Goal: Task Accomplishment & Management: Use online tool/utility

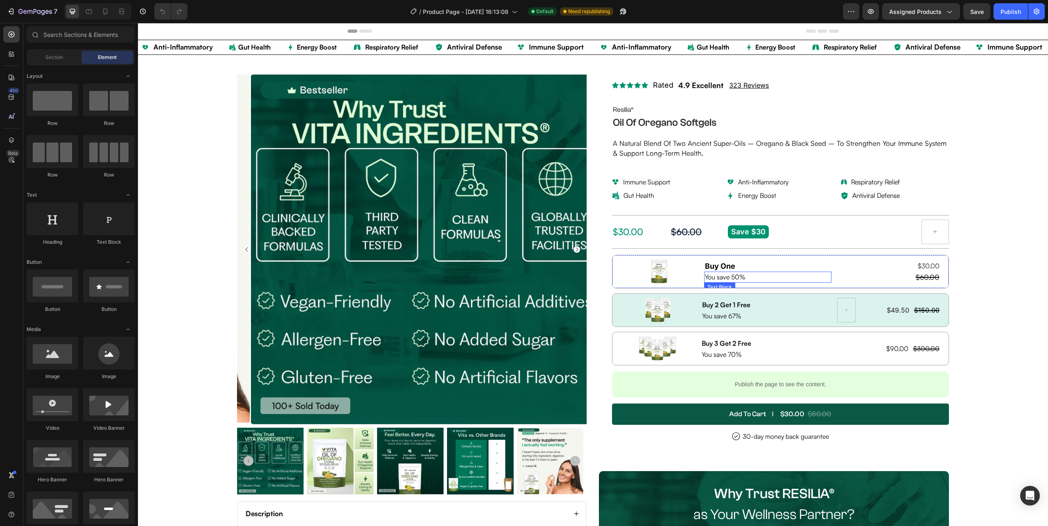
click at [767, 280] on p "You save 50%" at bounding box center [768, 276] width 126 height 9
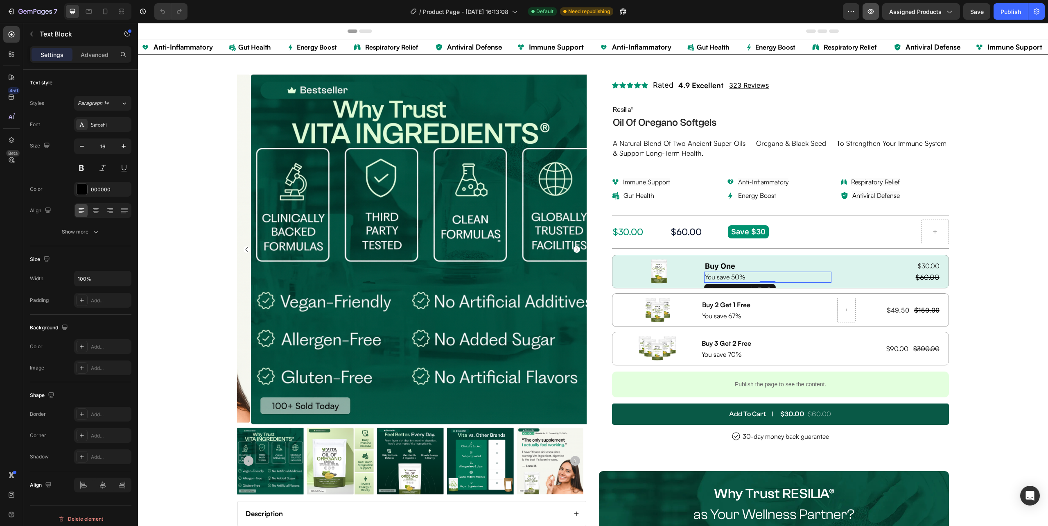
click at [871, 14] on icon "button" at bounding box center [871, 11] width 6 height 5
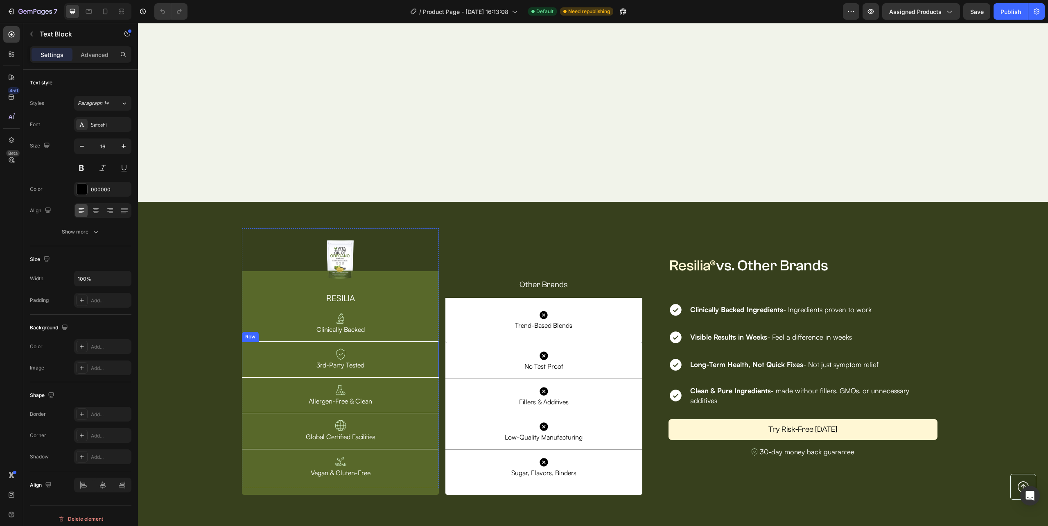
scroll to position [2729, 0]
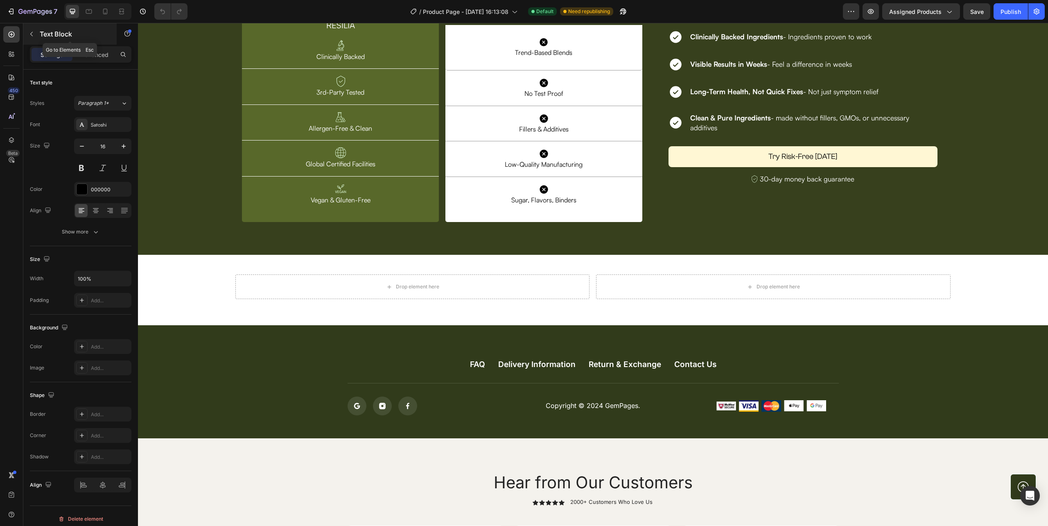
click at [30, 31] on icon "button" at bounding box center [31, 34] width 7 height 7
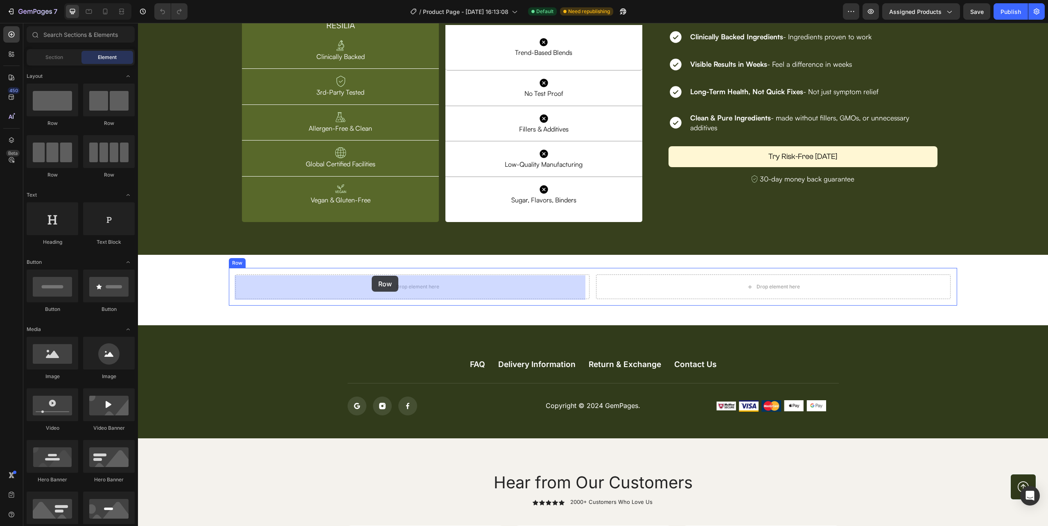
drag, startPoint x: 301, startPoint y: 261, endPoint x: 372, endPoint y: 276, distance: 73.1
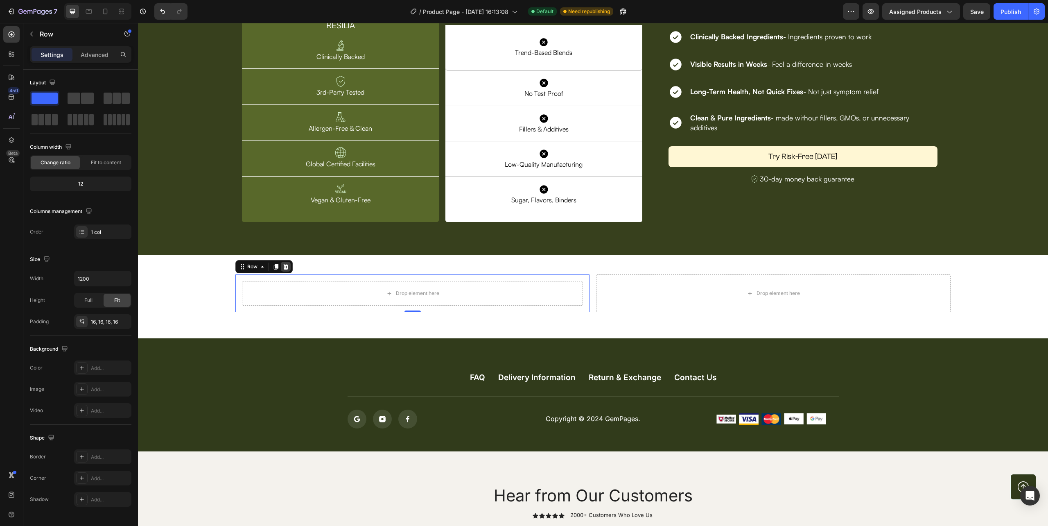
click at [287, 268] on icon at bounding box center [285, 267] width 5 height 6
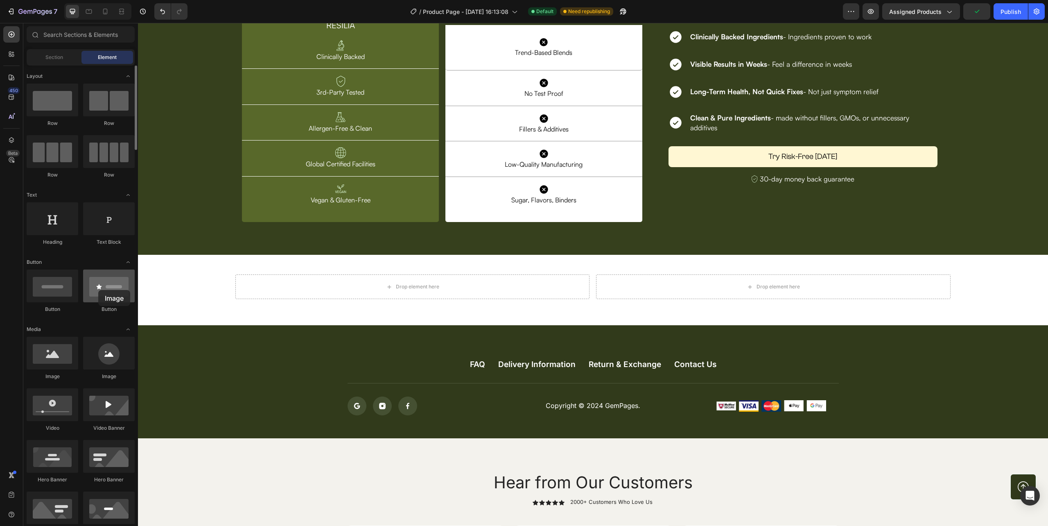
drag, startPoint x: 59, startPoint y: 366, endPoint x: 98, endPoint y: 290, distance: 85.7
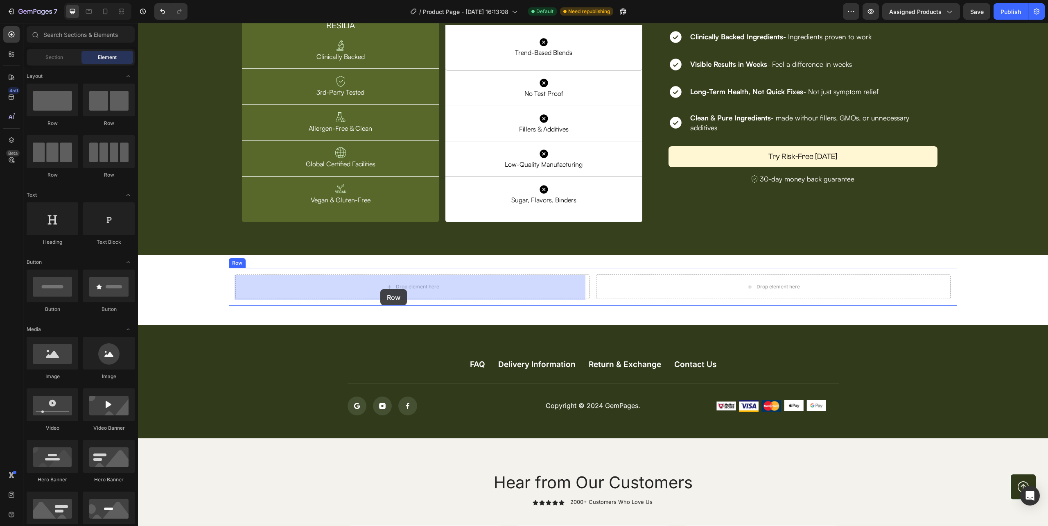
drag, startPoint x: 190, startPoint y: 128, endPoint x: 380, endPoint y: 289, distance: 249.2
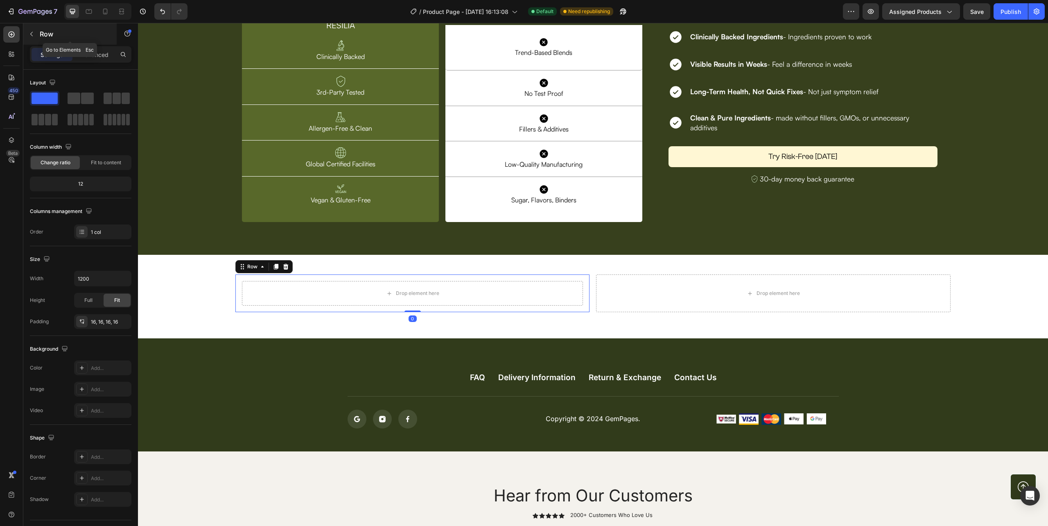
click at [32, 35] on icon "button" at bounding box center [31, 34] width 2 height 5
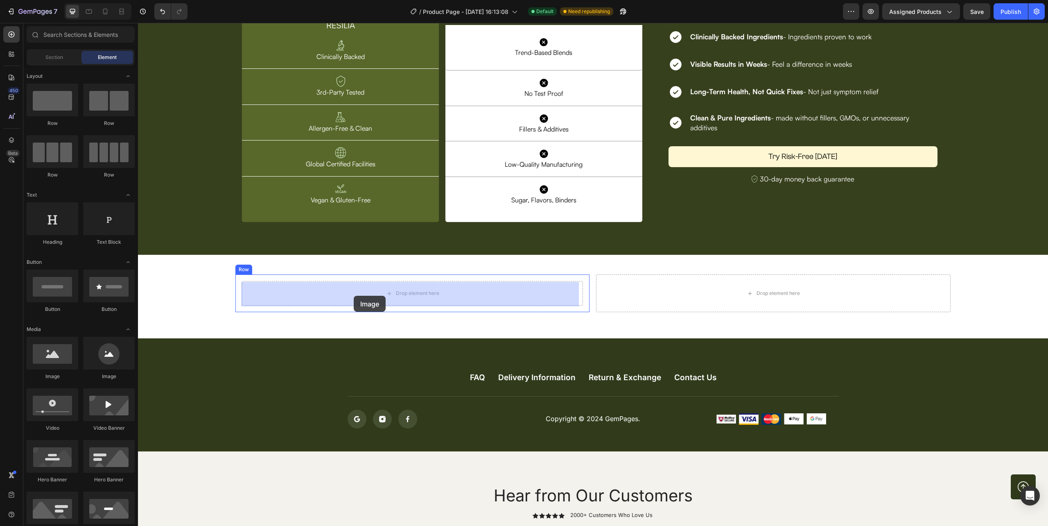
drag, startPoint x: 200, startPoint y: 348, endPoint x: 354, endPoint y: 296, distance: 162.6
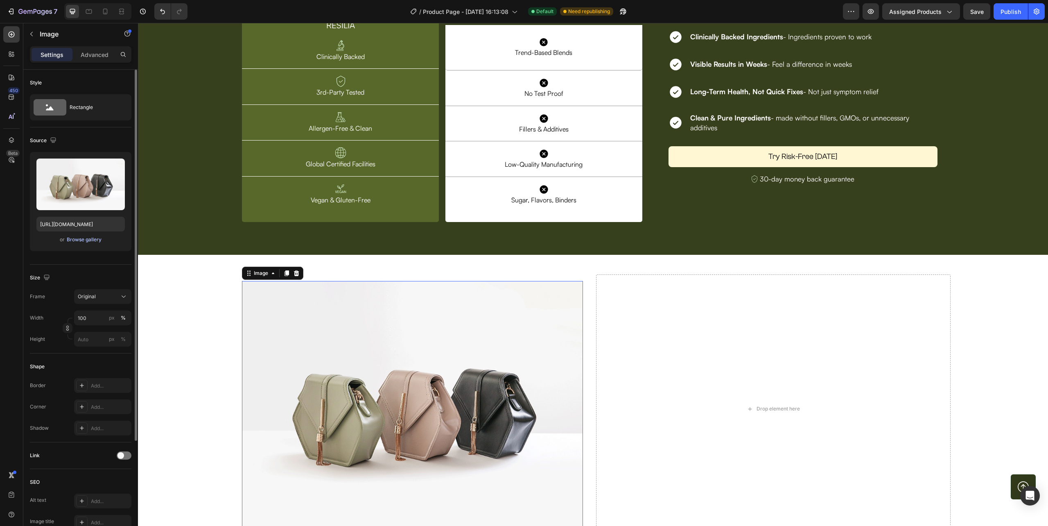
click at [79, 237] on div "Browse gallery" at bounding box center [84, 239] width 35 height 7
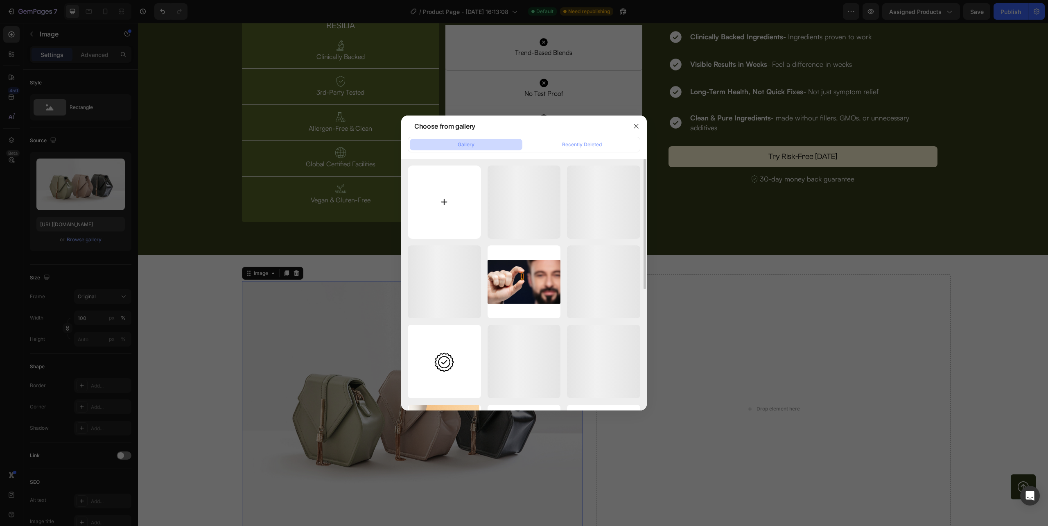
click at [450, 206] on input "file" at bounding box center [444, 201] width 73 height 73
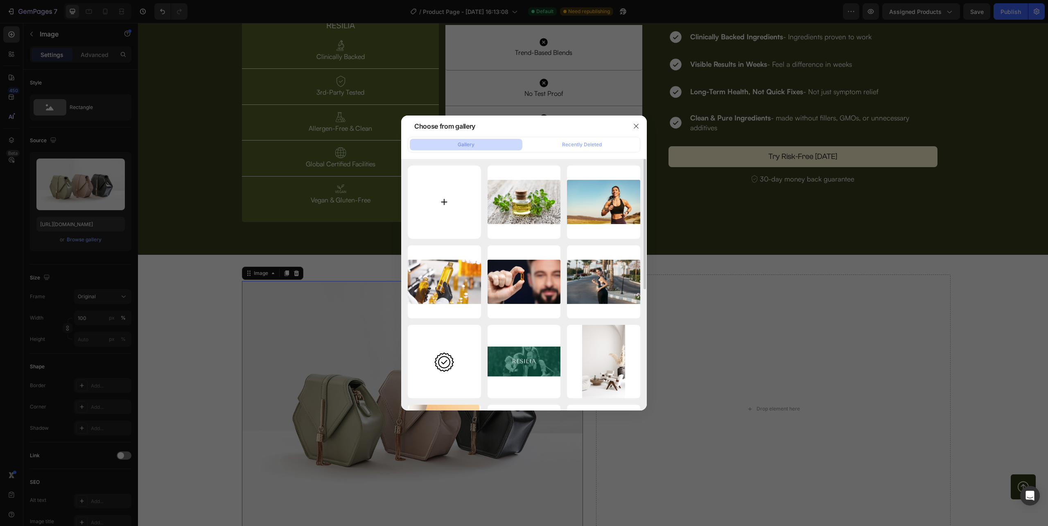
type input "C:\fakepath\Group.webp"
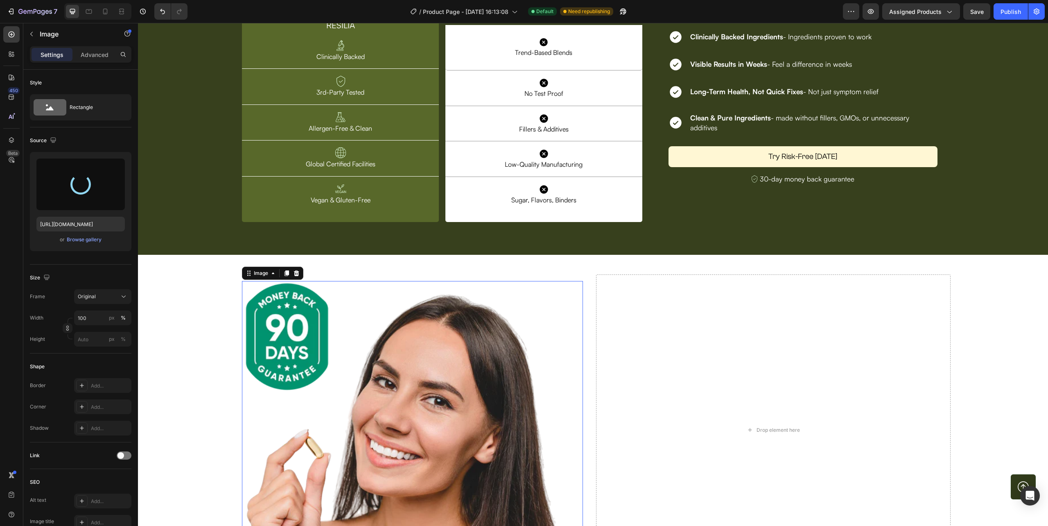
type input "https://cdn.shopify.com/s/files/1/0632/0881/6734/files/gempages_585534440302707…"
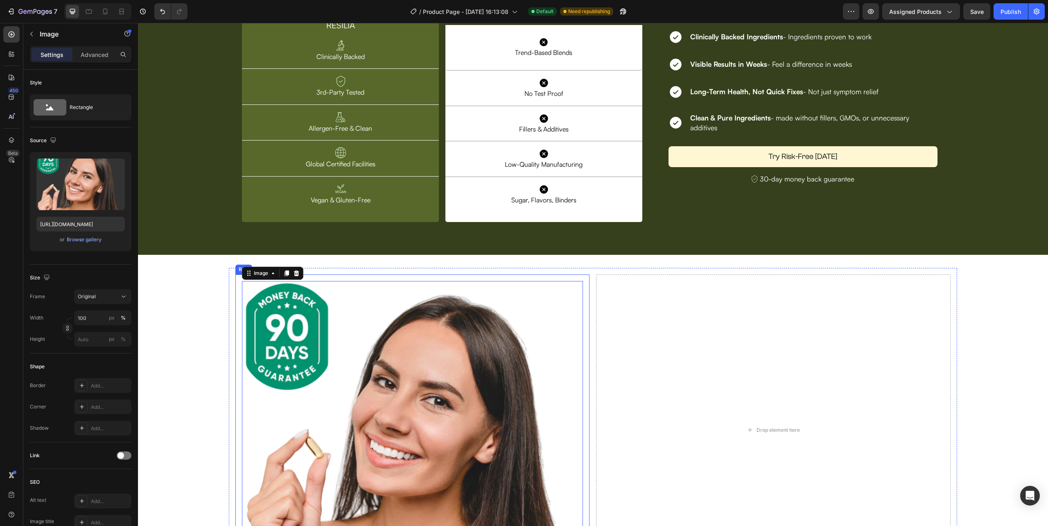
scroll to position [2893, 0]
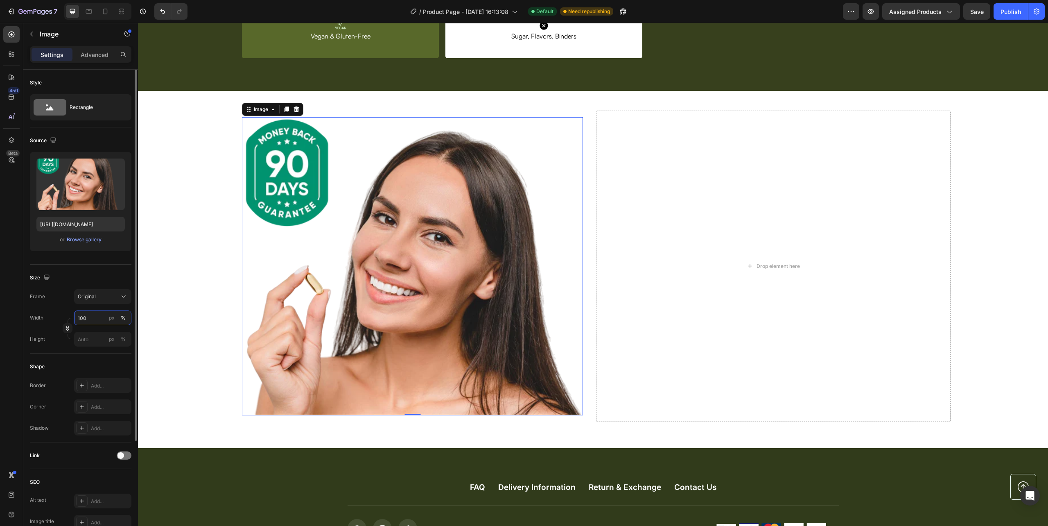
click at [81, 323] on input "100" at bounding box center [102, 317] width 57 height 15
drag, startPoint x: 108, startPoint y: 319, endPoint x: 84, endPoint y: 319, distance: 24.6
click at [109, 318] on div "px" at bounding box center [112, 317] width 6 height 7
click at [84, 319] on input "100" at bounding box center [102, 317] width 57 height 15
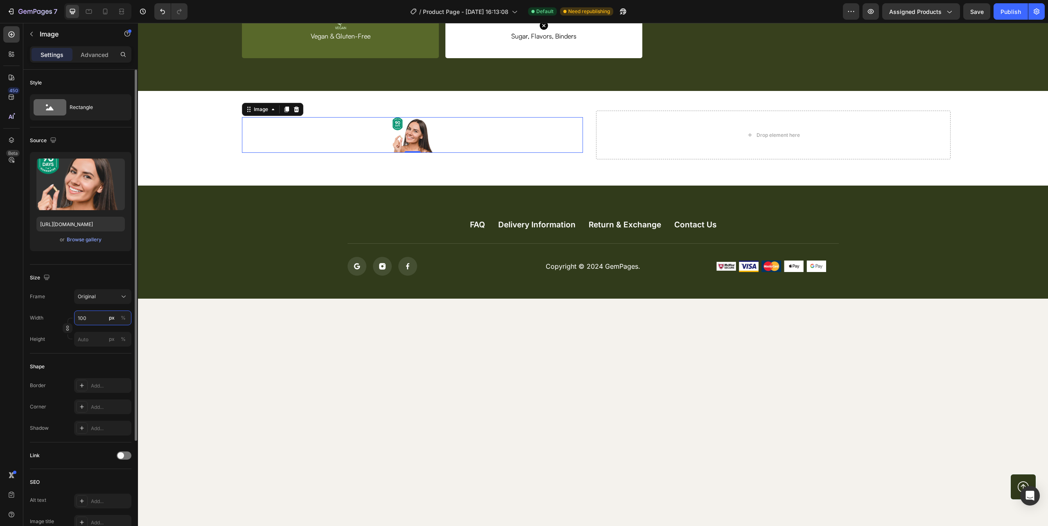
click at [84, 319] on input "100" at bounding box center [102, 317] width 57 height 15
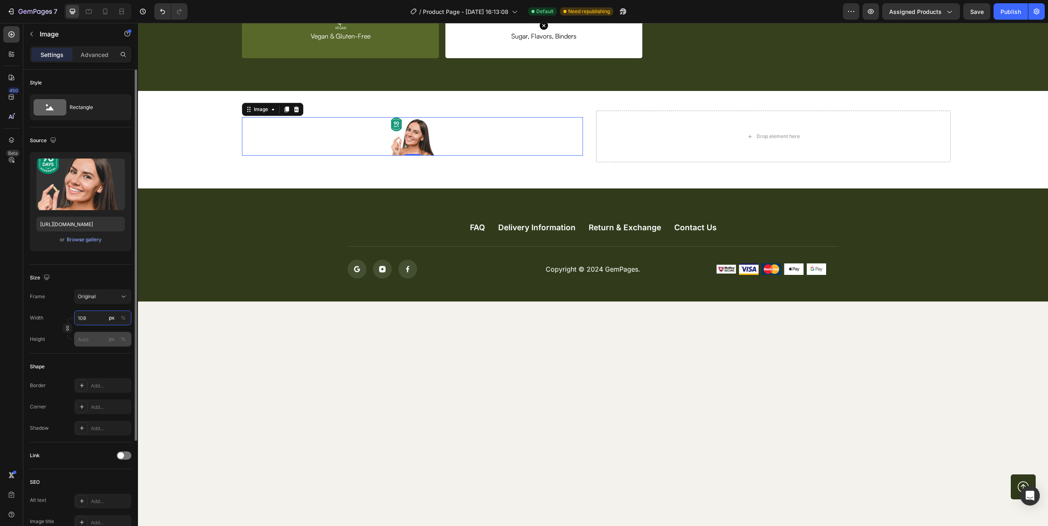
type input "108"
click at [90, 345] on input "px %" at bounding box center [102, 339] width 57 height 15
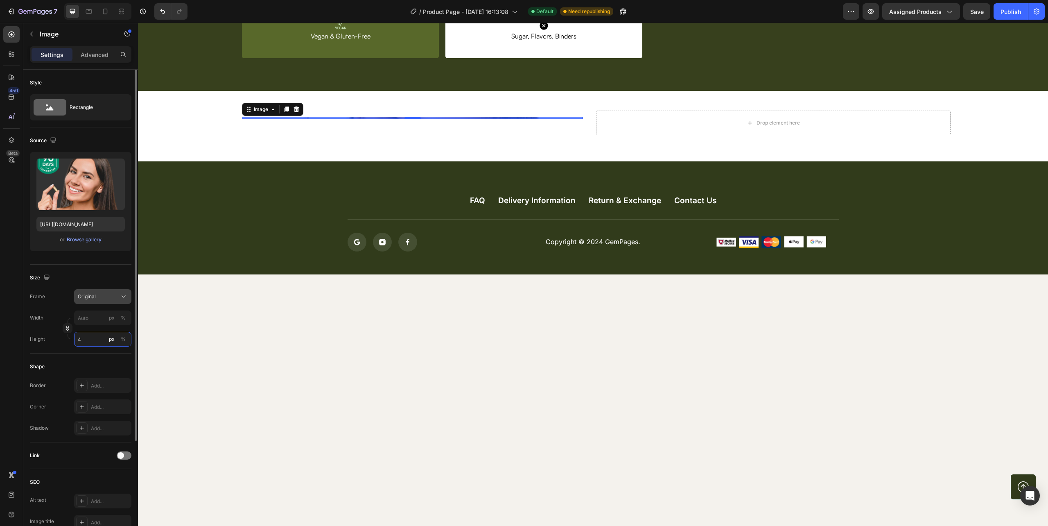
type input "4"
click at [99, 297] on div "Original" at bounding box center [98, 296] width 40 height 7
click at [93, 378] on span "Custom" at bounding box center [86, 377] width 18 height 7
click at [93, 341] on input "px %" at bounding box center [102, 338] width 57 height 15
type input "108"
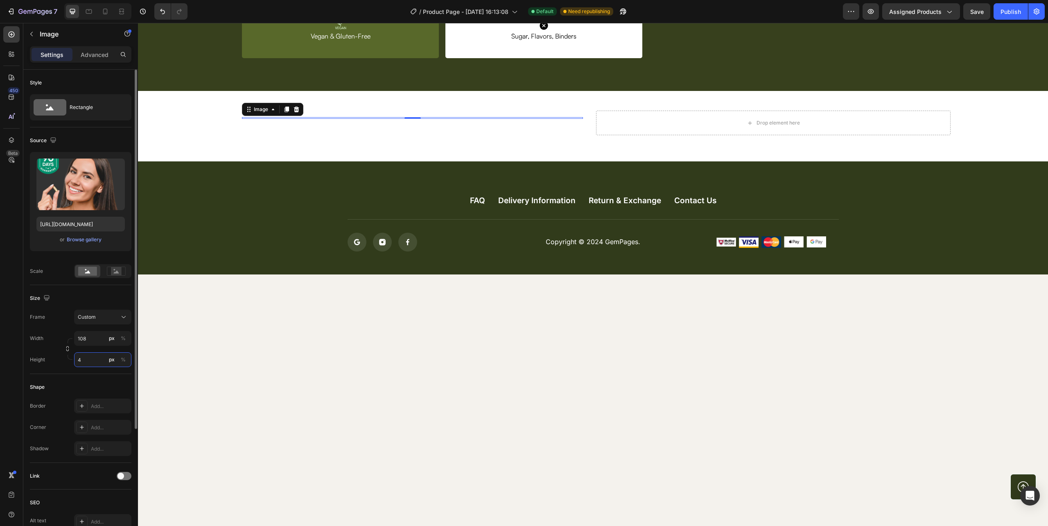
click at [89, 356] on input "4" at bounding box center [102, 359] width 57 height 15
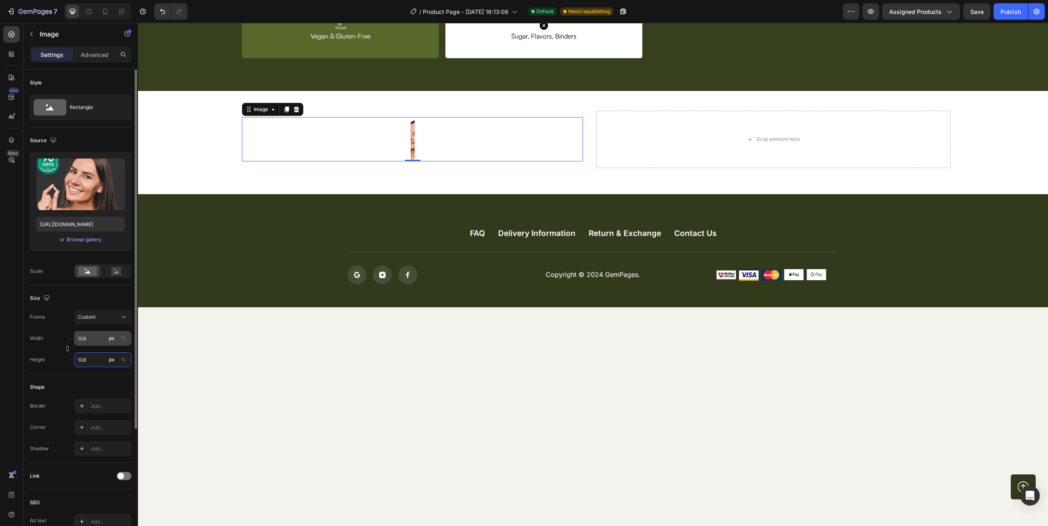
type input "108"
click at [94, 341] on input "108" at bounding box center [102, 338] width 57 height 15
click at [115, 270] on rect at bounding box center [116, 271] width 11 height 8
click at [79, 102] on div "Rectangle" at bounding box center [95, 107] width 50 height 19
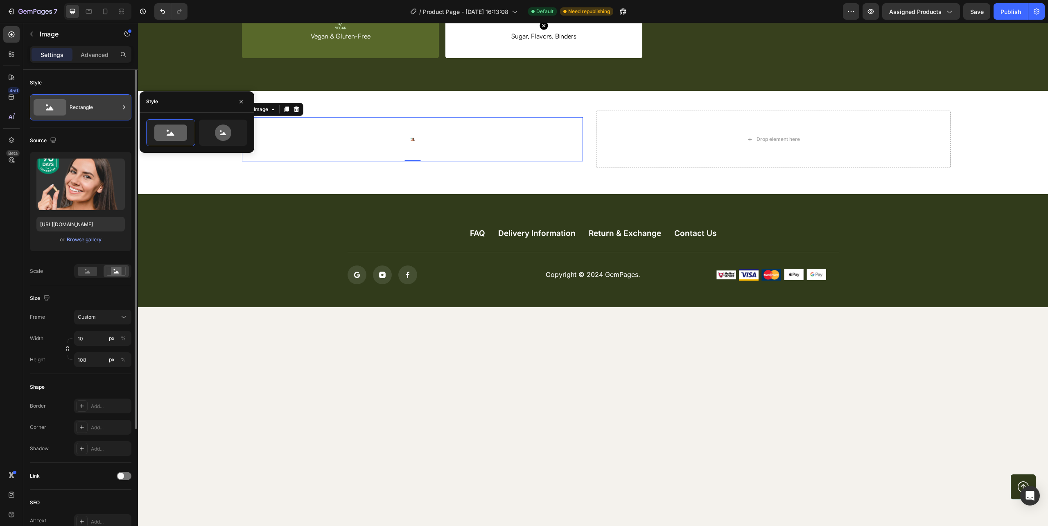
click at [45, 107] on icon at bounding box center [50, 107] width 33 height 16
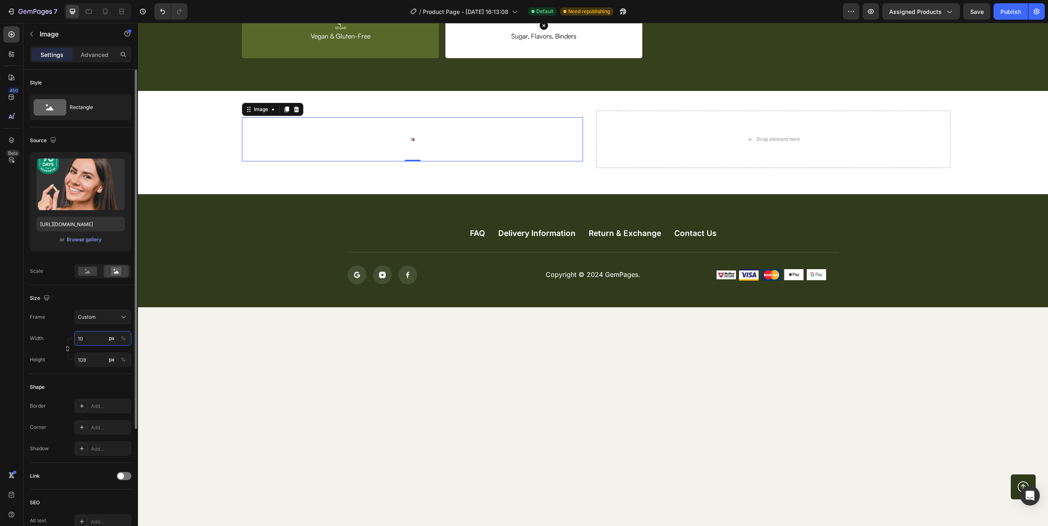
click at [99, 336] on input "10" at bounding box center [102, 338] width 57 height 15
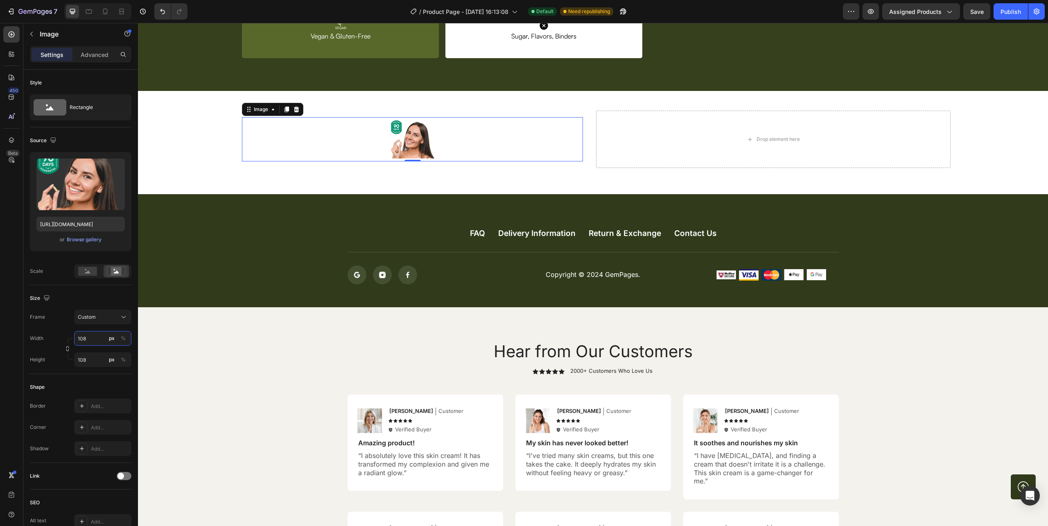
scroll to position [2729, 0]
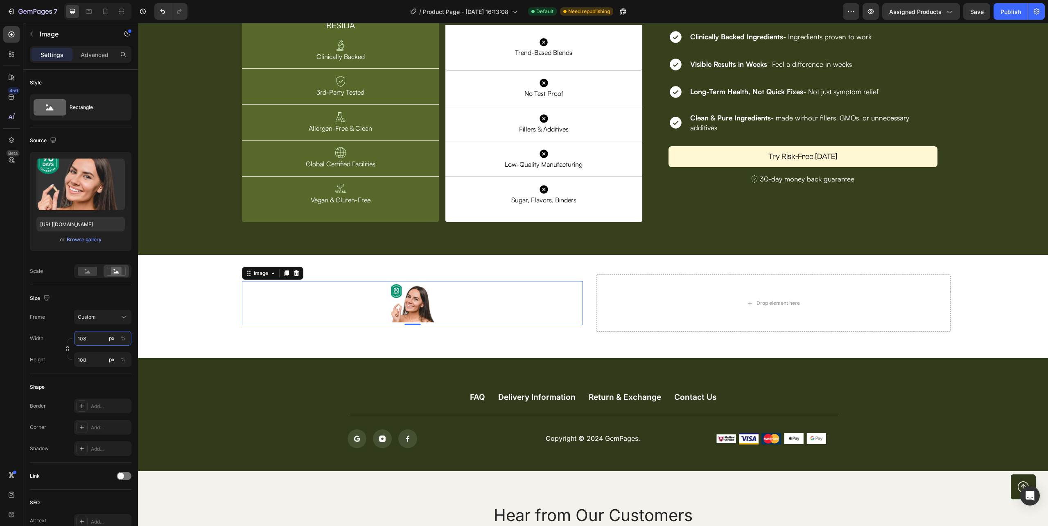
type input "108"
click at [82, 243] on div "Browse gallery" at bounding box center [84, 239] width 35 height 7
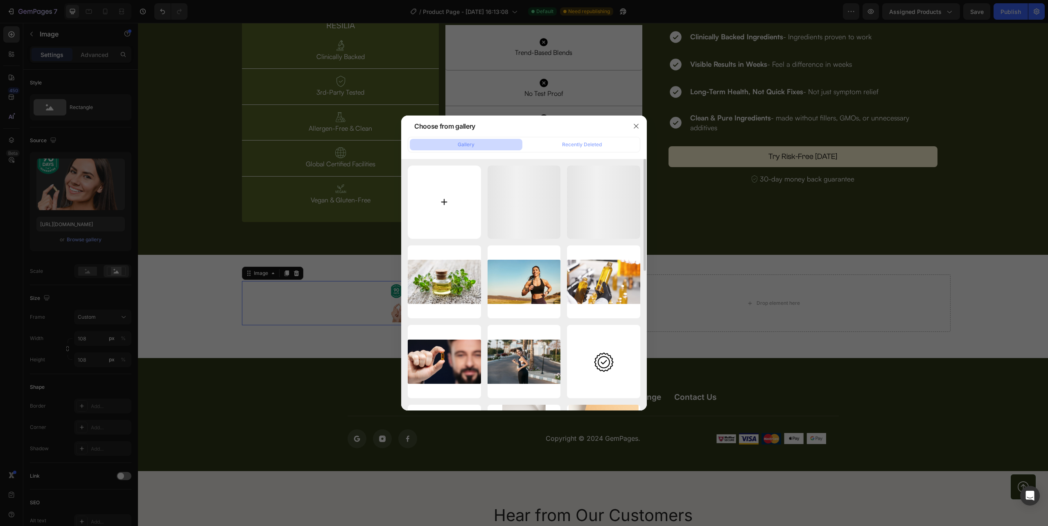
click at [454, 207] on input "file" at bounding box center [444, 201] width 73 height 73
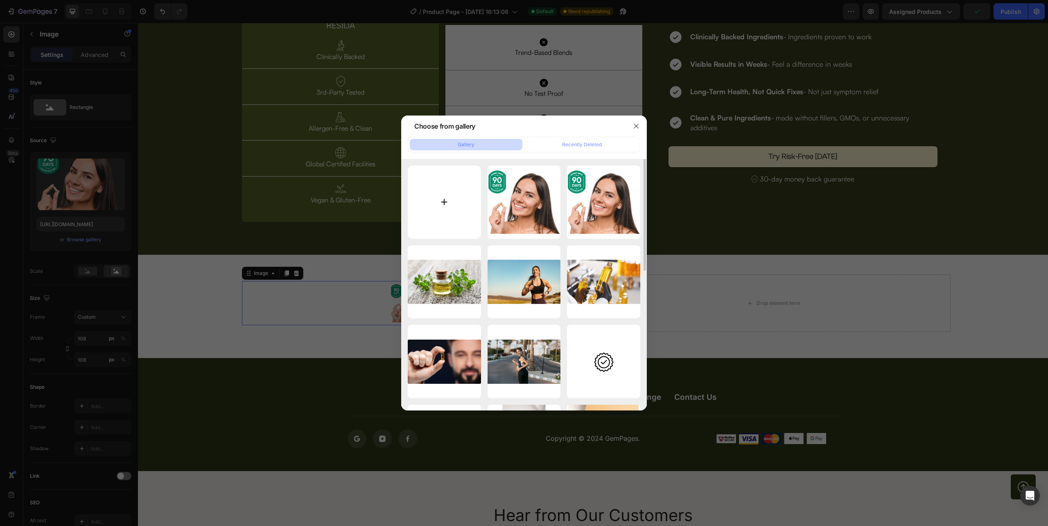
type input "C:\fakepath\90.png"
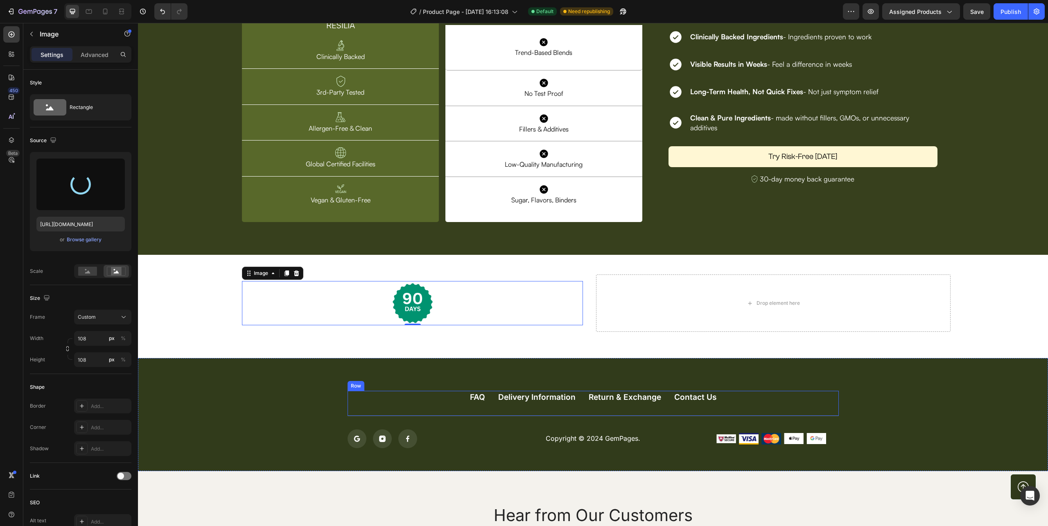
type input "https://cdn.shopify.com/s/files/1/0632/0881/6734/files/gempages_585534440302707…"
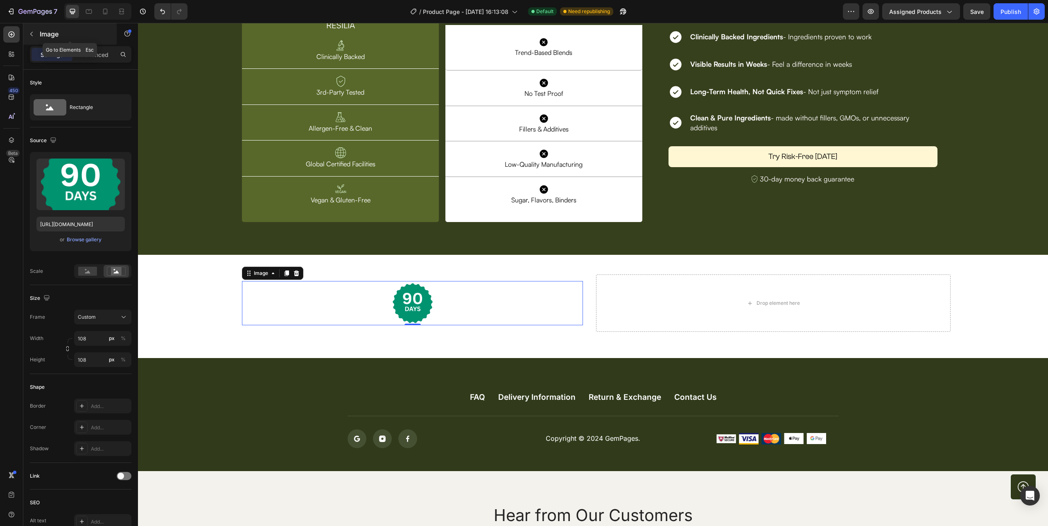
click at [29, 30] on button "button" at bounding box center [31, 33] width 13 height 13
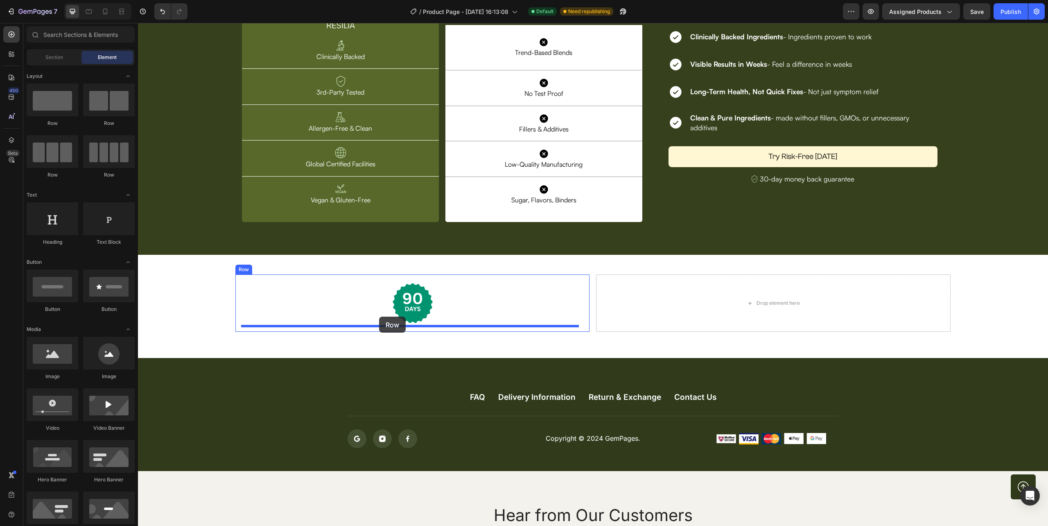
drag, startPoint x: 203, startPoint y: 135, endPoint x: 379, endPoint y: 316, distance: 252.5
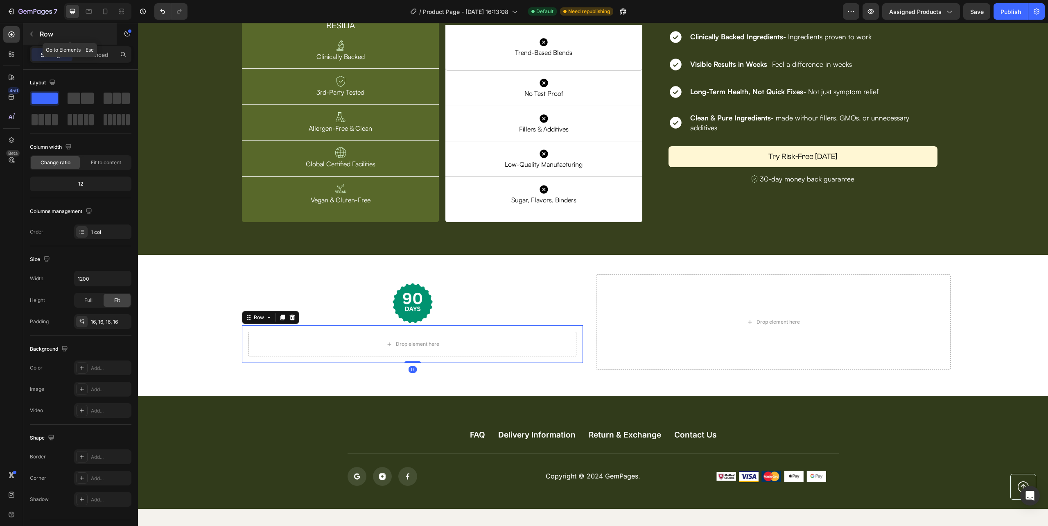
click at [33, 32] on icon "button" at bounding box center [31, 34] width 7 height 7
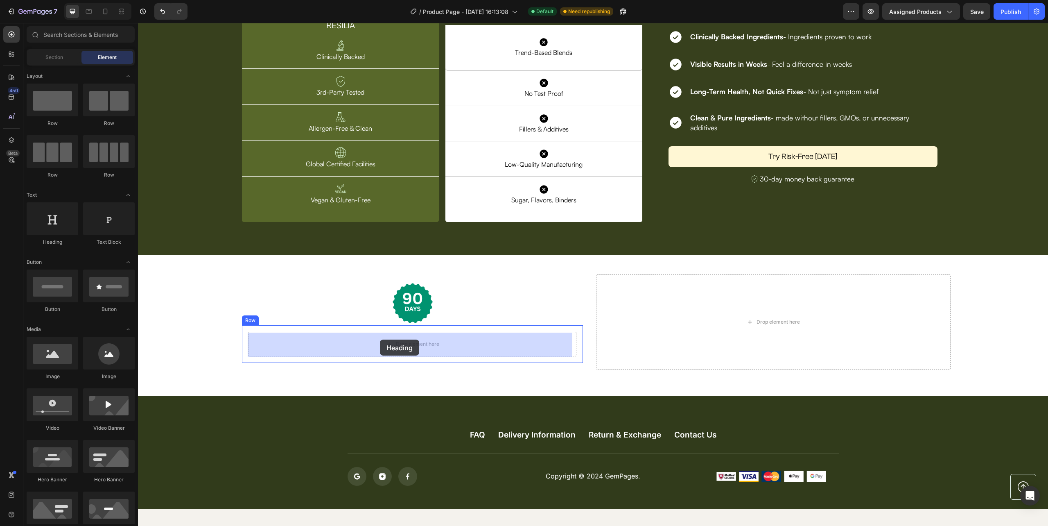
drag, startPoint x: 190, startPoint y: 250, endPoint x: 380, endPoint y: 339, distance: 210.4
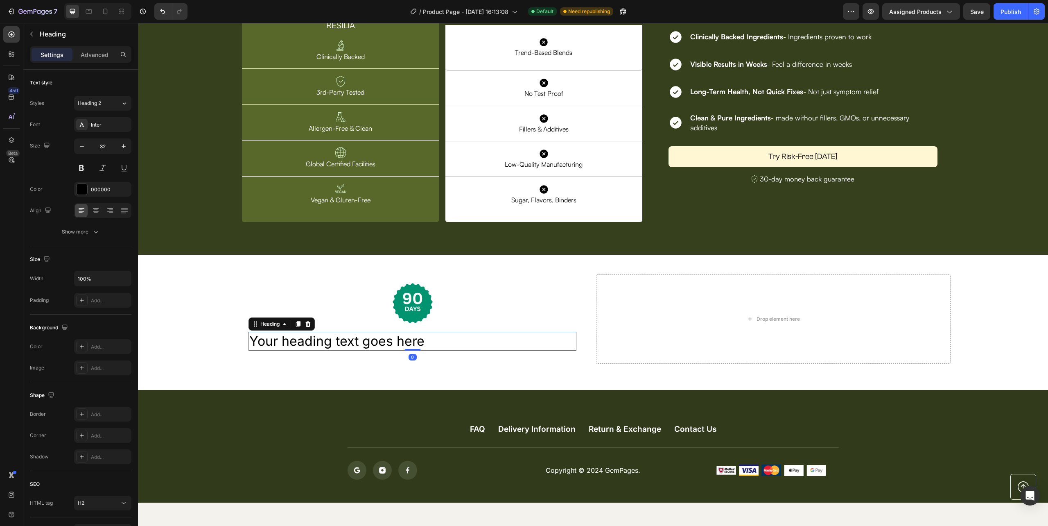
click at [398, 344] on h2 "Your heading text goes here" at bounding box center [413, 341] width 328 height 19
click at [398, 344] on p "Your heading text goes here" at bounding box center [412, 340] width 326 height 17
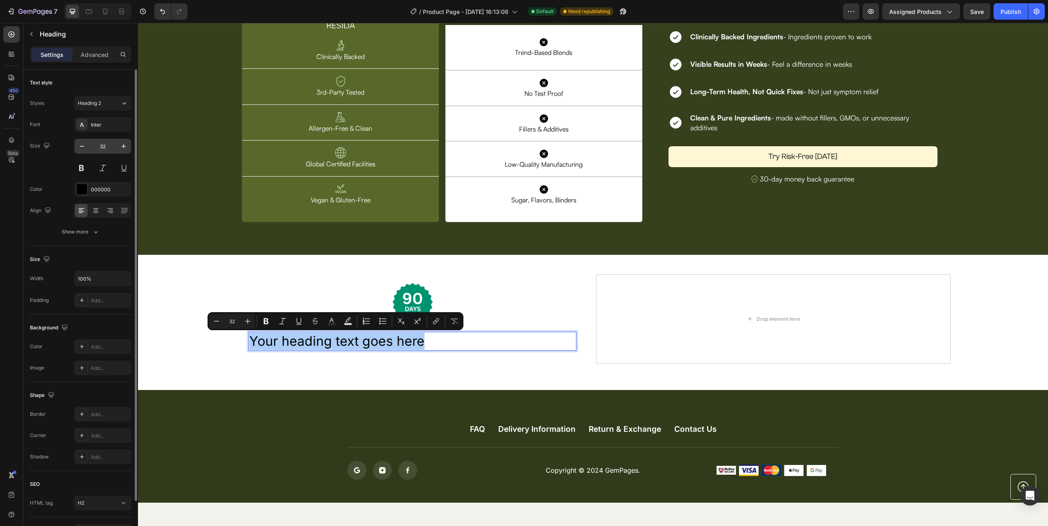
click at [102, 145] on input "32" at bounding box center [102, 146] width 27 height 15
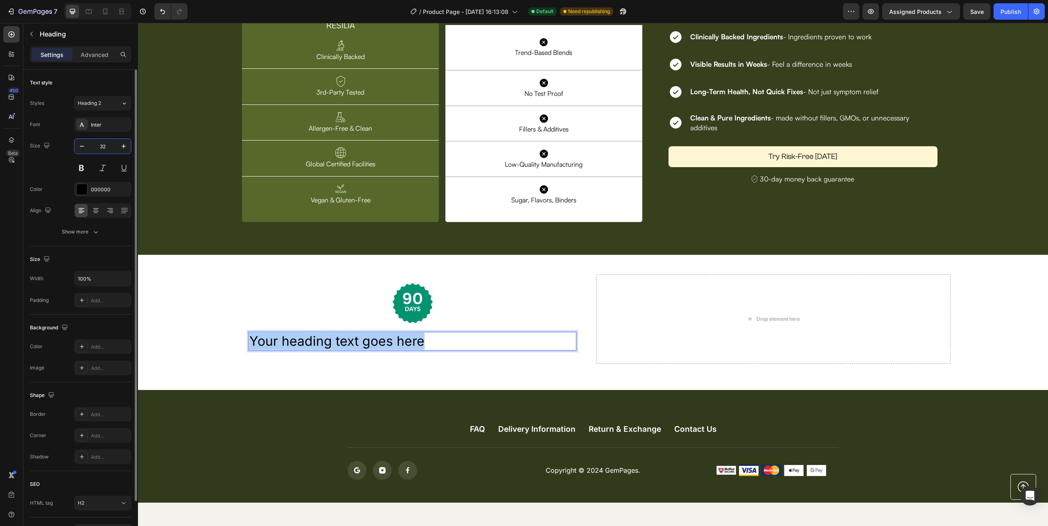
click at [102, 145] on input "32" at bounding box center [102, 146] width 27 height 15
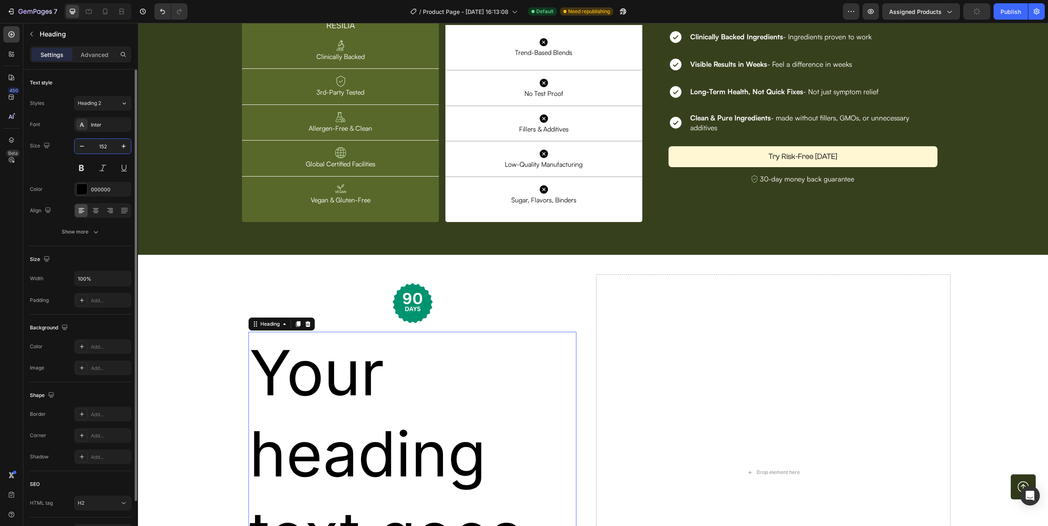
click at [107, 143] on input "152" at bounding box center [102, 146] width 27 height 15
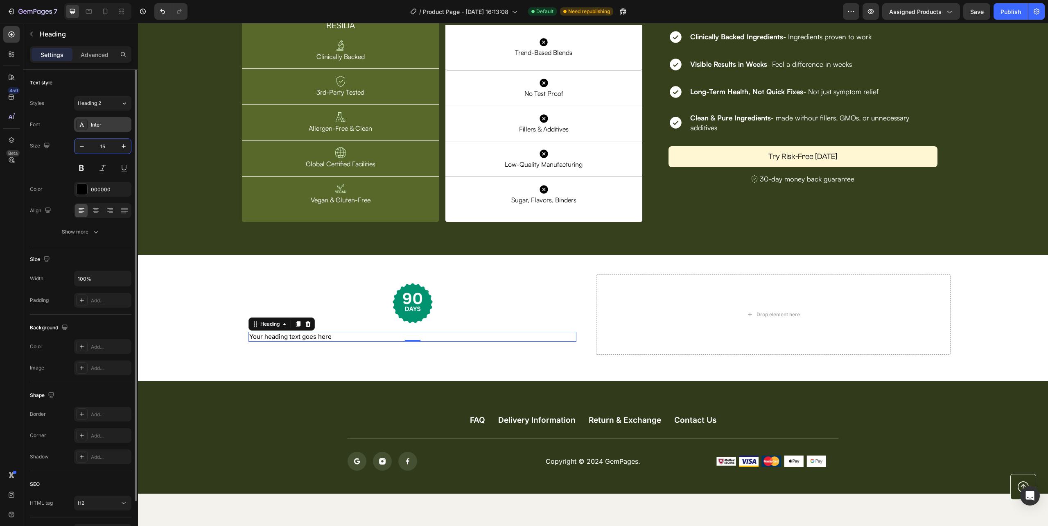
type input "15"
click at [95, 128] on div "Inter" at bounding box center [110, 124] width 38 height 7
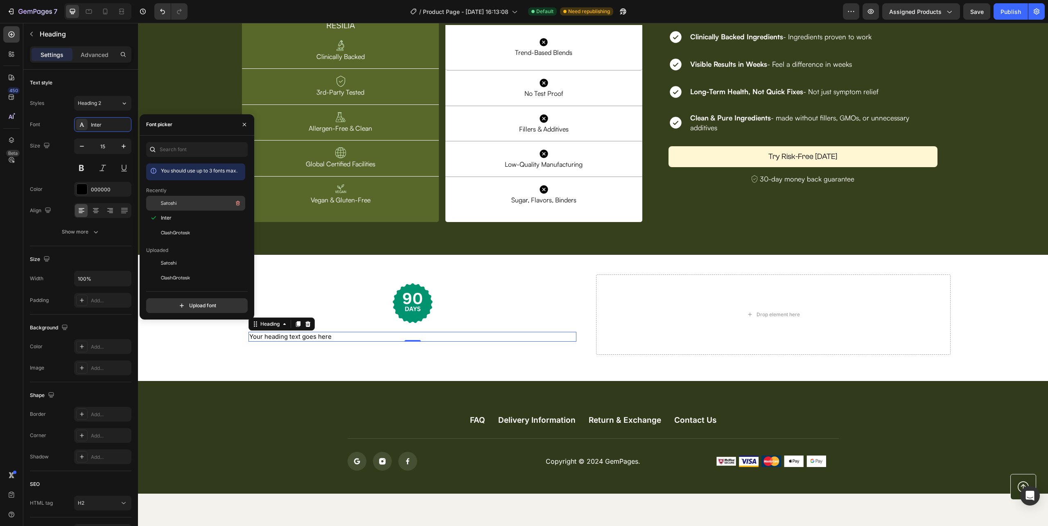
click at [170, 203] on span "Satoshi" at bounding box center [169, 202] width 16 height 7
click at [96, 189] on div "000000" at bounding box center [103, 189] width 24 height 7
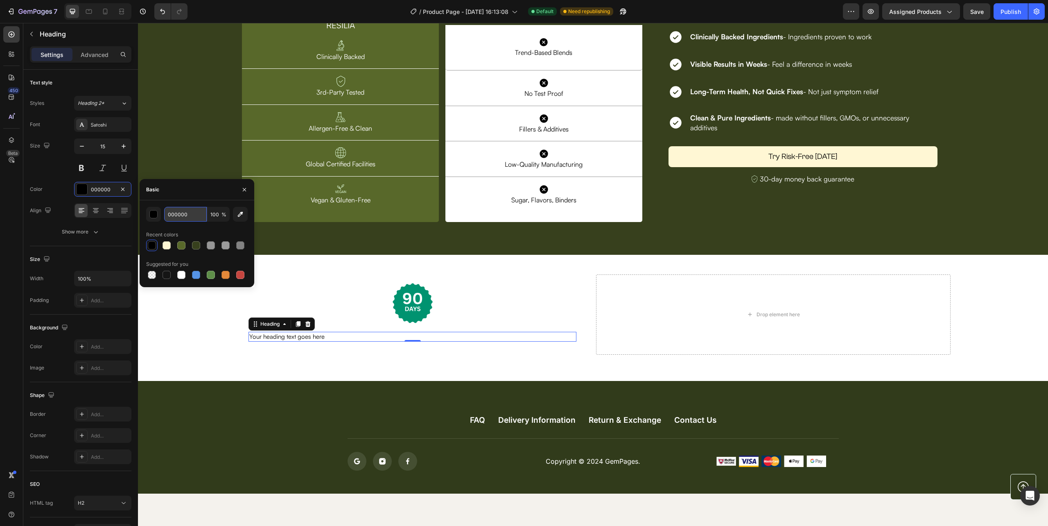
click at [180, 215] on input "000000" at bounding box center [185, 214] width 43 height 15
type input "095946"
click at [93, 232] on icon "button" at bounding box center [96, 232] width 8 height 8
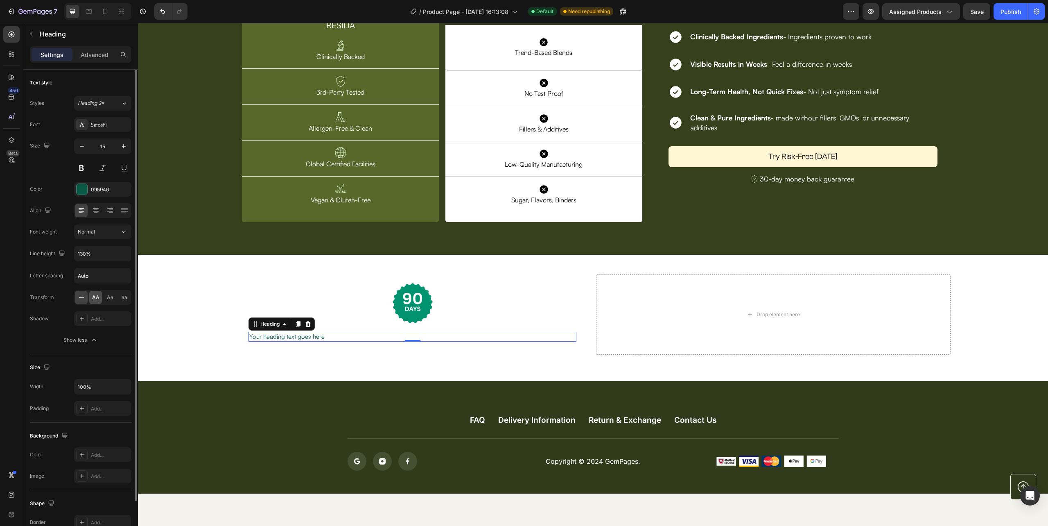
click at [93, 296] on span "AA" at bounding box center [95, 297] width 7 height 7
click at [105, 127] on div "Satoshi" at bounding box center [110, 124] width 38 height 7
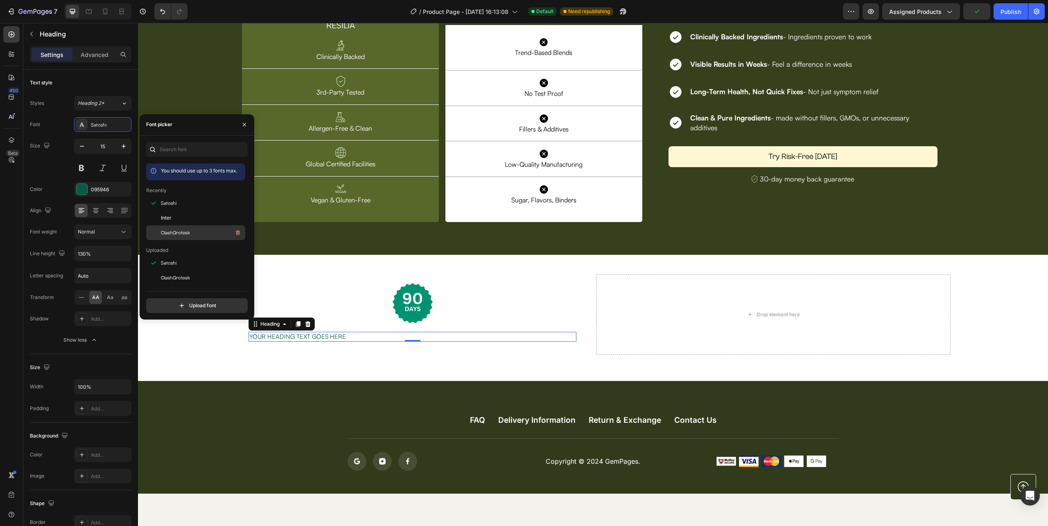
click at [175, 229] on span "ClashGrotesk" at bounding box center [175, 232] width 29 height 7
click at [97, 212] on icon at bounding box center [96, 210] width 8 height 8
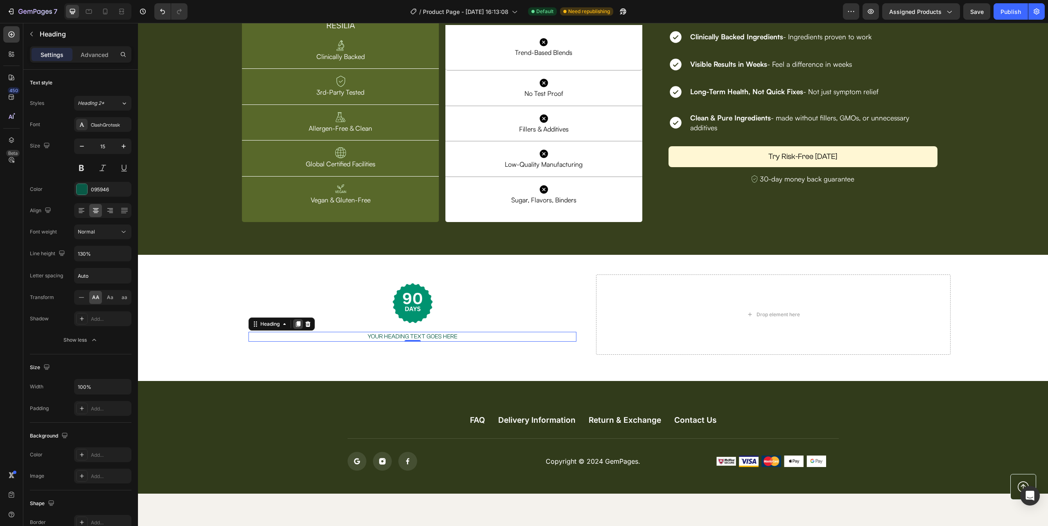
click at [300, 324] on icon at bounding box center [298, 324] width 5 height 6
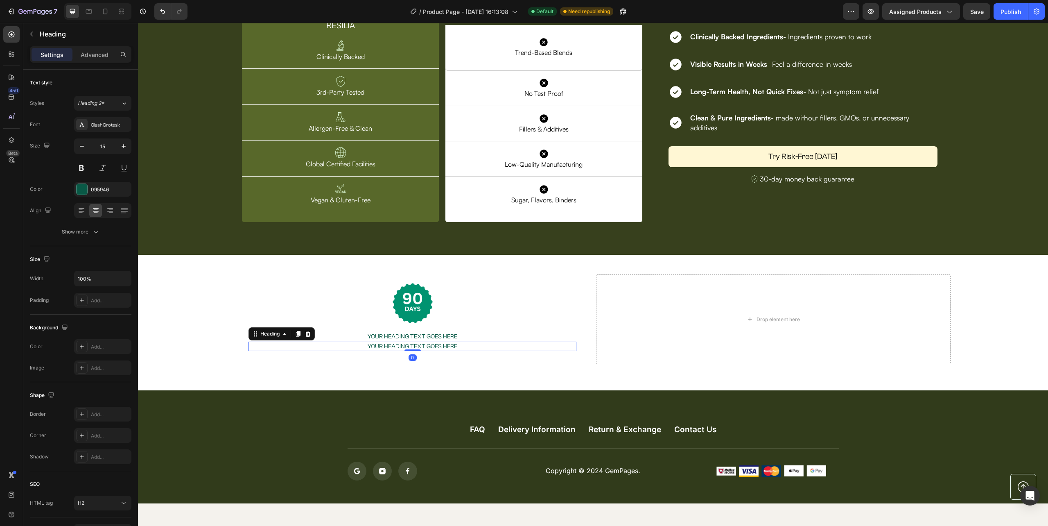
click at [397, 346] on p "Your heading text goes here" at bounding box center [412, 346] width 326 height 8
click at [457, 342] on p "90-Day Risk-Free Trial" at bounding box center [412, 346] width 326 height 8
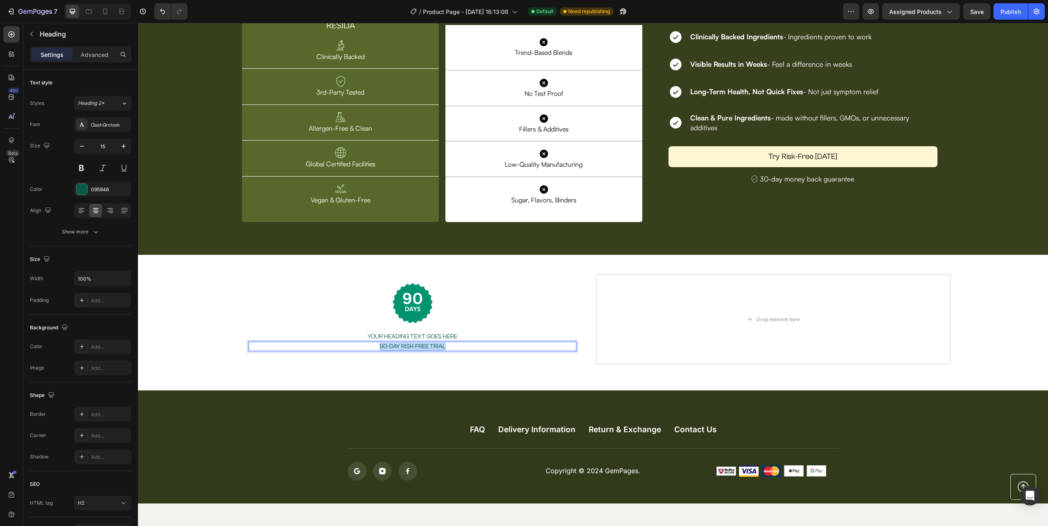
click at [457, 342] on p "90-Day Risk-Free Trial" at bounding box center [412, 346] width 326 height 8
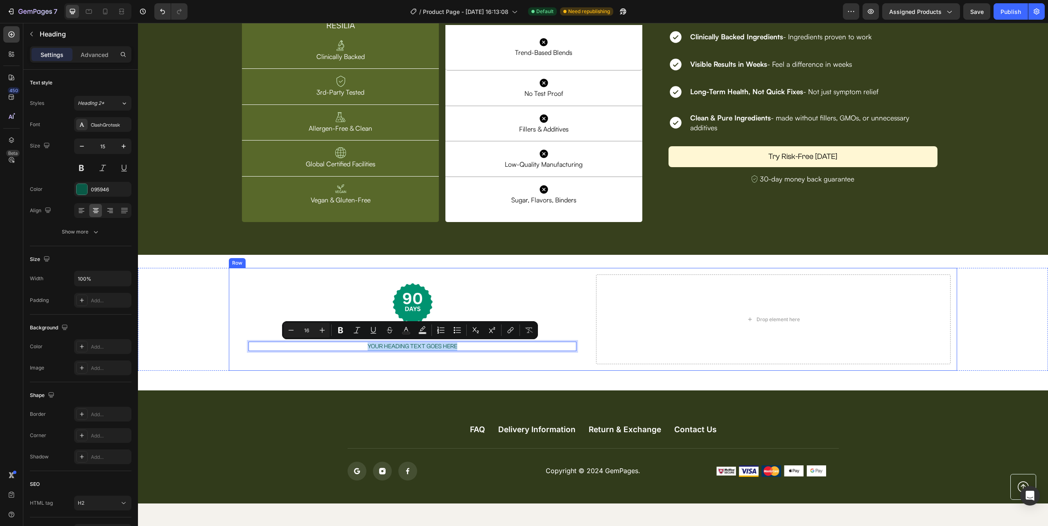
click at [351, 367] on div "Image Your heading text goes here Heading Your heading text goes here Heading 0…" at bounding box center [593, 319] width 728 height 103
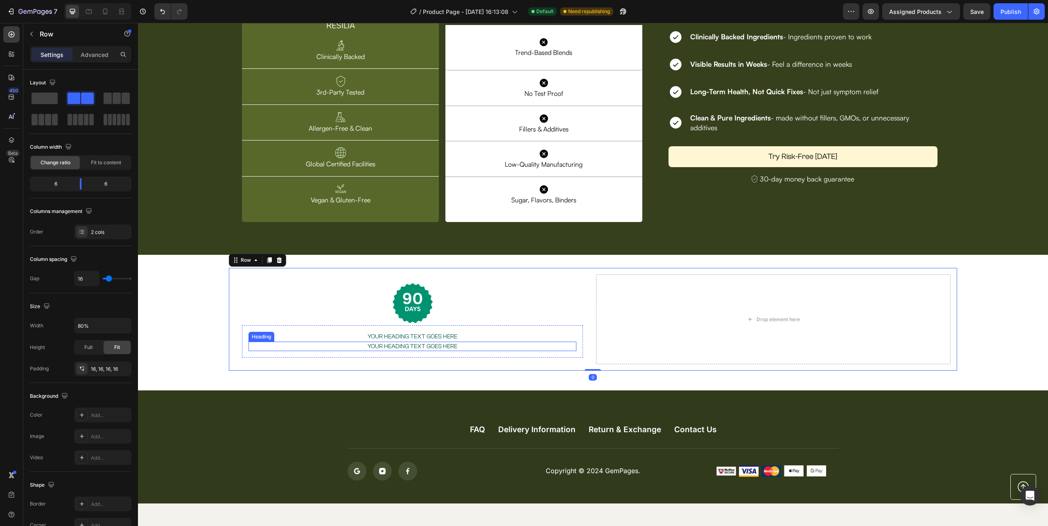
click at [348, 346] on p "Your heading text goes here" at bounding box center [412, 346] width 326 height 8
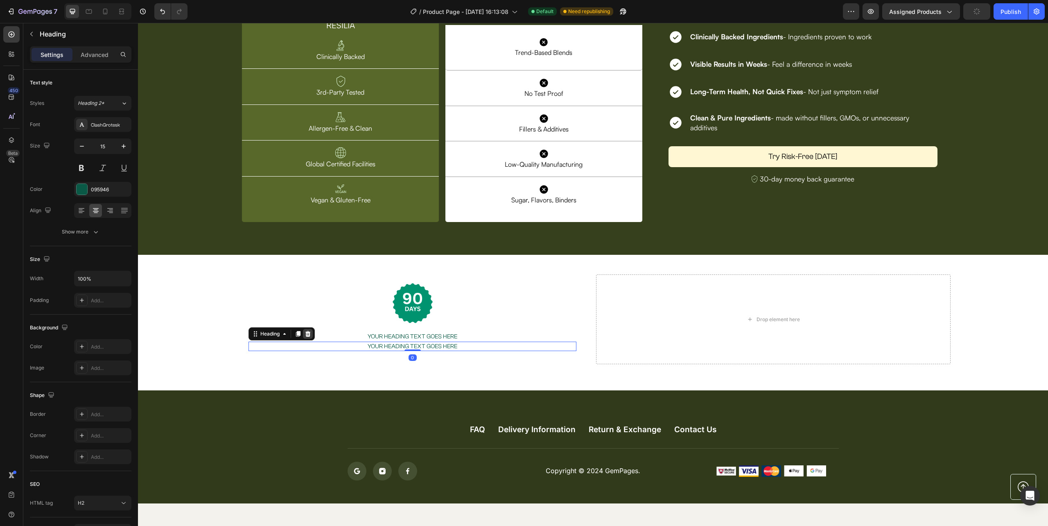
click at [305, 334] on icon at bounding box center [308, 333] width 7 height 7
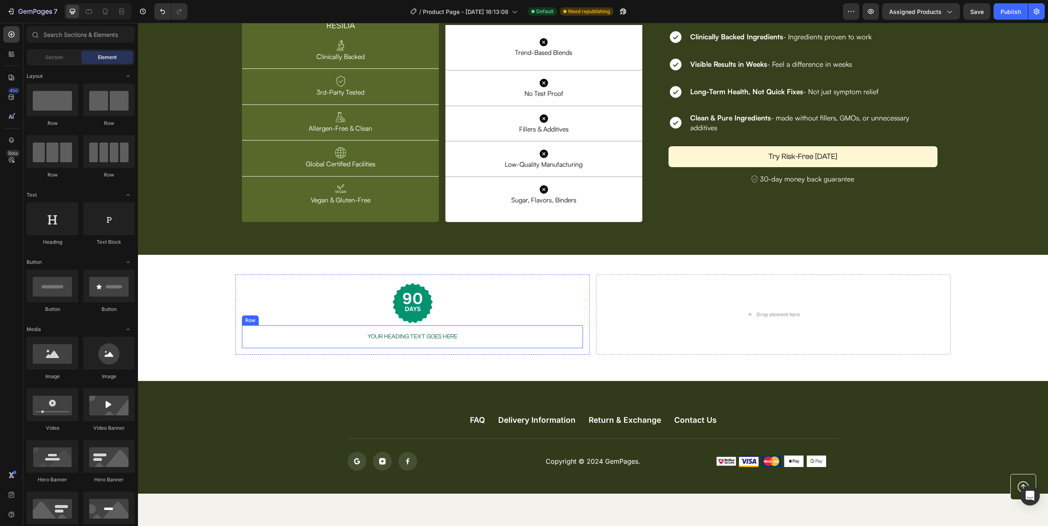
click at [349, 345] on div "Your heading text goes here Heading Row" at bounding box center [412, 336] width 341 height 23
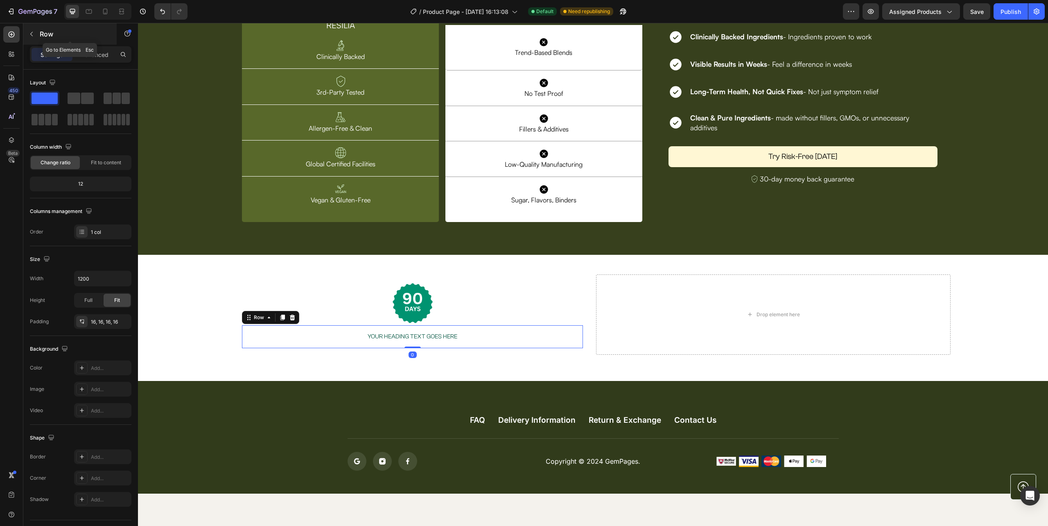
click at [30, 33] on icon "button" at bounding box center [31, 34] width 7 height 7
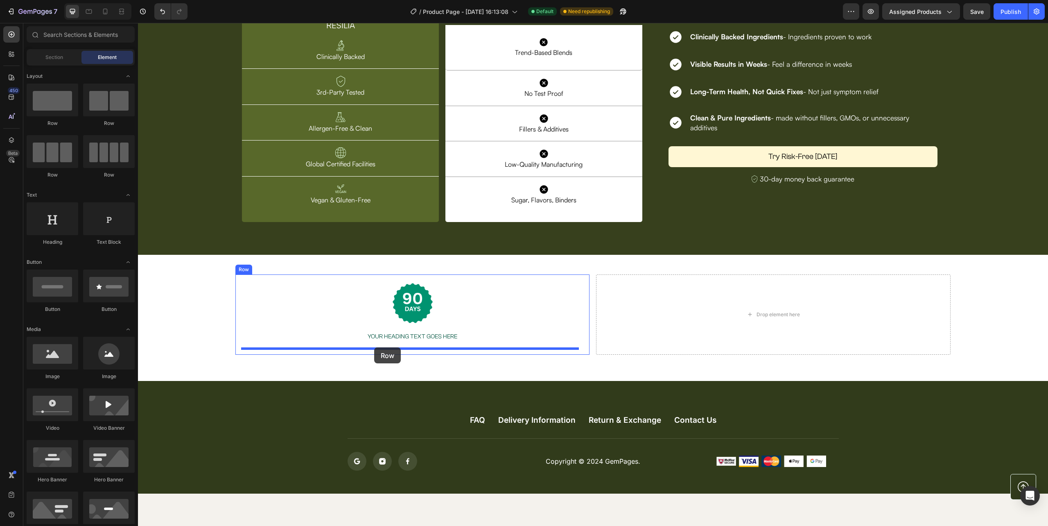
drag, startPoint x: 191, startPoint y: 127, endPoint x: 374, endPoint y: 347, distance: 286.6
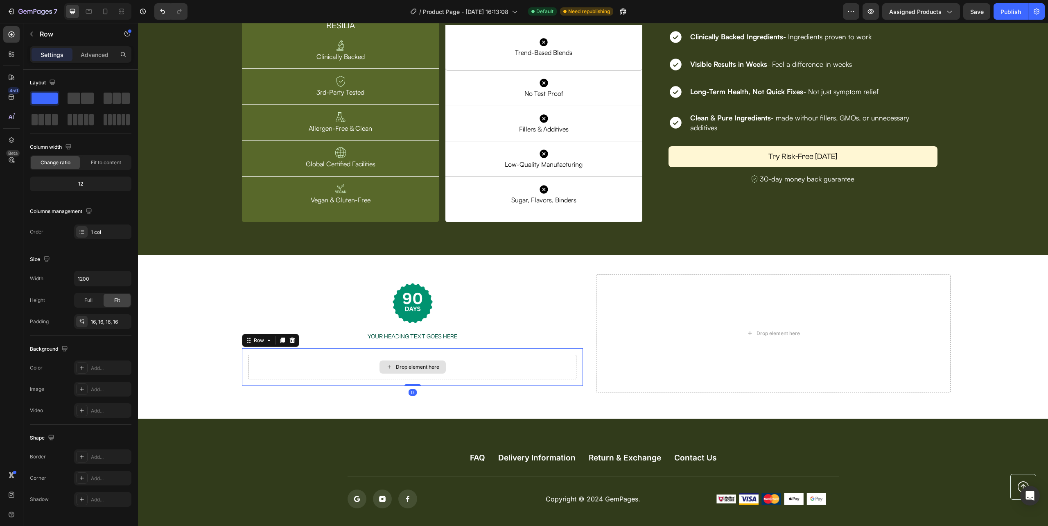
click at [403, 362] on div "Drop element here" at bounding box center [413, 366] width 66 height 13
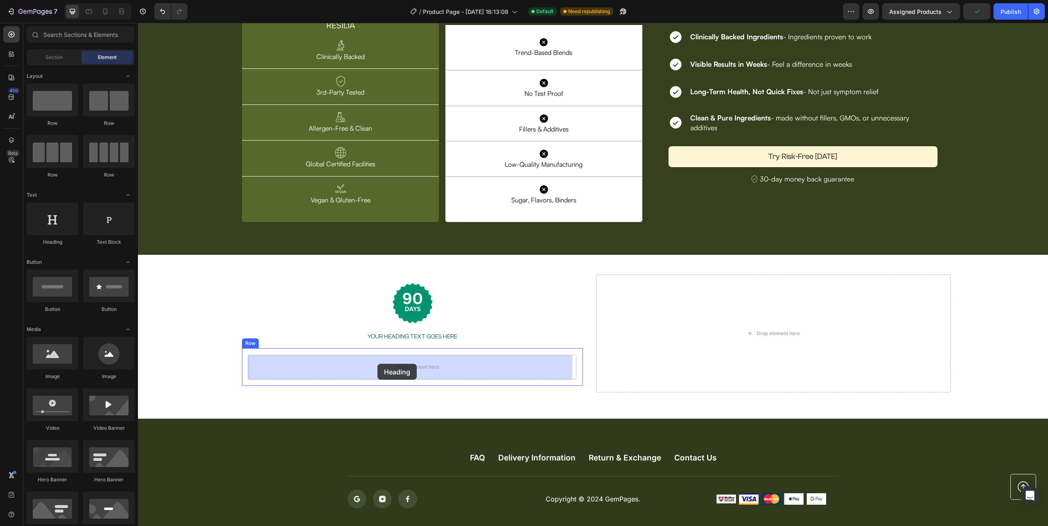
drag, startPoint x: 201, startPoint y: 242, endPoint x: 377, endPoint y: 364, distance: 214.1
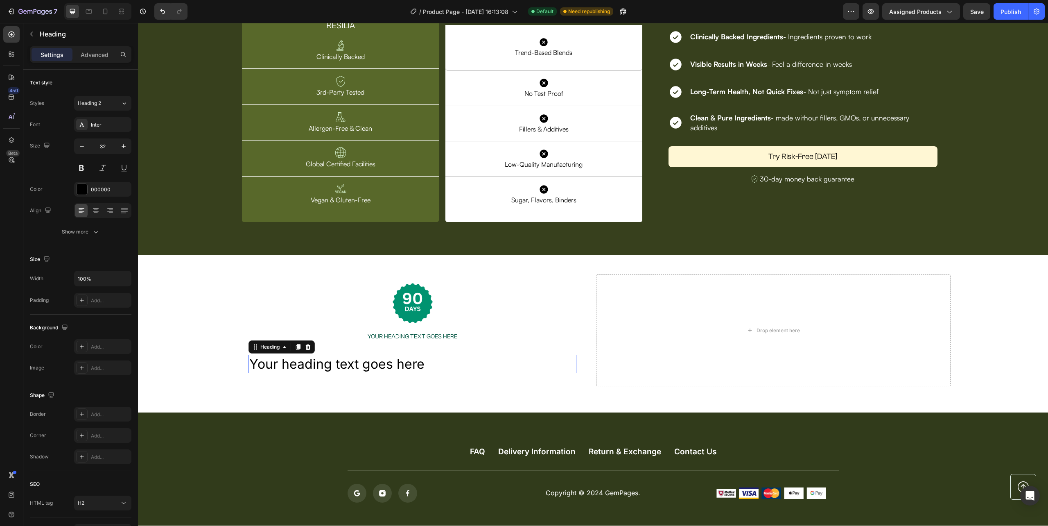
click at [418, 364] on h2 "Your heading text goes here" at bounding box center [413, 364] width 328 height 19
click at [418, 364] on p "Your heading text goes here" at bounding box center [412, 363] width 326 height 17
click at [364, 363] on p "90-Day Risk-Free Trial" at bounding box center [412, 363] width 326 height 17
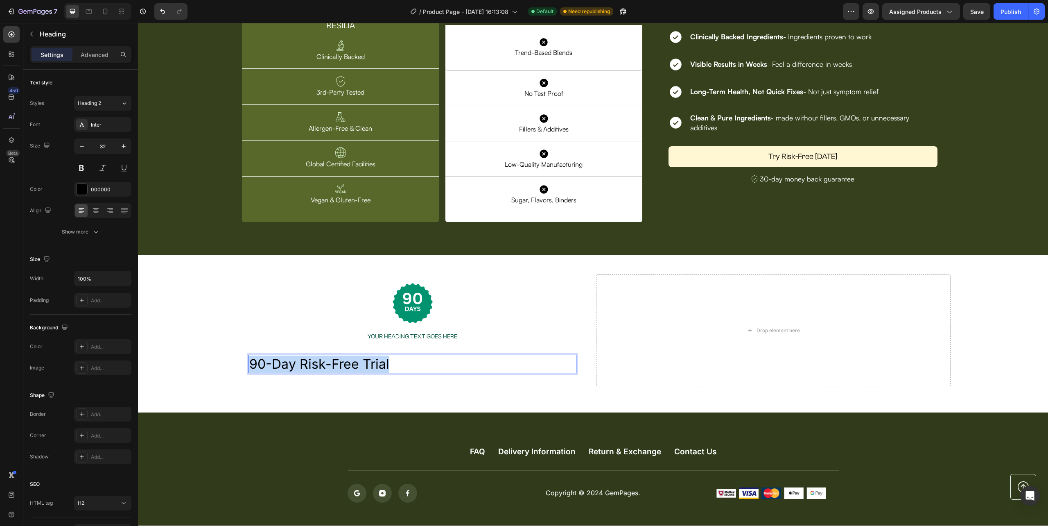
click at [364, 363] on p "90-Day Risk-Free Trial" at bounding box center [412, 363] width 326 height 17
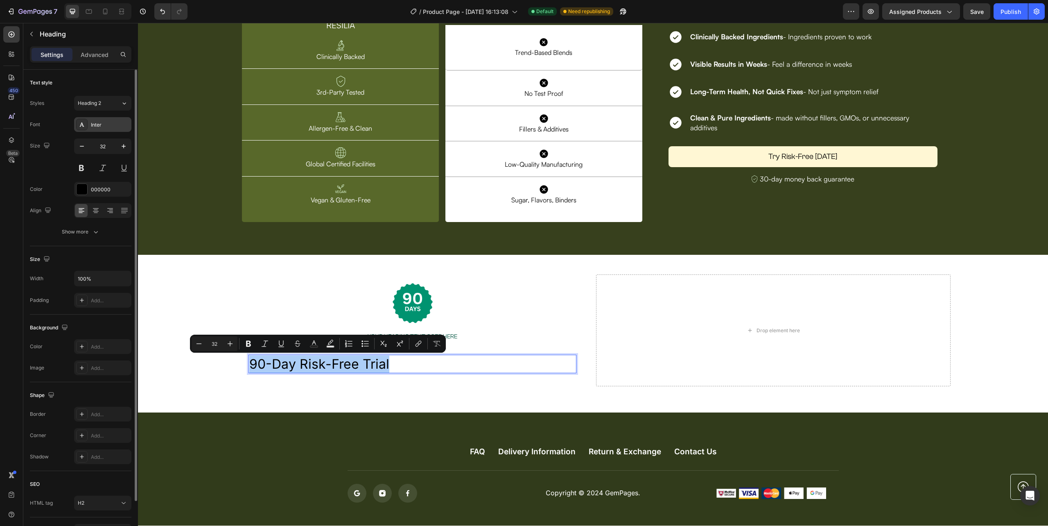
click at [101, 126] on div "Inter" at bounding box center [110, 124] width 38 height 7
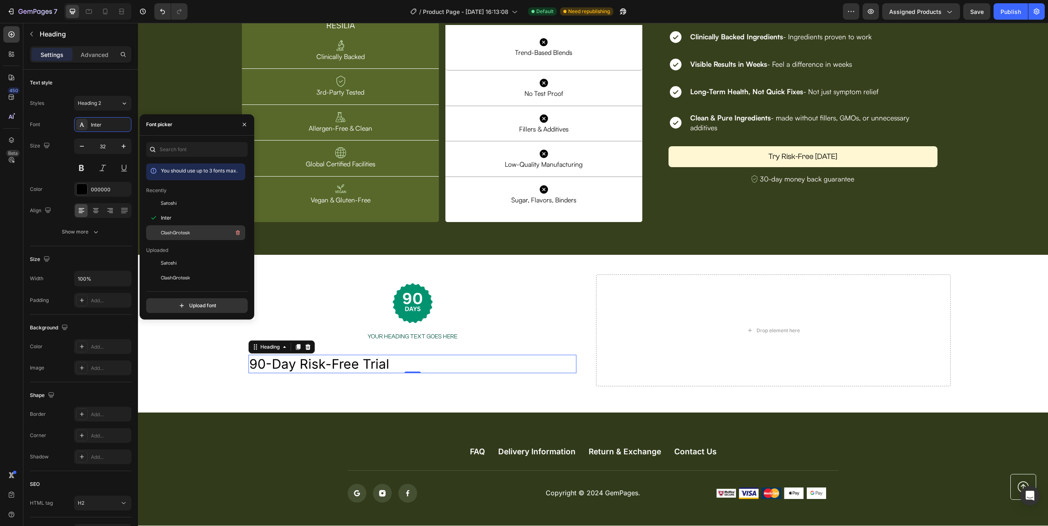
click at [166, 230] on span "ClashGrotesk" at bounding box center [175, 232] width 29 height 7
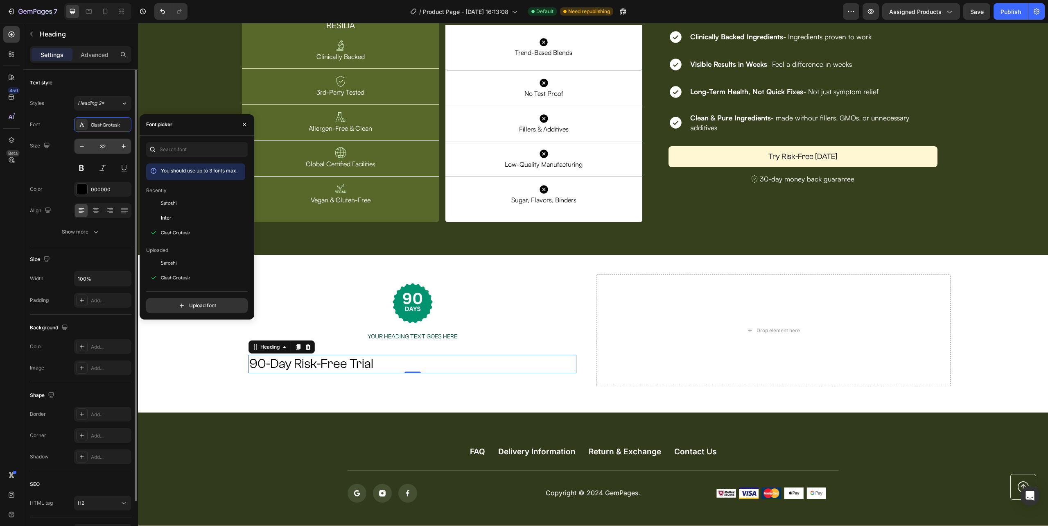
click at [101, 145] on input "32" at bounding box center [102, 146] width 27 height 15
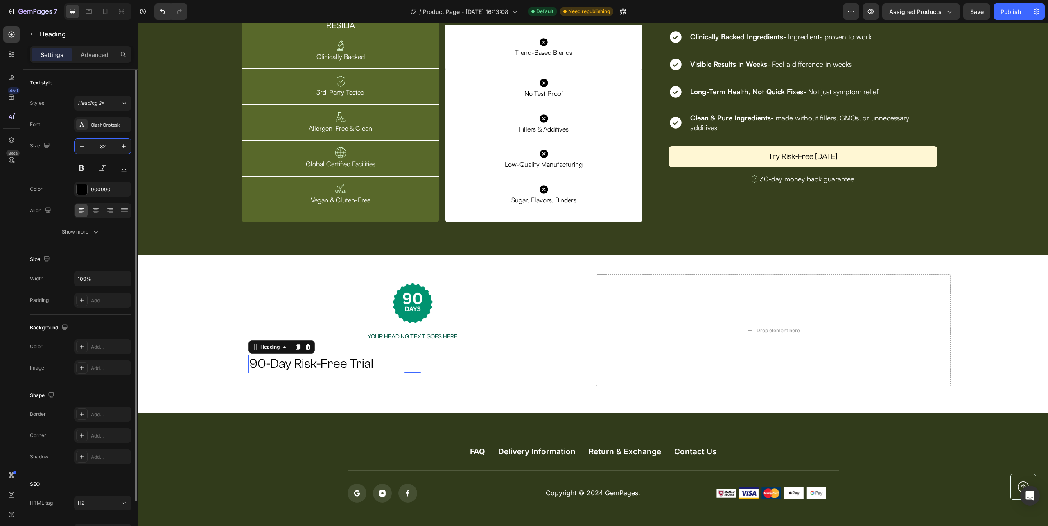
click at [101, 145] on input "32" at bounding box center [102, 146] width 27 height 15
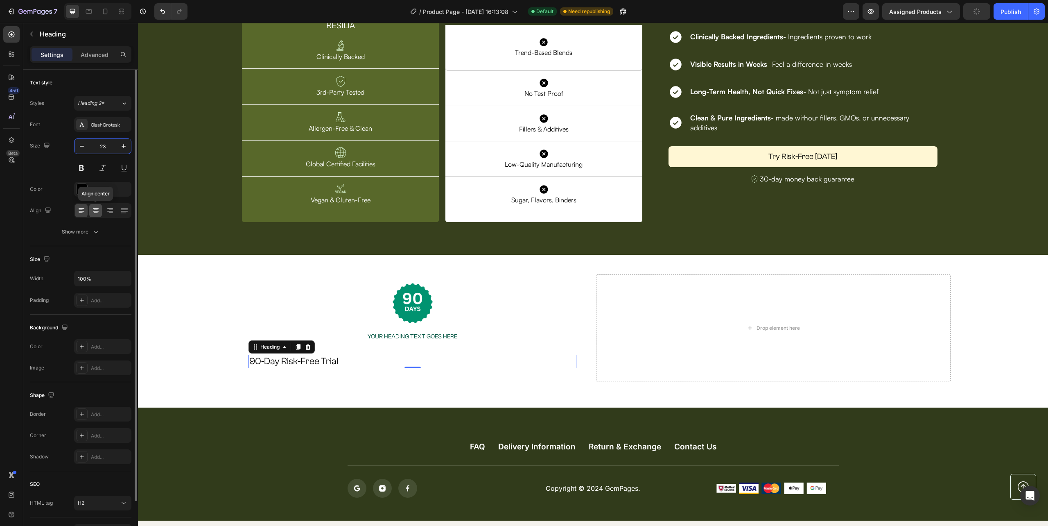
type input "23"
click at [97, 210] on icon at bounding box center [96, 210] width 8 height 8
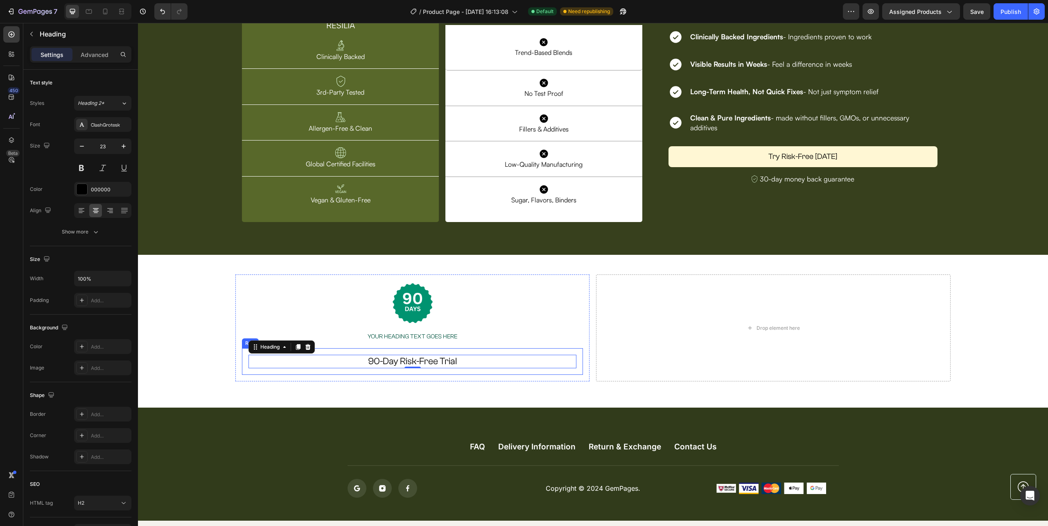
click at [429, 354] on div "90-Day Risk-Free Trial Heading 0 Row" at bounding box center [412, 361] width 341 height 27
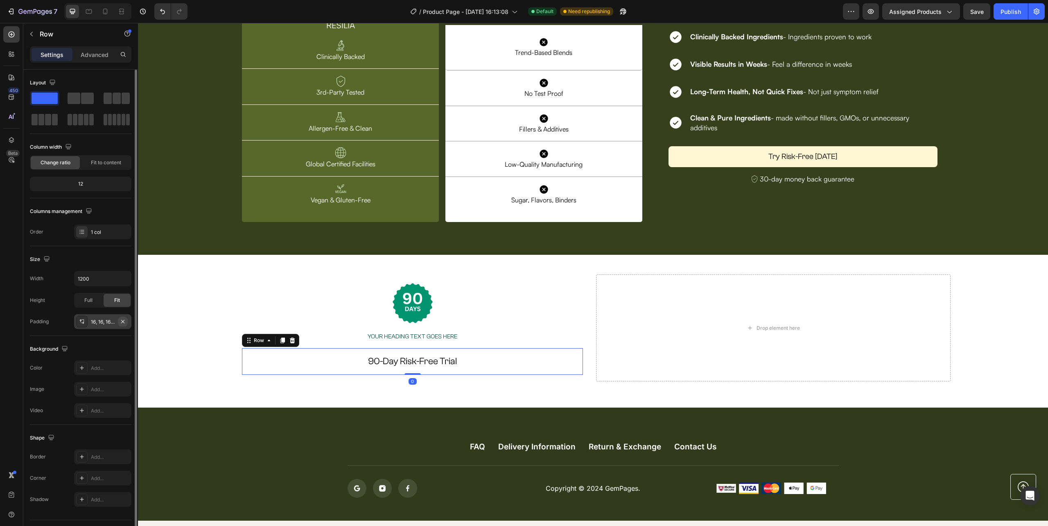
click at [126, 323] on button "button" at bounding box center [123, 321] width 10 height 10
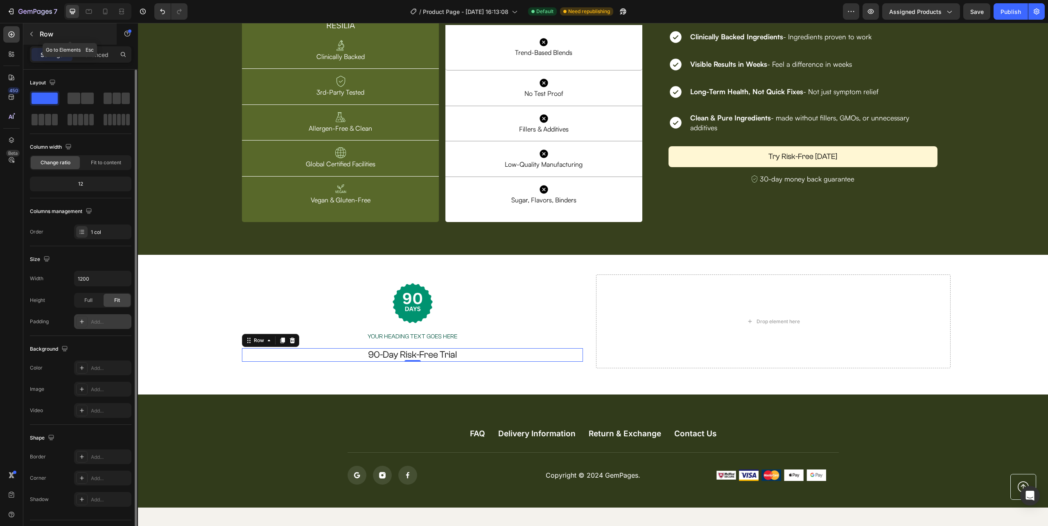
click at [34, 34] on icon "button" at bounding box center [31, 34] width 7 height 7
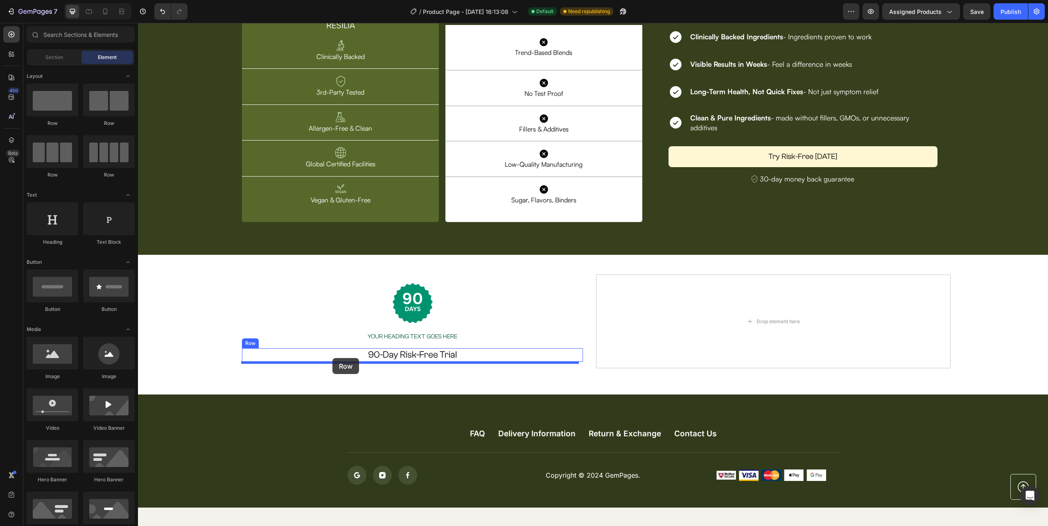
drag, startPoint x: 202, startPoint y: 133, endPoint x: 332, endPoint y: 359, distance: 261.0
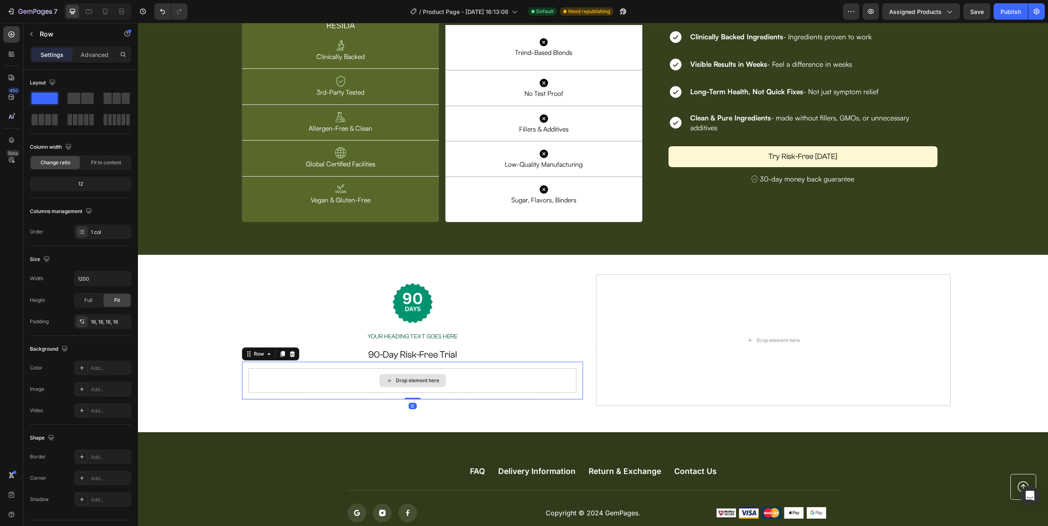
click at [339, 379] on div "Drop element here" at bounding box center [413, 380] width 328 height 25
click at [25, 31] on button "button" at bounding box center [31, 33] width 13 height 13
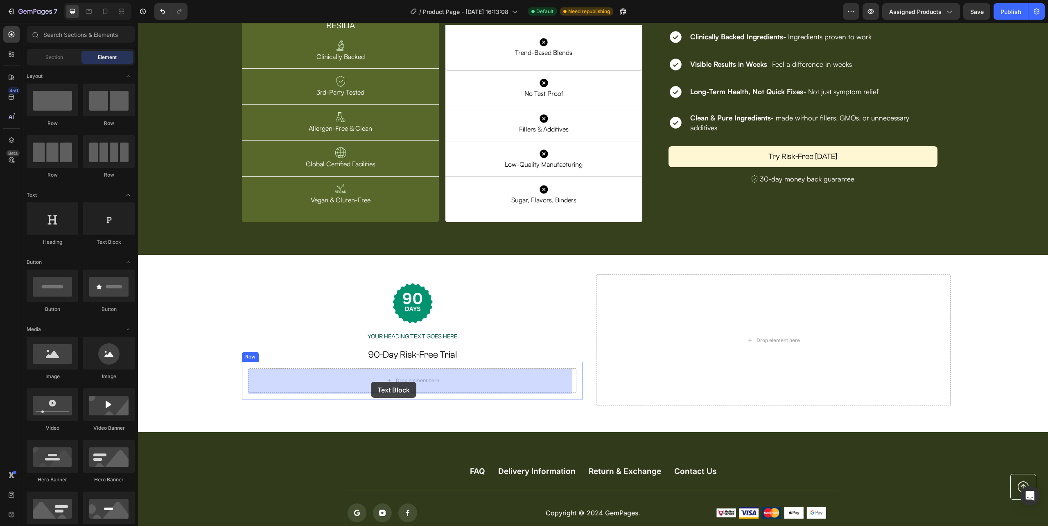
drag, startPoint x: 318, startPoint y: 393, endPoint x: 371, endPoint y: 382, distance: 54.5
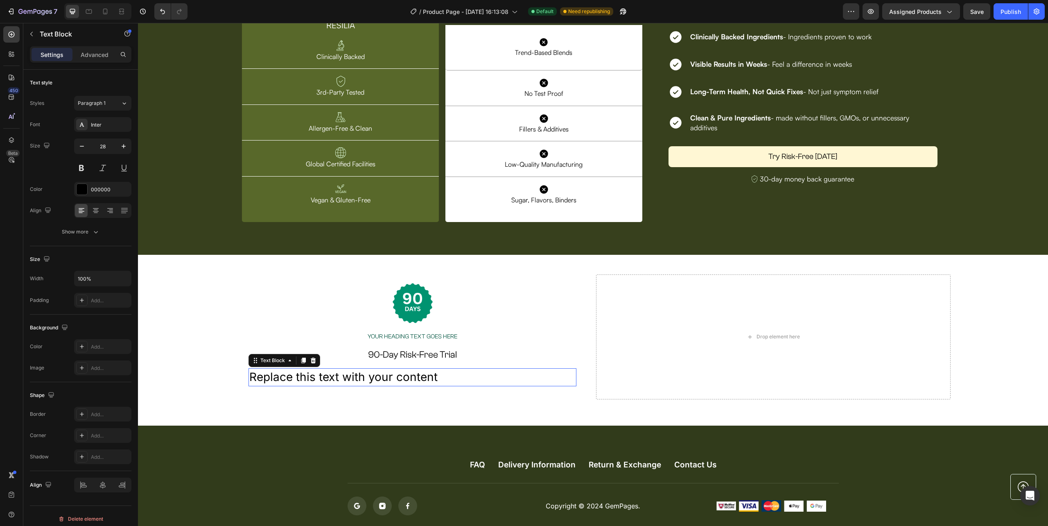
click at [446, 374] on div "Replace this text with your content" at bounding box center [413, 377] width 328 height 18
click at [446, 374] on p "Replace this text with your content" at bounding box center [412, 377] width 326 height 16
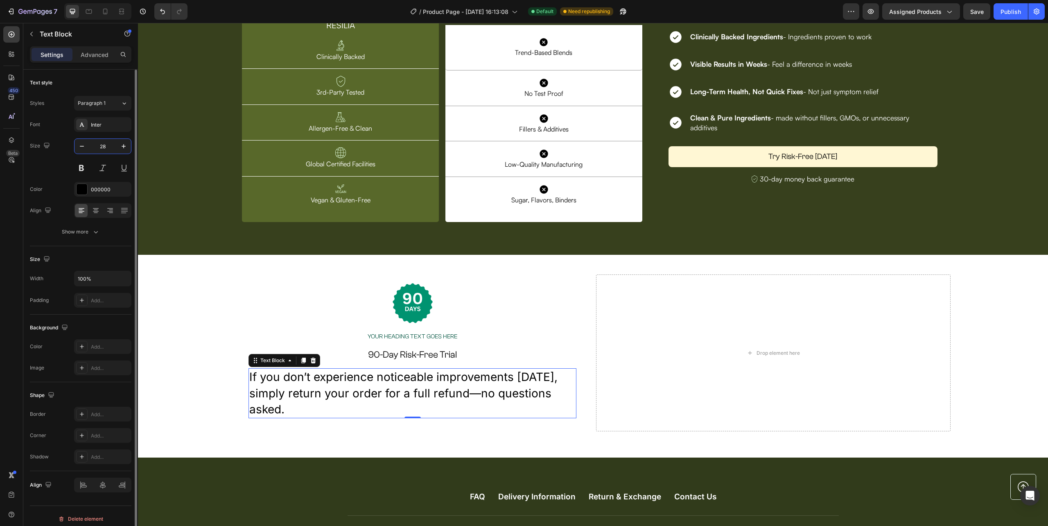
click at [102, 143] on input "28" at bounding box center [102, 146] width 27 height 15
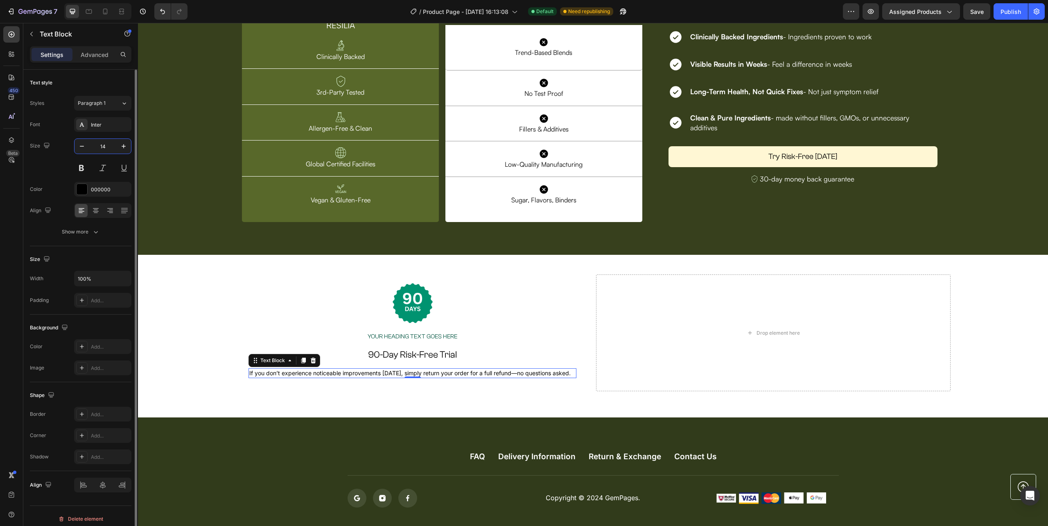
type input "14"
click at [92, 123] on div "Inter" at bounding box center [110, 124] width 38 height 7
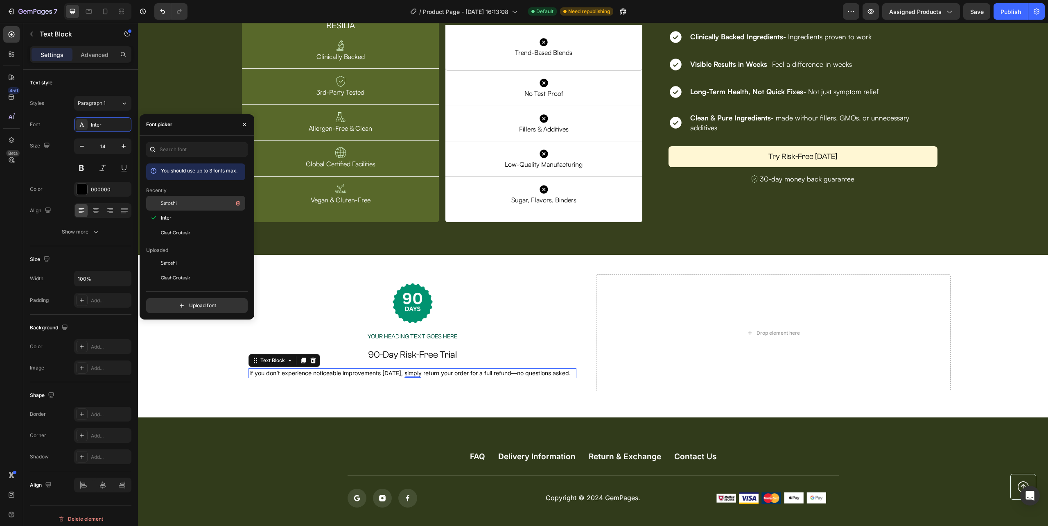
click at [179, 202] on div "Satoshi" at bounding box center [202, 203] width 83 height 10
click at [429, 390] on div "Image Your heading text goes here Heading Row 90-Day Risk-Free Trial Heading If…" at bounding box center [412, 332] width 354 height 117
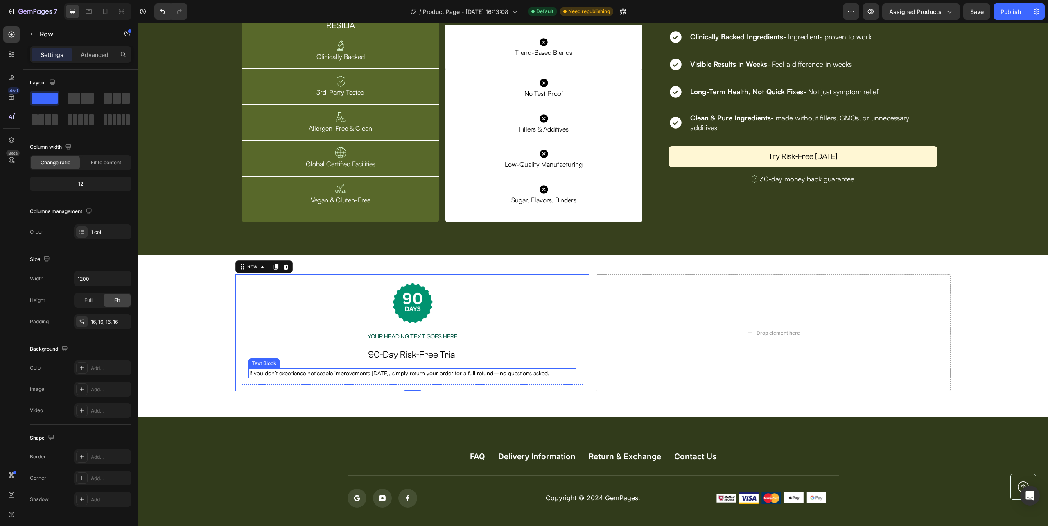
click at [444, 373] on p "If you don’t experience noticeable improvements within 90 days, simply return y…" at bounding box center [412, 373] width 326 height 8
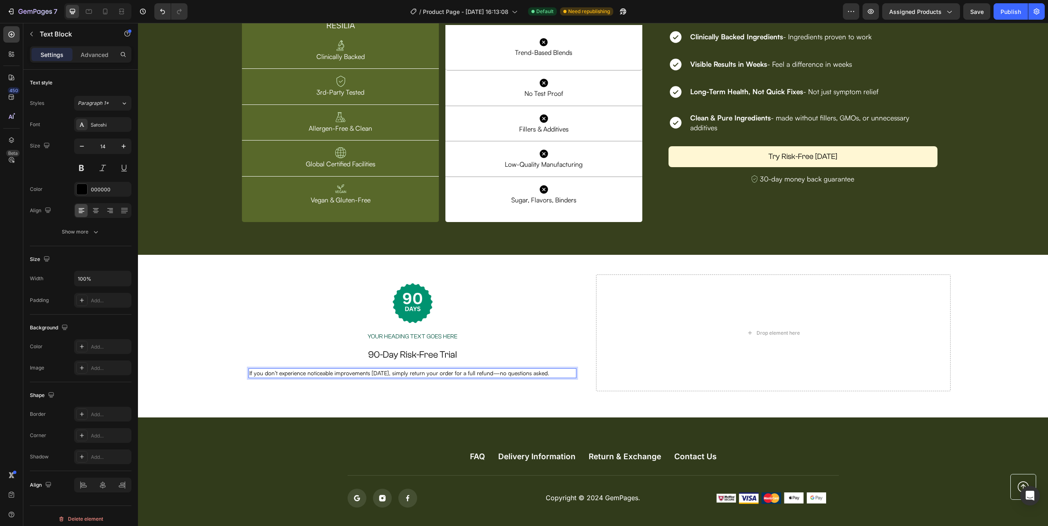
click at [445, 373] on p "If you don’t experience noticeable improvements within 90 days, simply return y…" at bounding box center [412, 373] width 326 height 8
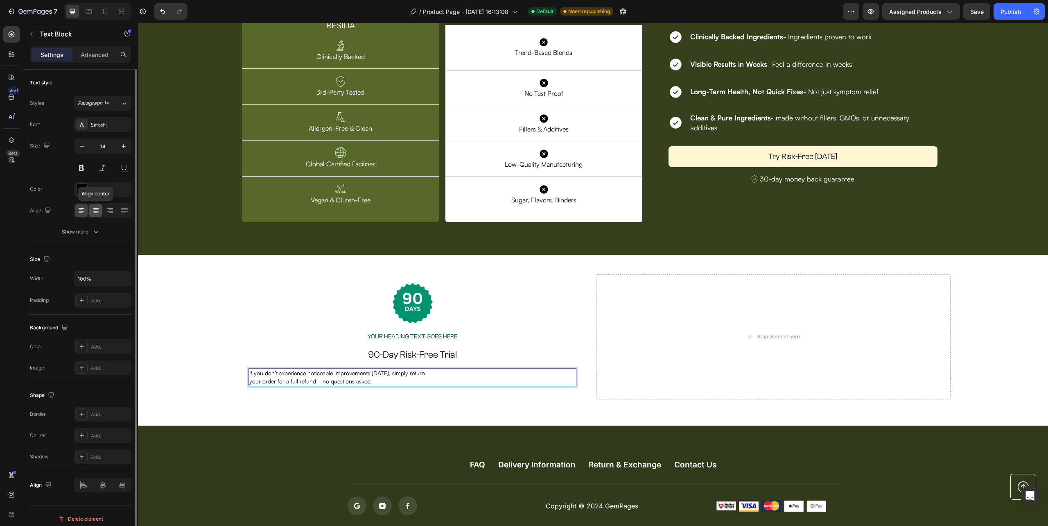
click at [93, 206] on div at bounding box center [95, 210] width 13 height 13
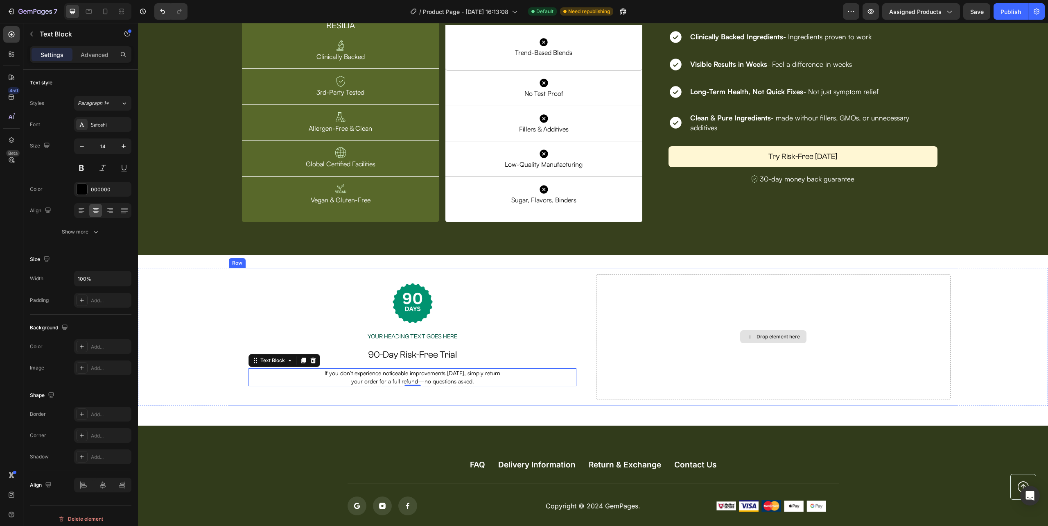
click at [620, 350] on div "Drop element here" at bounding box center [773, 336] width 354 height 125
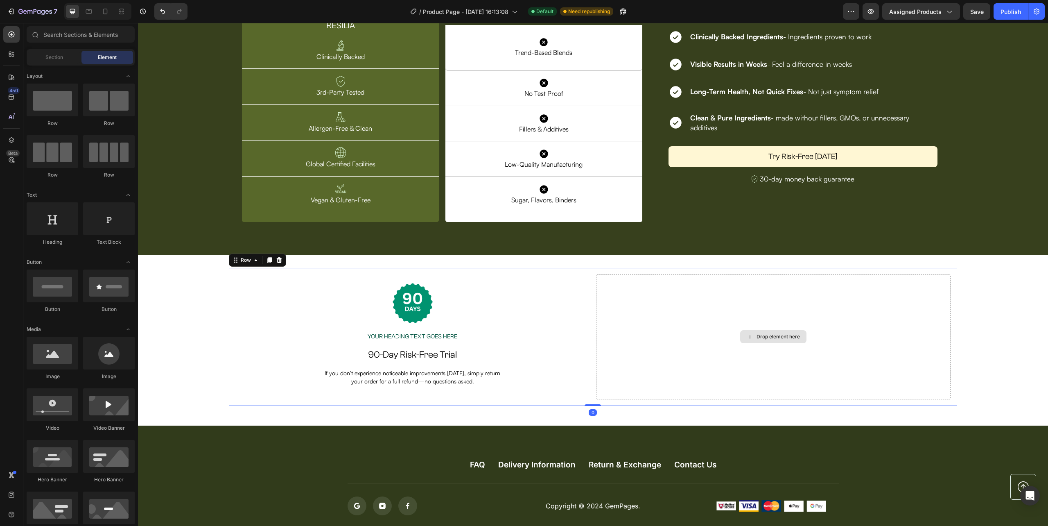
click at [759, 332] on div "Drop element here" at bounding box center [773, 336] width 66 height 13
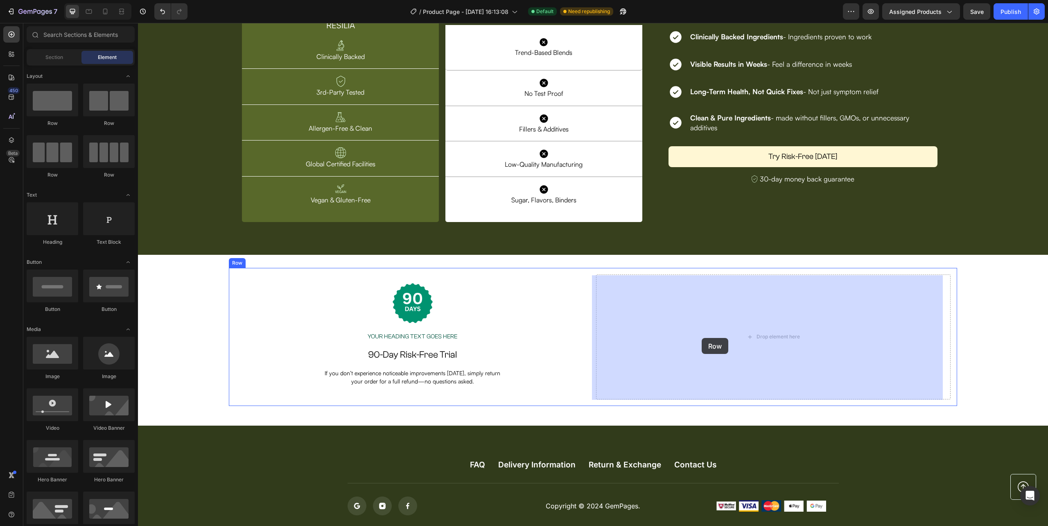
drag, startPoint x: 194, startPoint y: 123, endPoint x: 702, endPoint y: 338, distance: 551.3
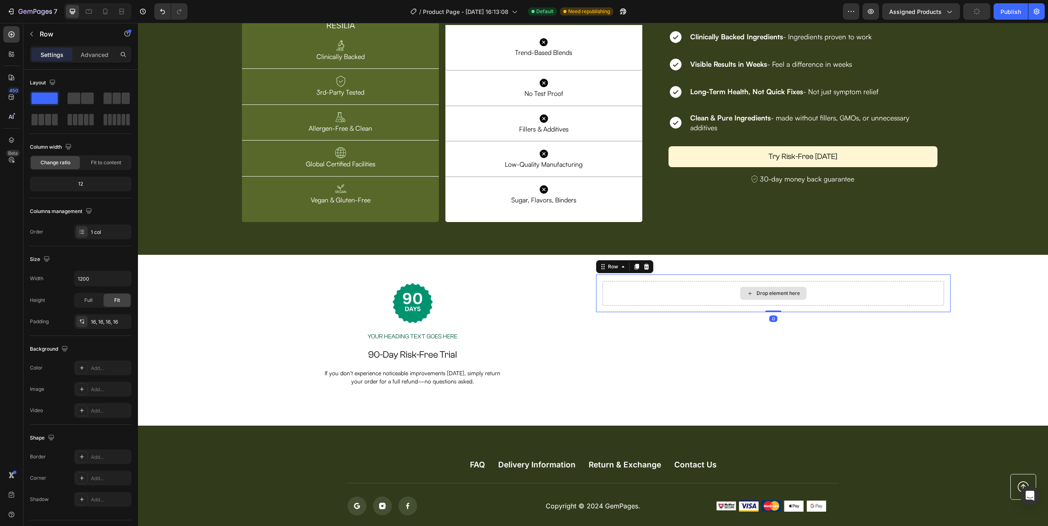
click at [767, 294] on div "Drop element here" at bounding box center [778, 293] width 43 height 7
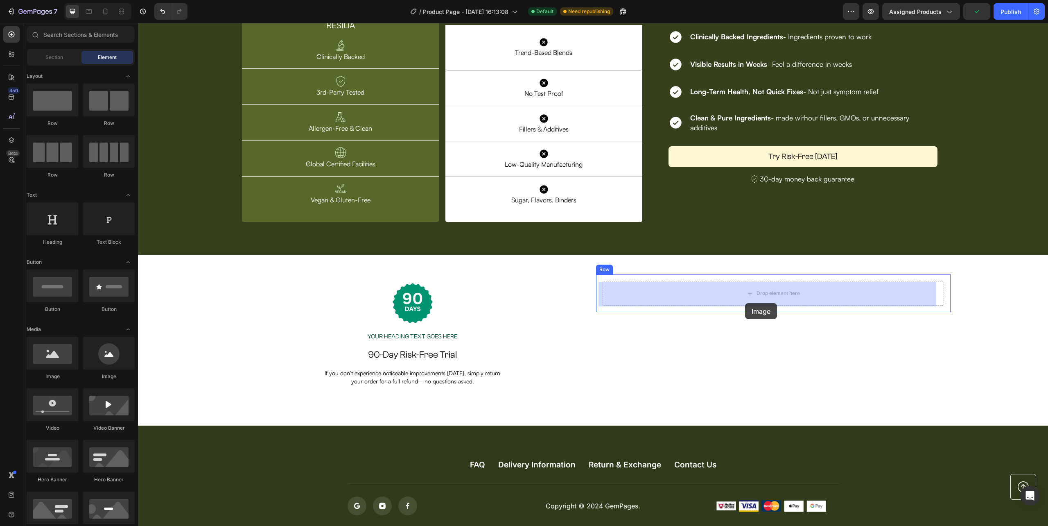
drag, startPoint x: 197, startPoint y: 385, endPoint x: 745, endPoint y: 303, distance: 554.0
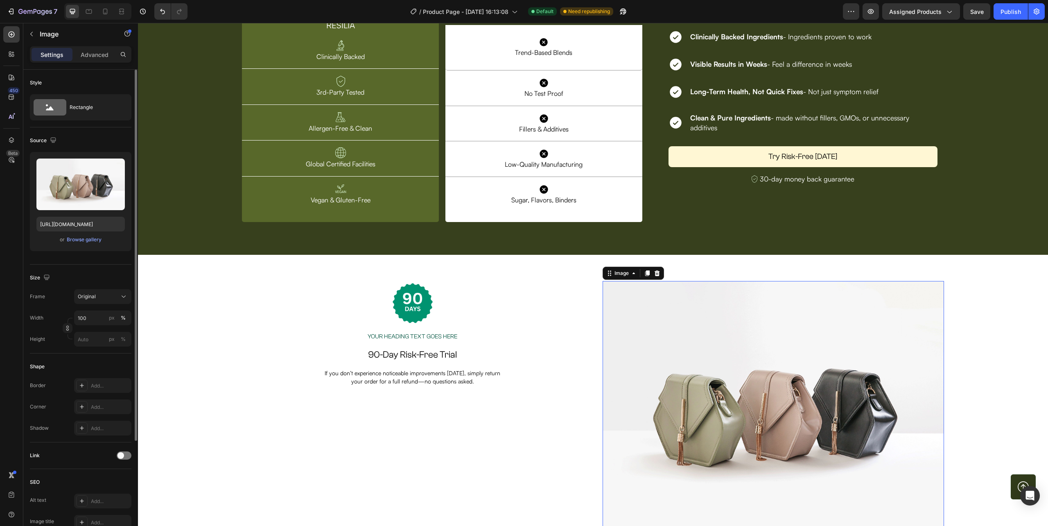
click at [84, 244] on div "or Browse gallery" at bounding box center [80, 240] width 88 height 10
click at [85, 238] on div "Browse gallery" at bounding box center [84, 239] width 35 height 7
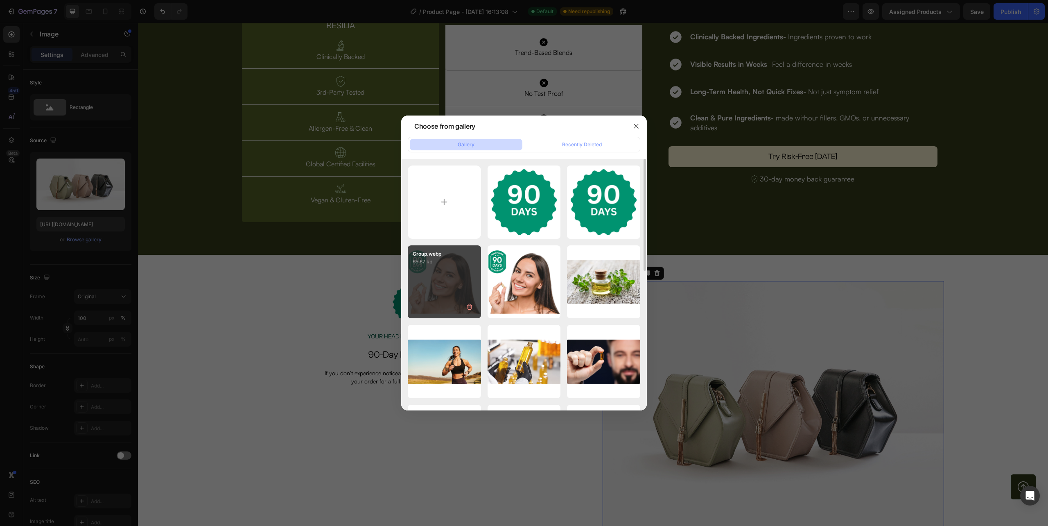
click at [456, 273] on div "Group.webp 65.67 kb" at bounding box center [444, 281] width 73 height 73
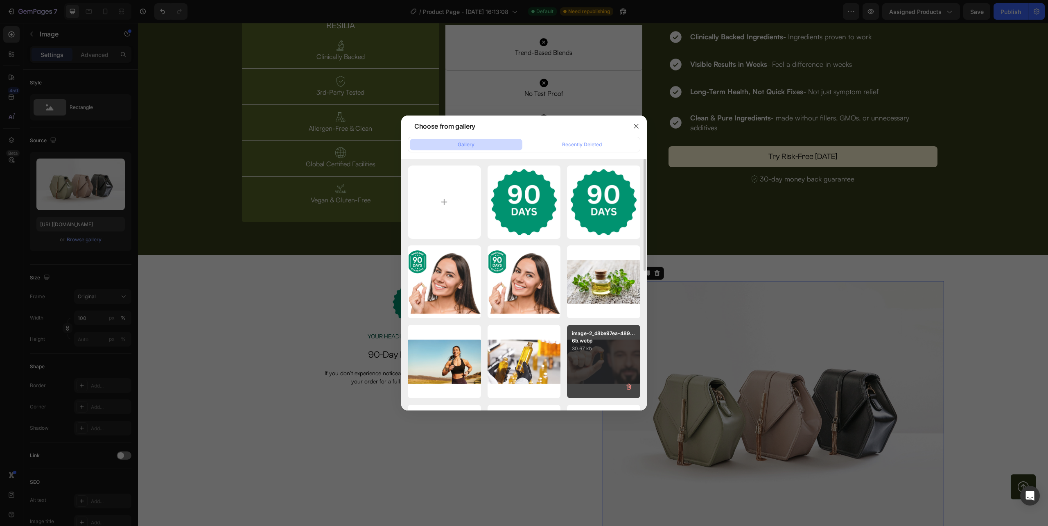
type input "https://cdn.shopify.com/s/files/1/0632/0881/6734/files/gempages_585534440302707…"
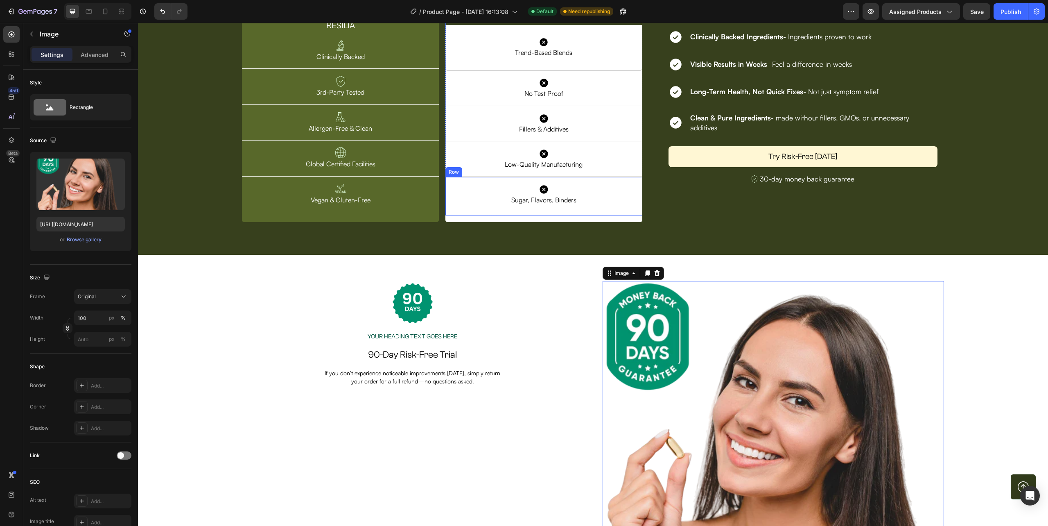
scroll to position [2839, 0]
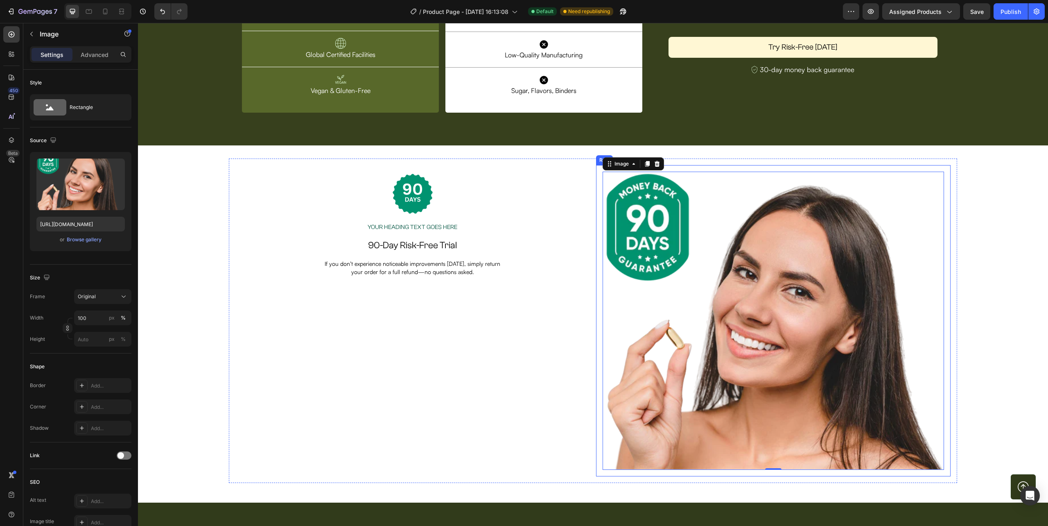
click at [596, 360] on div "Image 0 Row" at bounding box center [773, 320] width 354 height 311
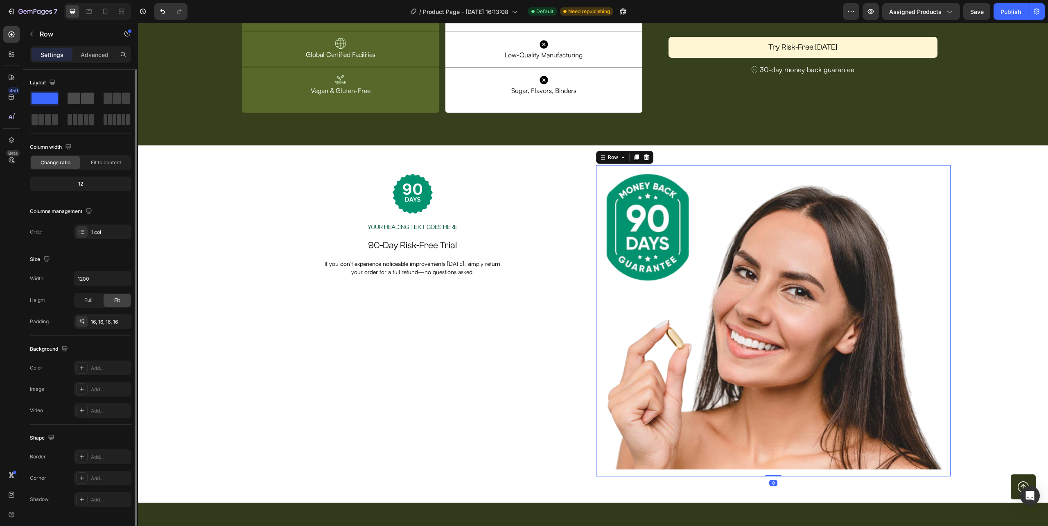
click at [79, 97] on span at bounding box center [74, 98] width 13 height 11
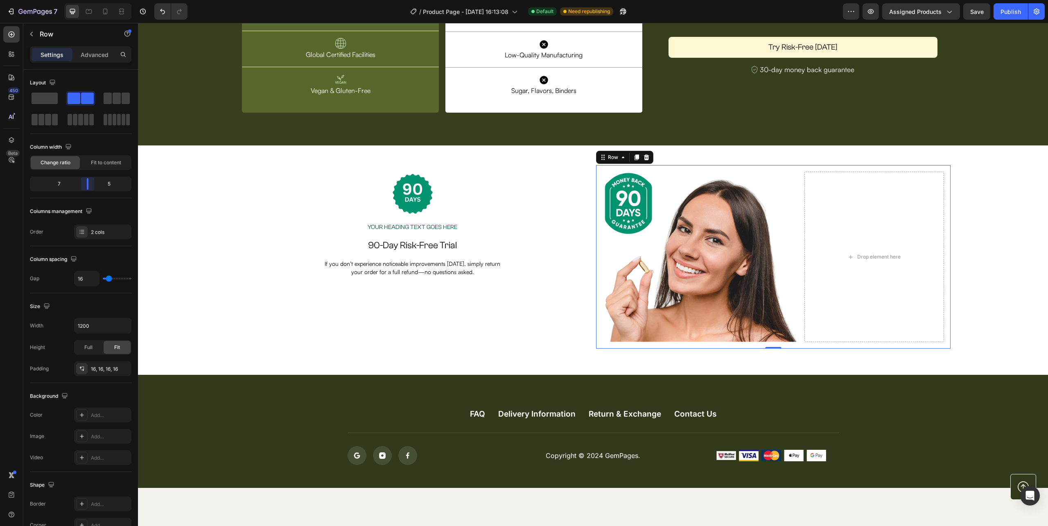
drag, startPoint x: 82, startPoint y: 183, endPoint x: 93, endPoint y: 183, distance: 10.3
click at [93, 0] on body "7 Version history / Product Page - Sep 22, 16:13:08 Default Need republishing P…" at bounding box center [524, 0] width 1048 height 0
click at [454, 366] on div "Image Your heading text goes here Heading Row 90-Day Risk-Free Trial Heading If…" at bounding box center [593, 259] width 910 height 229
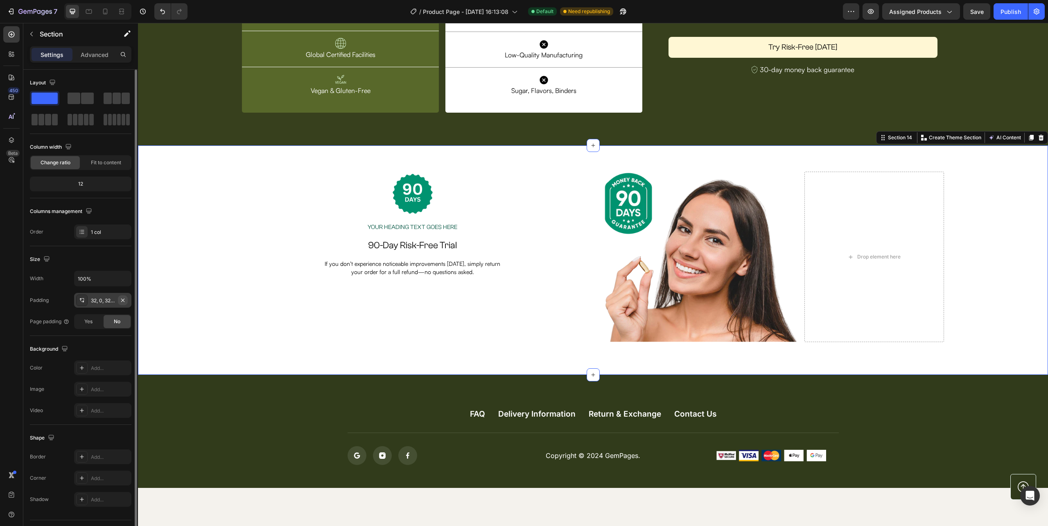
click at [120, 301] on icon "button" at bounding box center [123, 300] width 7 height 7
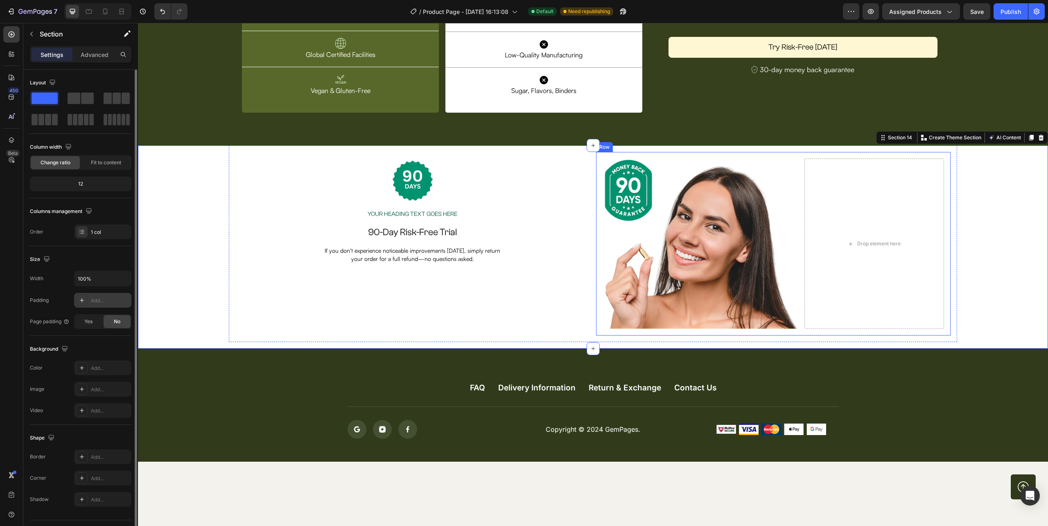
click at [596, 316] on div "Image Drop element here Row" at bounding box center [773, 243] width 354 height 183
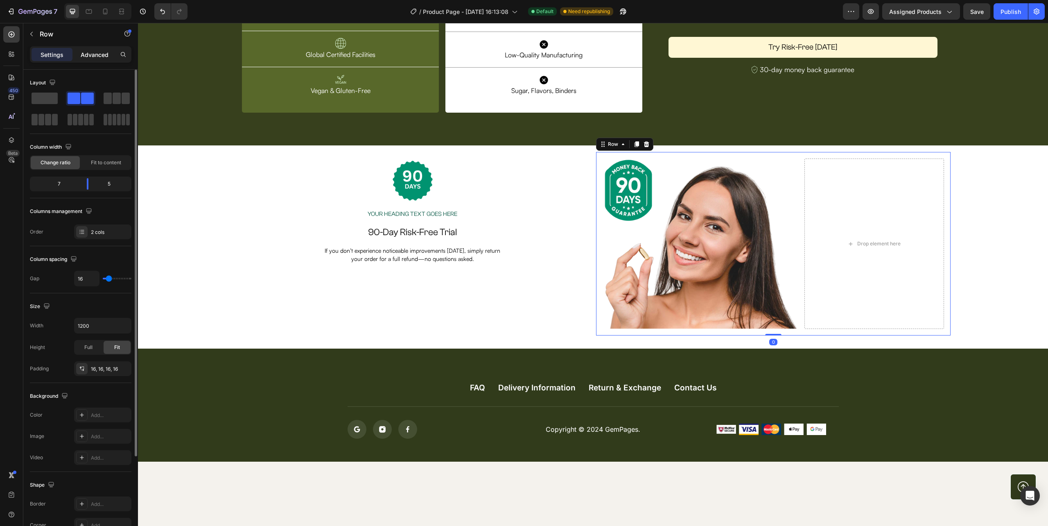
click at [97, 49] on div "Advanced" at bounding box center [94, 54] width 41 height 13
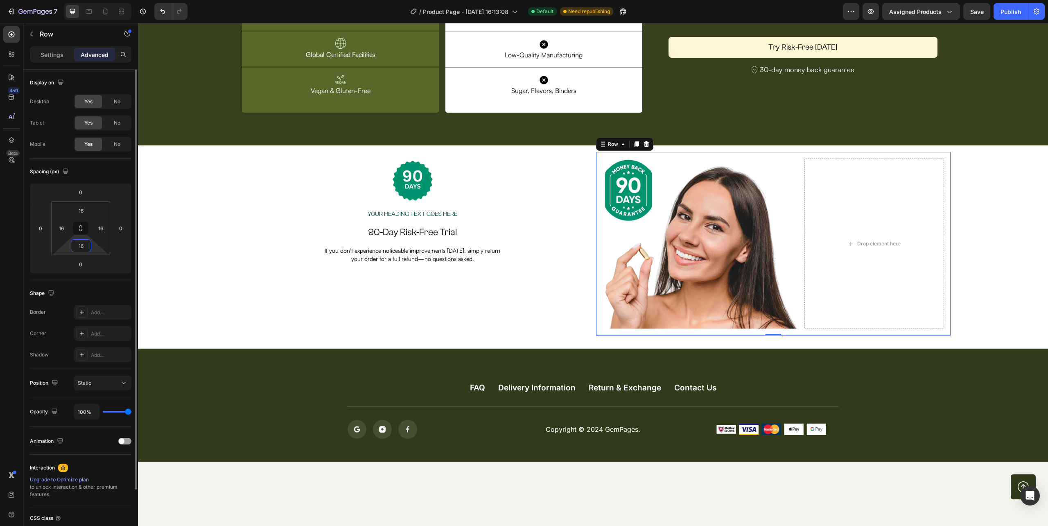
click at [85, 243] on input "16" at bounding box center [81, 246] width 16 height 12
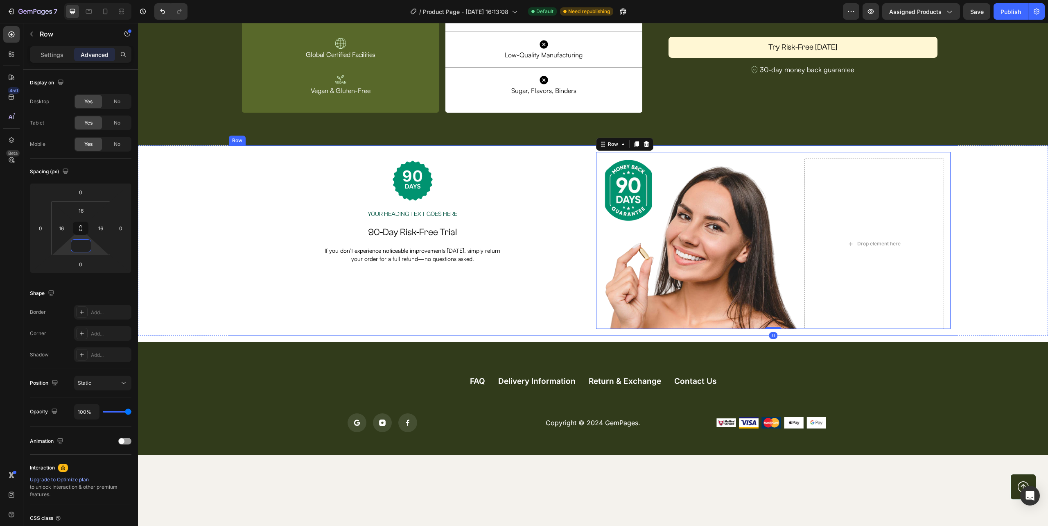
click at [564, 336] on div "Image Your heading text goes here Heading Row 90-Day Risk-Free Trial Heading If…" at bounding box center [593, 243] width 910 height 197
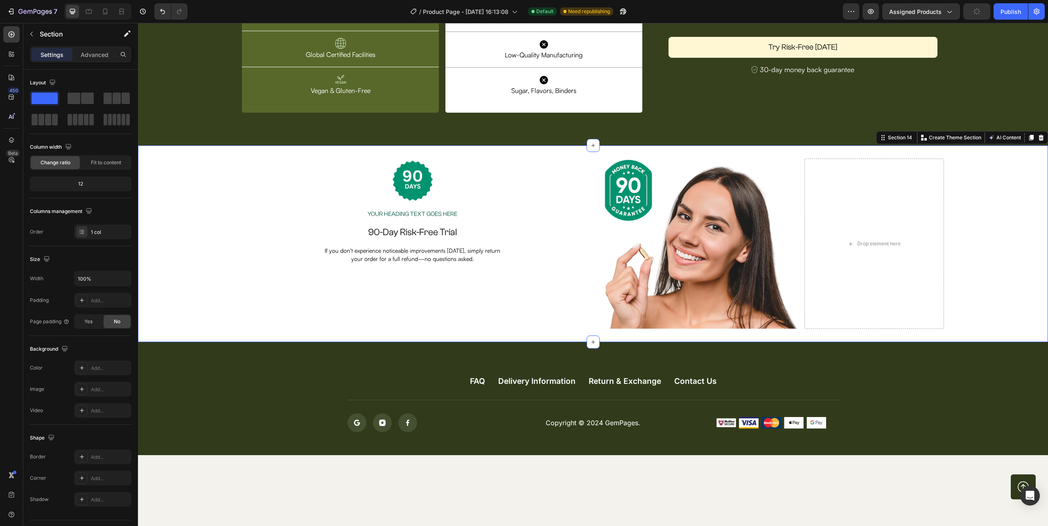
click at [97, 47] on div "Settings Advanced" at bounding box center [81, 54] width 102 height 16
click at [89, 51] on p "Advanced" at bounding box center [95, 54] width 28 height 9
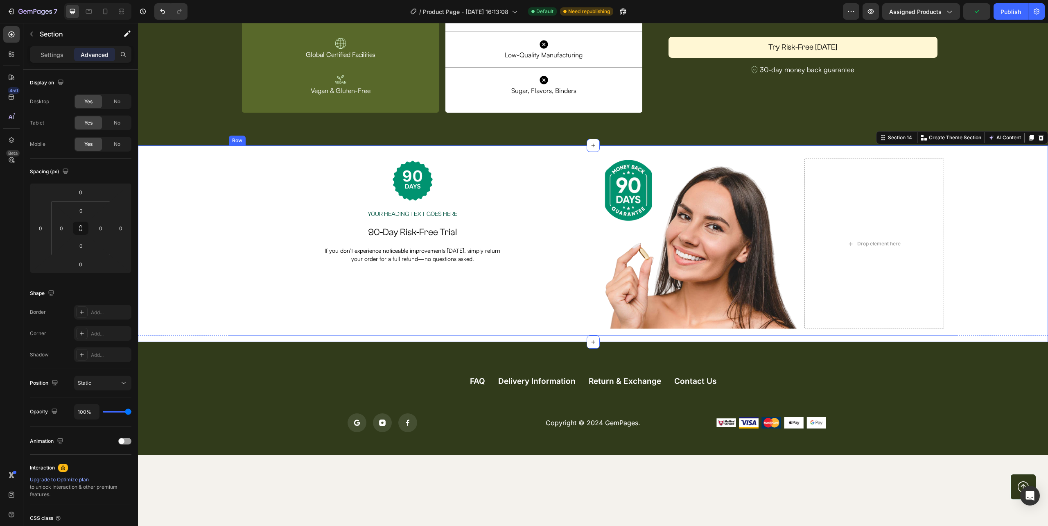
click at [526, 329] on div "Image Your heading text goes here Heading Row 90-Day Risk-Free Trial Heading If…" at bounding box center [593, 240] width 728 height 190
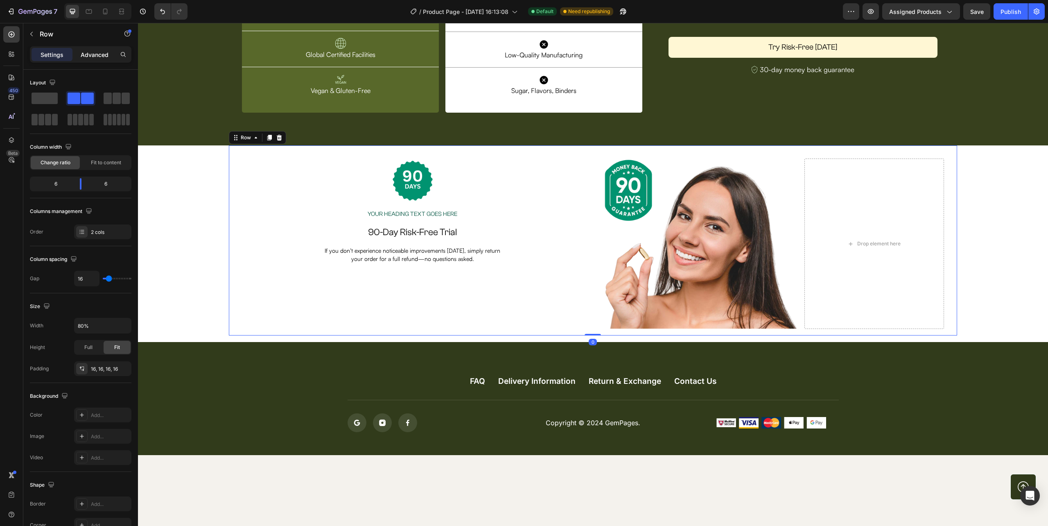
click at [89, 55] on p "Advanced" at bounding box center [95, 54] width 28 height 9
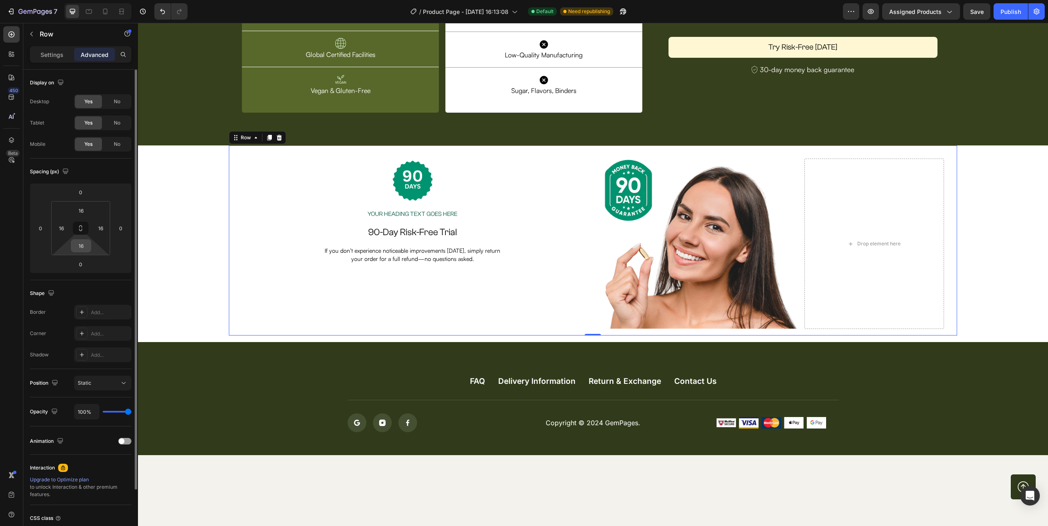
click at [84, 248] on input "16" at bounding box center [81, 246] width 16 height 12
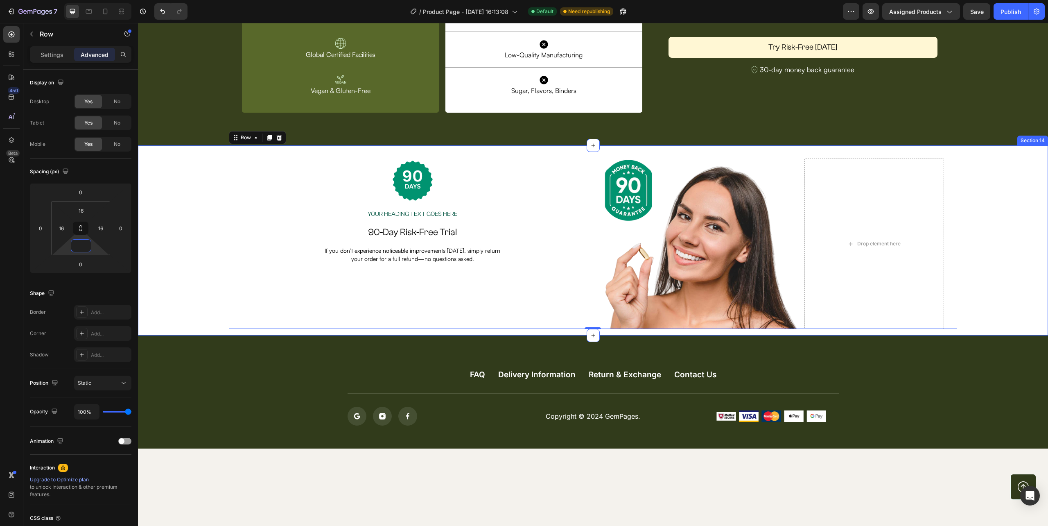
click at [664, 330] on div "Image Your heading text goes here Heading Row 90-Day Risk-Free Trial Heading If…" at bounding box center [593, 240] width 910 height 190
click at [596, 291] on div "Image Drop element here Row" at bounding box center [773, 240] width 354 height 177
click at [454, 298] on div "Image Your heading text goes here Heading Row 90-Day Risk-Free Trial Heading If…" at bounding box center [412, 240] width 354 height 177
click at [185, 262] on div "Image Your heading text goes here Heading Row 90-Day Risk-Free Trial Heading If…" at bounding box center [593, 236] width 910 height 183
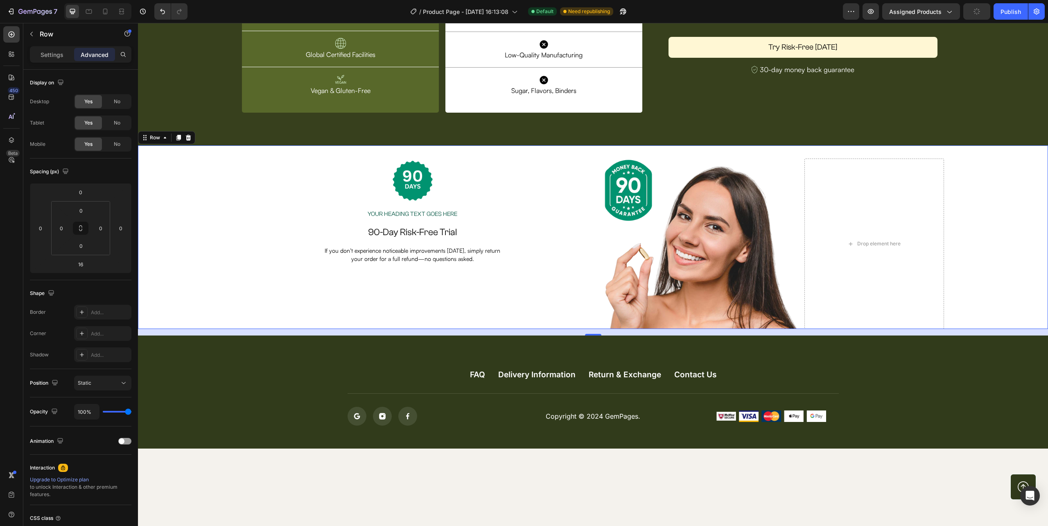
drag, startPoint x: 593, startPoint y: 332, endPoint x: 590, endPoint y: 316, distance: 16.3
click at [590, 316] on div "Image Your heading text goes here Heading Row 90-Day Risk-Free Trial Heading If…" at bounding box center [593, 236] width 910 height 183
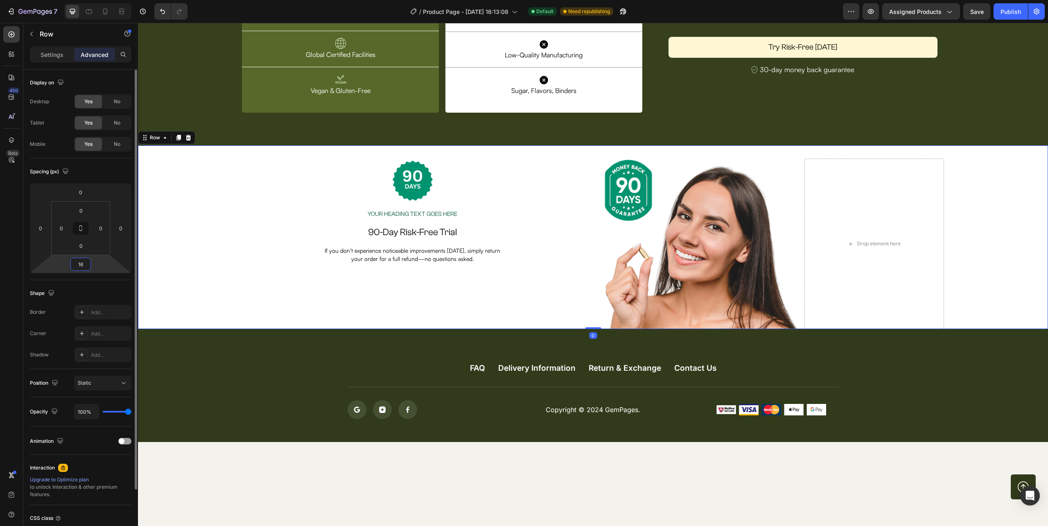
click at [84, 264] on input "16" at bounding box center [80, 264] width 16 height 12
click at [340, 235] on p "90-Day Risk-Free Trial" at bounding box center [412, 232] width 339 height 12
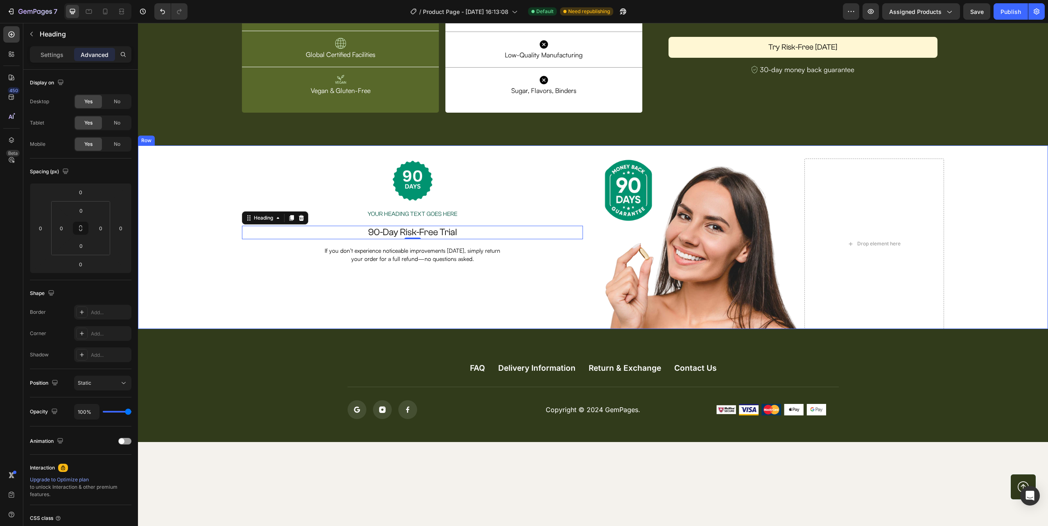
click at [992, 279] on div "Image Your heading text goes here Heading Row 90-Day Risk-Free Trial Heading 0 …" at bounding box center [593, 236] width 910 height 183
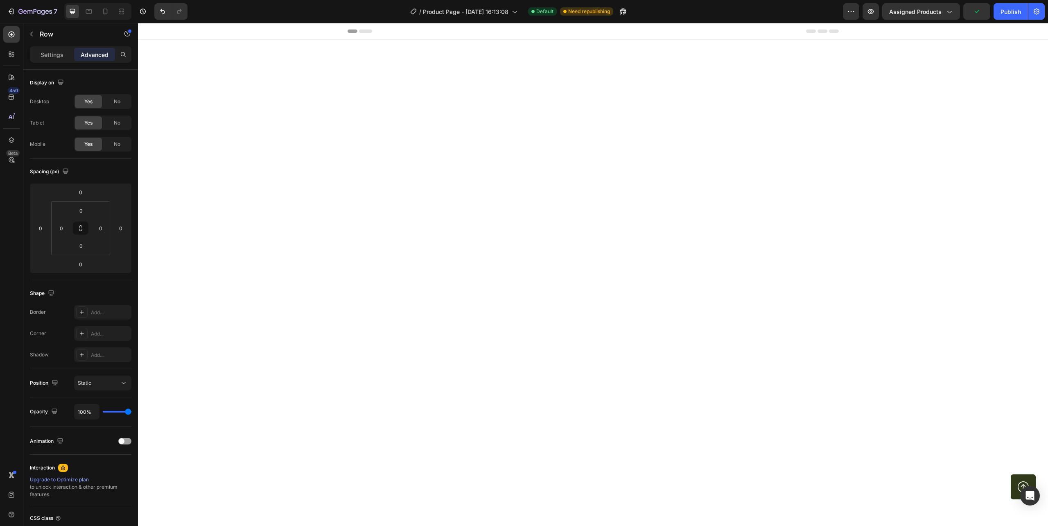
scroll to position [2729, 0]
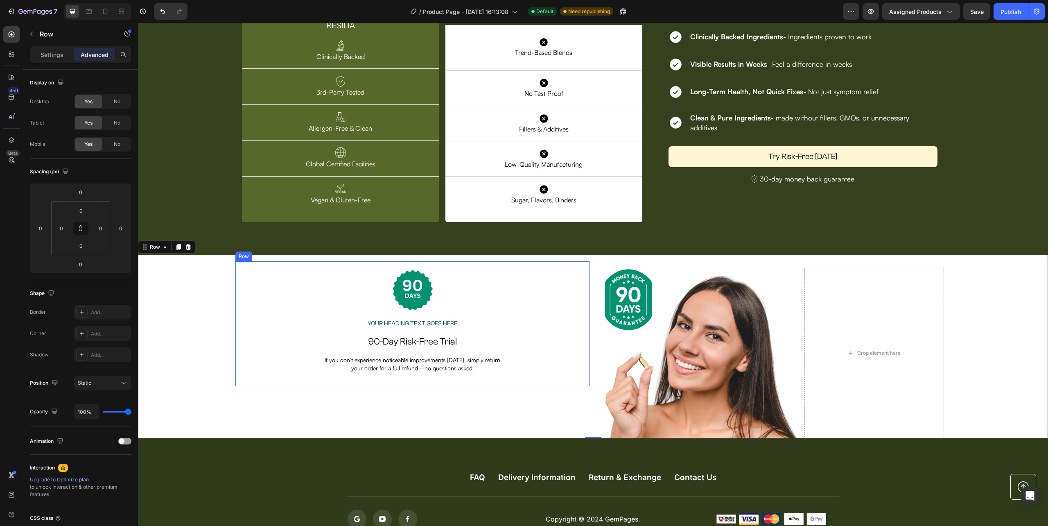
click at [583, 328] on div "Image Your heading text goes here Heading Row 90-Day Risk-Free Trial Heading If…" at bounding box center [412, 323] width 354 height 125
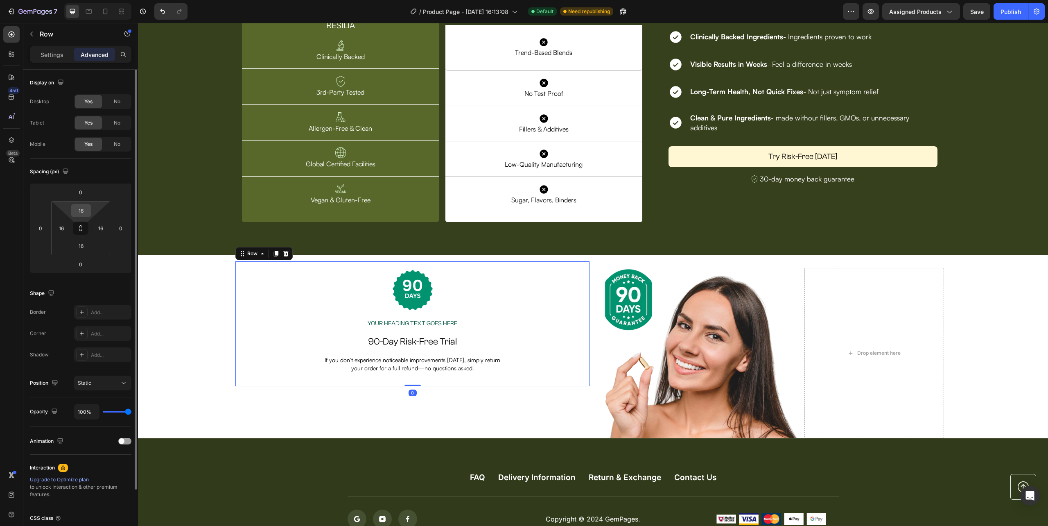
click at [84, 208] on input "16" at bounding box center [81, 210] width 16 height 12
click at [88, 208] on input "40" at bounding box center [81, 210] width 16 height 12
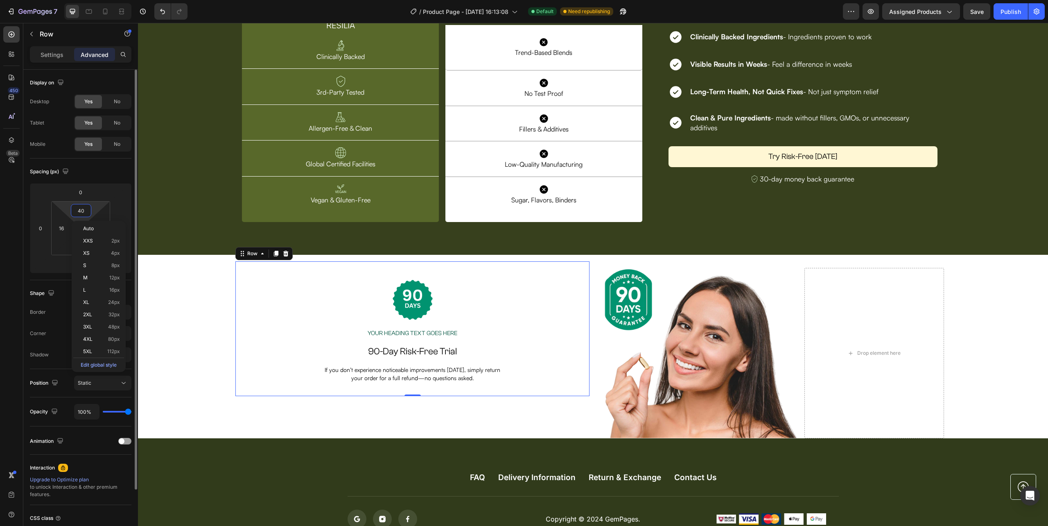
click at [88, 208] on input "40" at bounding box center [81, 210] width 16 height 12
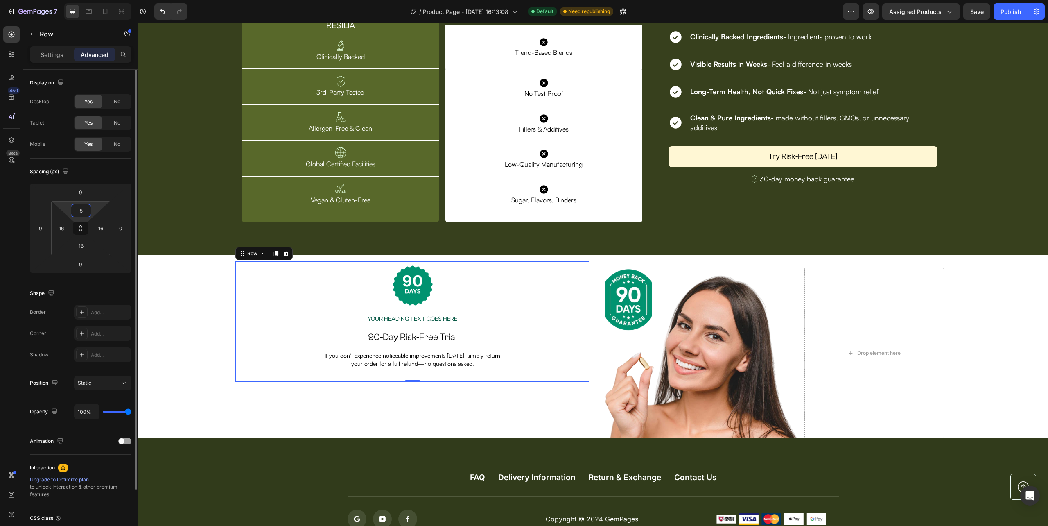
type input "50"
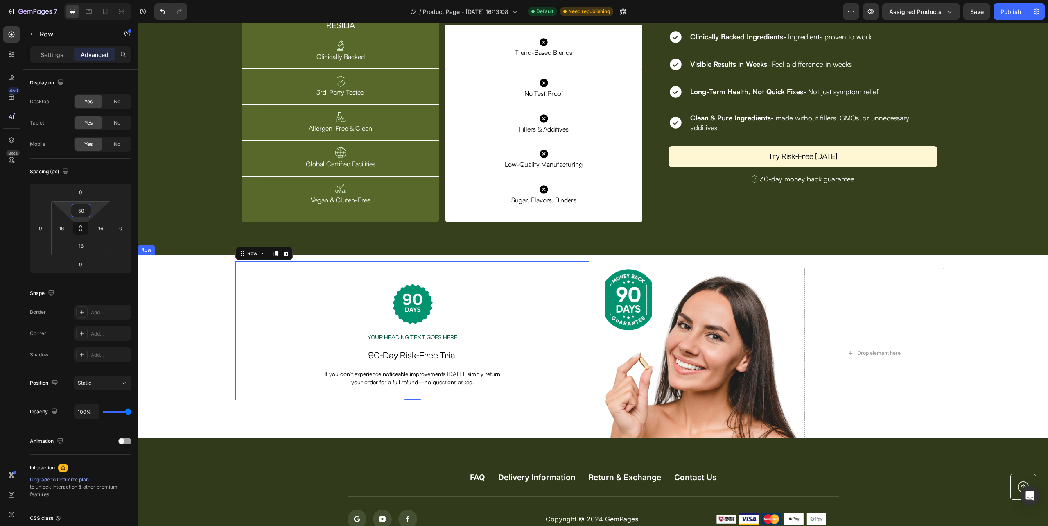
click at [1031, 322] on div "Image Your heading text goes here Heading Row 90-Day Risk-Free Trial Heading If…" at bounding box center [593, 346] width 910 height 183
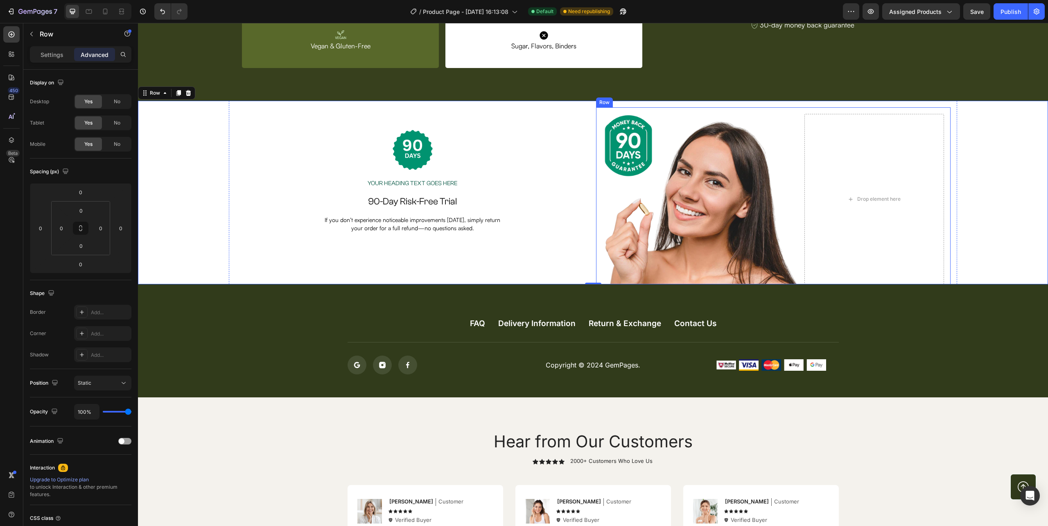
scroll to position [2893, 0]
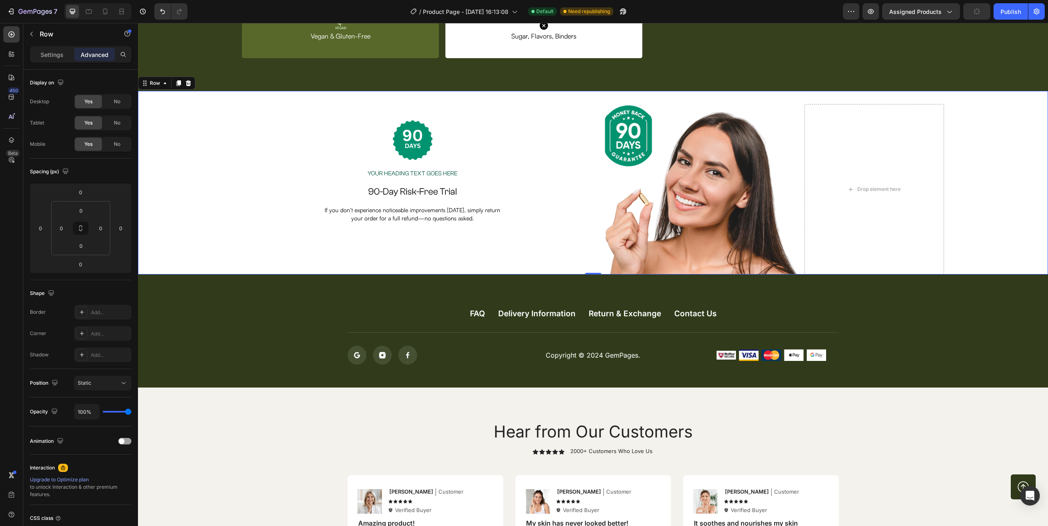
click at [976, 13] on icon "button" at bounding box center [977, 11] width 7 height 7
click at [981, 5] on button "Save" at bounding box center [976, 11] width 27 height 16
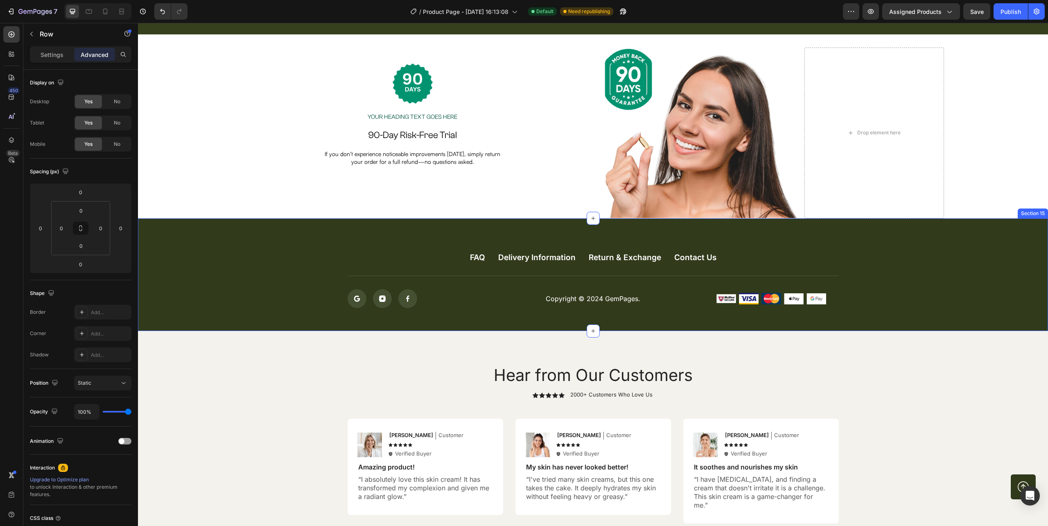
scroll to position [2948, 0]
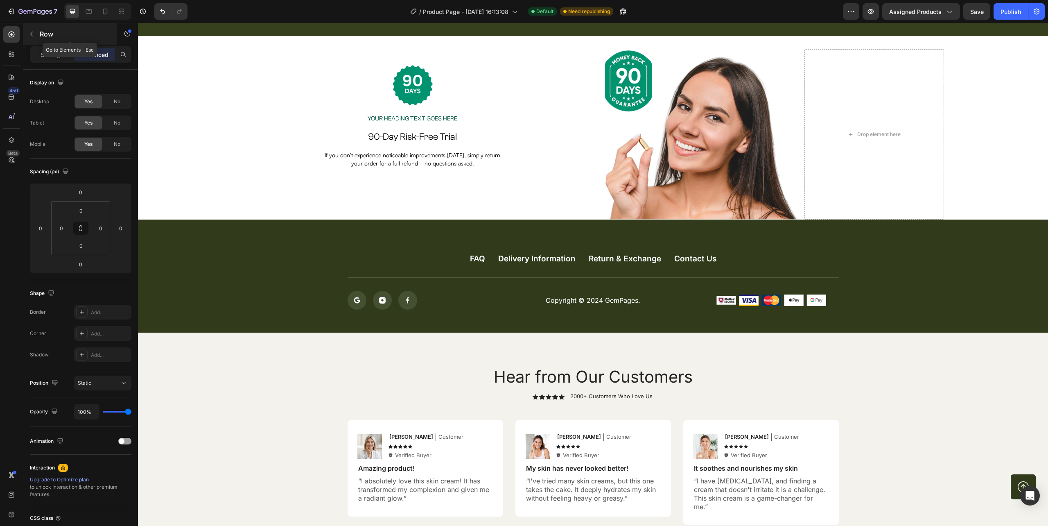
click at [32, 32] on icon "button" at bounding box center [31, 34] width 7 height 7
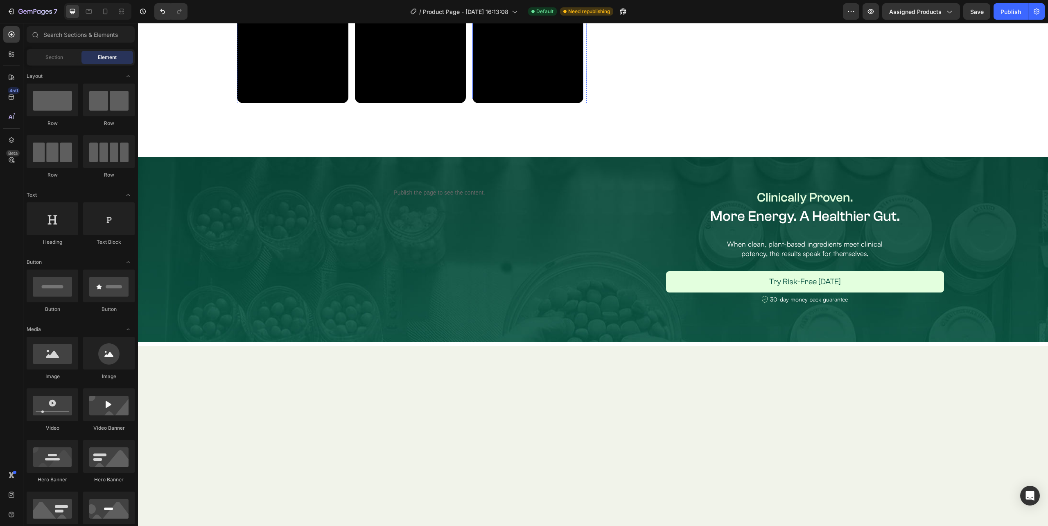
scroll to position [491, 0]
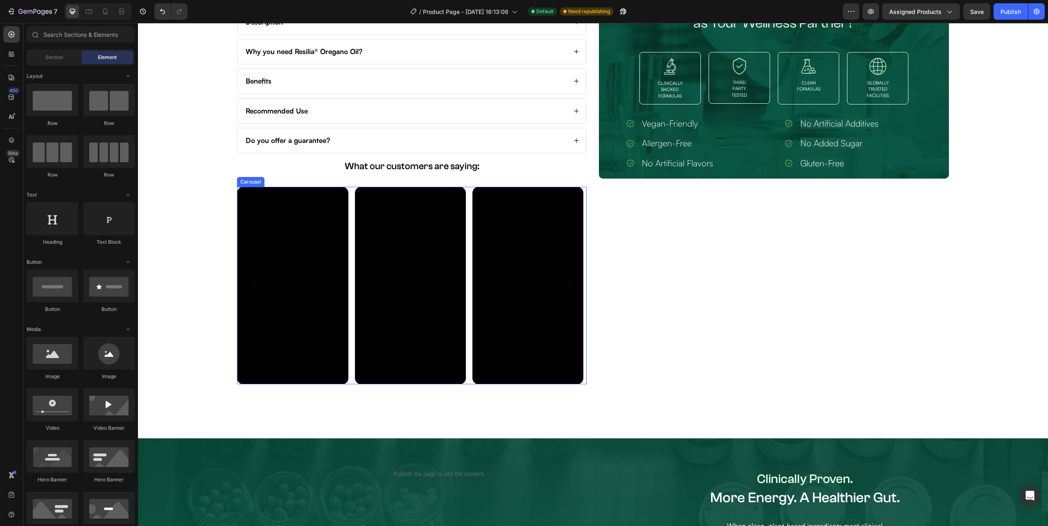
click at [466, 368] on div "Video Video Video Video Video Video Video Video Video" at bounding box center [412, 285] width 350 height 197
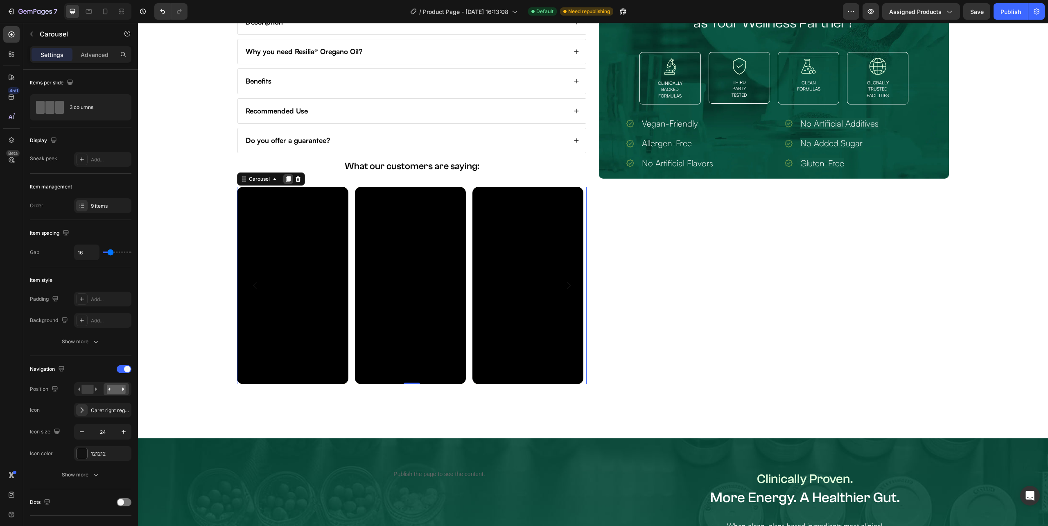
click at [285, 178] on icon at bounding box center [288, 179] width 7 height 7
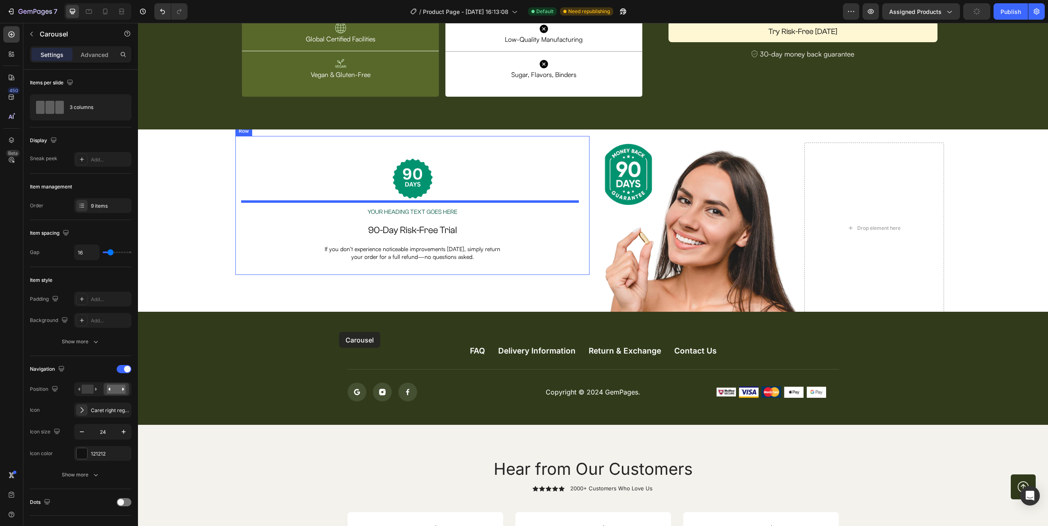
scroll to position [3057, 0]
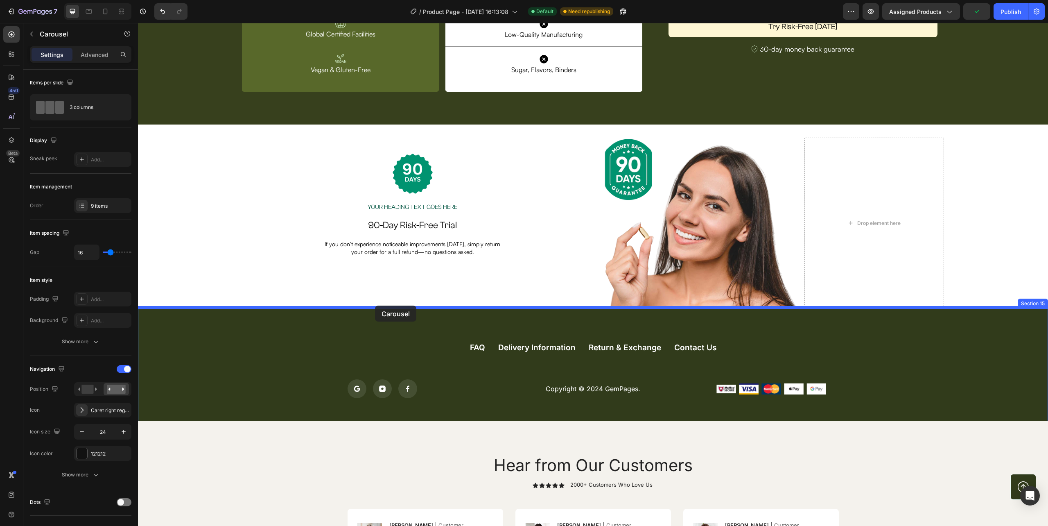
drag, startPoint x: 254, startPoint y: 159, endPoint x: 375, endPoint y: 305, distance: 189.9
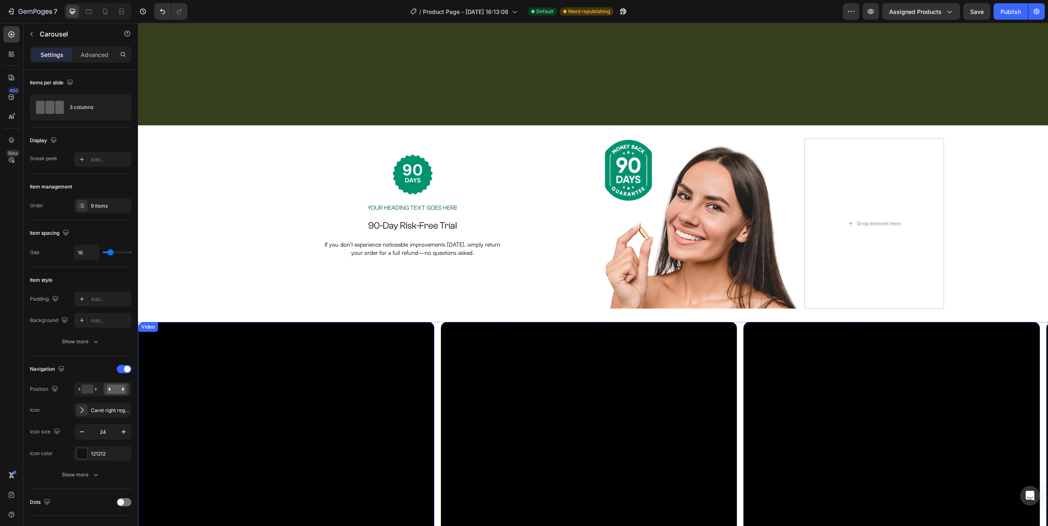
scroll to position [3166, 0]
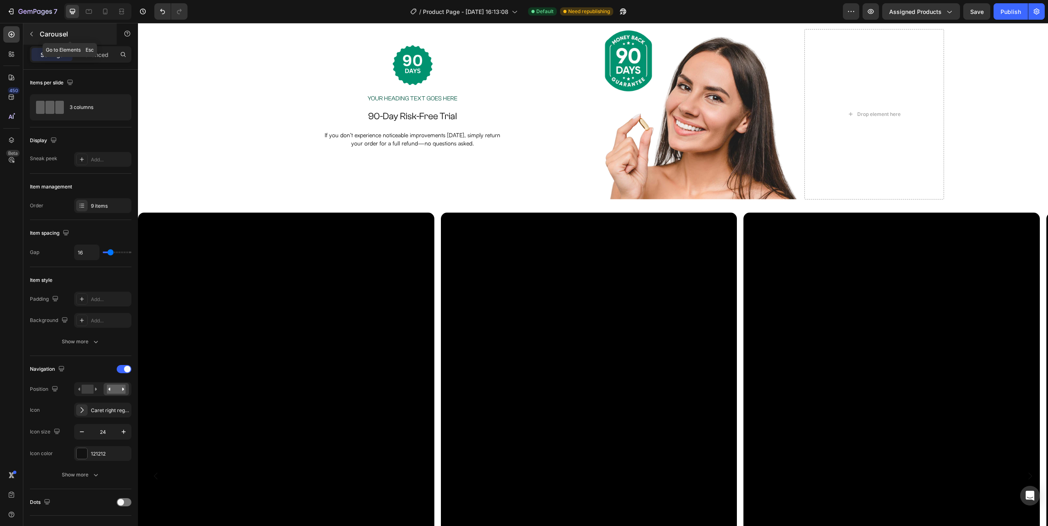
click at [30, 34] on icon "button" at bounding box center [31, 34] width 2 height 5
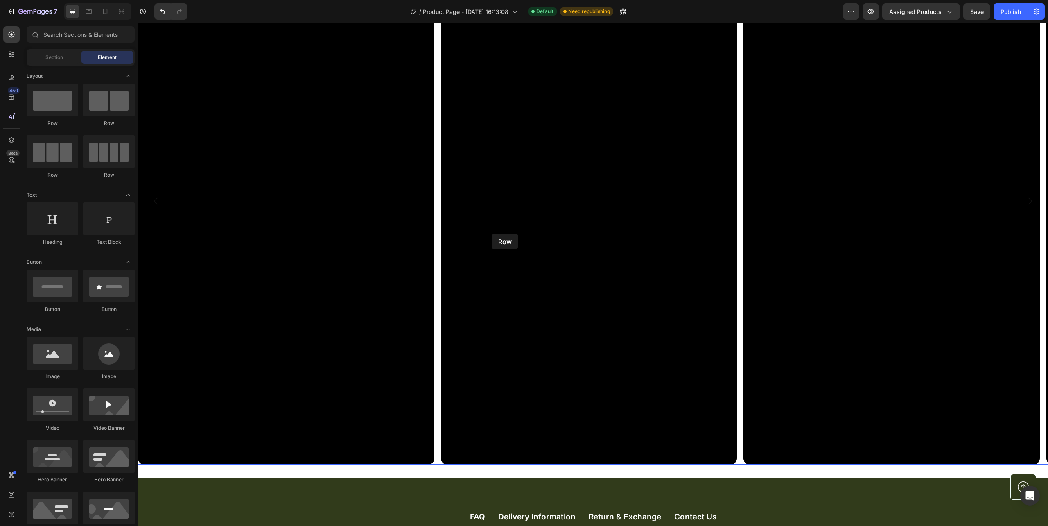
scroll to position [3548, 0]
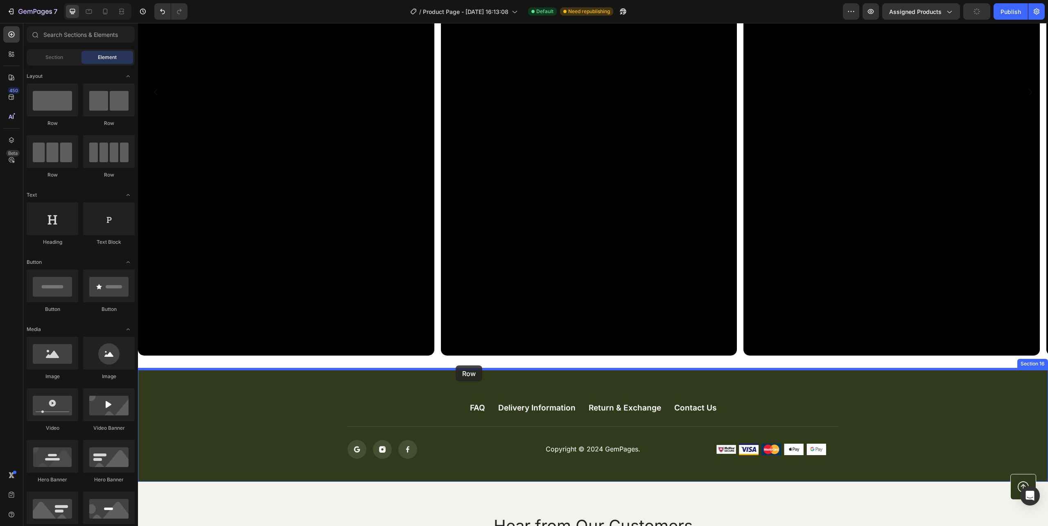
drag, startPoint x: 202, startPoint y: 133, endPoint x: 456, endPoint y: 365, distance: 344.3
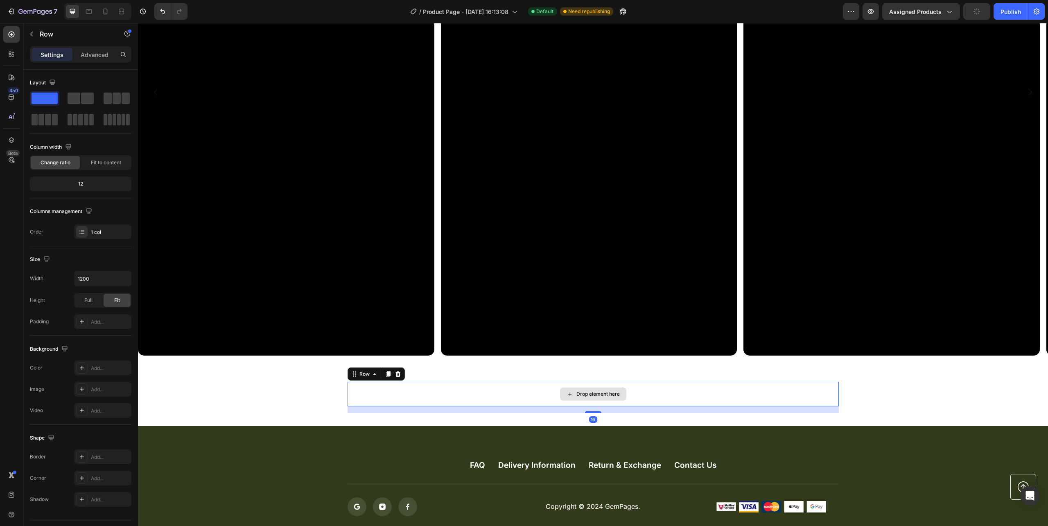
click at [372, 396] on div "Drop element here" at bounding box center [593, 394] width 491 height 25
click at [279, 413] on div "Drop element here Row 16 Section 16" at bounding box center [593, 396] width 910 height 57
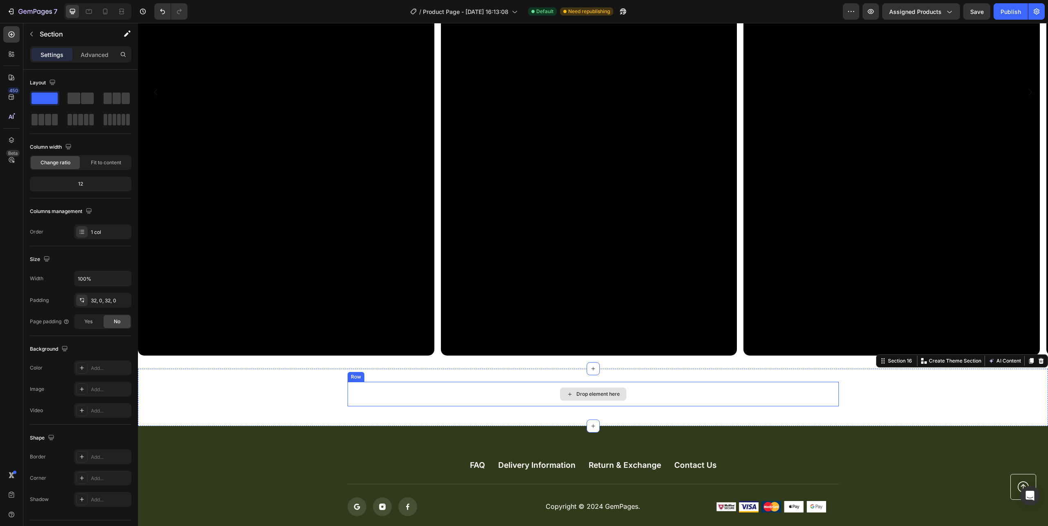
click at [357, 403] on div "Drop element here" at bounding box center [593, 394] width 491 height 25
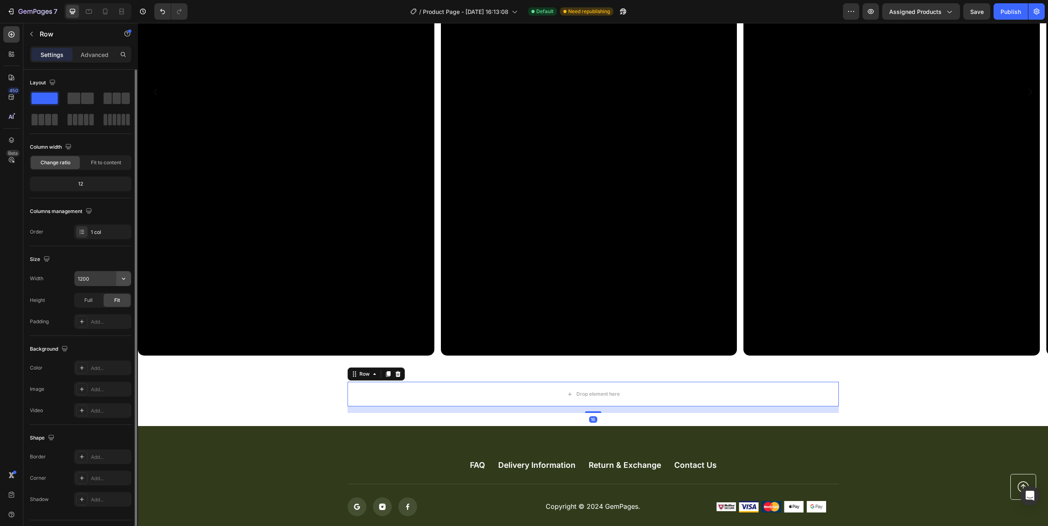
click at [122, 278] on icon "button" at bounding box center [124, 278] width 8 height 8
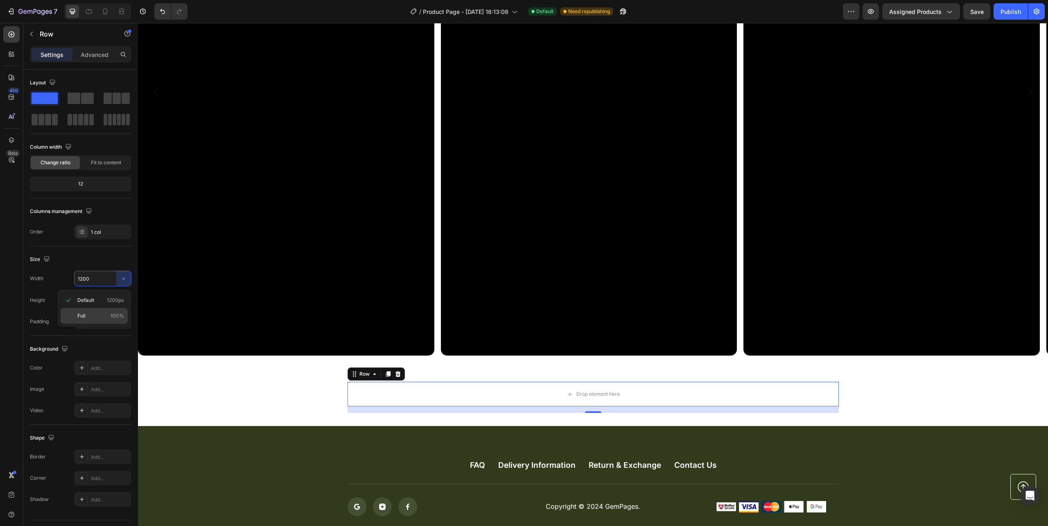
drag, startPoint x: 118, startPoint y: 311, endPoint x: 201, endPoint y: 367, distance: 99.9
click at [118, 311] on div "Full 100%" at bounding box center [94, 316] width 67 height 16
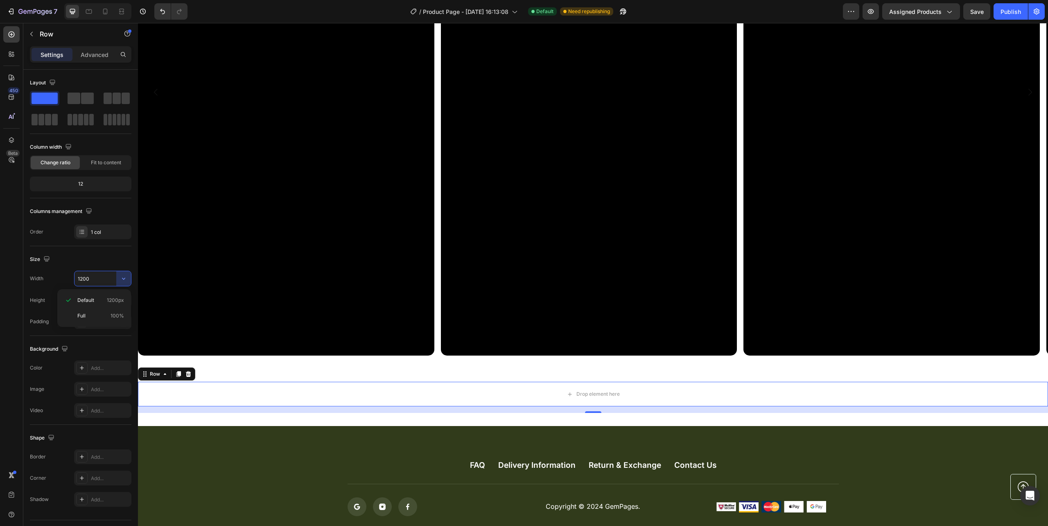
type input "100%"
click at [33, 33] on icon "button" at bounding box center [31, 34] width 7 height 7
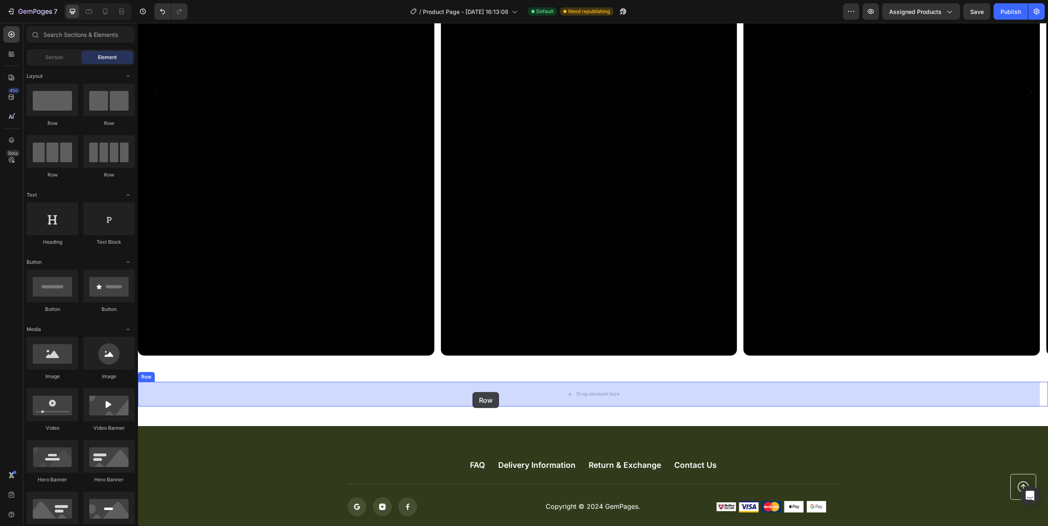
drag, startPoint x: 195, startPoint y: 128, endPoint x: 472, endPoint y: 392, distance: 382.6
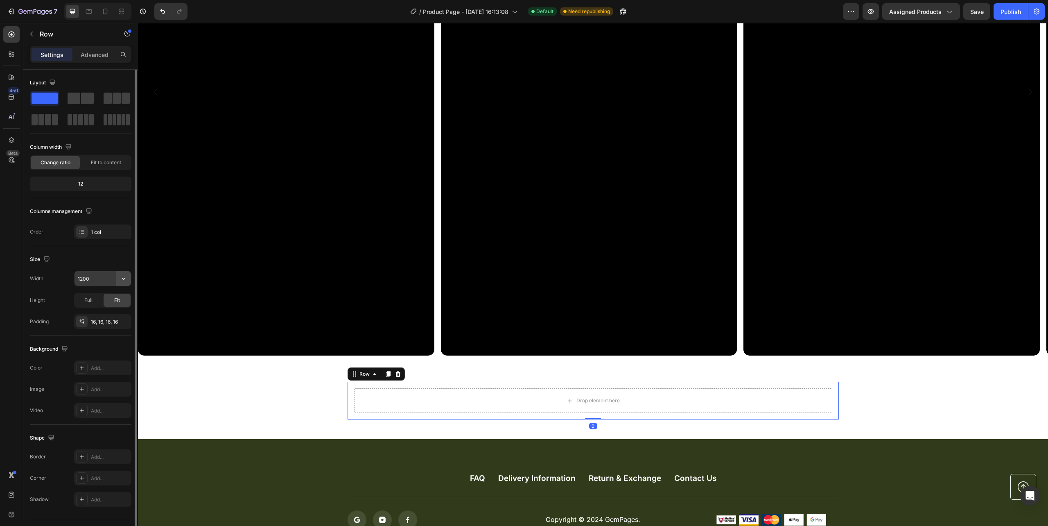
click at [123, 278] on icon "button" at bounding box center [124, 278] width 8 height 8
click at [99, 312] on div "Full 100%" at bounding box center [94, 316] width 67 height 16
type input "80%"
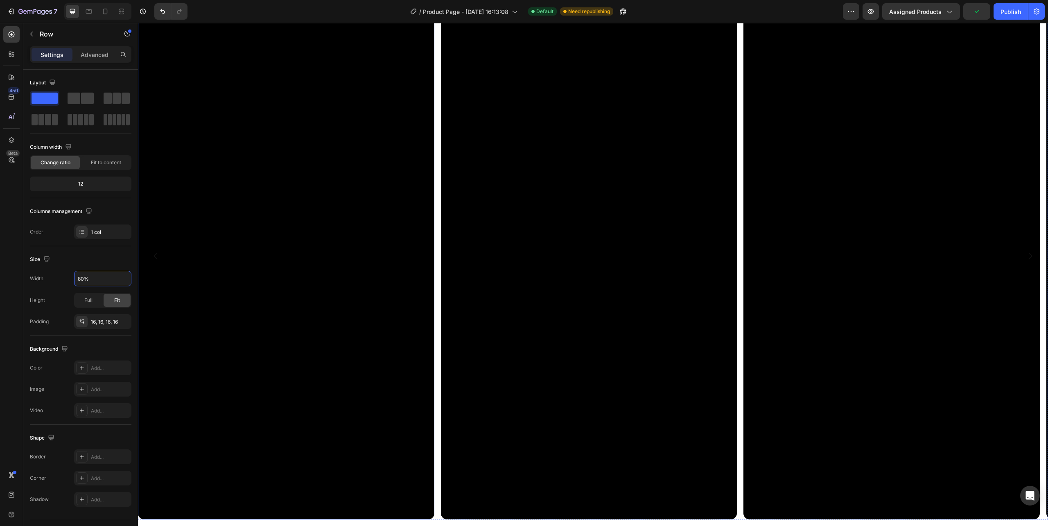
scroll to position [3220, 0]
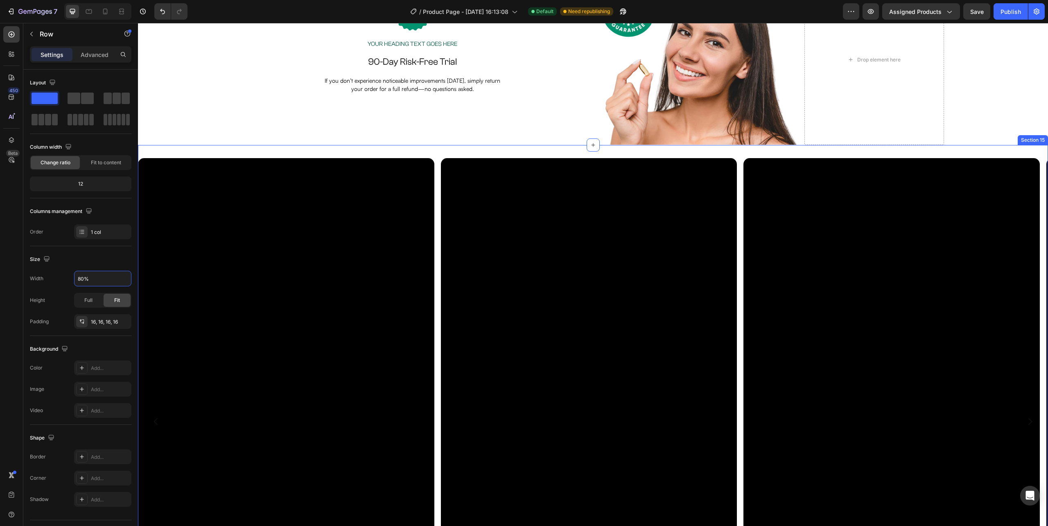
click at [157, 150] on div "Video Video Video Video Video Video Video Video Video Carousel Section 15" at bounding box center [593, 421] width 910 height 553
click at [437, 174] on div "Video Video Video Video Video Video Video Video Video" at bounding box center [593, 421] width 910 height 527
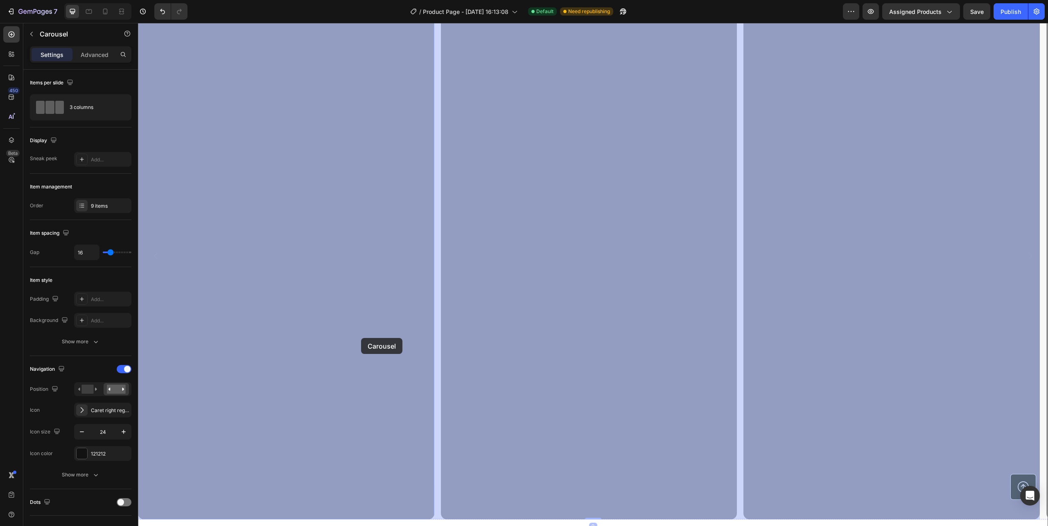
scroll to position [3494, 0]
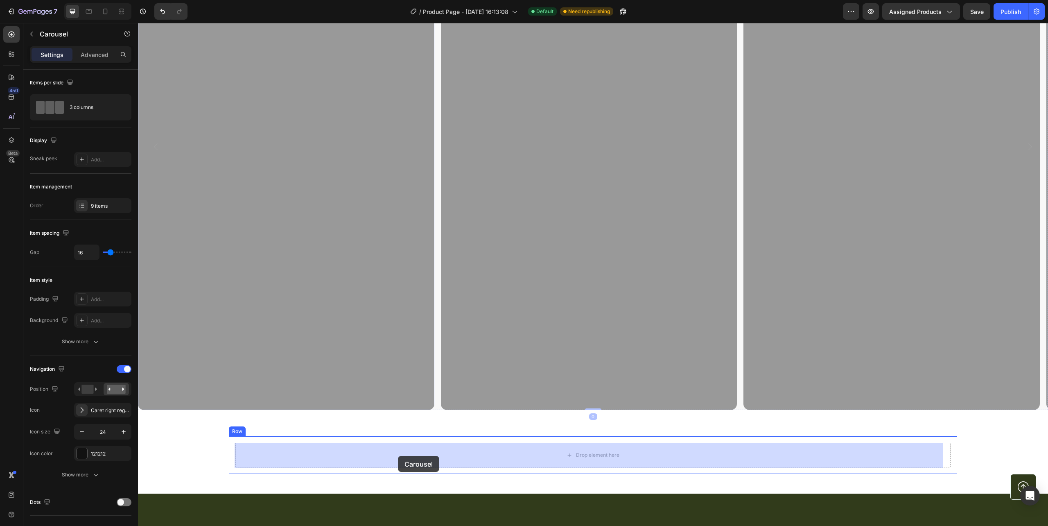
drag, startPoint x: 161, startPoint y: 149, endPoint x: 398, endPoint y: 456, distance: 387.3
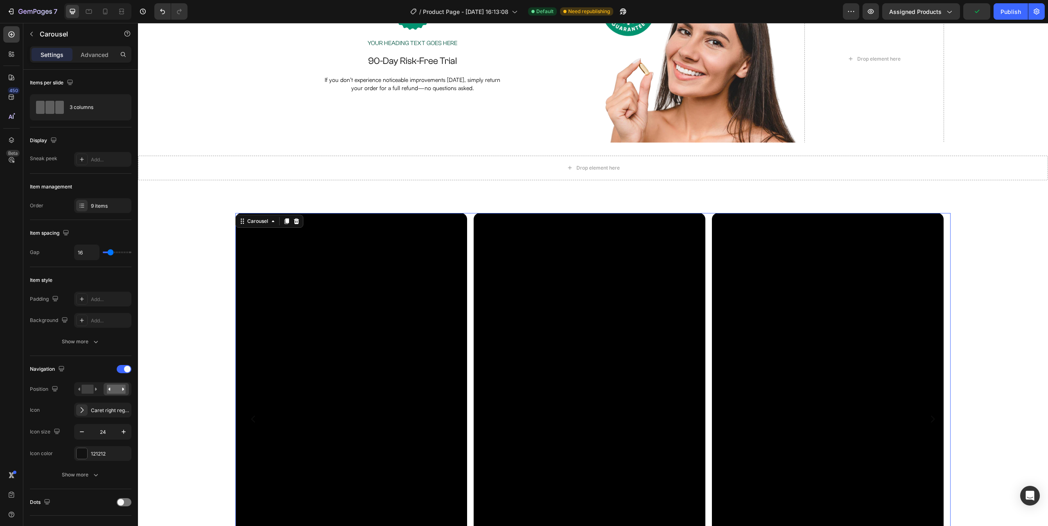
scroll to position [3220, 0]
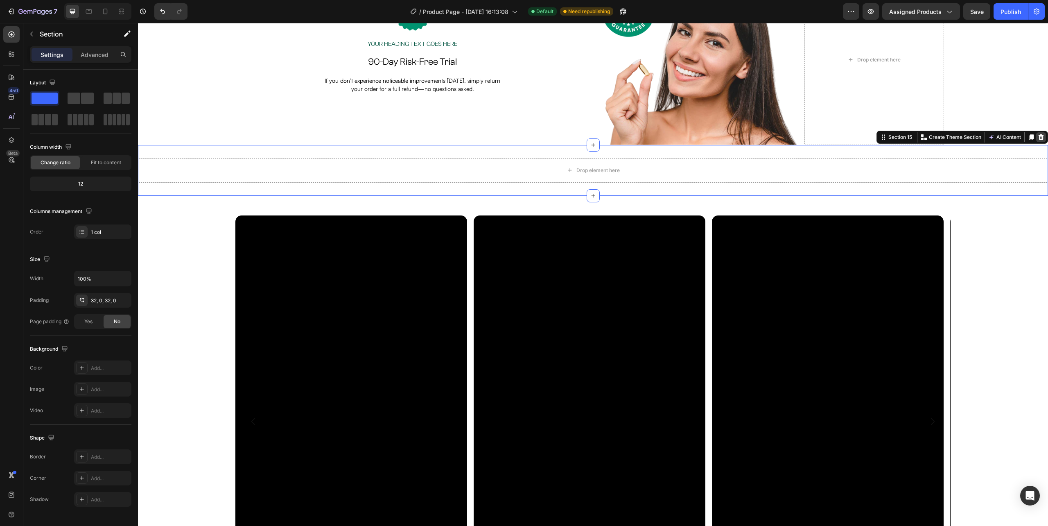
click at [1038, 134] on icon at bounding box center [1041, 137] width 7 height 7
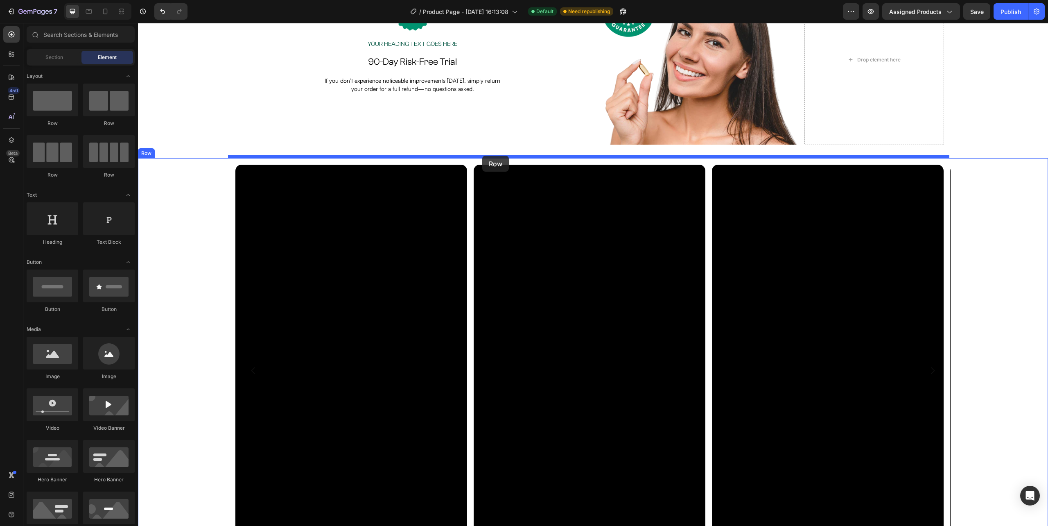
drag, startPoint x: 182, startPoint y: 131, endPoint x: 482, endPoint y: 156, distance: 301.1
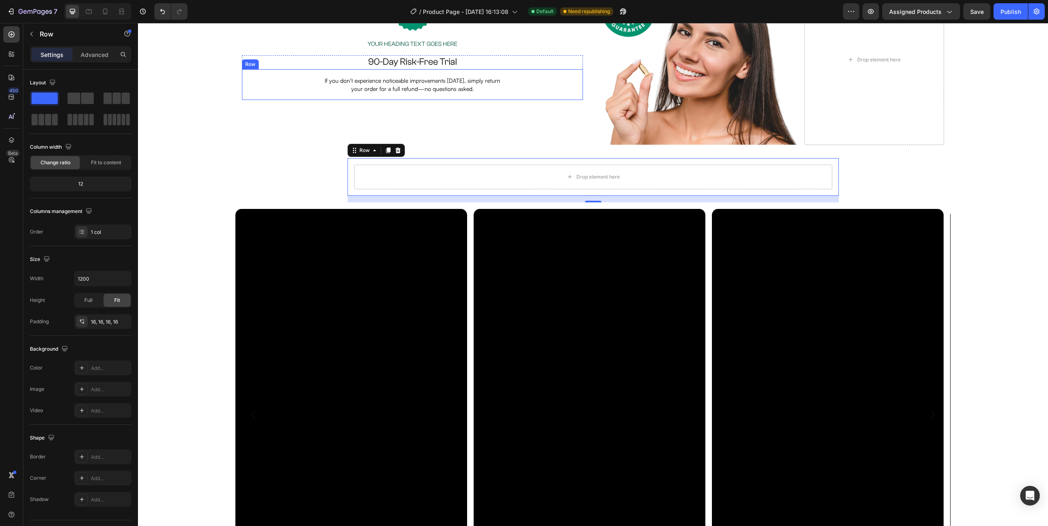
scroll to position [3112, 0]
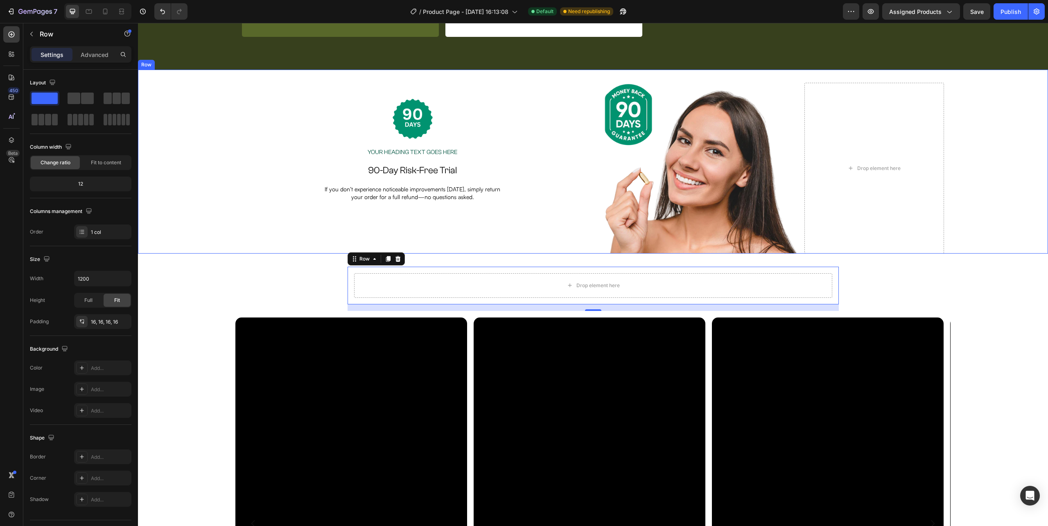
click at [179, 120] on div "Image Your heading text goes here Heading Row 90-Day Risk-Free Trial Heading If…" at bounding box center [593, 161] width 910 height 183
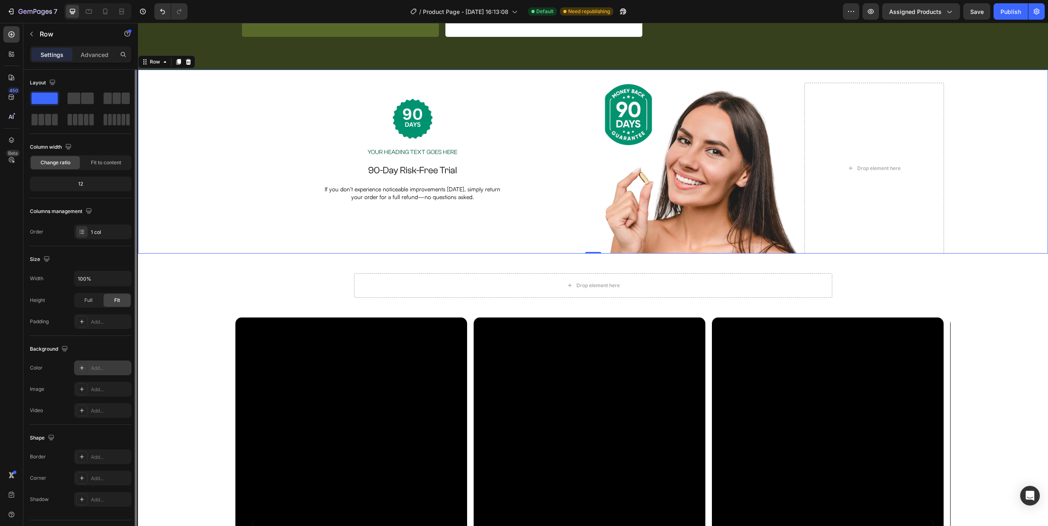
click at [81, 367] on icon at bounding box center [82, 367] width 7 height 7
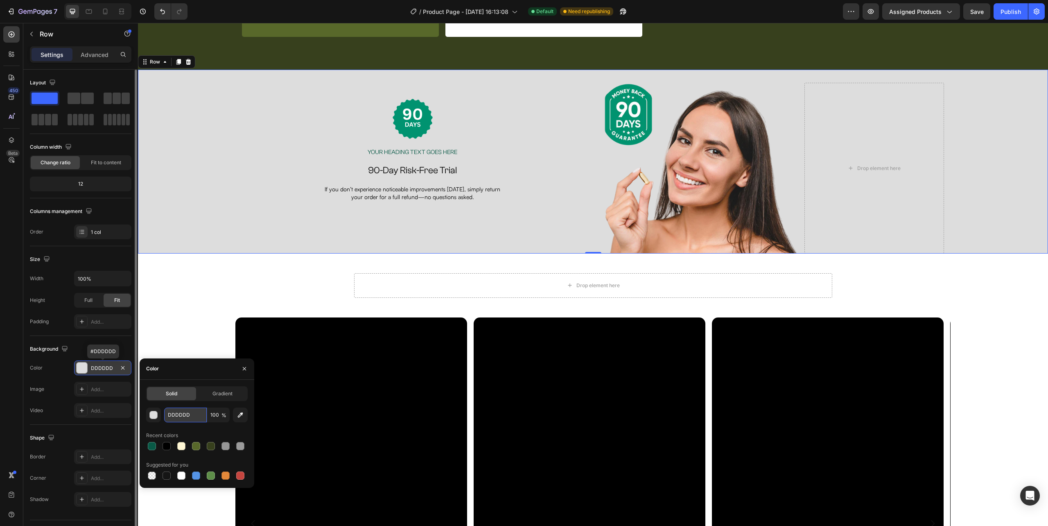
click at [186, 420] on input "DDDDDD" at bounding box center [185, 414] width 43 height 15
paste input "#F1F3EA"
type input "#F1F3EA"
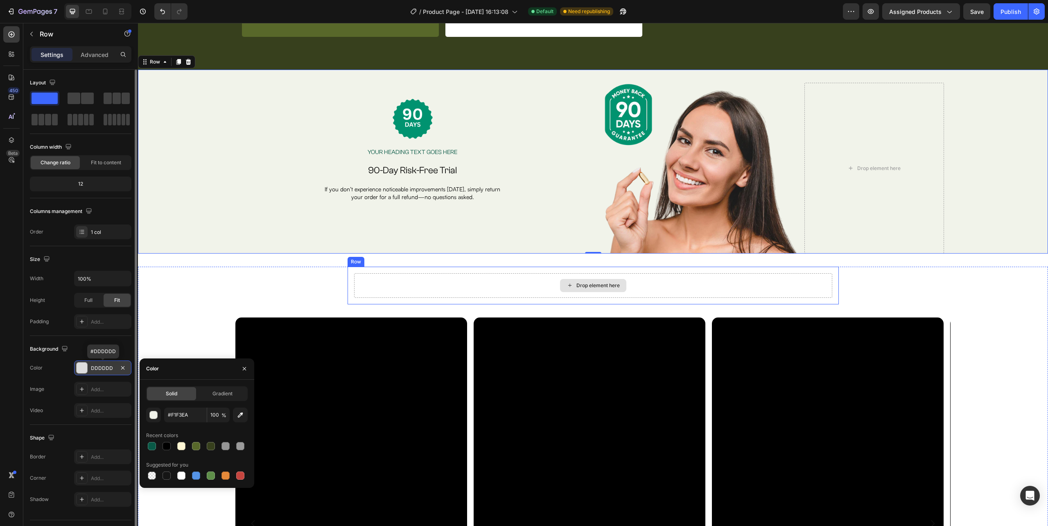
click at [803, 285] on div "Drop element here" at bounding box center [593, 285] width 478 height 25
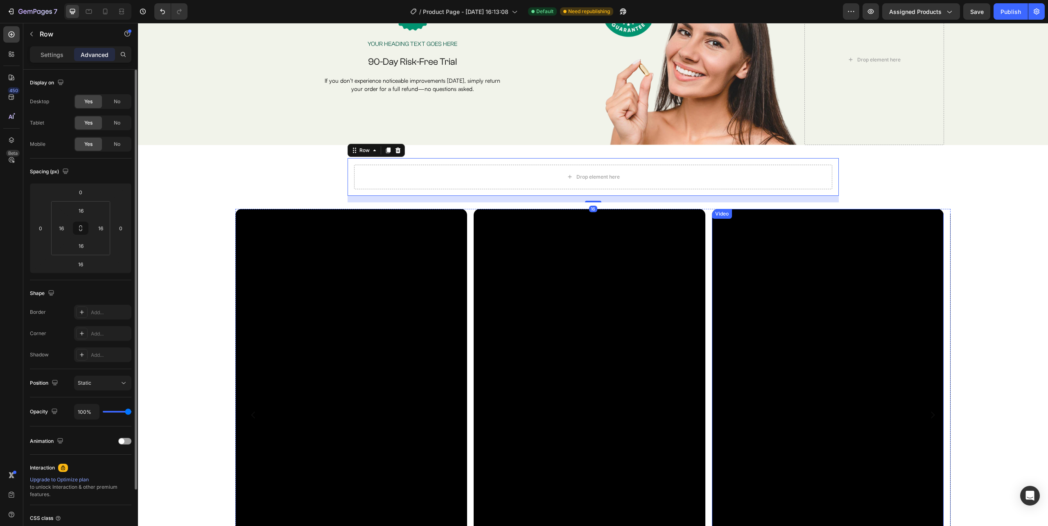
scroll to position [3330, 0]
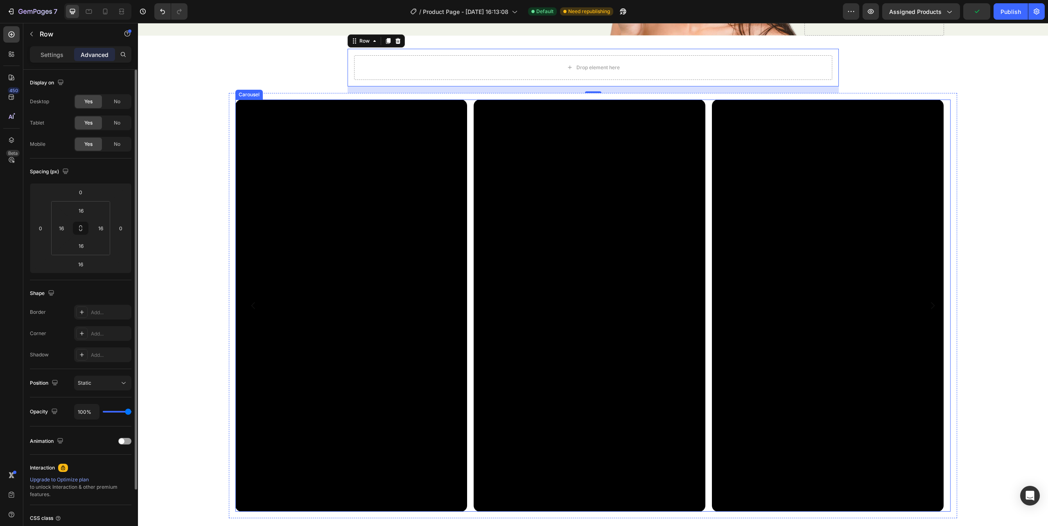
click at [468, 416] on div "Video Video Video Video Video Video Video Video Video" at bounding box center [592, 305] width 715 height 412
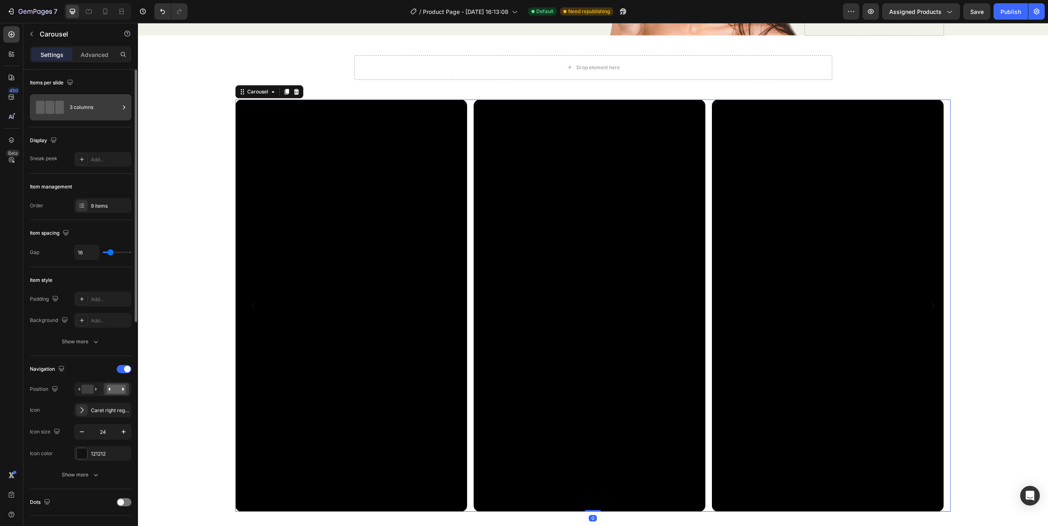
click at [81, 111] on div "3 columns" at bounding box center [95, 107] width 50 height 19
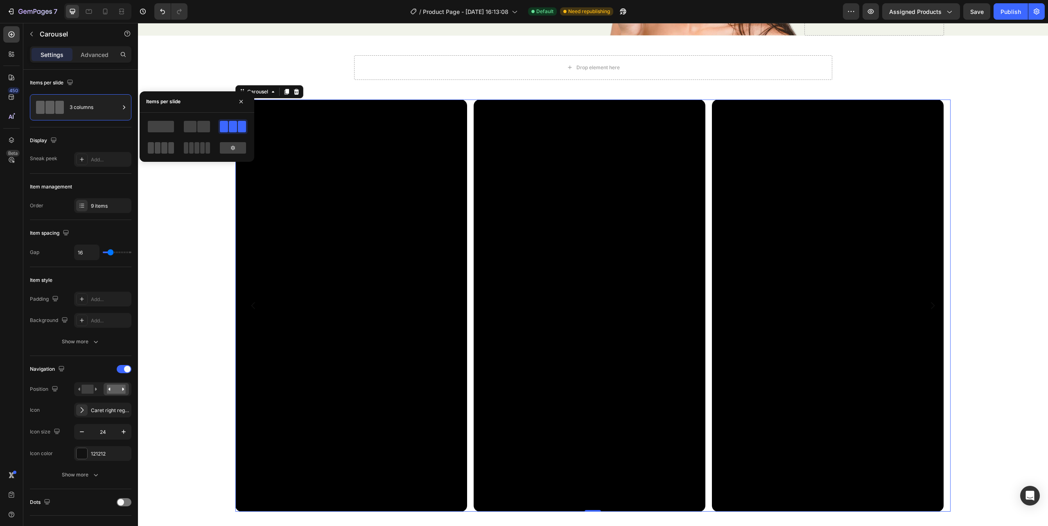
click at [165, 145] on span at bounding box center [164, 147] width 6 height 11
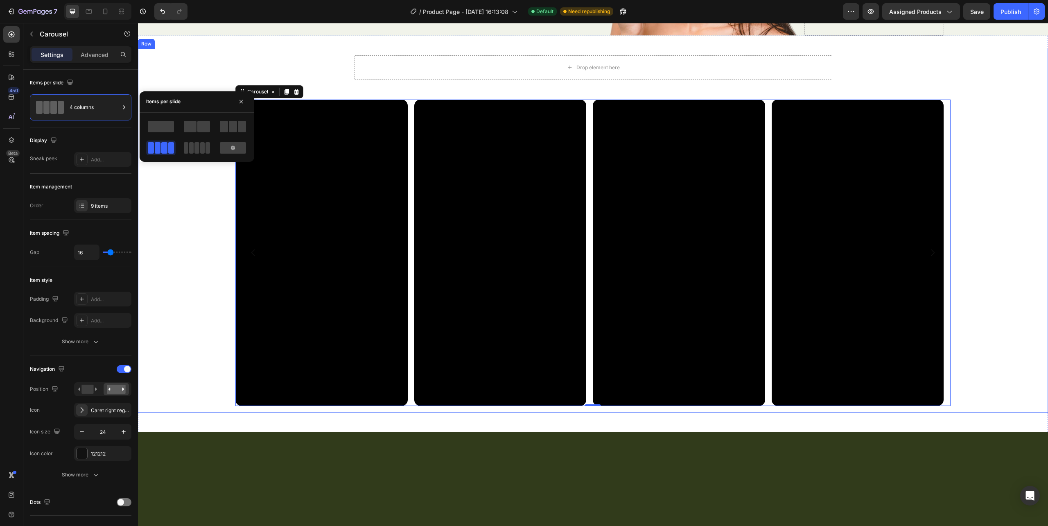
click at [1001, 233] on div "Drop element here Row Video Video Video Video Video Video Video Video Video Car…" at bounding box center [593, 231] width 910 height 364
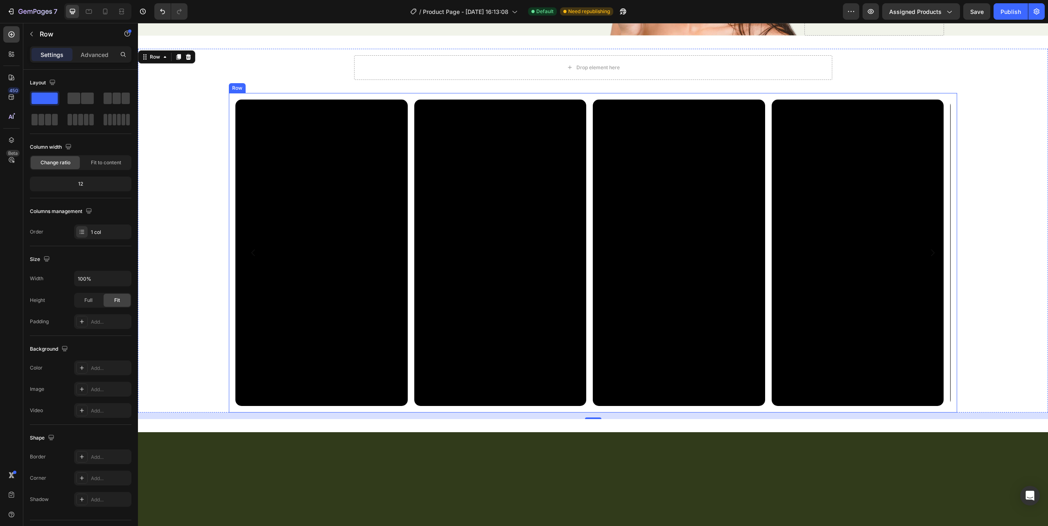
scroll to position [3220, 0]
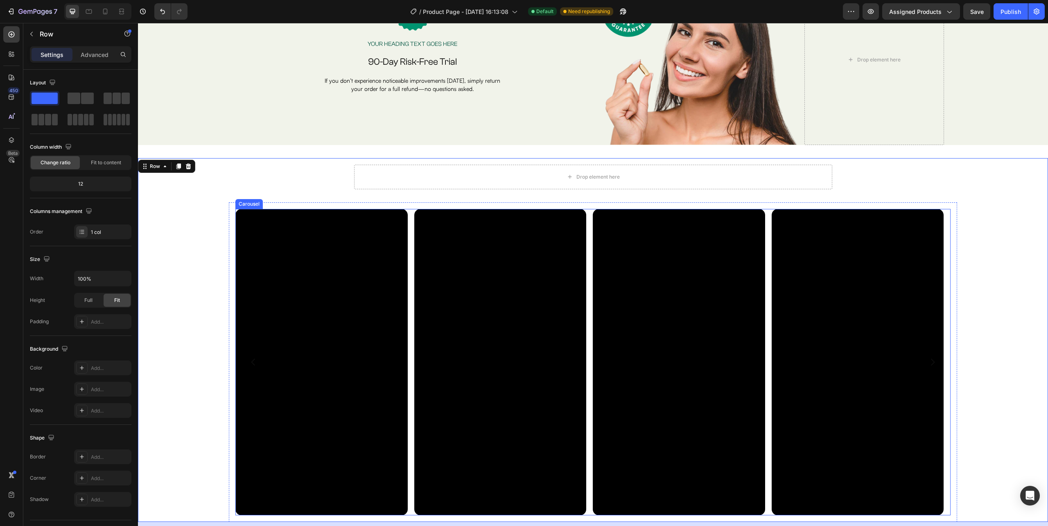
click at [928, 359] on icon "Carousel Next Arrow" at bounding box center [933, 362] width 10 height 10
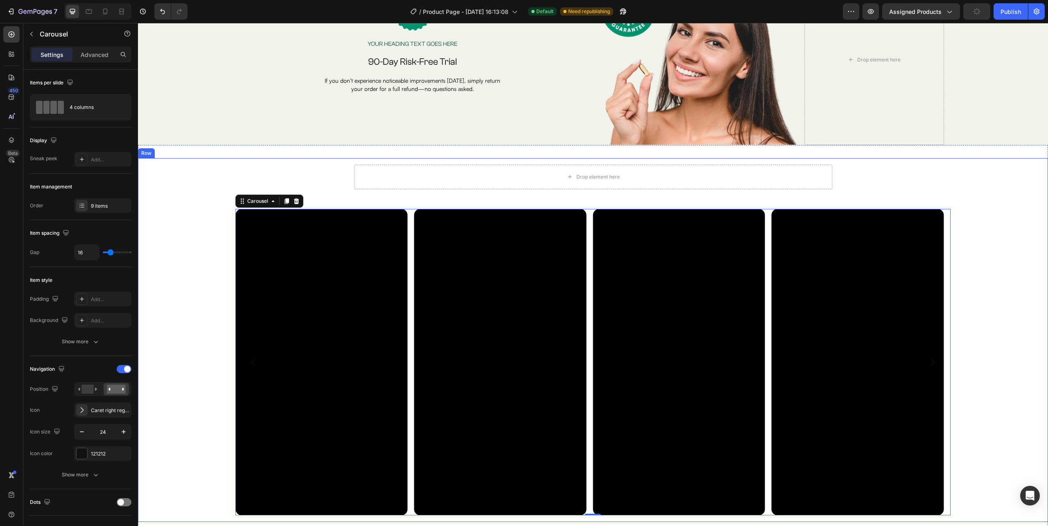
click at [992, 304] on div "Drop element here Row Video Video Video Video Video Video Video Video Video Car…" at bounding box center [593, 340] width 910 height 364
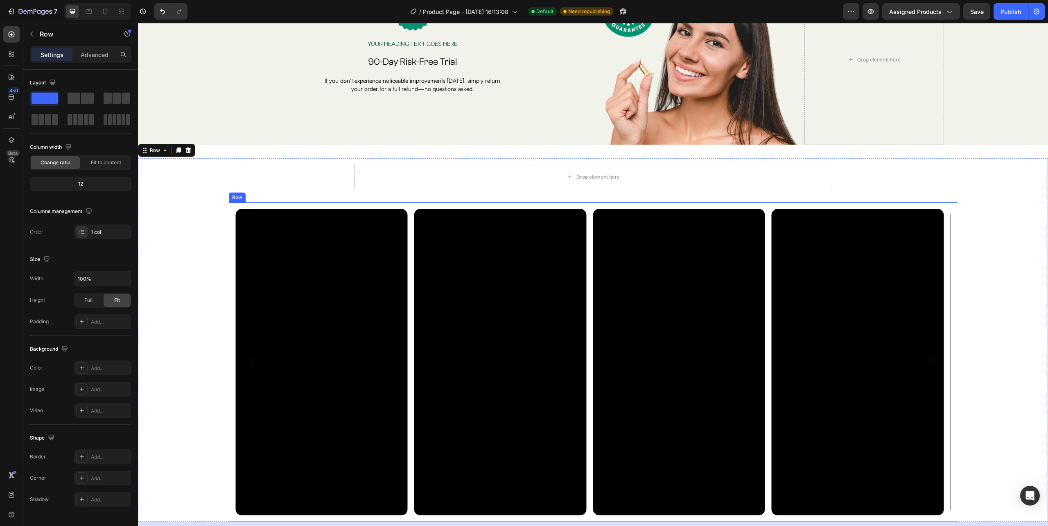
click at [944, 308] on div "Video Video Video Video Video Video Video Video Video Carousel Row" at bounding box center [593, 361] width 728 height 319
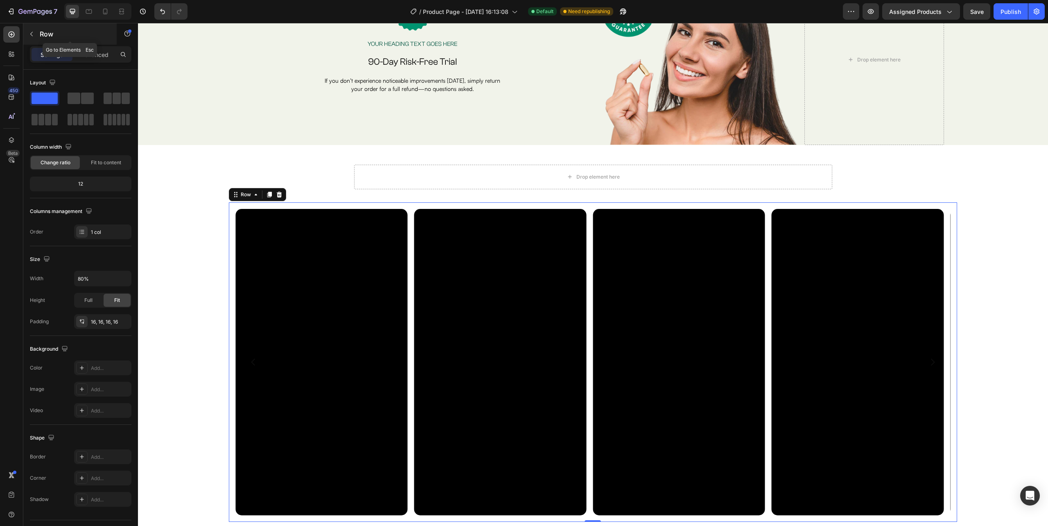
click at [28, 38] on button "button" at bounding box center [31, 33] width 13 height 13
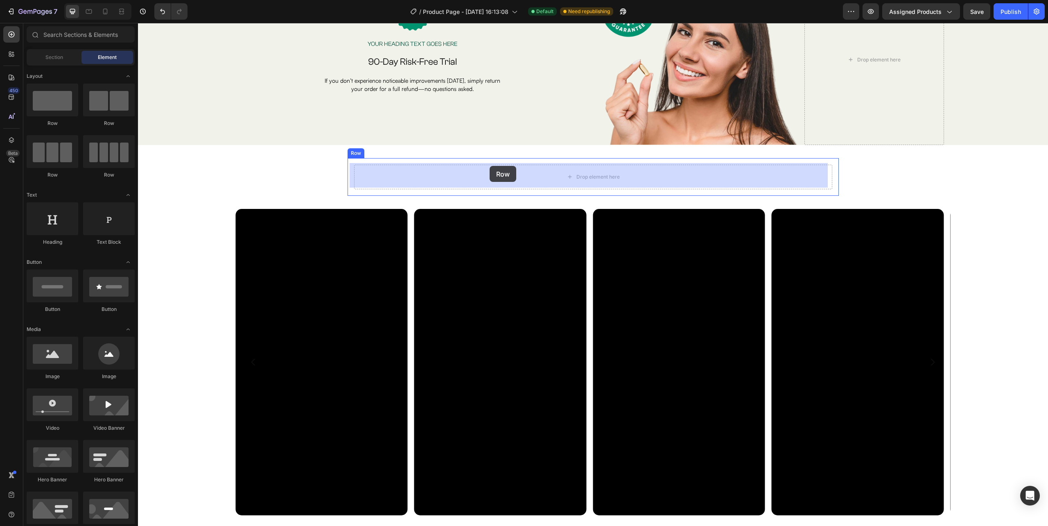
drag, startPoint x: 252, startPoint y: 135, endPoint x: 490, endPoint y: 166, distance: 239.8
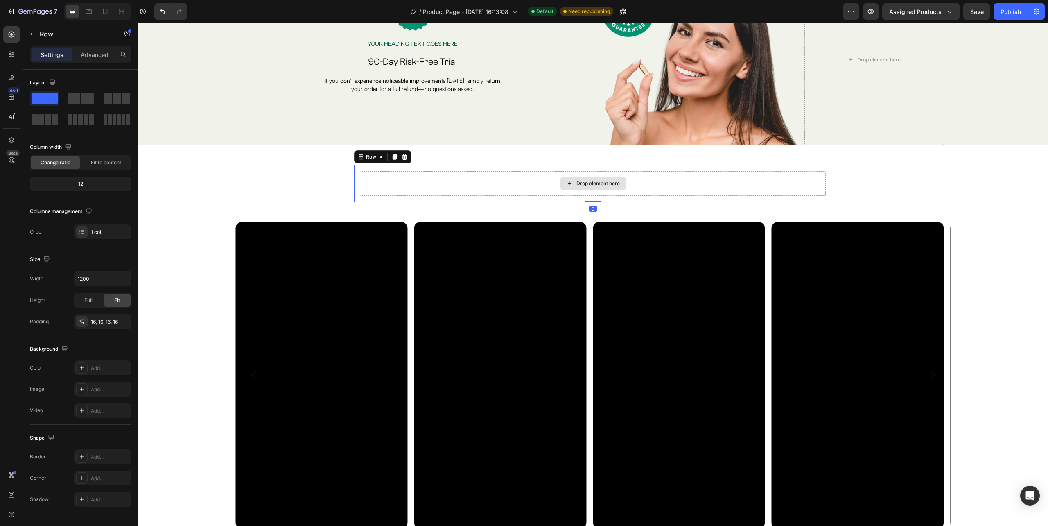
click at [570, 186] on div "Drop element here" at bounding box center [593, 183] width 66 height 13
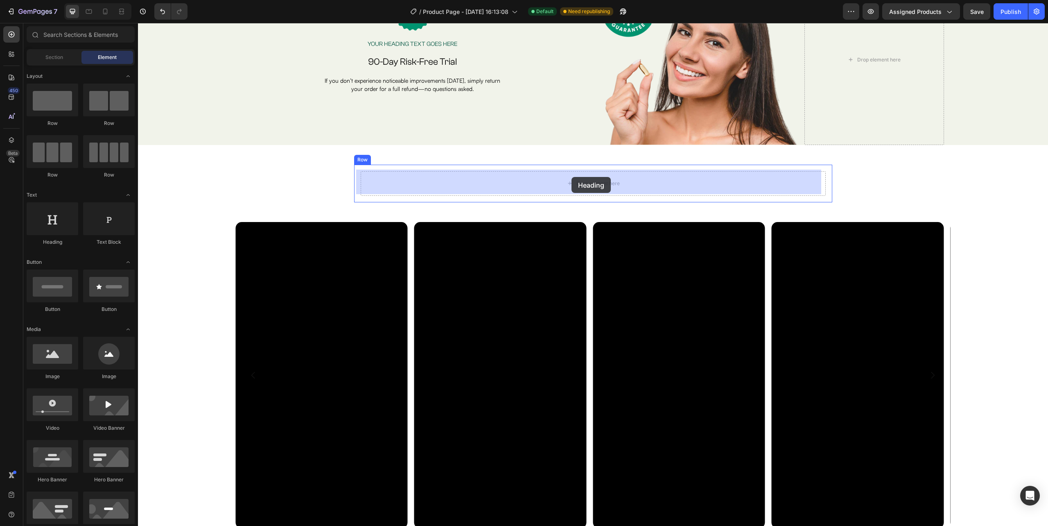
drag, startPoint x: 240, startPoint y: 248, endPoint x: 572, endPoint y: 177, distance: 339.6
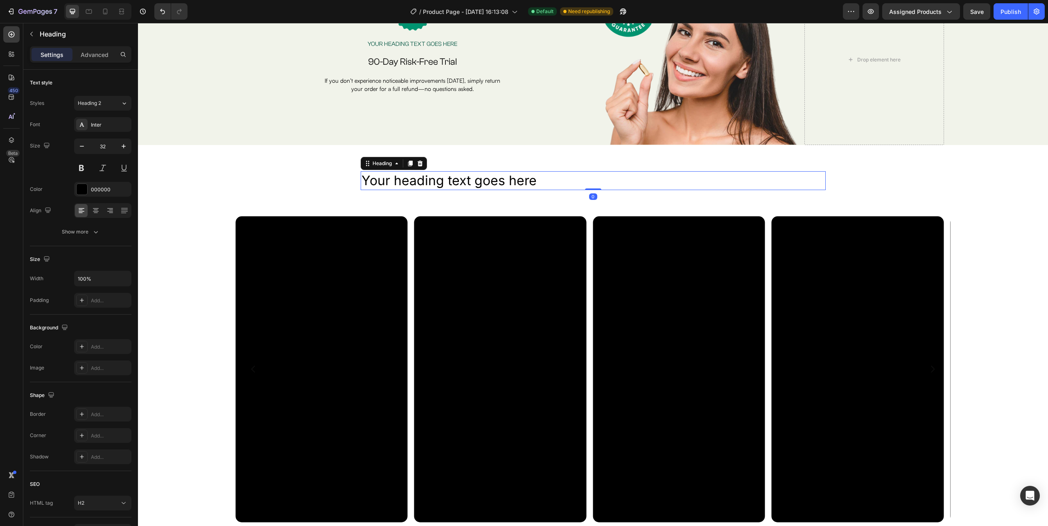
click at [536, 176] on p "Your heading text goes here" at bounding box center [593, 180] width 463 height 17
click at [102, 145] on input "32" at bounding box center [102, 146] width 27 height 15
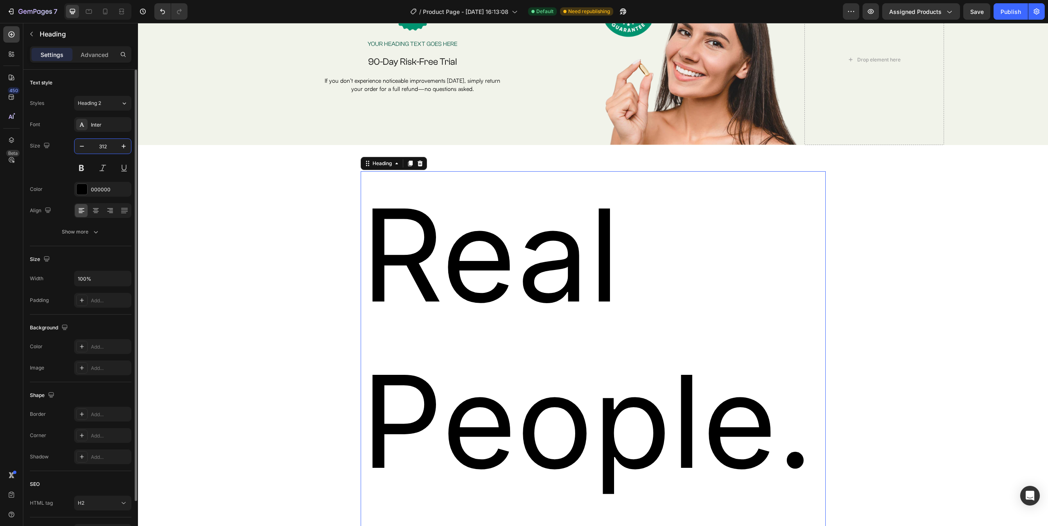
click at [108, 145] on input "312" at bounding box center [102, 146] width 27 height 15
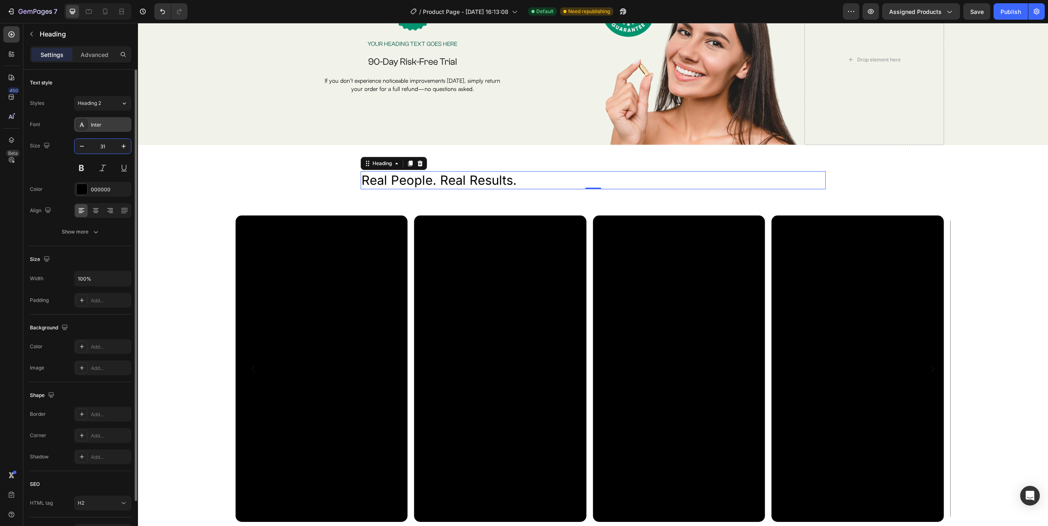
type input "31"
click at [109, 118] on div "Inter" at bounding box center [102, 124] width 57 height 15
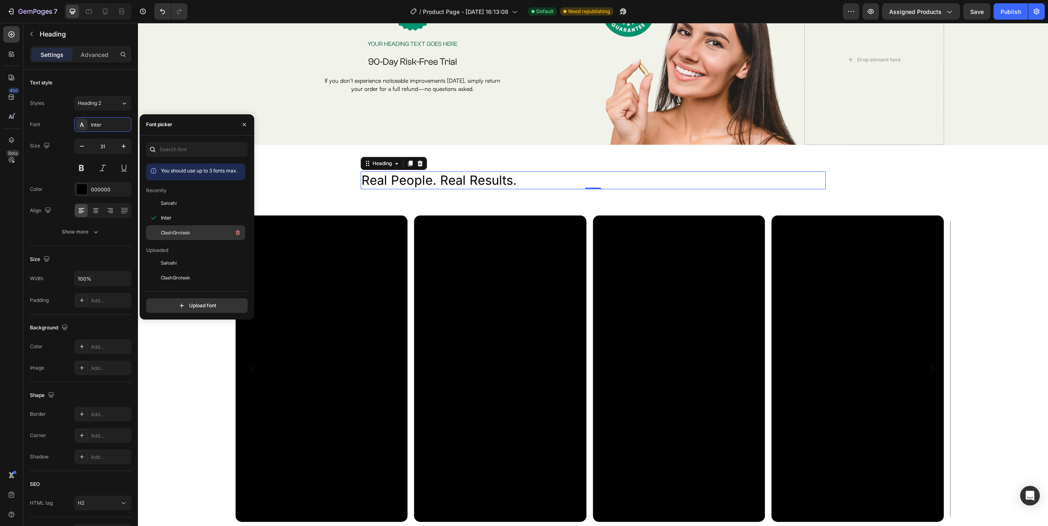
click at [183, 235] on span "ClashGrotesk" at bounding box center [175, 232] width 29 height 7
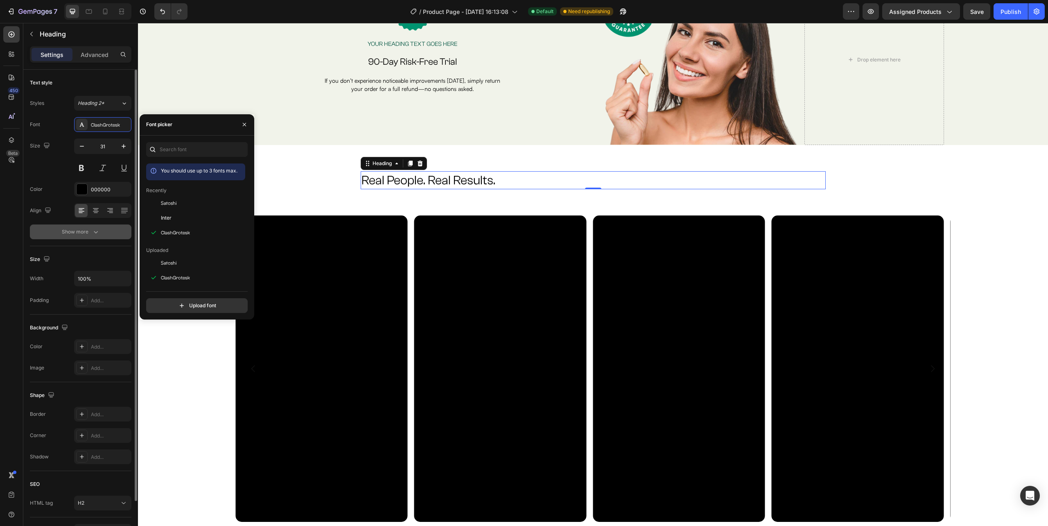
click at [101, 230] on button "Show more" at bounding box center [81, 231] width 102 height 15
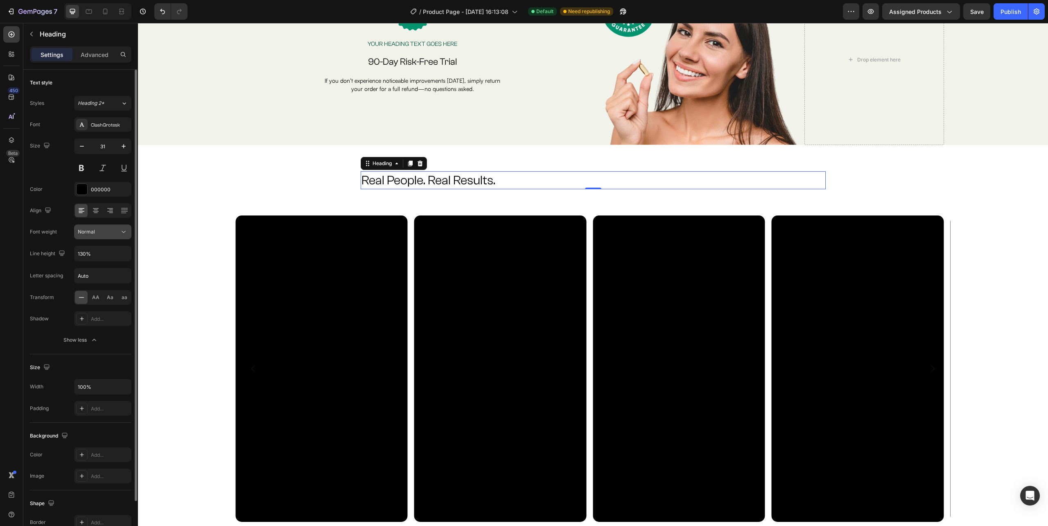
click at [94, 231] on span "Normal" at bounding box center [86, 231] width 17 height 6
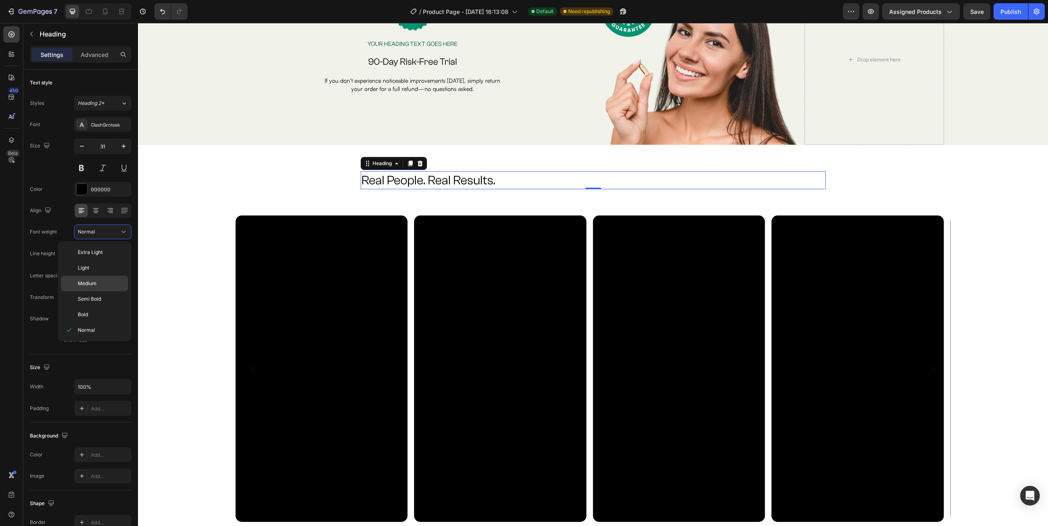
click at [97, 287] on p "Medium" at bounding box center [101, 283] width 47 height 7
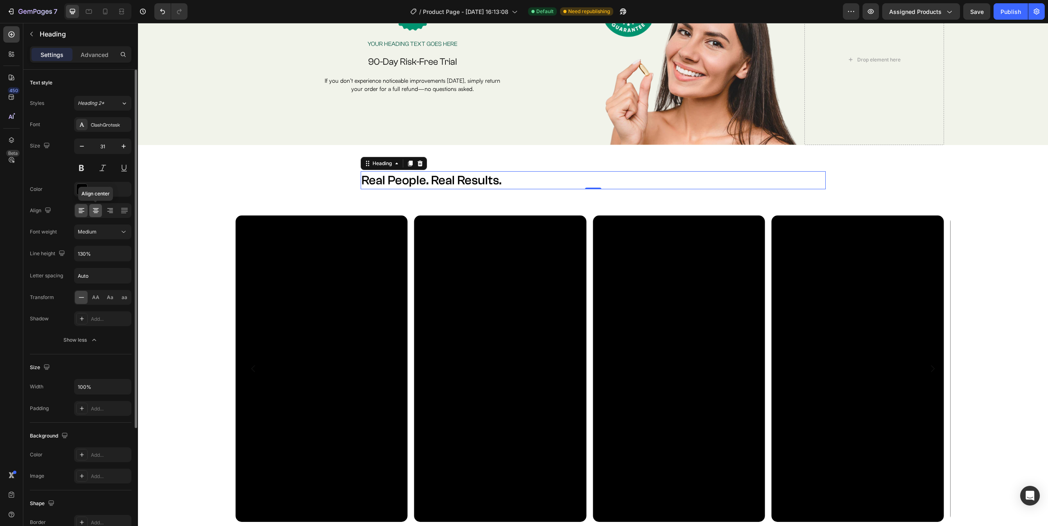
click at [93, 210] on icon at bounding box center [96, 210] width 8 height 8
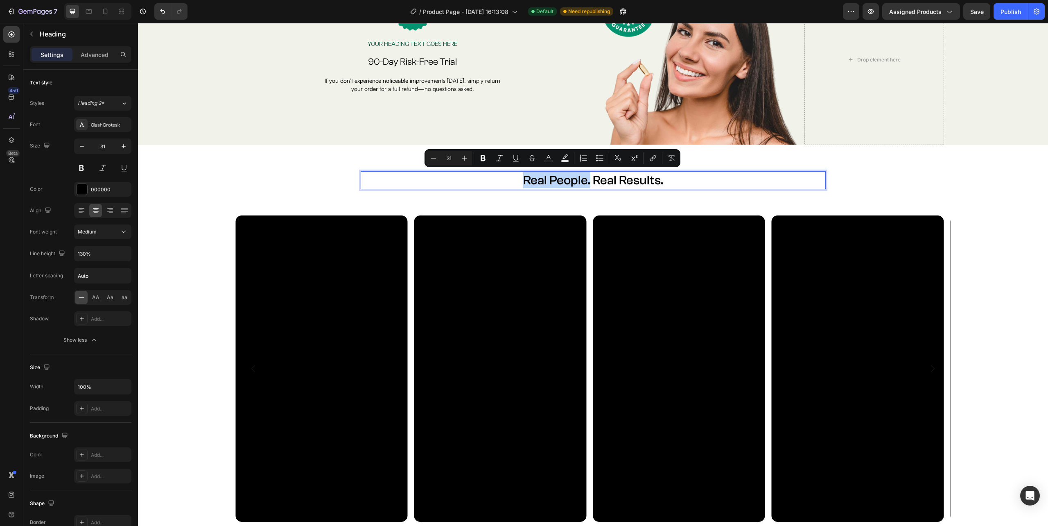
drag, startPoint x: 586, startPoint y: 176, endPoint x: 498, endPoint y: 181, distance: 88.2
click at [498, 181] on p "Real People. Real Results." at bounding box center [593, 180] width 463 height 16
click at [621, 192] on div "Real People. Real Results. Heading 0 Row" at bounding box center [593, 180] width 478 height 31
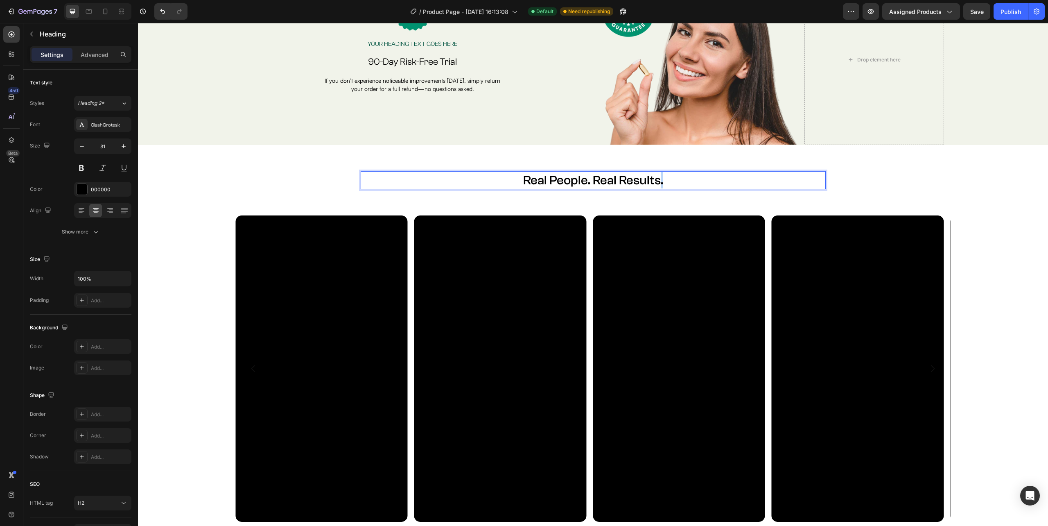
click at [657, 174] on p "Real People. Real Results." at bounding box center [593, 180] width 463 height 16
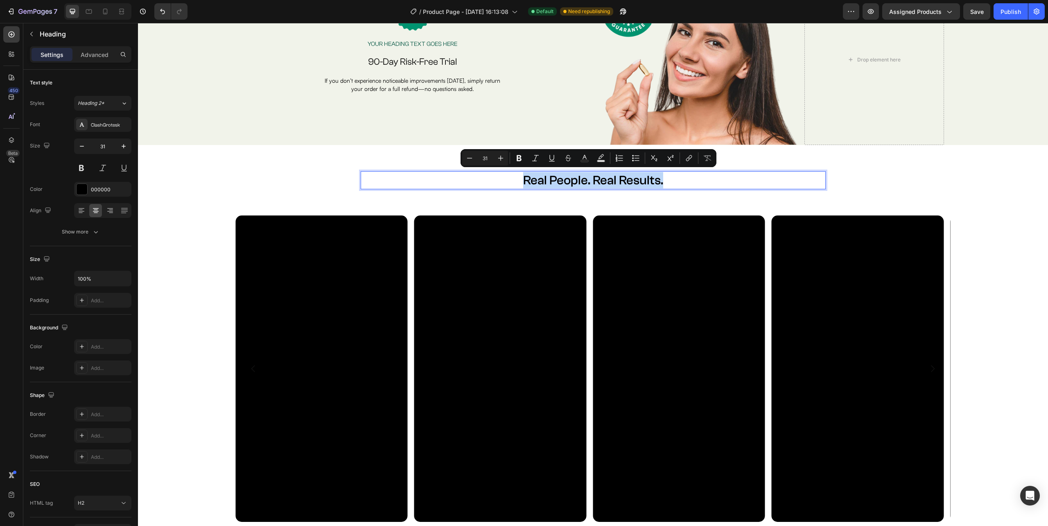
drag, startPoint x: 657, startPoint y: 174, endPoint x: 597, endPoint y: 177, distance: 60.2
click at [597, 177] on p "Real People. Real Results." at bounding box center [593, 180] width 463 height 16
click at [592, 176] on p "Real People. Real Results." at bounding box center [593, 180] width 463 height 16
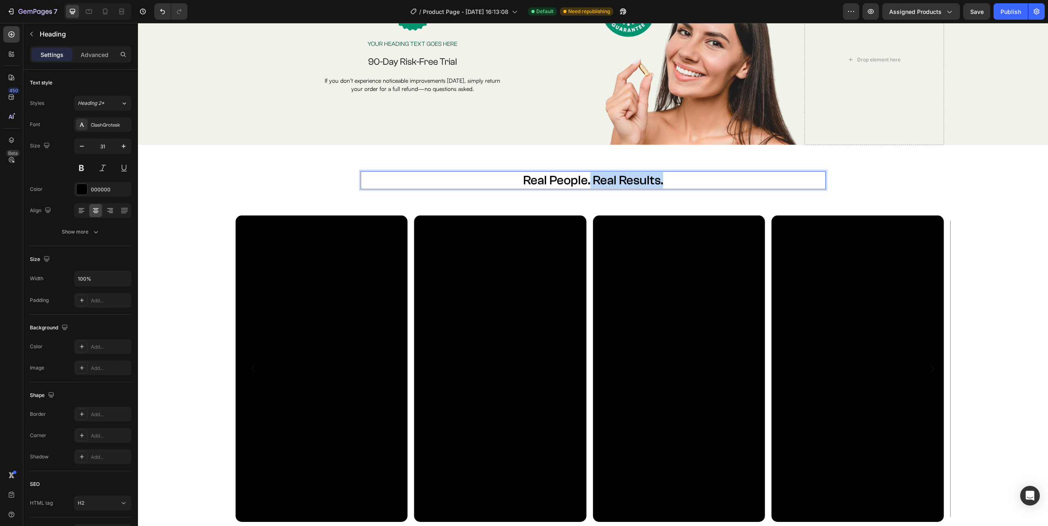
drag, startPoint x: 587, startPoint y: 174, endPoint x: 668, endPoint y: 174, distance: 81.5
click at [668, 174] on p "Real People. Real Results." at bounding box center [593, 180] width 463 height 16
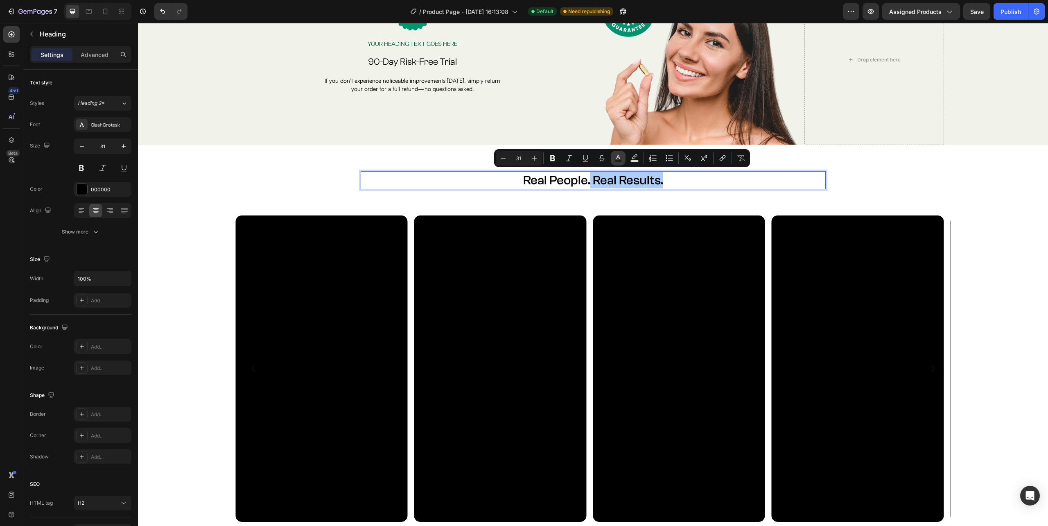
click at [613, 158] on button "Text Color" at bounding box center [618, 158] width 15 height 15
type input "000000"
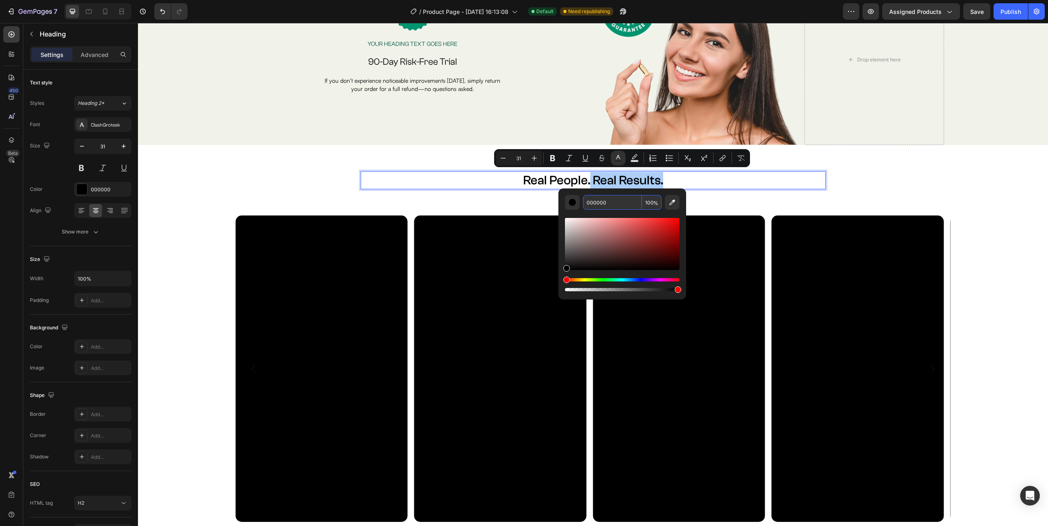
click at [615, 201] on input "000000" at bounding box center [612, 202] width 59 height 15
type input "009370"
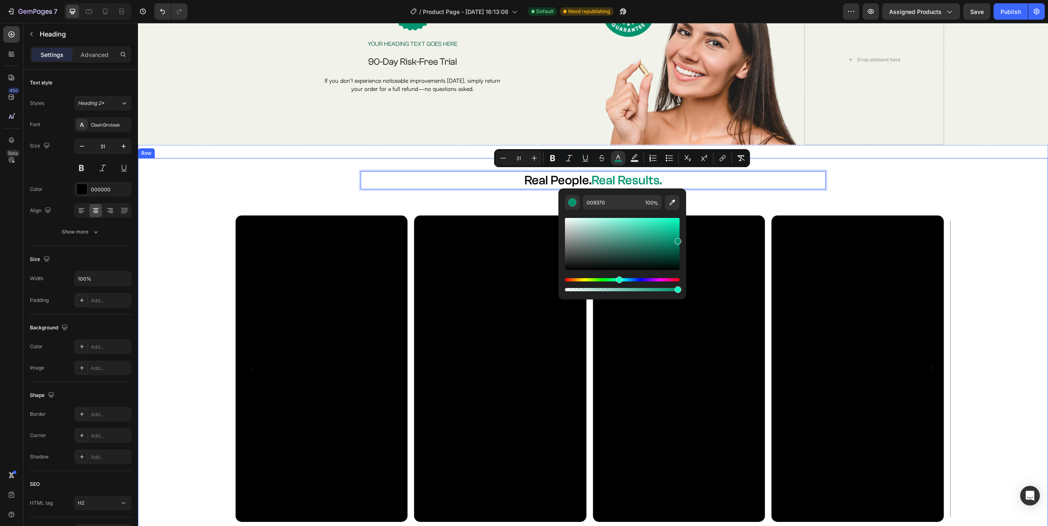
click at [857, 187] on div "Real People. Real Results. Heading 0 Row Row Video Video Video Video Video Vide…" at bounding box center [593, 343] width 910 height 370
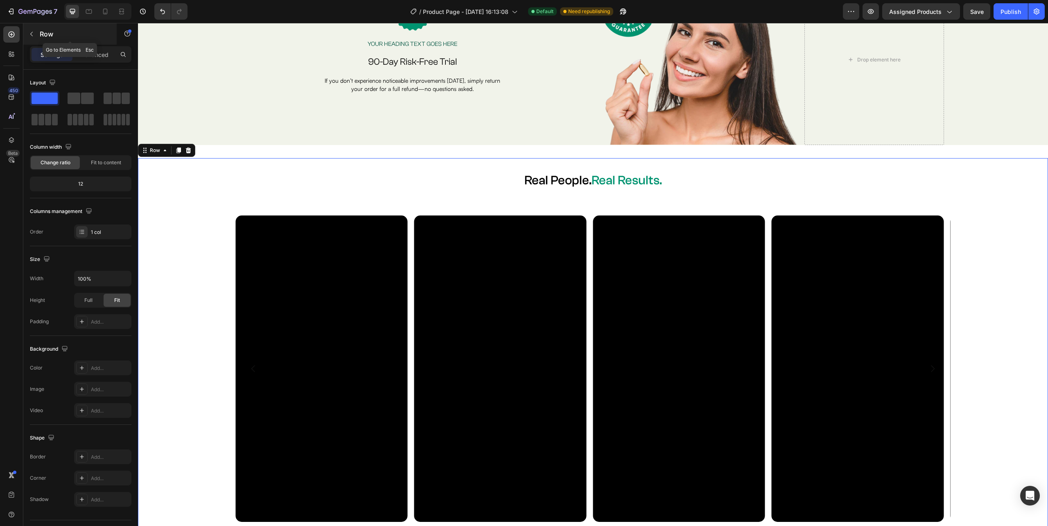
click at [33, 38] on button "button" at bounding box center [31, 33] width 13 height 13
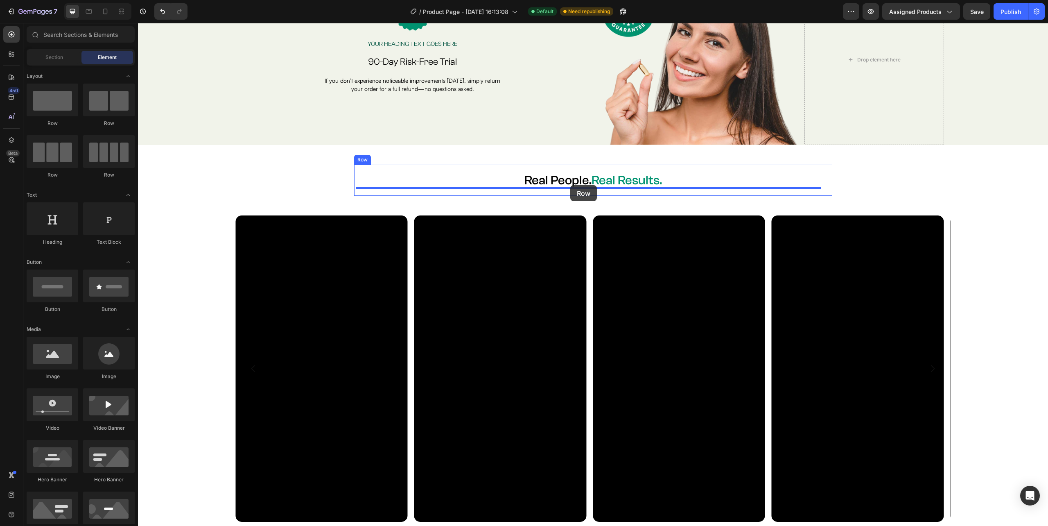
drag, startPoint x: 196, startPoint y: 133, endPoint x: 570, endPoint y: 185, distance: 378.2
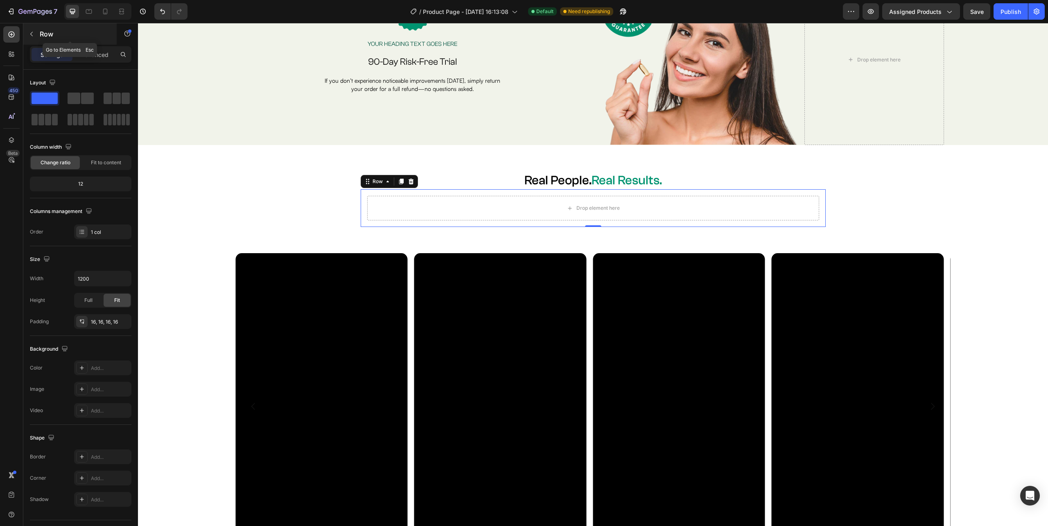
click at [34, 35] on icon "button" at bounding box center [31, 34] width 7 height 7
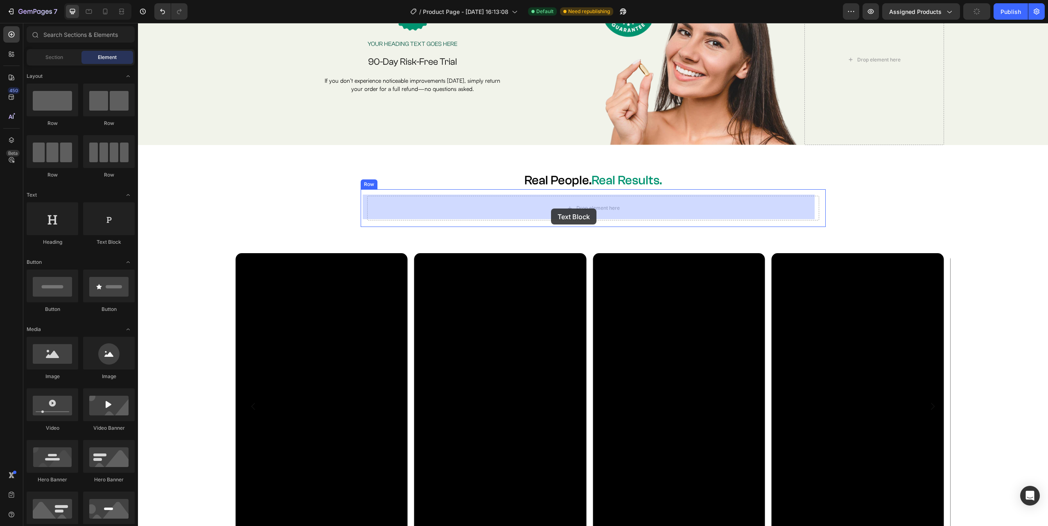
drag, startPoint x: 250, startPoint y: 252, endPoint x: 551, endPoint y: 208, distance: 304.5
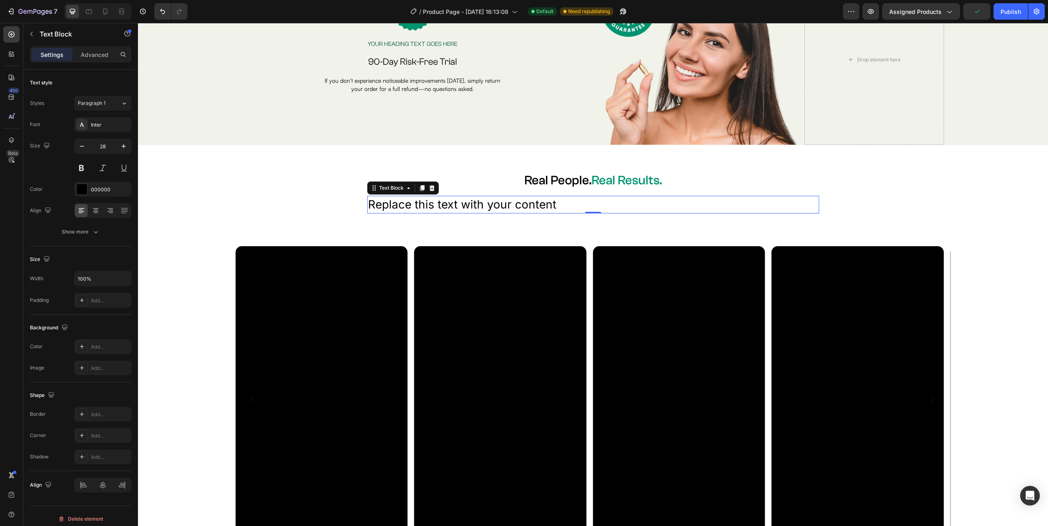
click at [562, 200] on div "Replace this text with your content" at bounding box center [593, 205] width 452 height 18
click at [562, 200] on p "Replace this text with your content" at bounding box center [593, 205] width 450 height 16
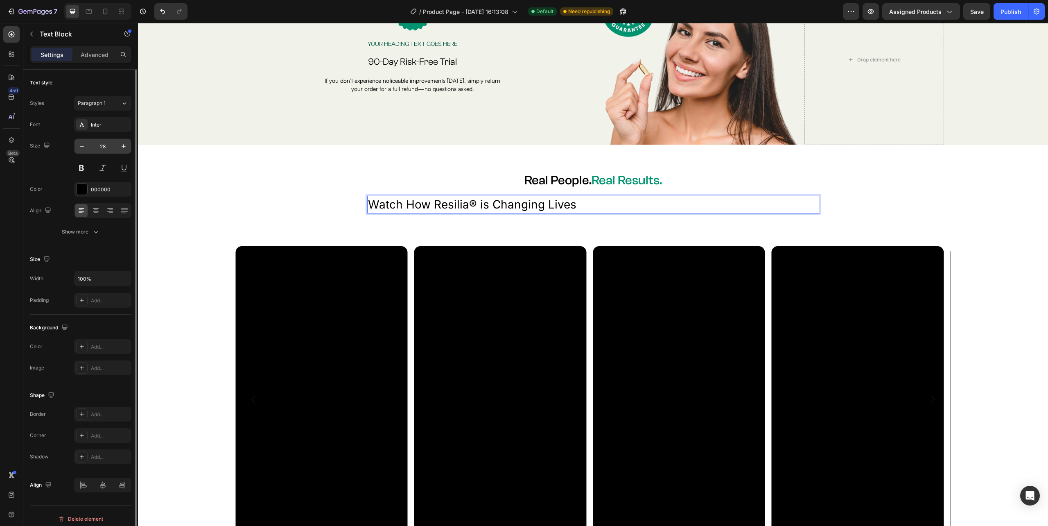
click at [107, 146] on input "28" at bounding box center [102, 146] width 27 height 15
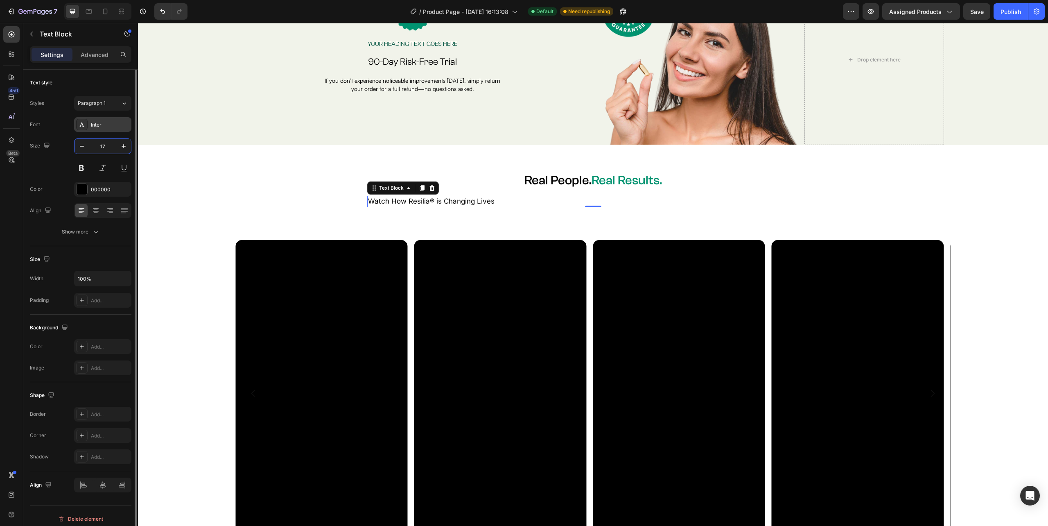
type input "17"
click at [102, 128] on div "Inter" at bounding box center [110, 124] width 38 height 7
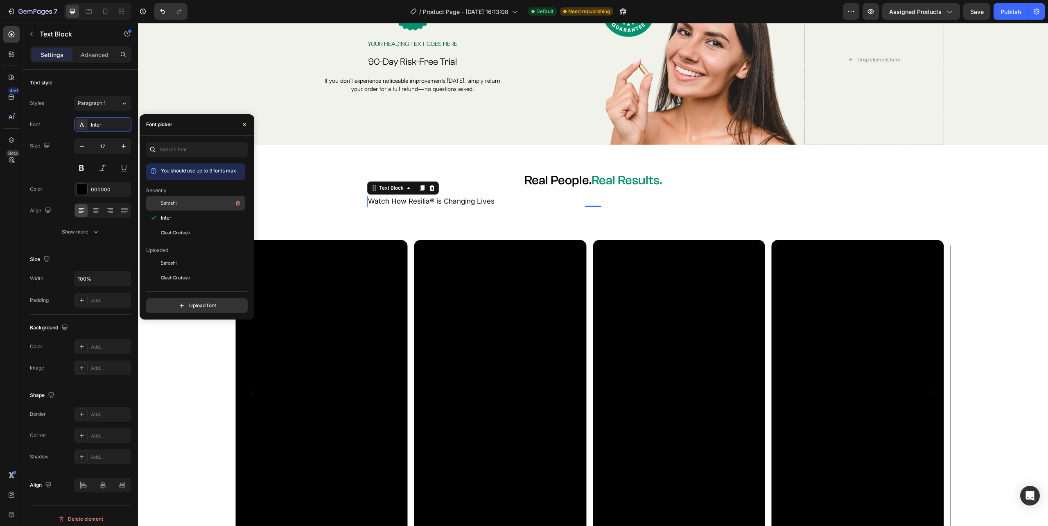
click at [176, 200] on span "Satoshi" at bounding box center [169, 202] width 16 height 7
click at [98, 211] on icon at bounding box center [96, 210] width 8 height 8
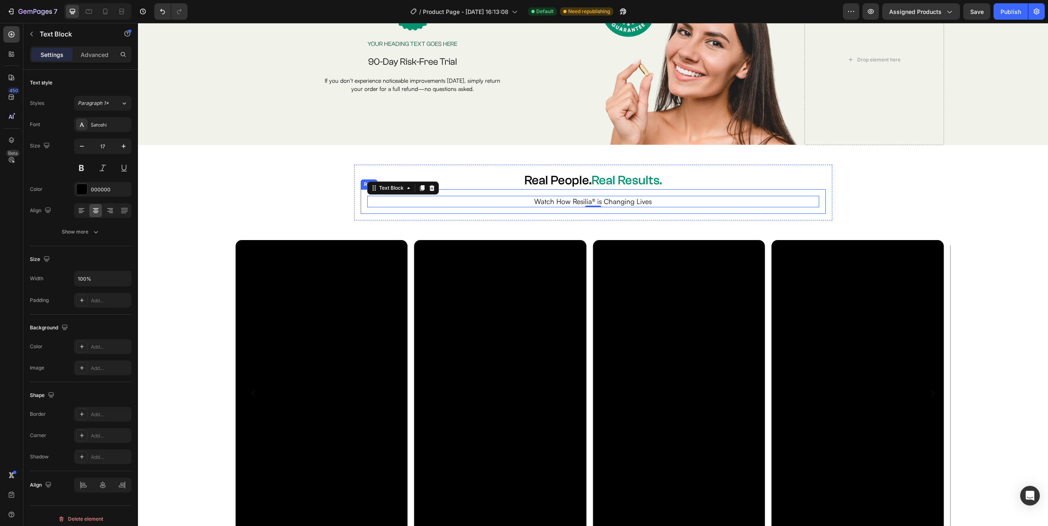
click at [716, 192] on div "Watch How Resilia® is Changing Lives Text Block 0 Row" at bounding box center [593, 201] width 465 height 25
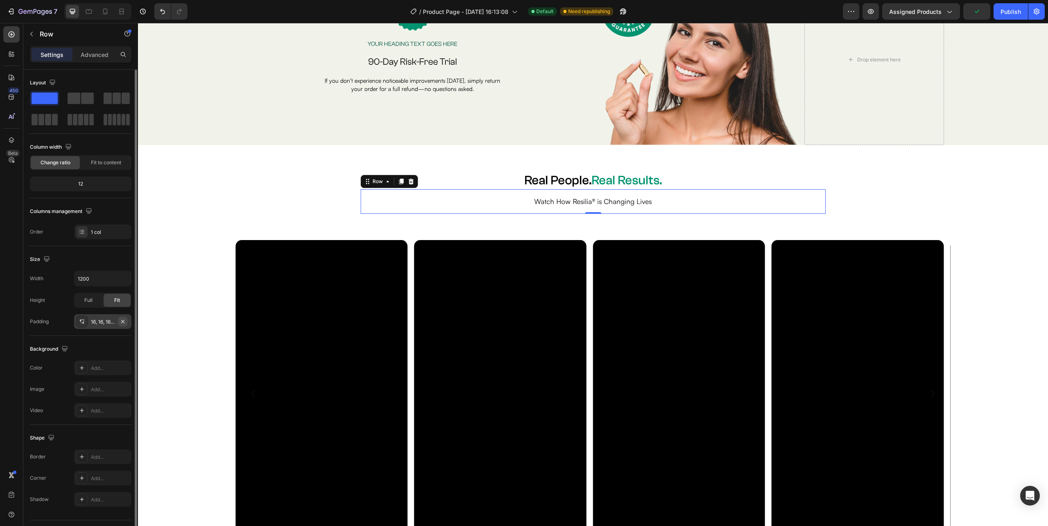
click at [124, 322] on icon "button" at bounding box center [123, 321] width 7 height 7
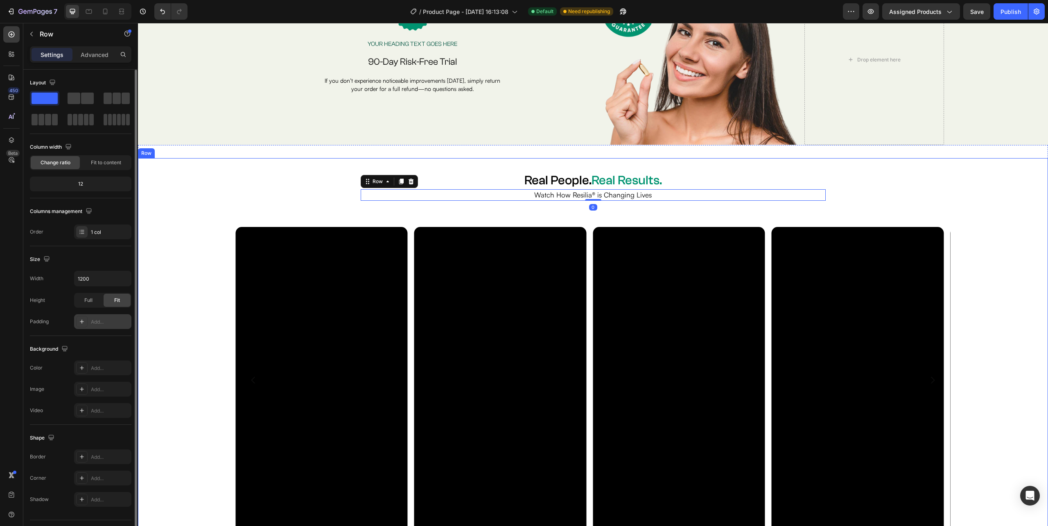
click at [898, 176] on div "Real People. Real Results. Heading Watch How Resilia® is Changing Lives Text Bl…" at bounding box center [593, 349] width 910 height 382
click at [1001, 196] on div "Real People. Real Results. Heading Watch How Resilia® is Changing Lives Text Bl…" at bounding box center [593, 349] width 910 height 382
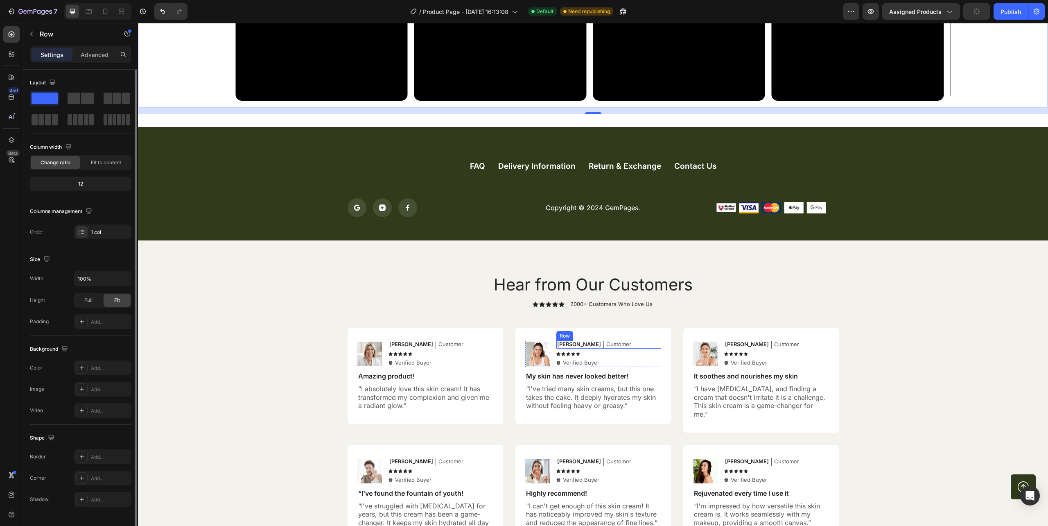
scroll to position [3657, 0]
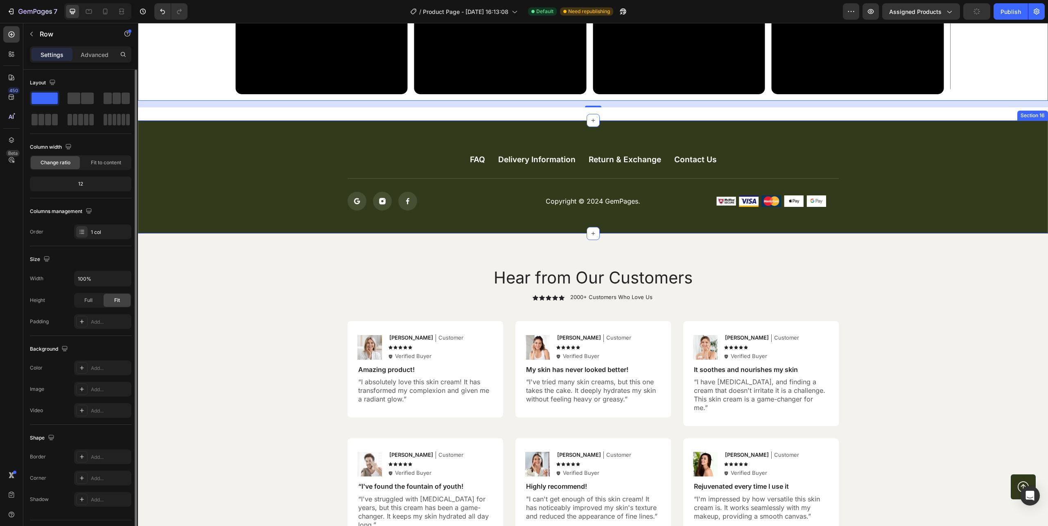
click at [215, 163] on div "FAQ Button Delivery Information Button Return & Exchange Button Contact Us Butt…" at bounding box center [593, 181] width 894 height 57
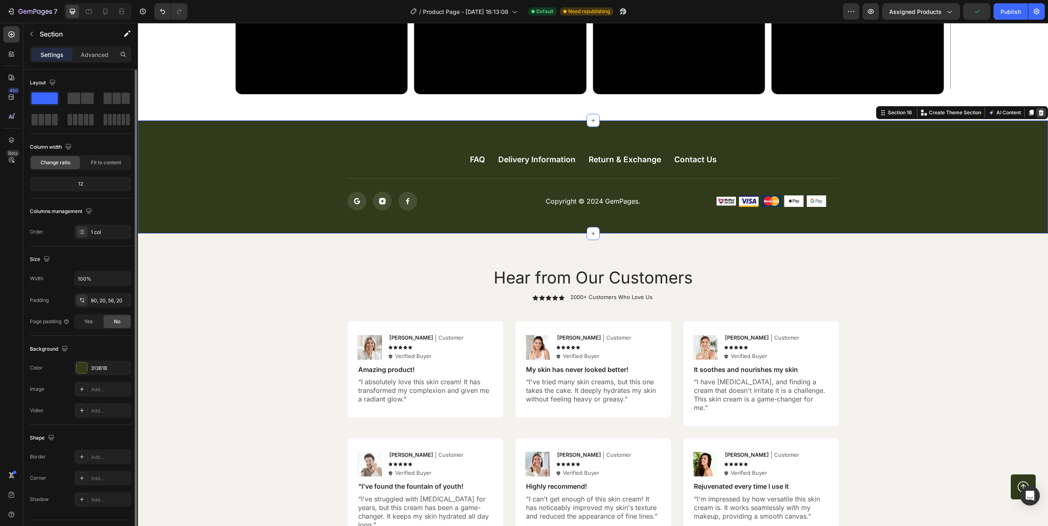
click at [1038, 109] on icon at bounding box center [1041, 112] width 7 height 7
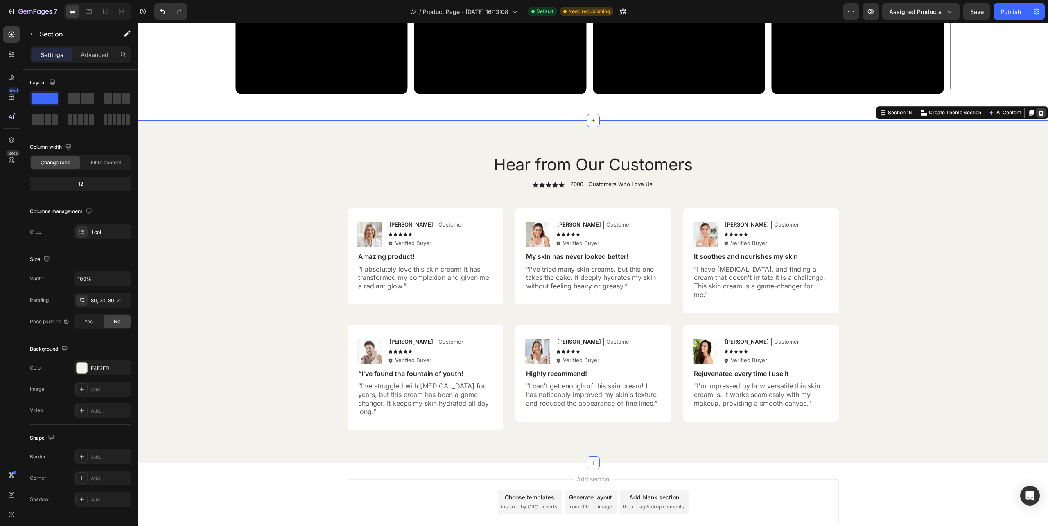
click at [1038, 113] on icon at bounding box center [1041, 112] width 7 height 7
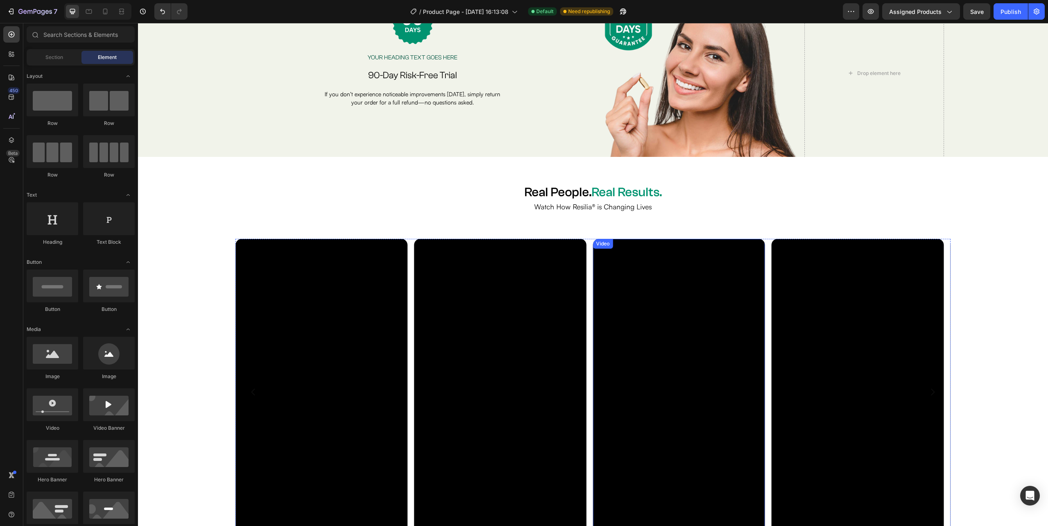
scroll to position [3371, 0]
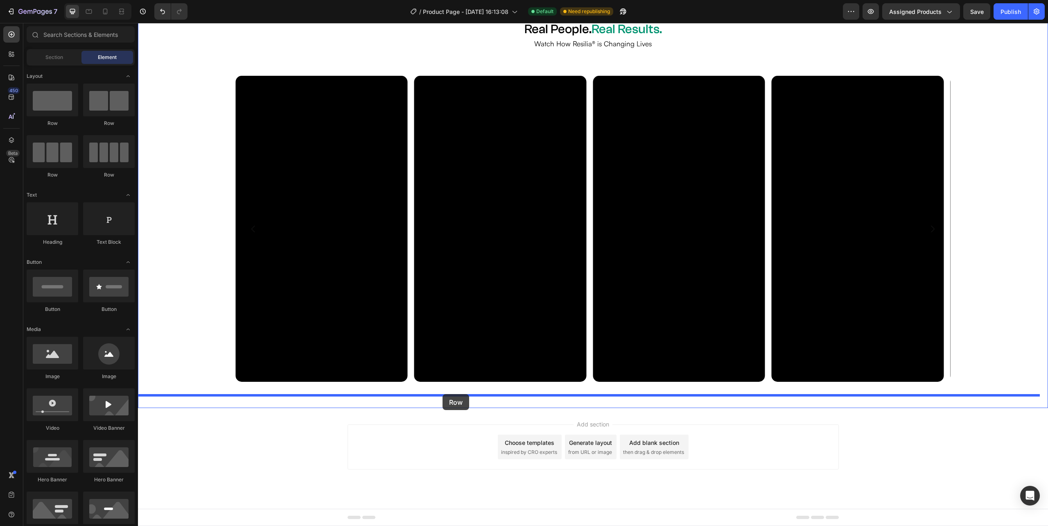
drag, startPoint x: 196, startPoint y: 130, endPoint x: 443, endPoint y: 394, distance: 361.2
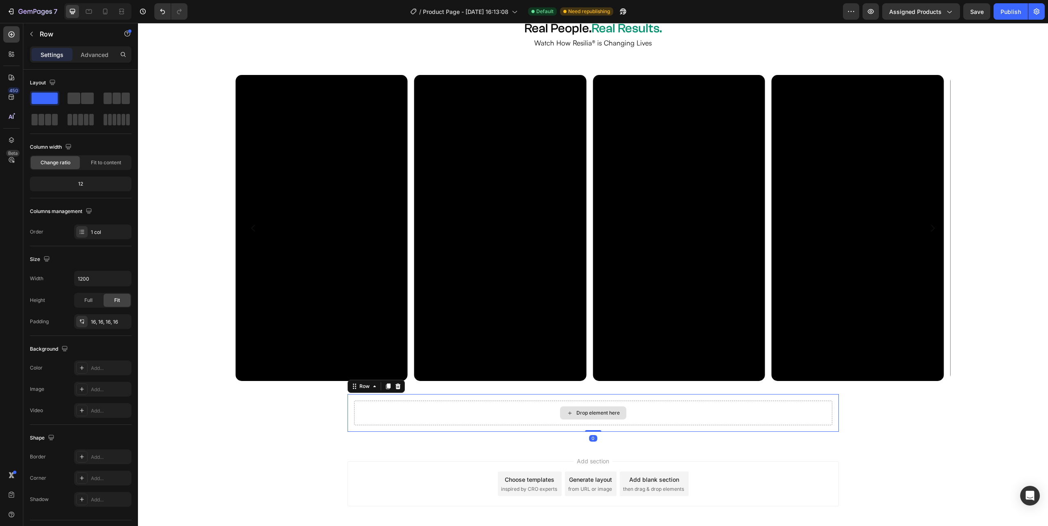
click at [443, 418] on div "Drop element here" at bounding box center [593, 412] width 478 height 25
click at [314, 422] on div "Real People. Real Results. Heading Watch How Resilia® is Changing Lives Text Bl…" at bounding box center [593, 219] width 910 height 426
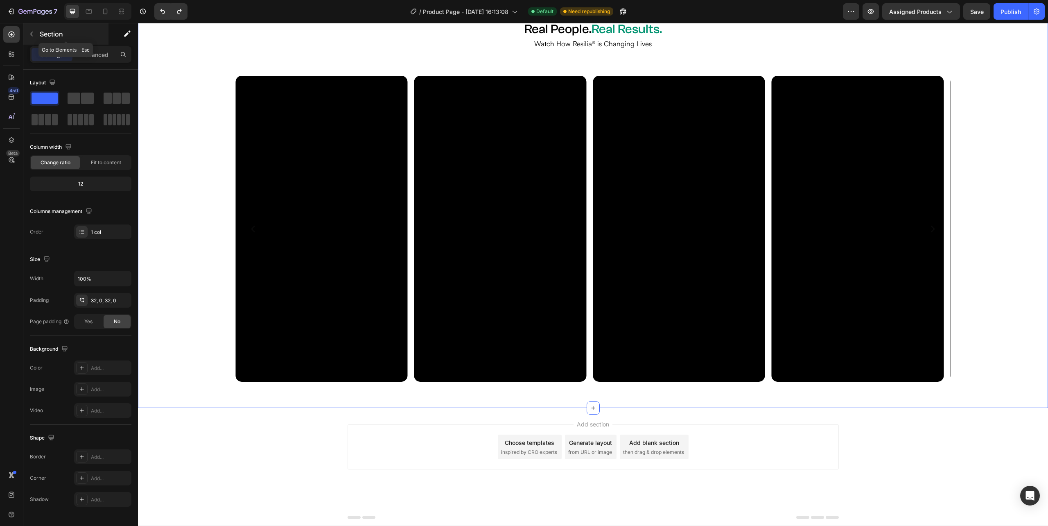
click at [27, 36] on button "button" at bounding box center [31, 33] width 13 height 13
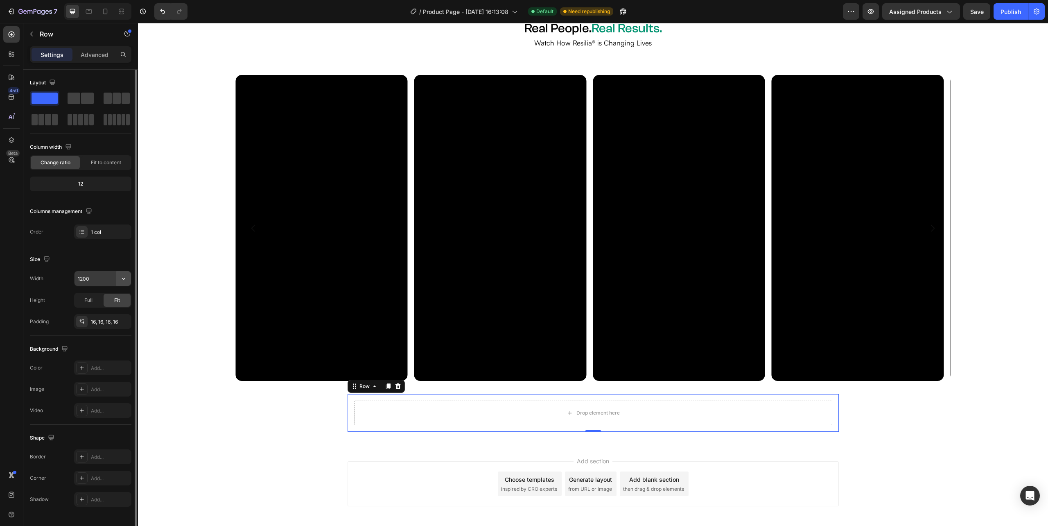
click at [122, 282] on icon "button" at bounding box center [124, 278] width 8 height 8
click at [108, 315] on p "Full 100%" at bounding box center [100, 315] width 47 height 7
type input "100%"
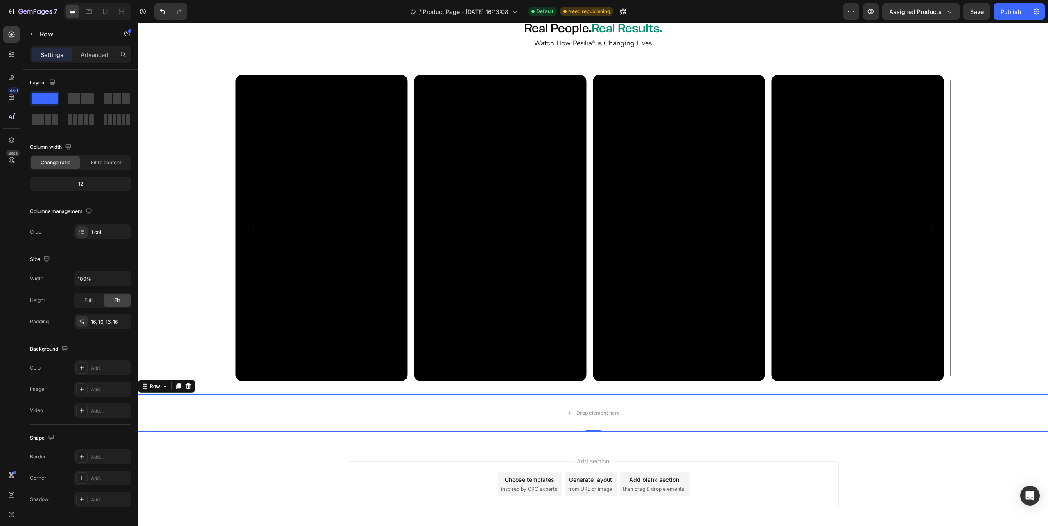
click at [1028, 394] on div "Drop element here Row 0" at bounding box center [593, 413] width 910 height 38
click at [27, 33] on button "button" at bounding box center [31, 33] width 13 height 13
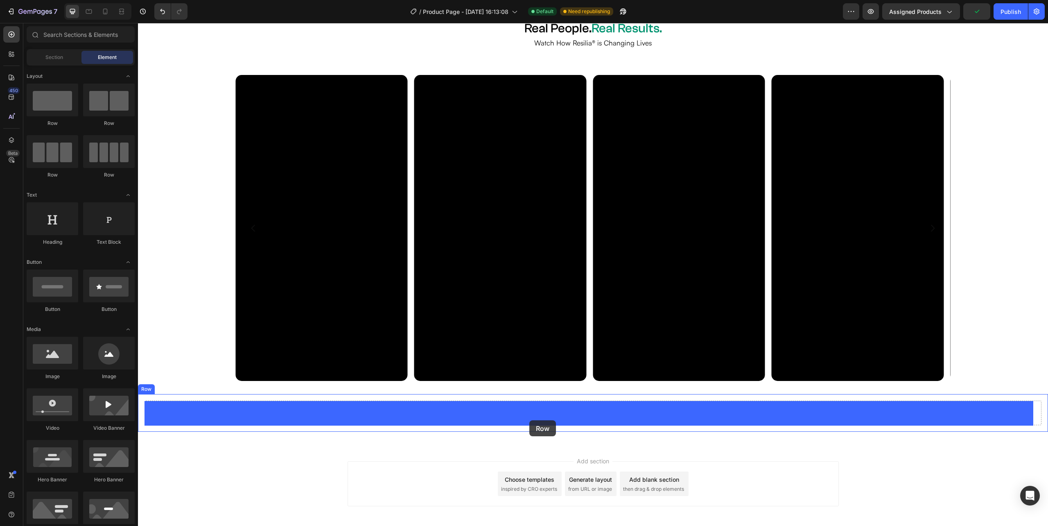
drag, startPoint x: 203, startPoint y: 134, endPoint x: 529, endPoint y: 420, distance: 434.1
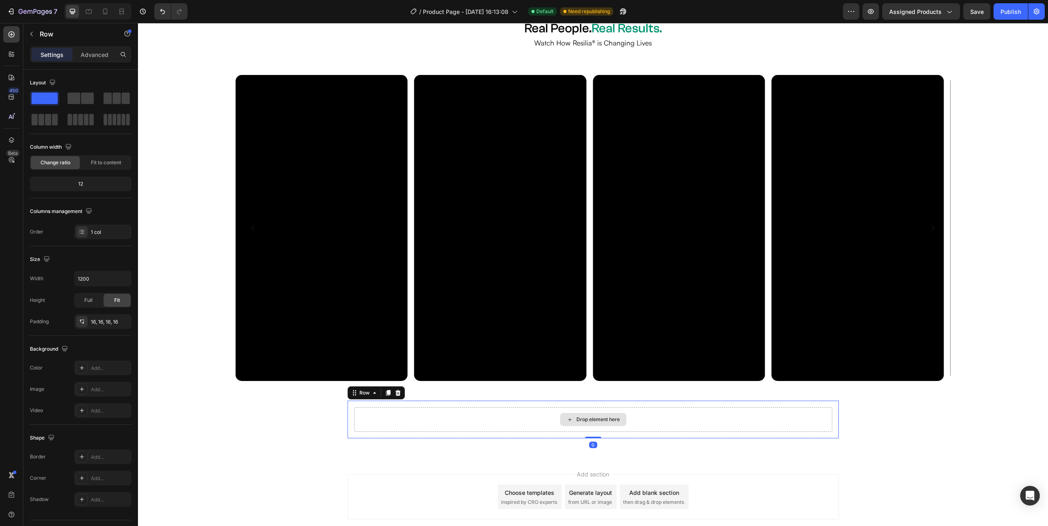
click at [589, 425] on div "Drop element here" at bounding box center [593, 419] width 66 height 13
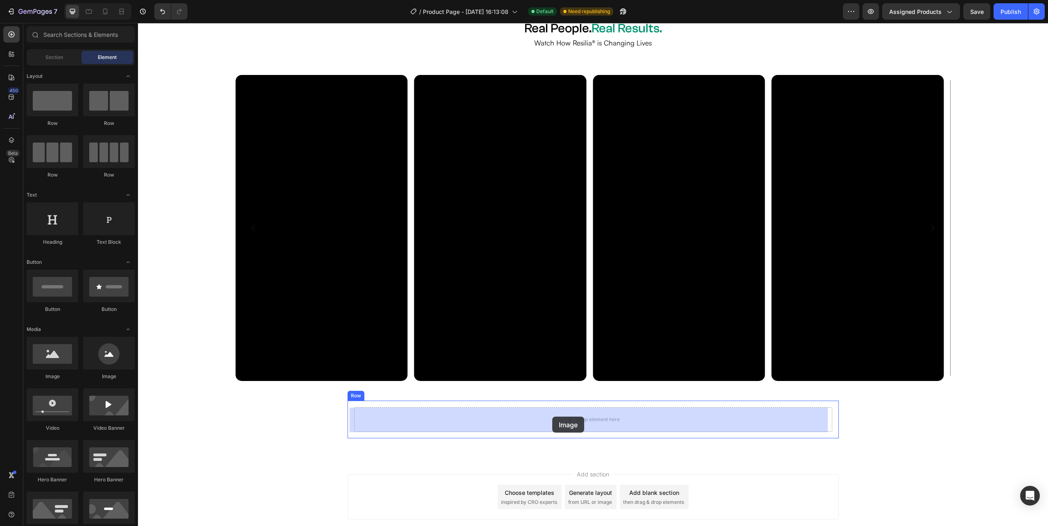
drag, startPoint x: 186, startPoint y: 393, endPoint x: 552, endPoint y: 416, distance: 367.1
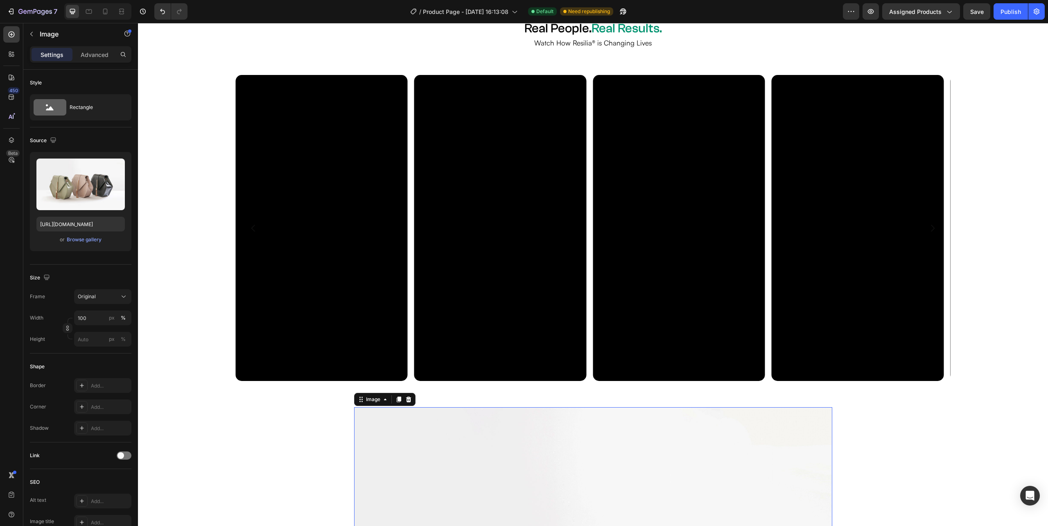
scroll to position [3535, 0]
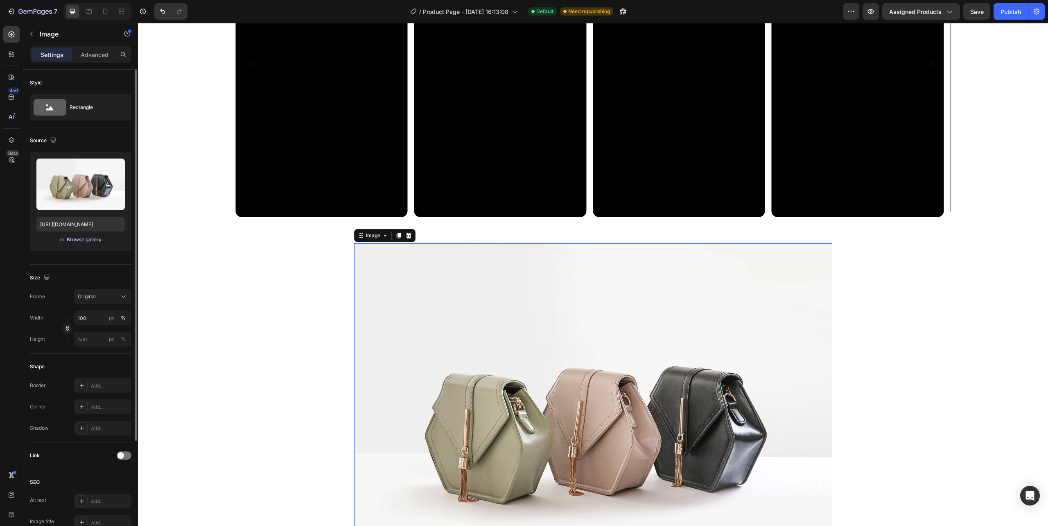
click at [87, 242] on div "Browse gallery" at bounding box center [84, 239] width 35 height 7
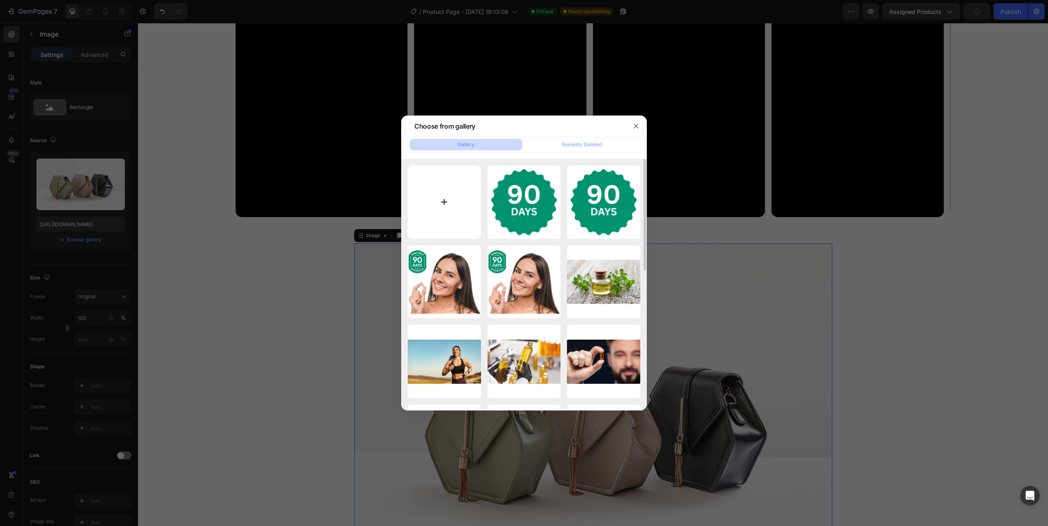
click at [459, 209] on input "file" at bounding box center [444, 201] width 73 height 73
type input "C:\fakepath\Banner-VITA.png"
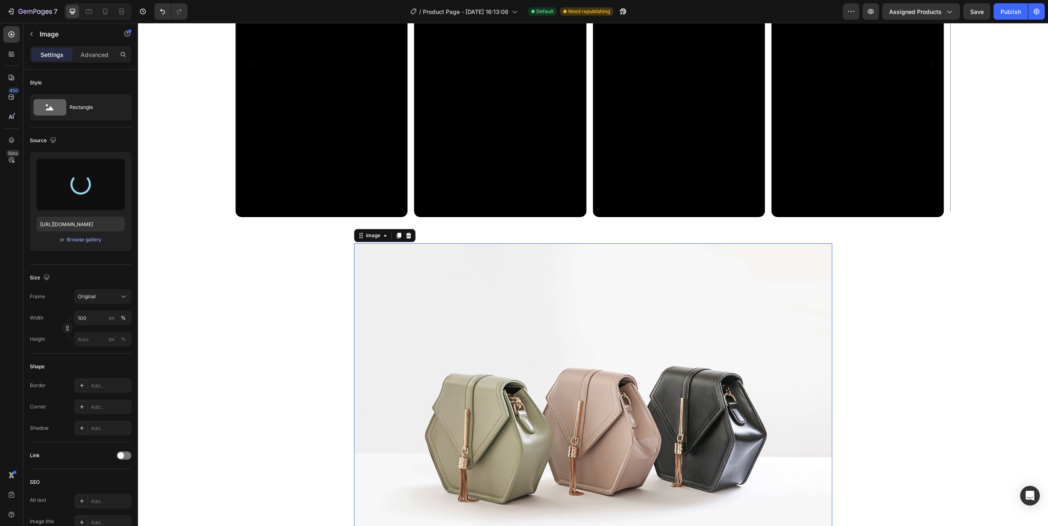
type input "[URL][DOMAIN_NAME]"
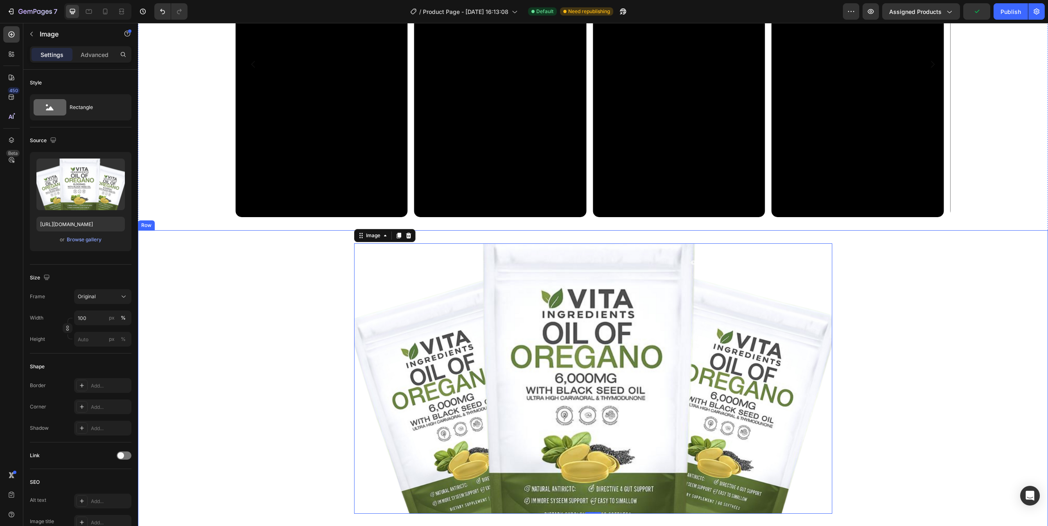
click at [235, 318] on div "Image 0 Row" at bounding box center [593, 378] width 897 height 283
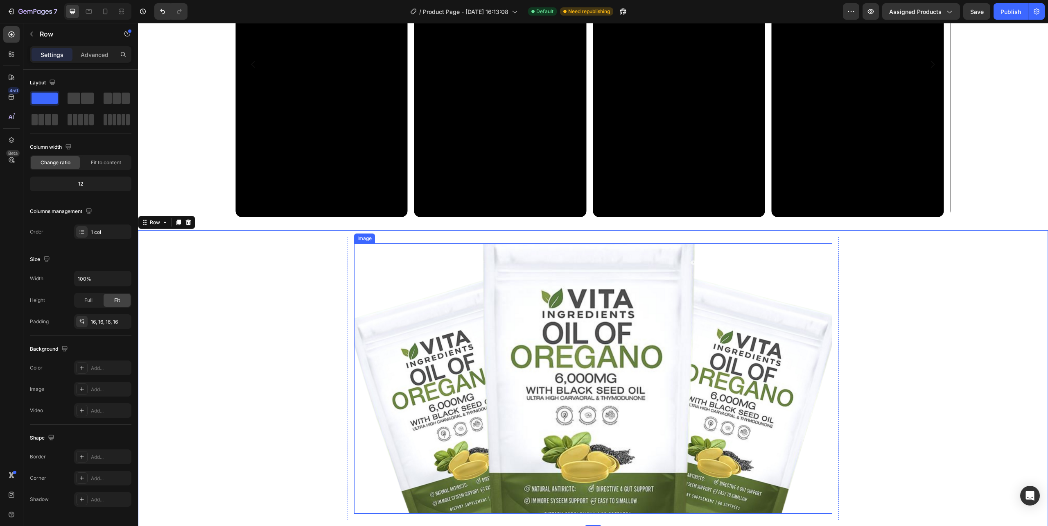
click at [445, 291] on img at bounding box center [593, 378] width 478 height 270
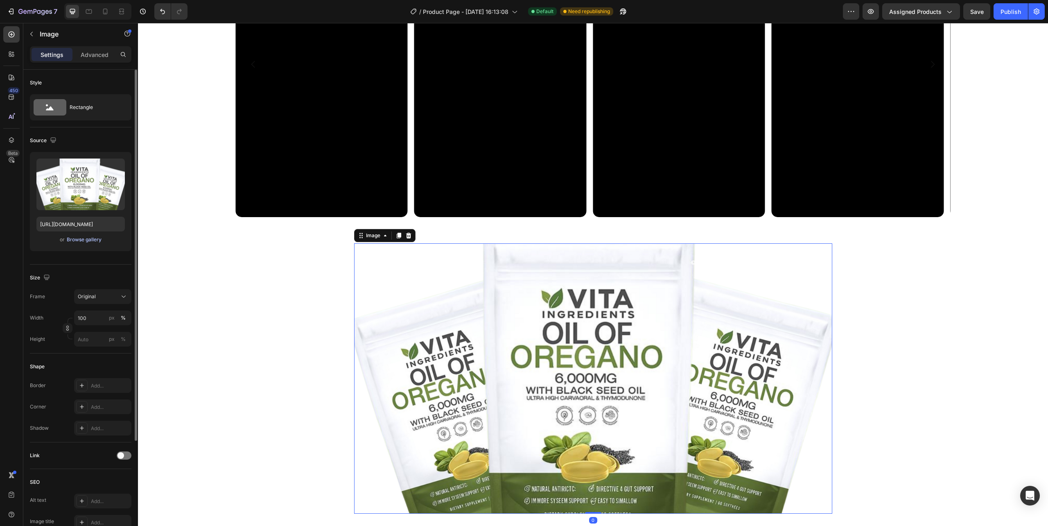
click at [88, 241] on div "Browse gallery" at bounding box center [84, 239] width 35 height 7
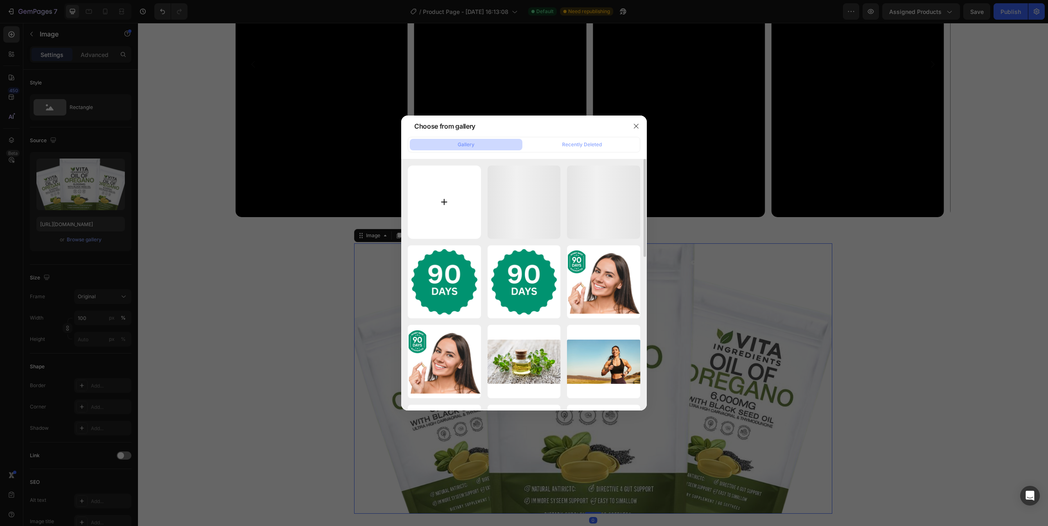
click at [456, 202] on input "file" at bounding box center [444, 201] width 73 height 73
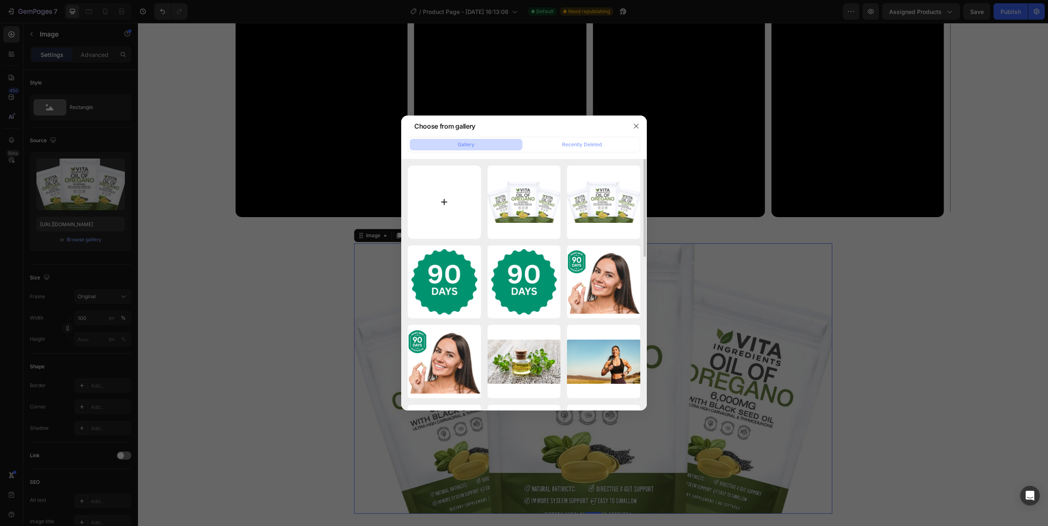
type input "C:\fakepath\Banner-VITA (1).png"
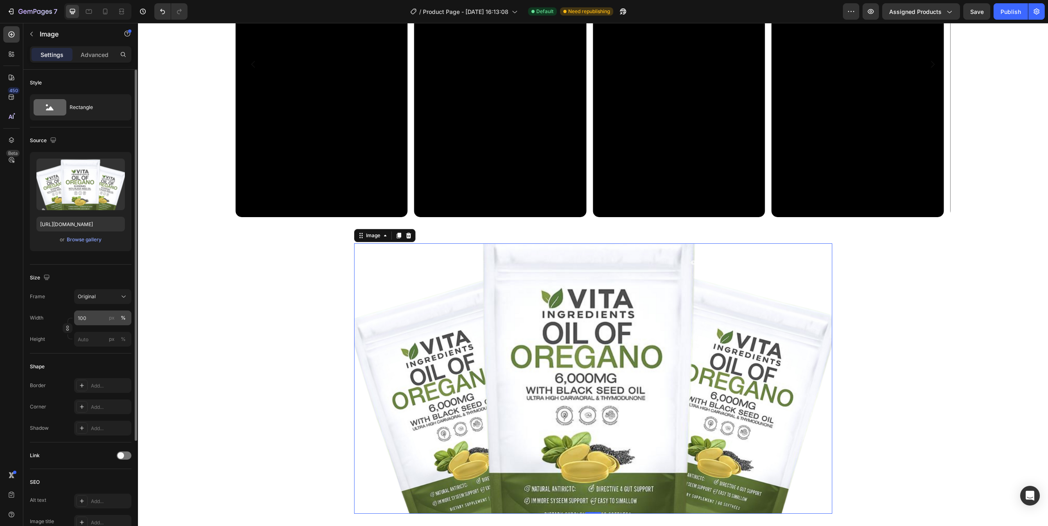
type input "[URL][DOMAIN_NAME]"
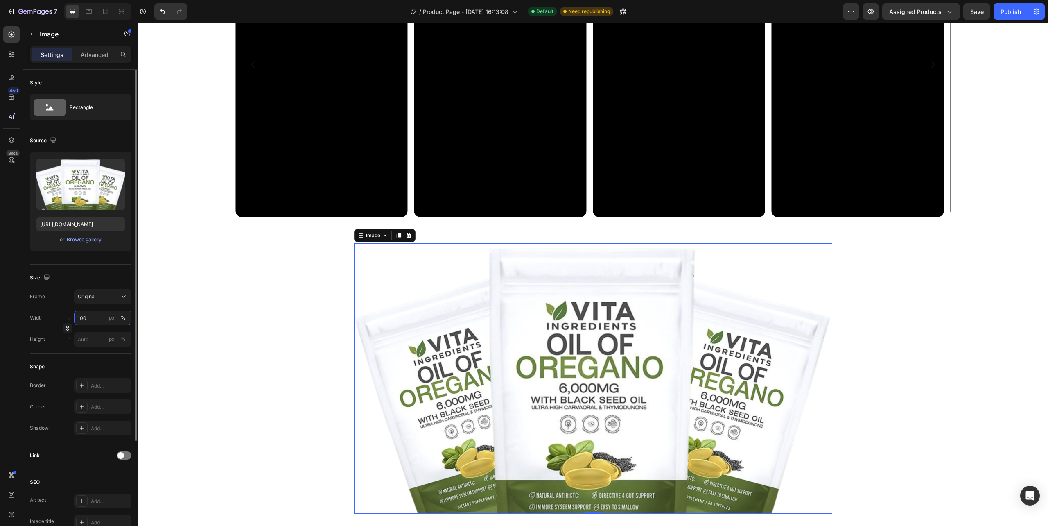
click at [94, 317] on input "100" at bounding box center [102, 317] width 57 height 15
type input "4"
click at [886, 339] on div "Image 0 Row" at bounding box center [593, 378] width 897 height 283
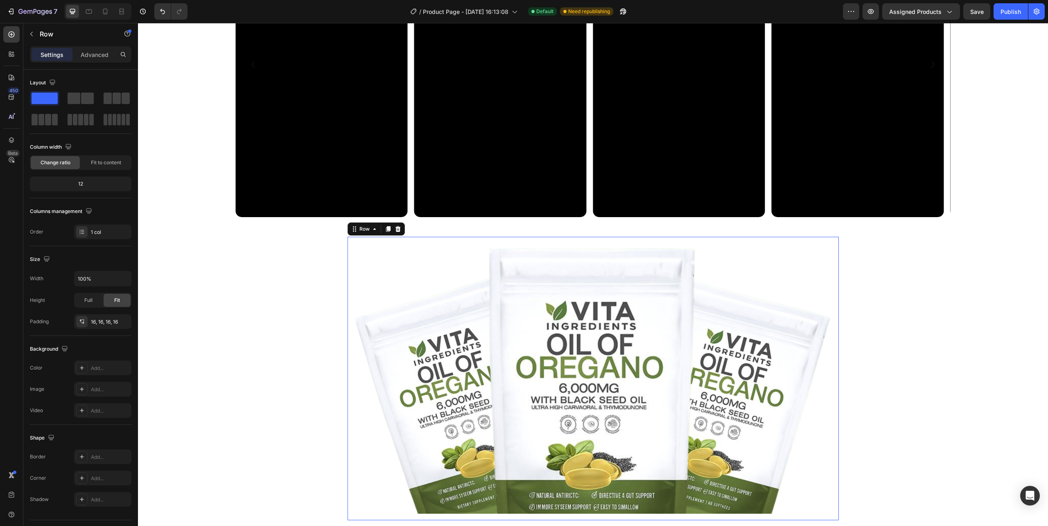
click at [829, 339] on div "Image Row 0" at bounding box center [593, 378] width 491 height 283
drag, startPoint x: 113, startPoint y: 97, endPoint x: 332, endPoint y: 290, distance: 291.8
click at [113, 97] on span at bounding box center [117, 98] width 8 height 11
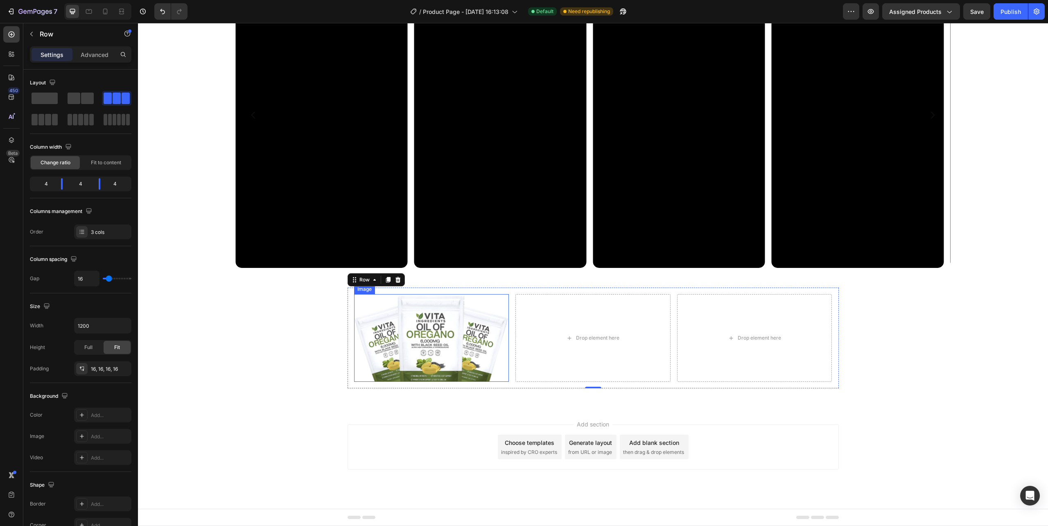
scroll to position [3484, 0]
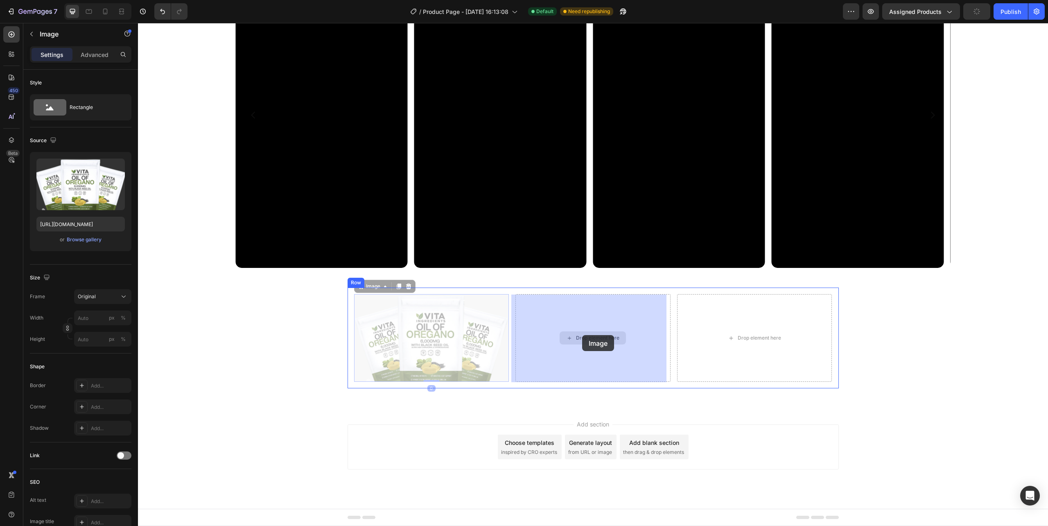
drag, startPoint x: 436, startPoint y: 334, endPoint x: 577, endPoint y: 333, distance: 141.7
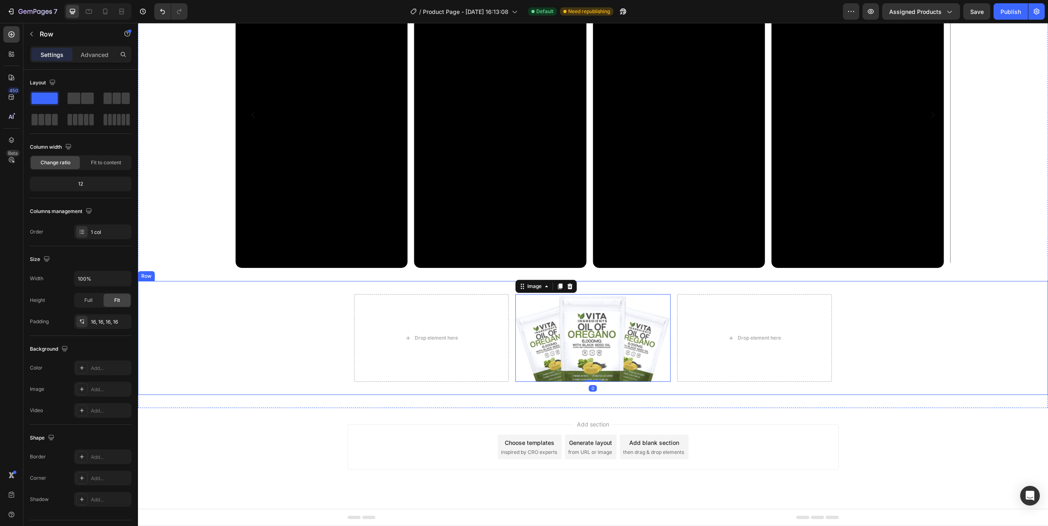
click at [282, 349] on div "Drop element here Image 0 Drop element here Row" at bounding box center [593, 337] width 897 height 101
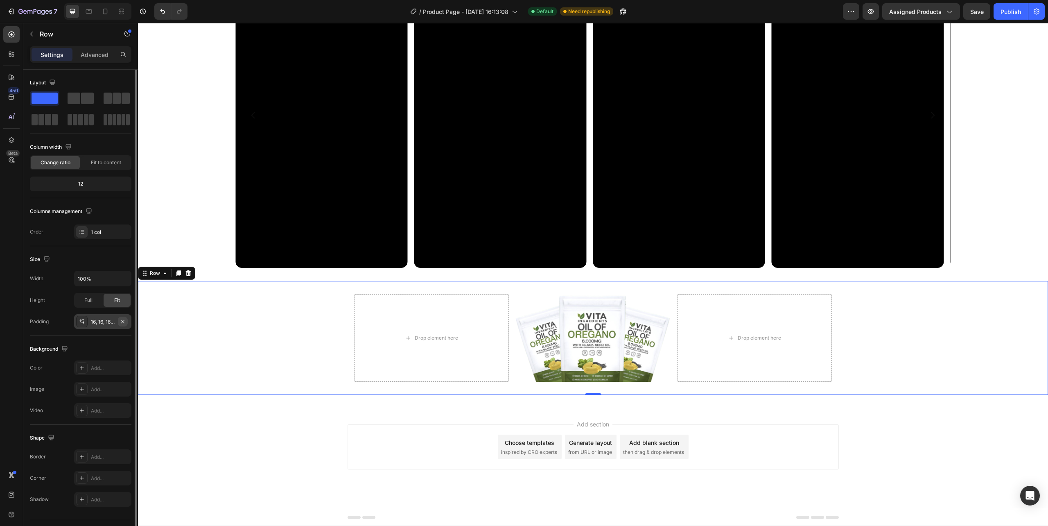
click at [122, 320] on icon "button" at bounding box center [123, 321] width 7 height 7
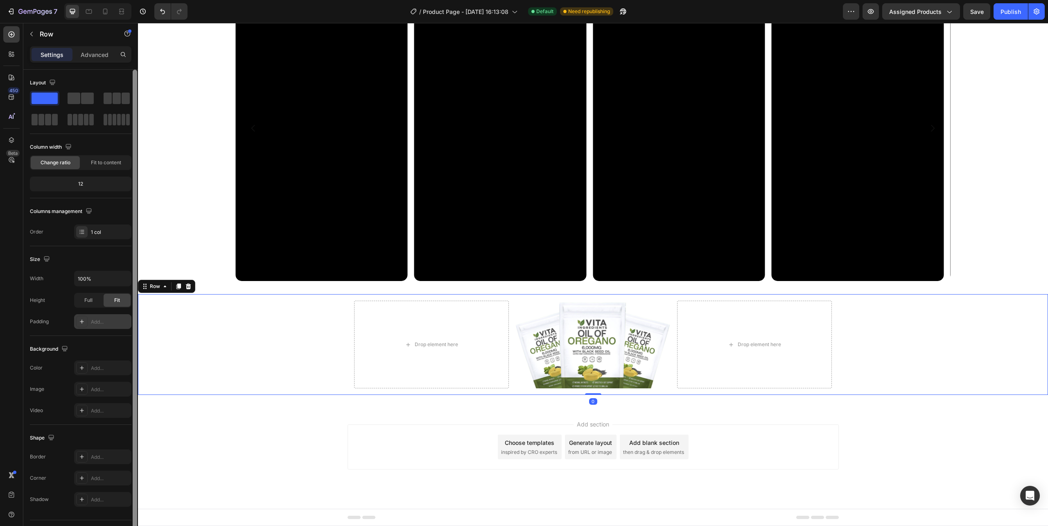
scroll to position [3471, 0]
click at [452, 388] on div "Drop element here Image Drop element here Row" at bounding box center [593, 344] width 491 height 101
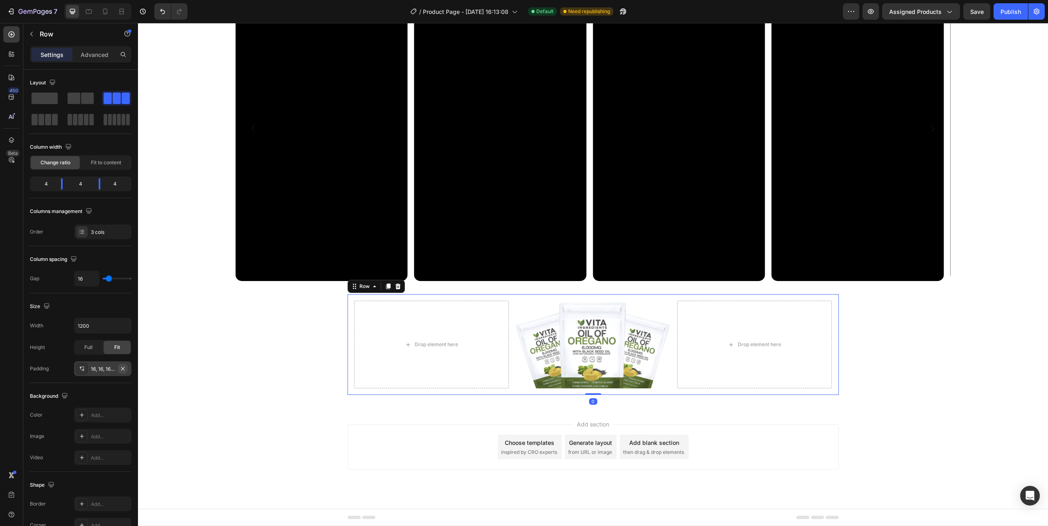
click at [124, 369] on icon "button" at bounding box center [123, 368] width 7 height 7
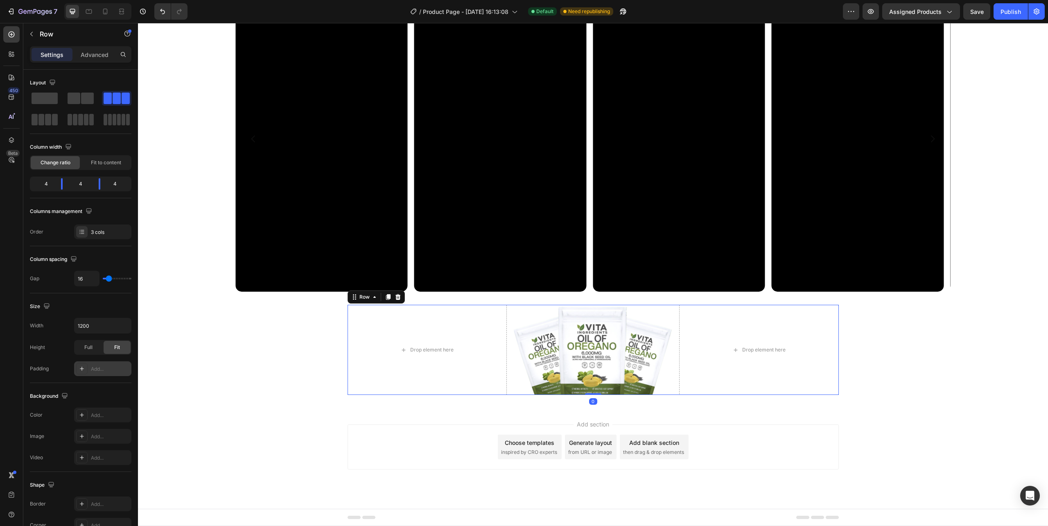
scroll to position [3461, 0]
click at [310, 362] on div "Drop element here Image Drop element here Row 0" at bounding box center [593, 350] width 910 height 90
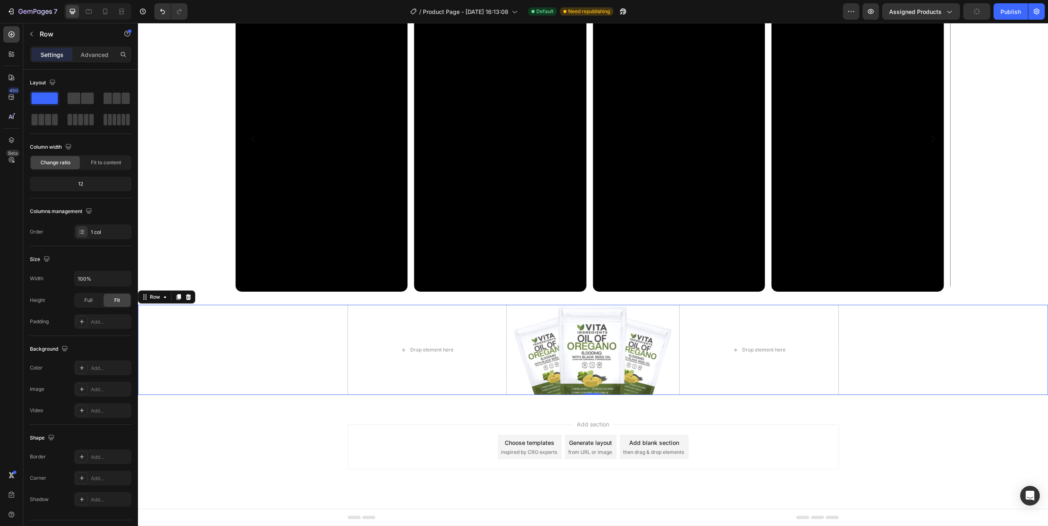
click at [849, 375] on div "Drop element here Image Drop element here Row" at bounding box center [593, 350] width 910 height 90
click at [505, 349] on div "Drop element here Image Drop element here Row" at bounding box center [593, 350] width 491 height 90
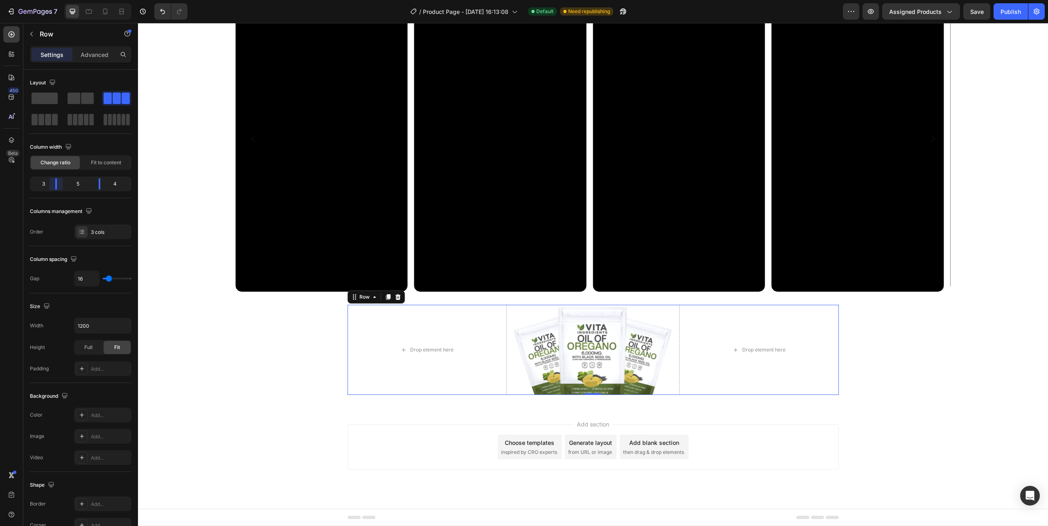
scroll to position [3483, 0]
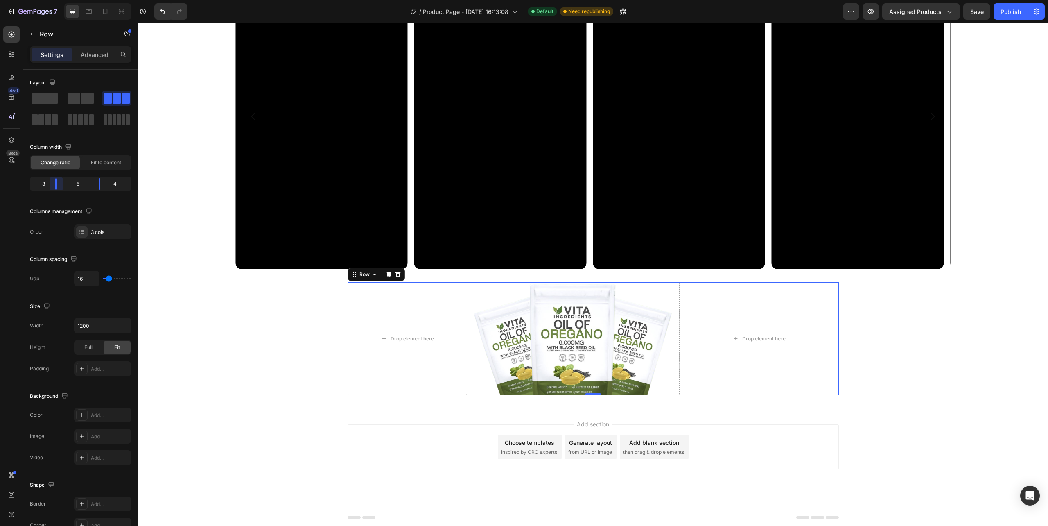
drag, startPoint x: 61, startPoint y: 185, endPoint x: 52, endPoint y: 185, distance: 9.4
click at [52, 0] on body "7 Version history / Product Page - Sep 22, 16:13:08 Default Need republishing P…" at bounding box center [524, 0] width 1048 height 0
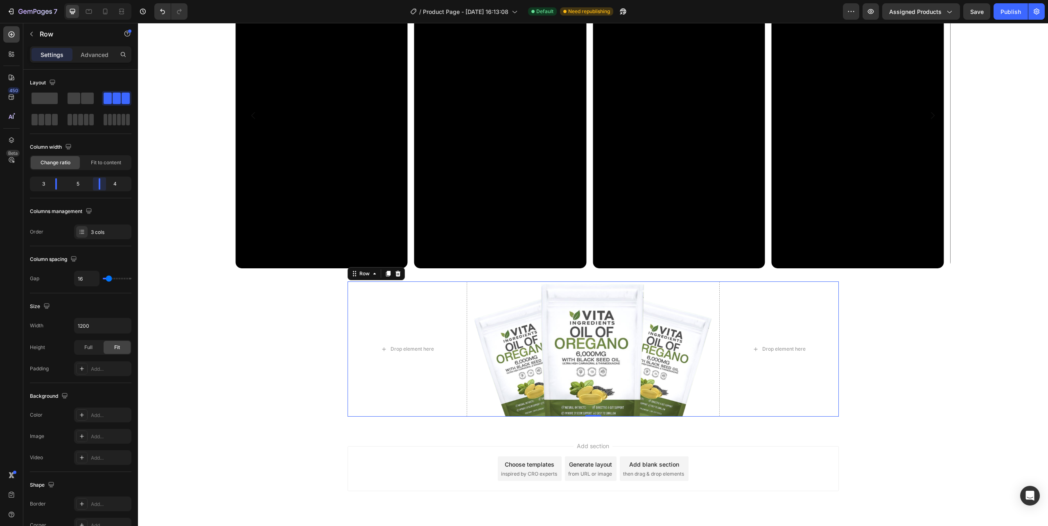
scroll to position [3505, 0]
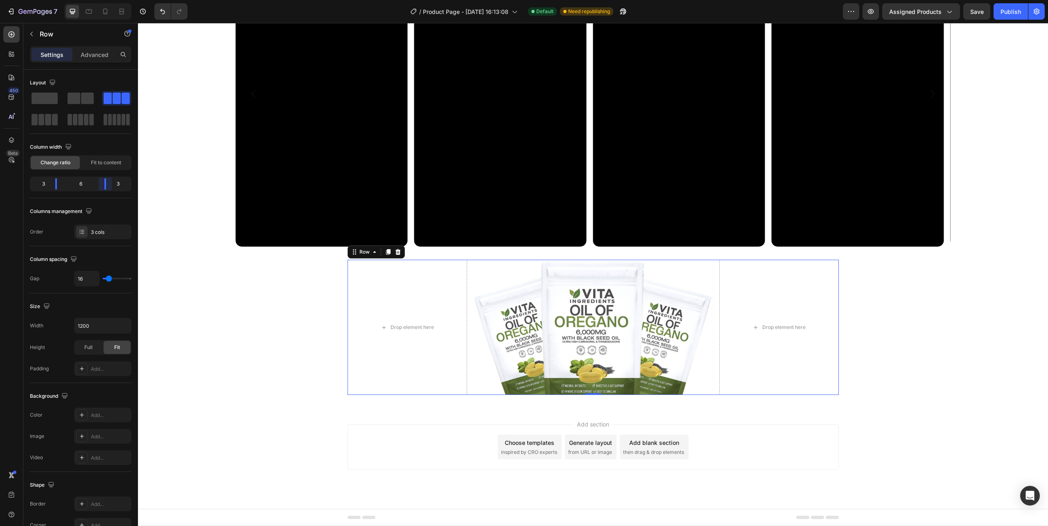
drag, startPoint x: 99, startPoint y: 180, endPoint x: 105, endPoint y: 181, distance: 5.7
click at [105, 0] on body "7 Version history / Product Page - Sep 22, 16:13:08 Default Need republishing P…" at bounding box center [524, 0] width 1048 height 0
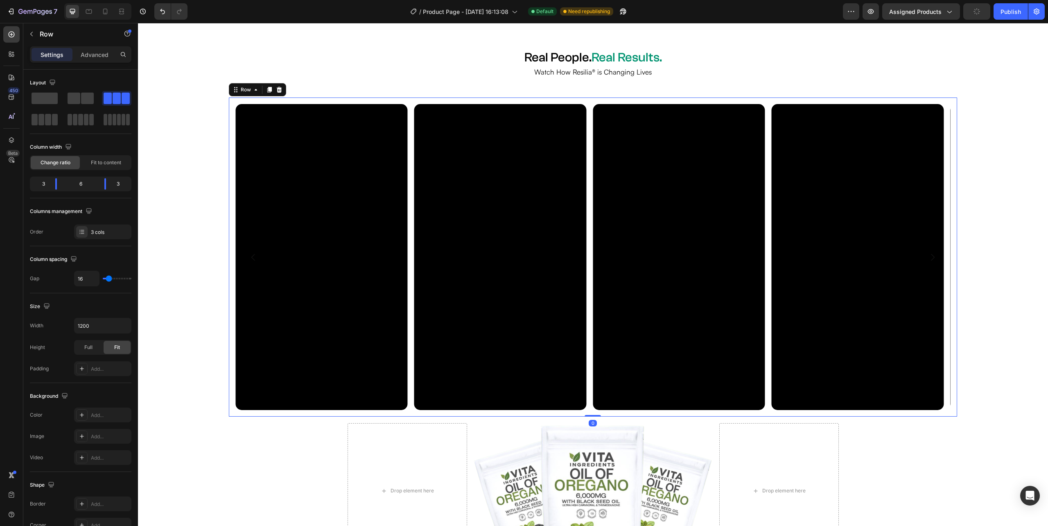
click at [229, 248] on div "Video Video Video Video Video Video Video Video Video Carousel Row 0" at bounding box center [593, 256] width 728 height 319
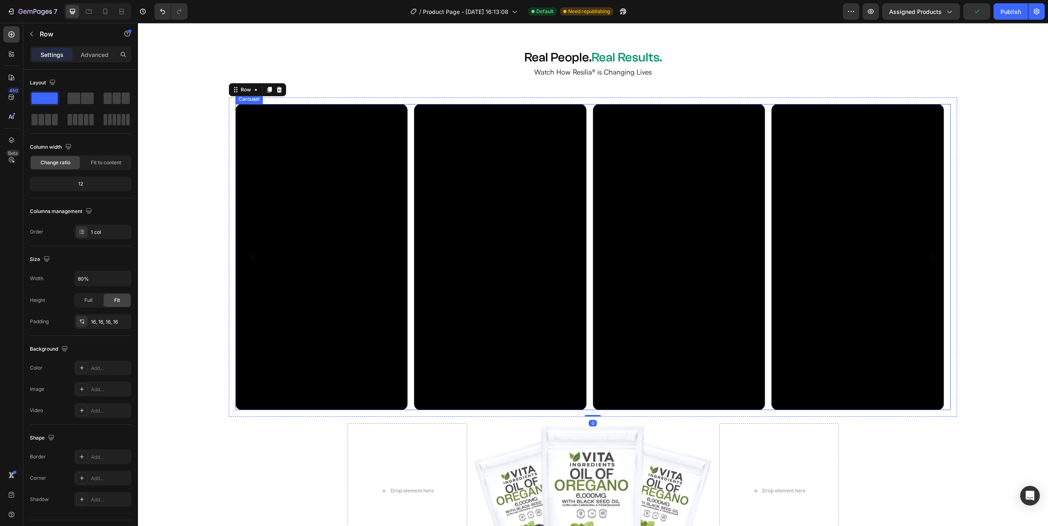
click at [408, 276] on div "Video Video Video Video Video Video Video Video Video" at bounding box center [592, 257] width 715 height 306
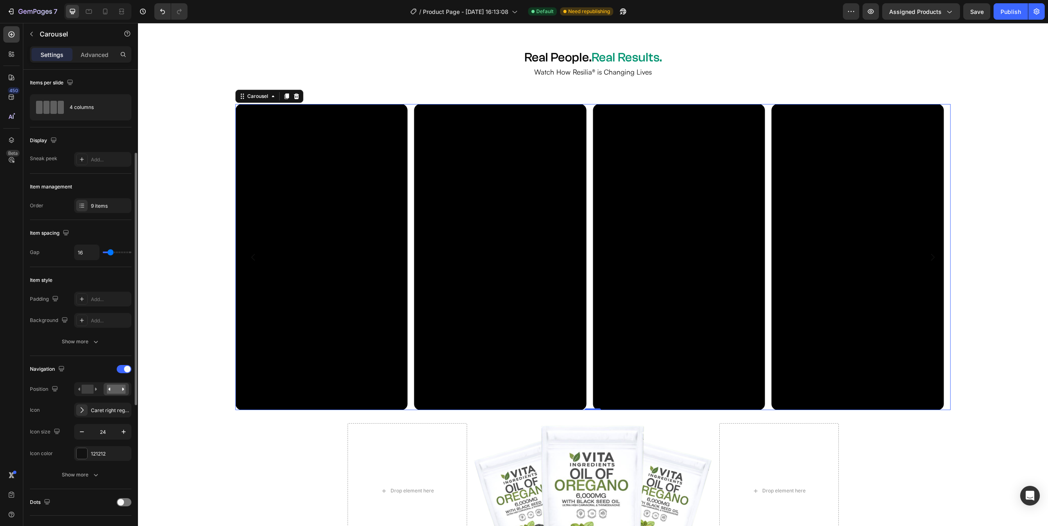
scroll to position [54, 0]
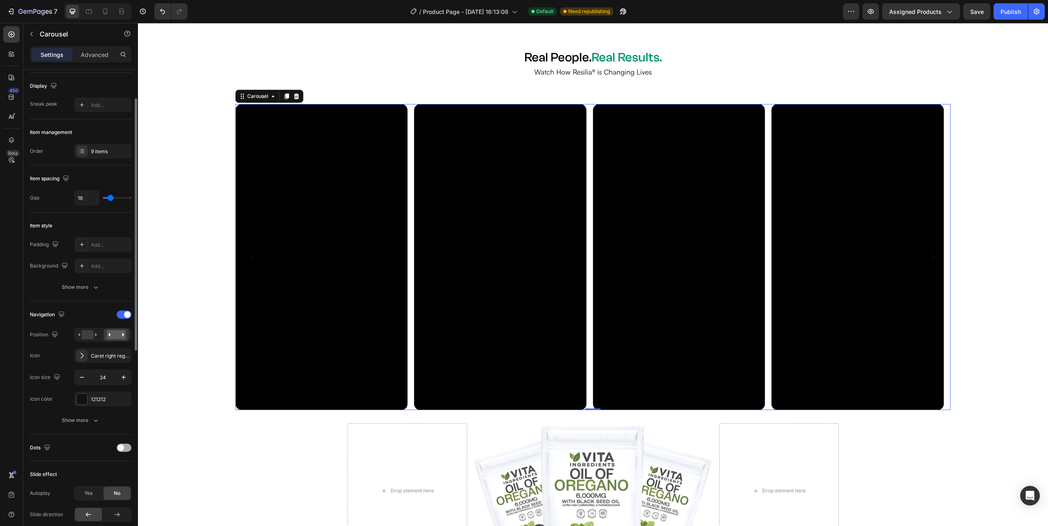
click at [120, 448] on span at bounding box center [121, 447] width 7 height 7
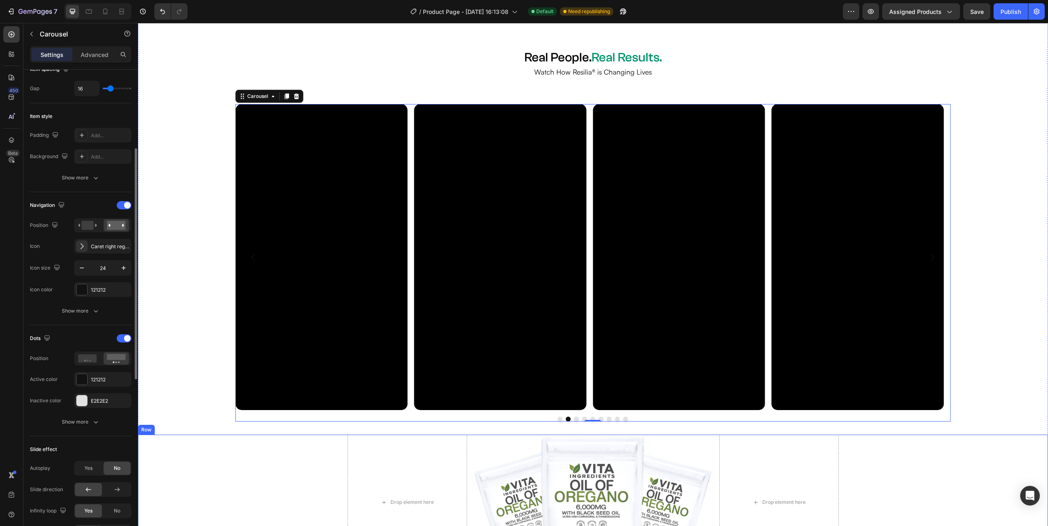
scroll to position [3451, 0]
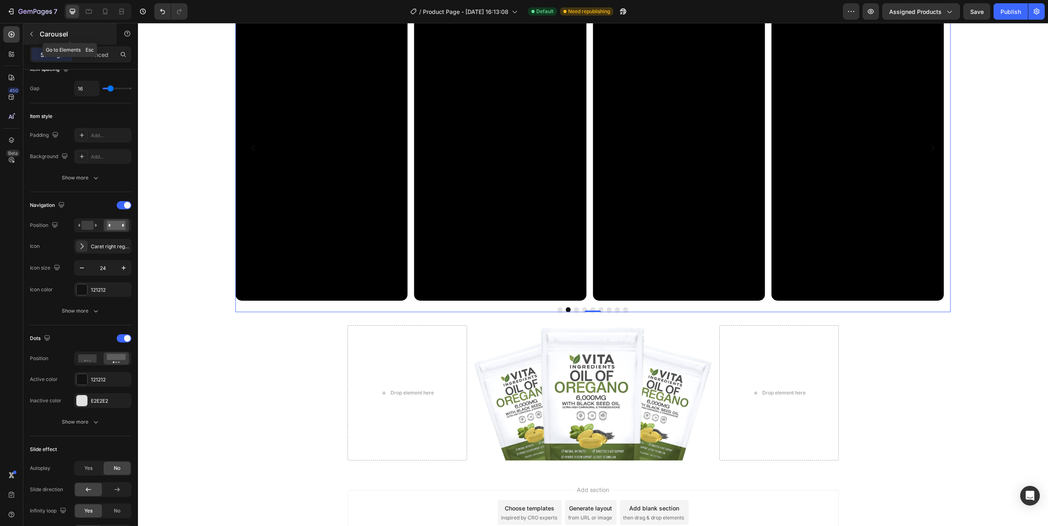
click at [32, 33] on icon "button" at bounding box center [31, 34] width 7 height 7
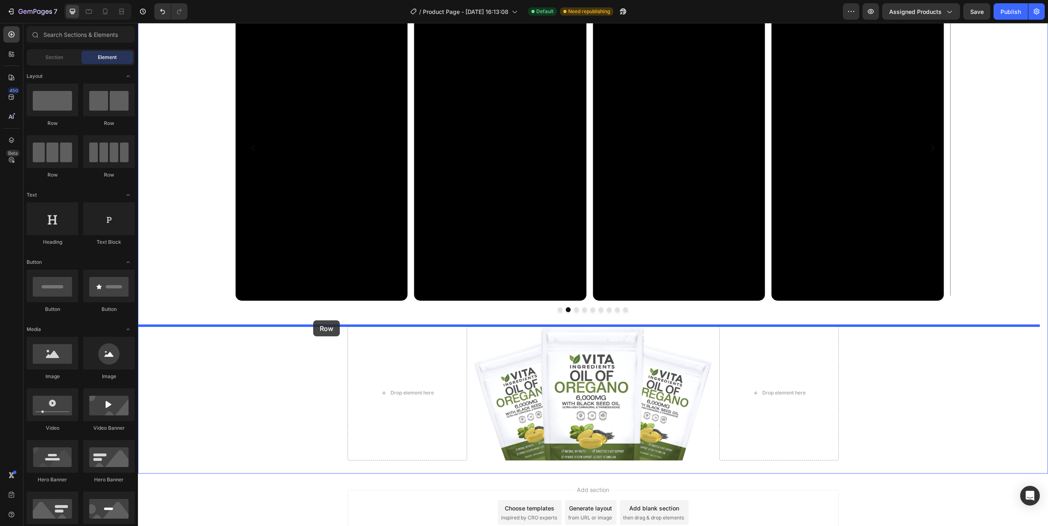
drag, startPoint x: 251, startPoint y: 174, endPoint x: 313, endPoint y: 320, distance: 159.1
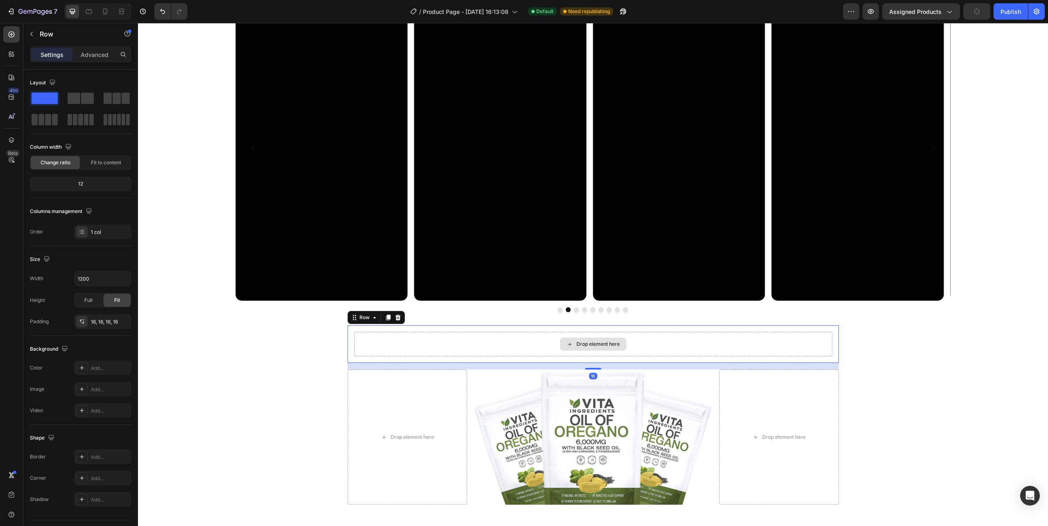
click at [444, 339] on div "Drop element here" at bounding box center [593, 344] width 478 height 25
click at [28, 36] on icon "button" at bounding box center [31, 34] width 7 height 7
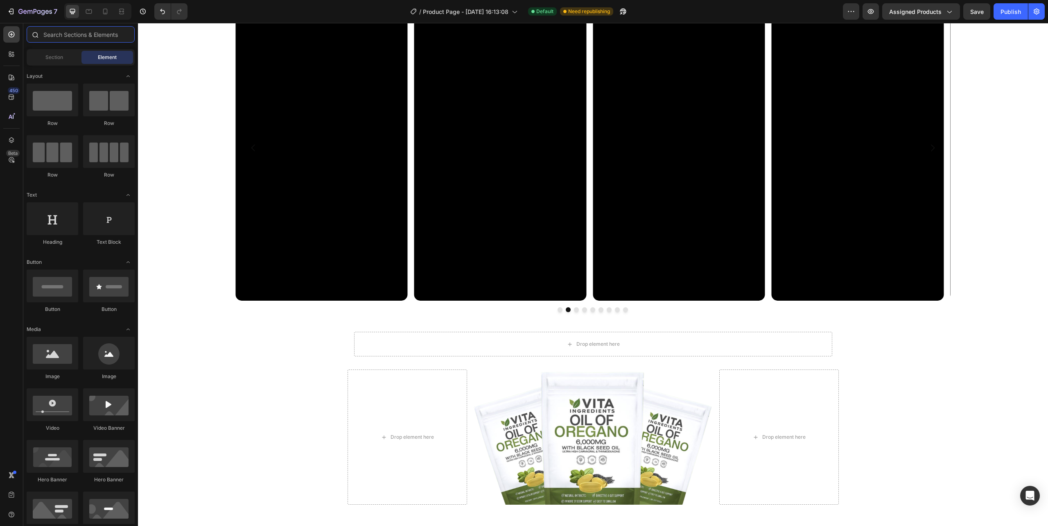
click at [70, 38] on input "text" at bounding box center [81, 34] width 108 height 16
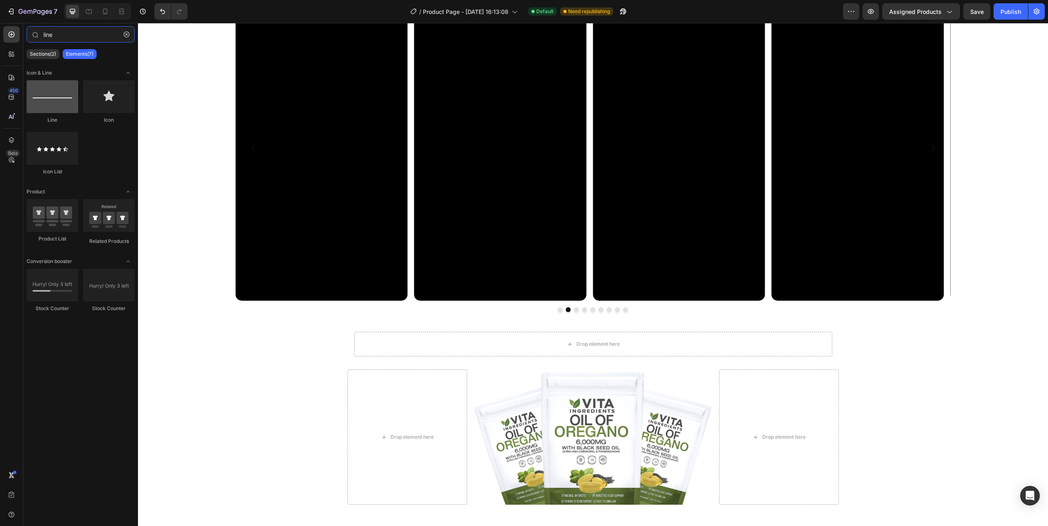
type input "line"
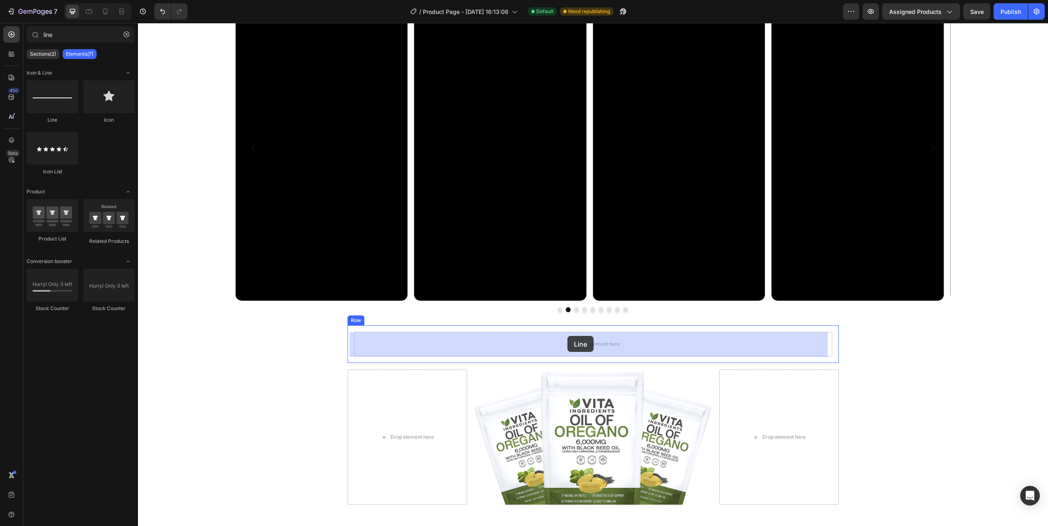
drag, startPoint x: 182, startPoint y: 128, endPoint x: 567, endPoint y: 336, distance: 437.8
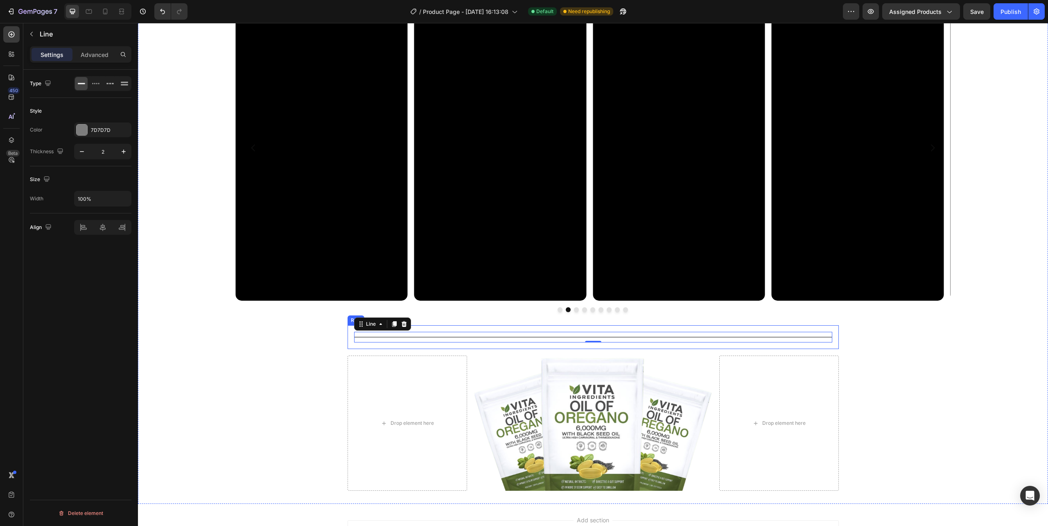
click at [348, 336] on div "Title Line 0 Row" at bounding box center [593, 337] width 491 height 24
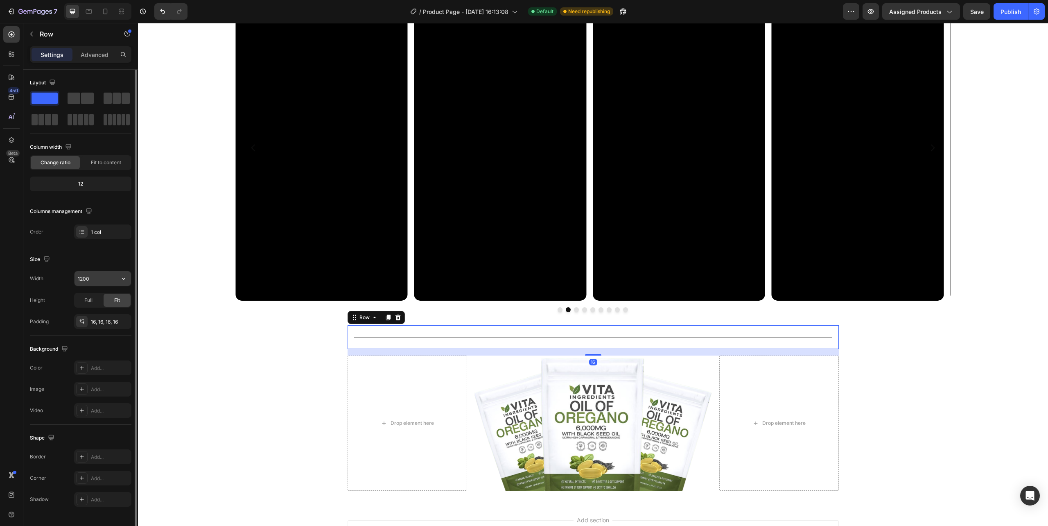
click at [98, 284] on input "1200" at bounding box center [103, 278] width 56 height 15
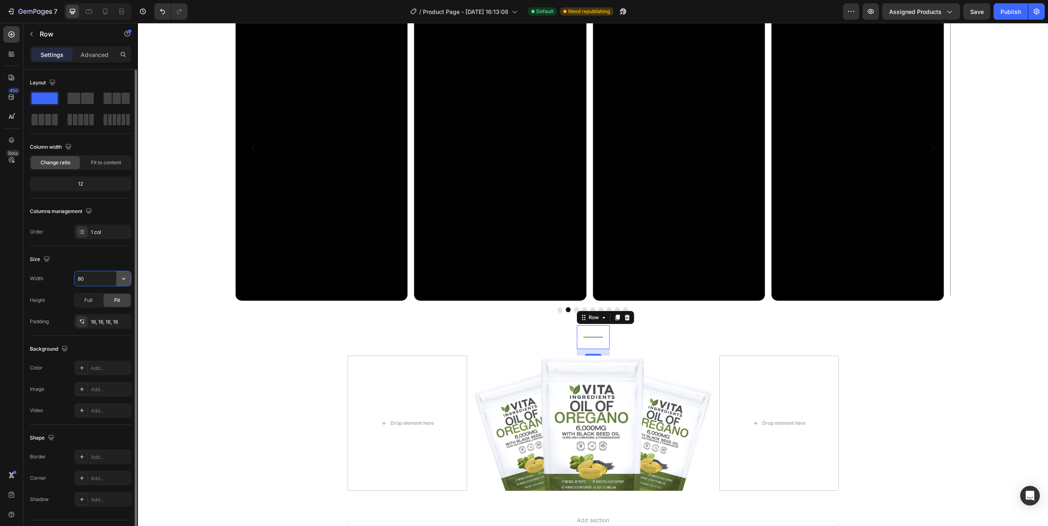
click at [122, 284] on button "button" at bounding box center [123, 278] width 15 height 15
click at [117, 310] on div "Full 100%" at bounding box center [94, 316] width 67 height 16
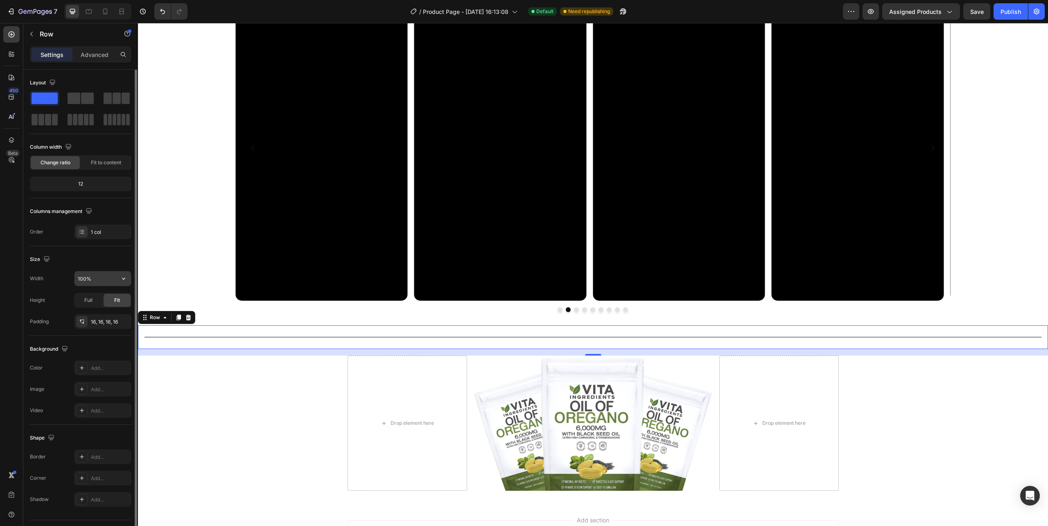
click at [93, 280] on input "100%" at bounding box center [103, 278] width 56 height 15
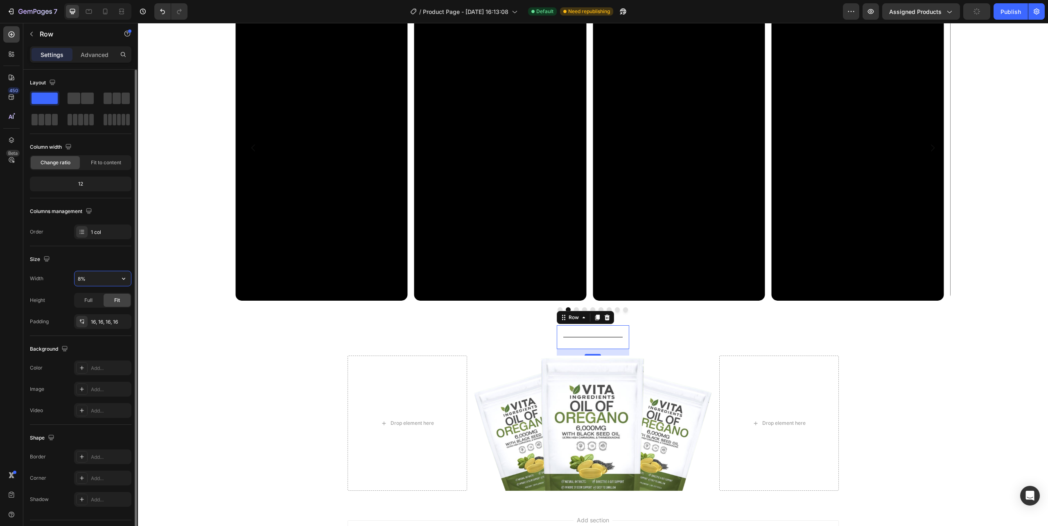
type input "80%"
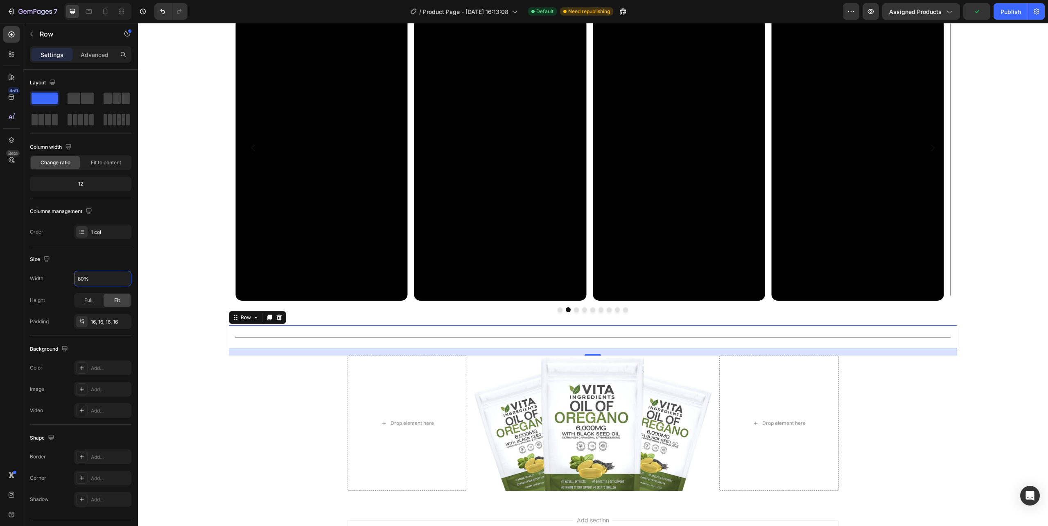
click at [981, 350] on div "Real People. Real Results. Heading Watch How Resilia® is Changing Lives Text Bl…" at bounding box center [593, 208] width 910 height 565
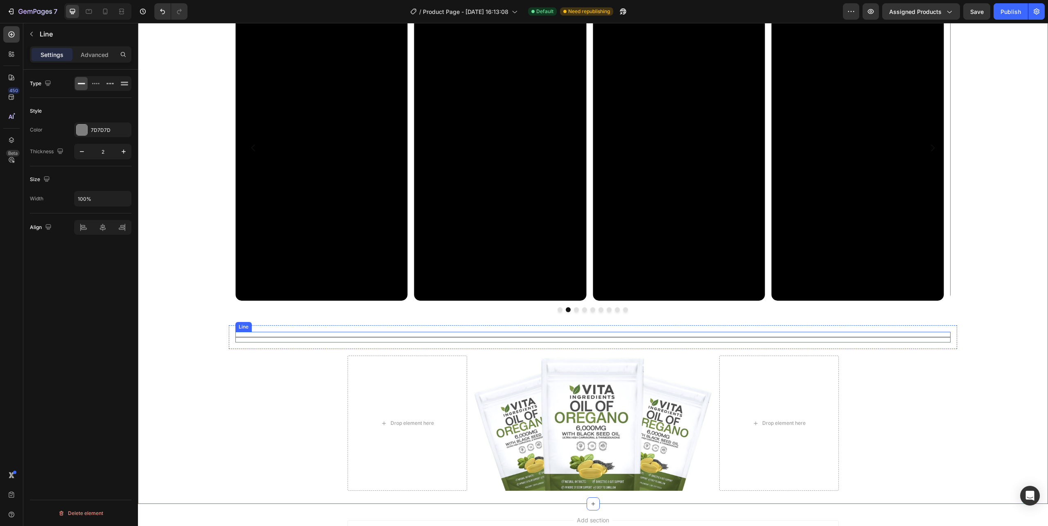
scroll to position [0, 0]
click at [264, 338] on div "Title Line" at bounding box center [592, 337] width 715 height 11
click at [978, 331] on div "Real People. Real Results. Heading Watch How Resilia® is Changing Lives Text Bl…" at bounding box center [593, 208] width 910 height 565
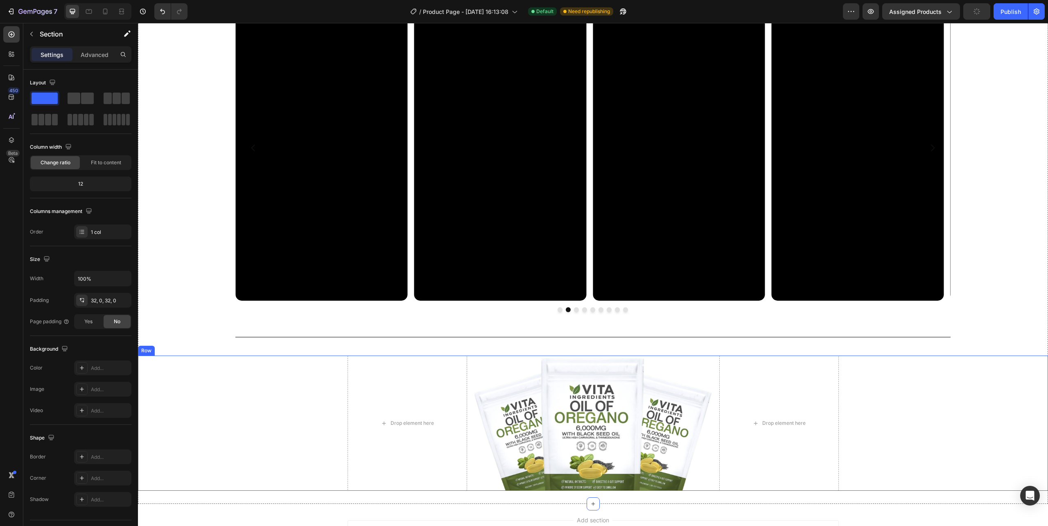
scroll to position [3547, 0]
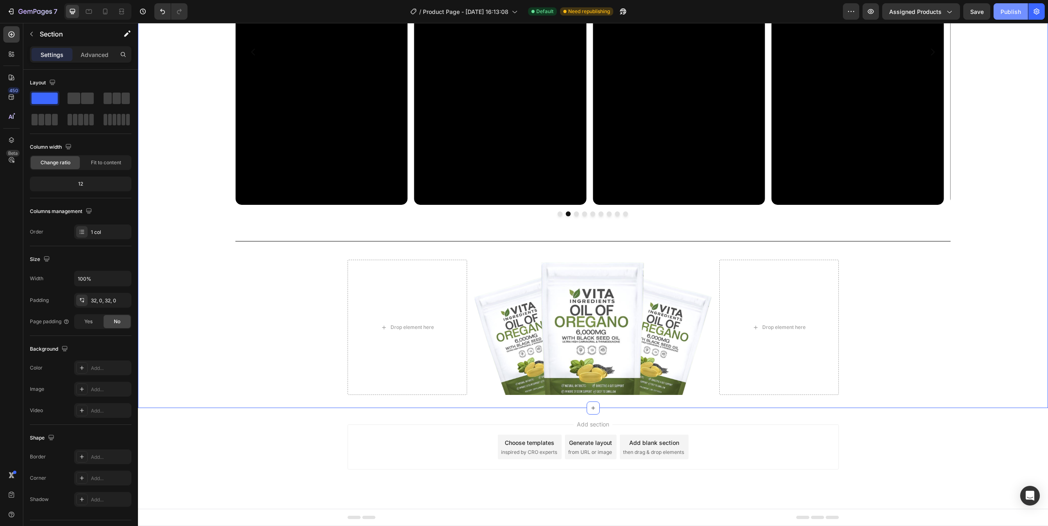
click at [1004, 16] on button "Publish" at bounding box center [1011, 11] width 34 height 16
click at [873, 13] on icon "button" at bounding box center [871, 11] width 8 height 8
click at [32, 34] on icon "button" at bounding box center [31, 34] width 7 height 7
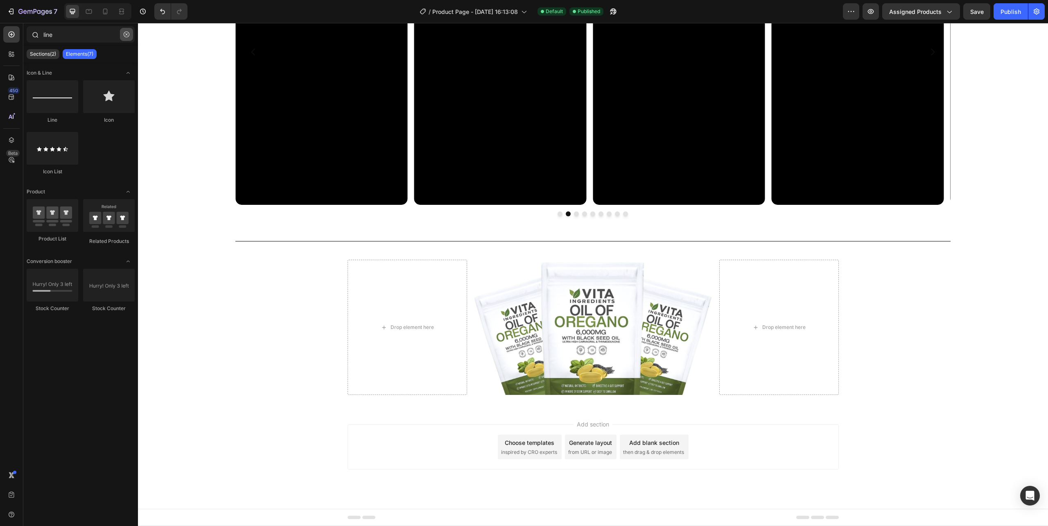
click at [124, 35] on icon "button" at bounding box center [127, 35] width 6 height 6
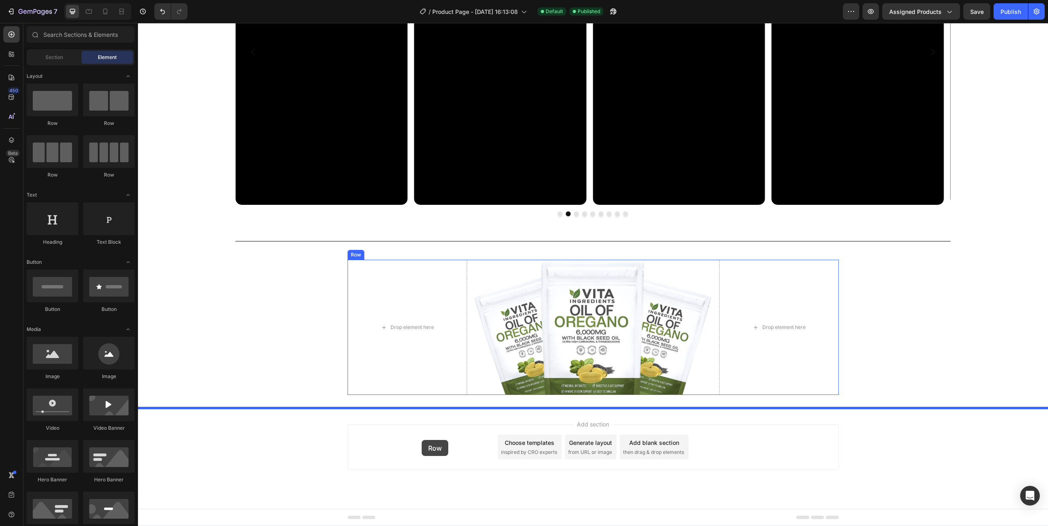
drag, startPoint x: 196, startPoint y: 130, endPoint x: 422, endPoint y: 440, distance: 383.3
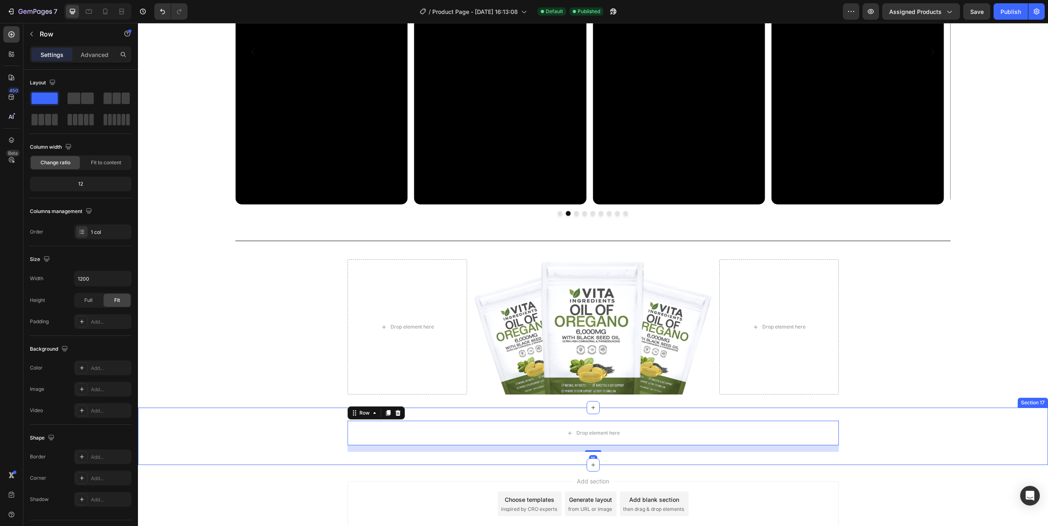
click at [320, 432] on div "Drop element here Row 16" at bounding box center [593, 435] width 910 height 31
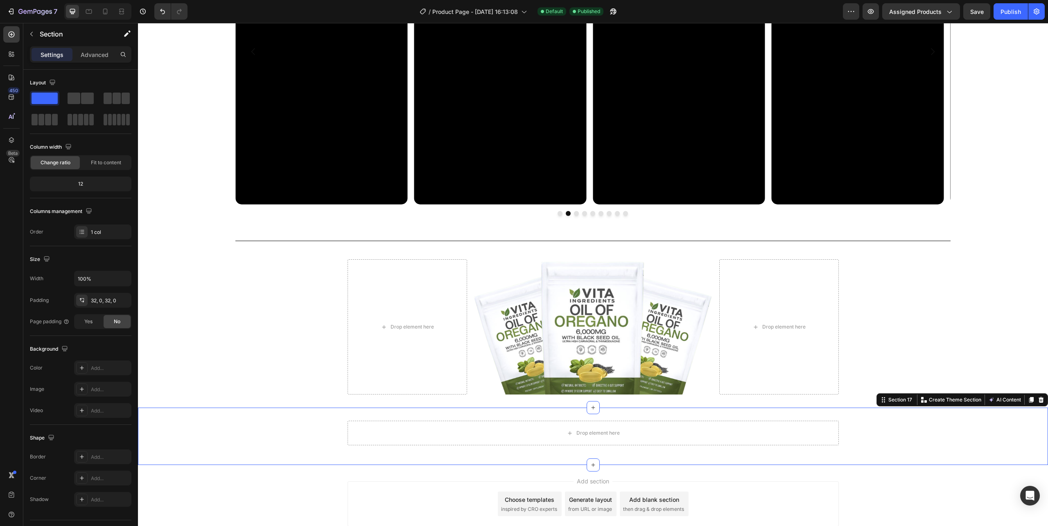
click at [300, 437] on div "Drop element here Row" at bounding box center [593, 435] width 910 height 31
click at [353, 436] on div "Drop element here" at bounding box center [593, 432] width 491 height 25
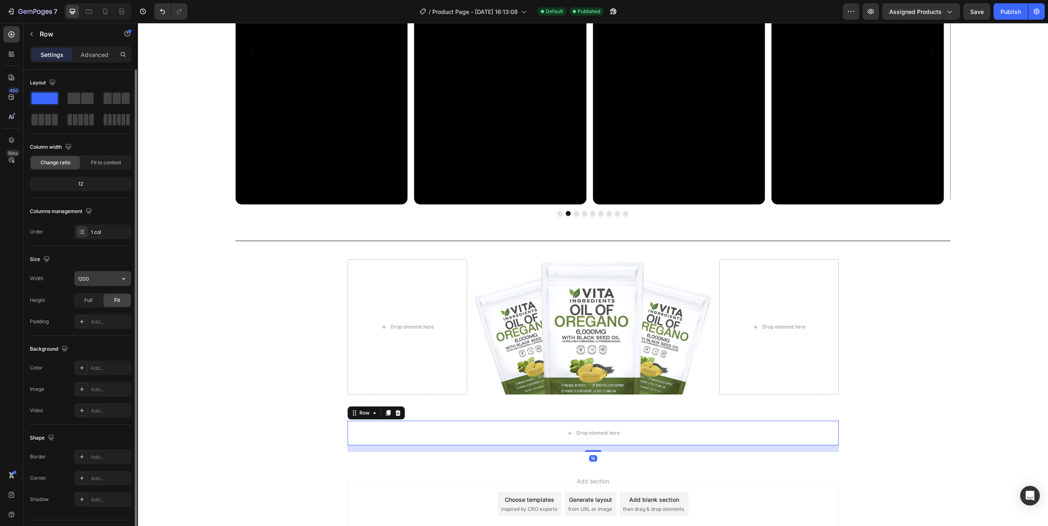
click at [120, 278] on icon "button" at bounding box center [124, 278] width 8 height 8
click at [117, 313] on span "100%" at bounding box center [118, 315] width 14 height 7
type input "100%"
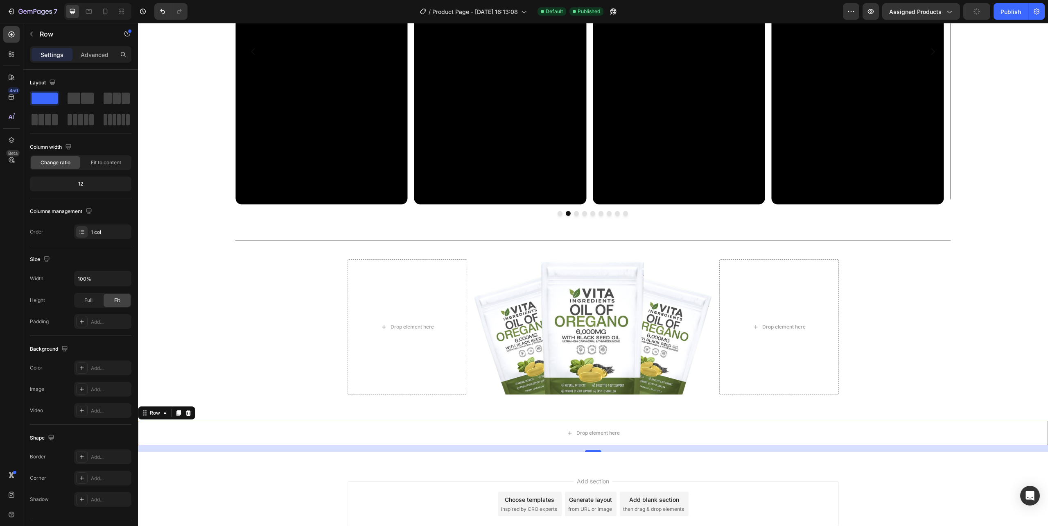
click at [306, 475] on div "Add section Choose templates inspired by CRO experts Generate layout from URL o…" at bounding box center [593, 515] width 910 height 101
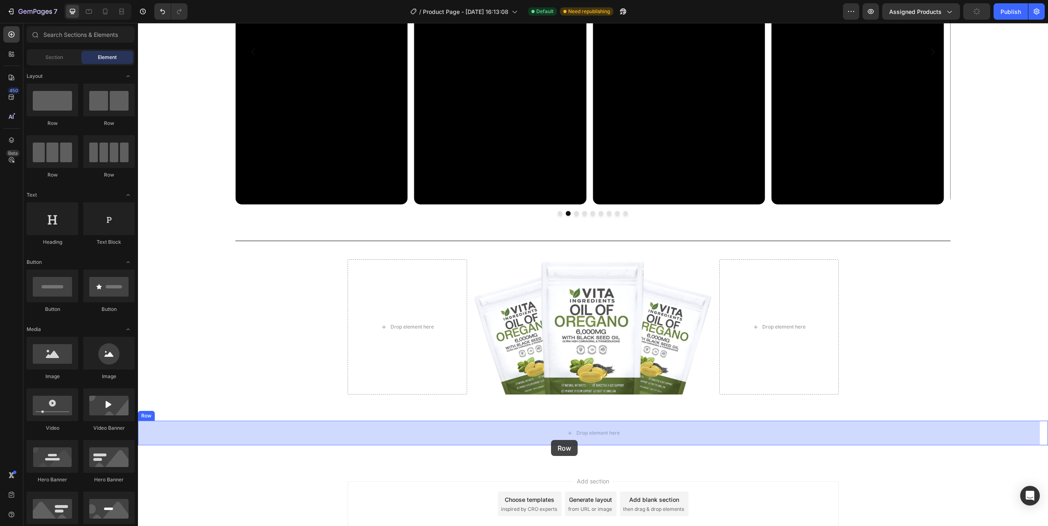
drag, startPoint x: 190, startPoint y: 124, endPoint x: 551, endPoint y: 440, distance: 479.6
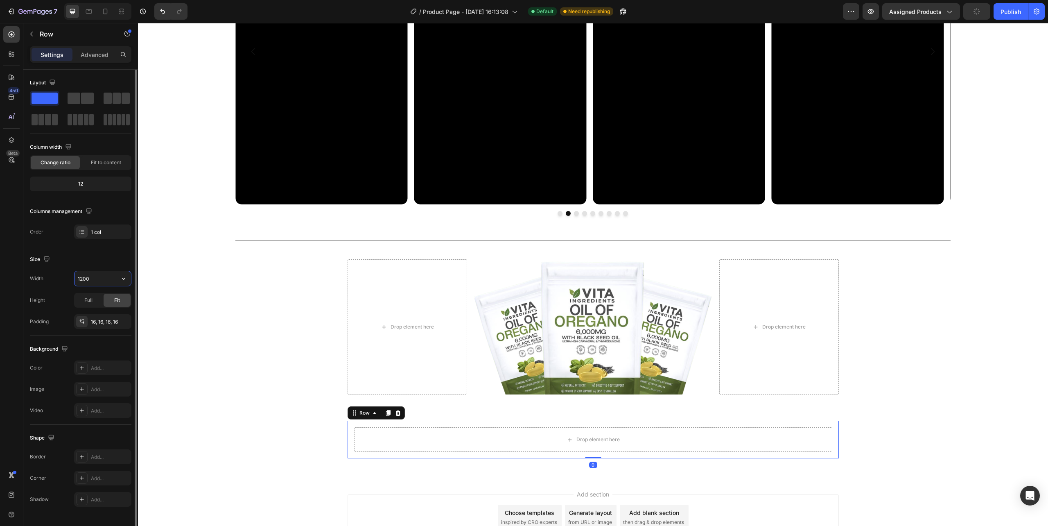
click at [94, 282] on input "1200" at bounding box center [103, 278] width 56 height 15
click at [124, 280] on icon "button" at bounding box center [124, 278] width 8 height 8
click at [115, 316] on span "100%" at bounding box center [118, 315] width 14 height 7
click at [91, 279] on input "100%" at bounding box center [103, 278] width 56 height 15
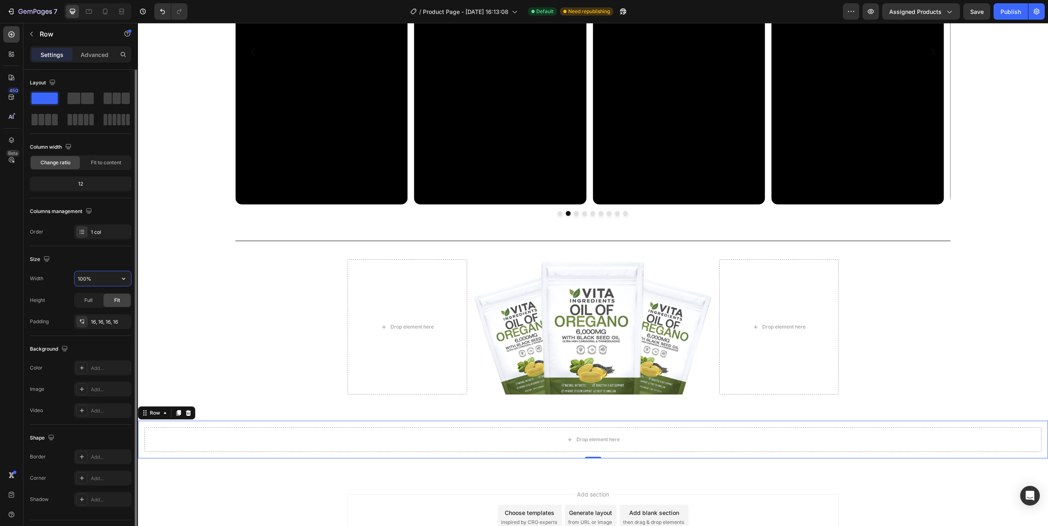
click at [91, 279] on input "100%" at bounding box center [103, 278] width 56 height 15
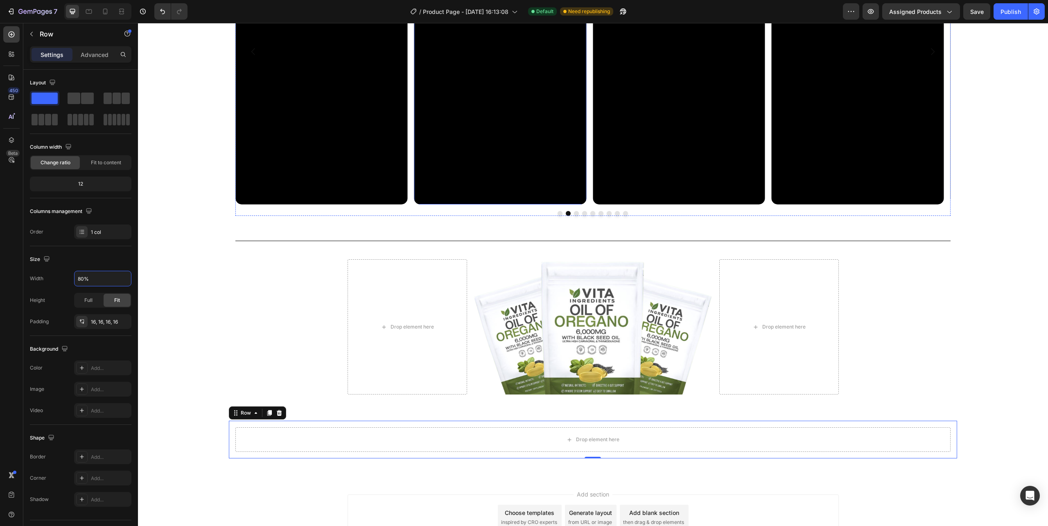
scroll to position [3438, 0]
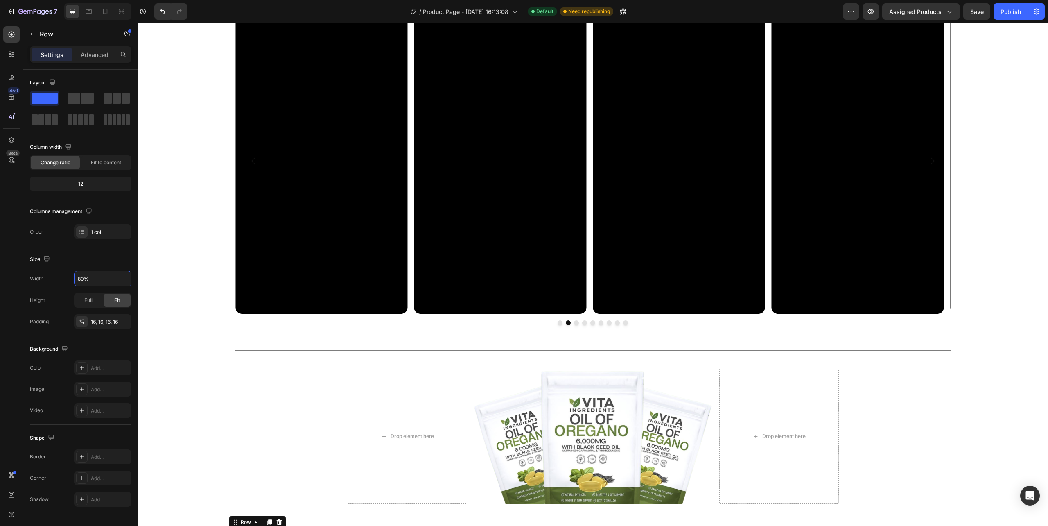
type input "80%"
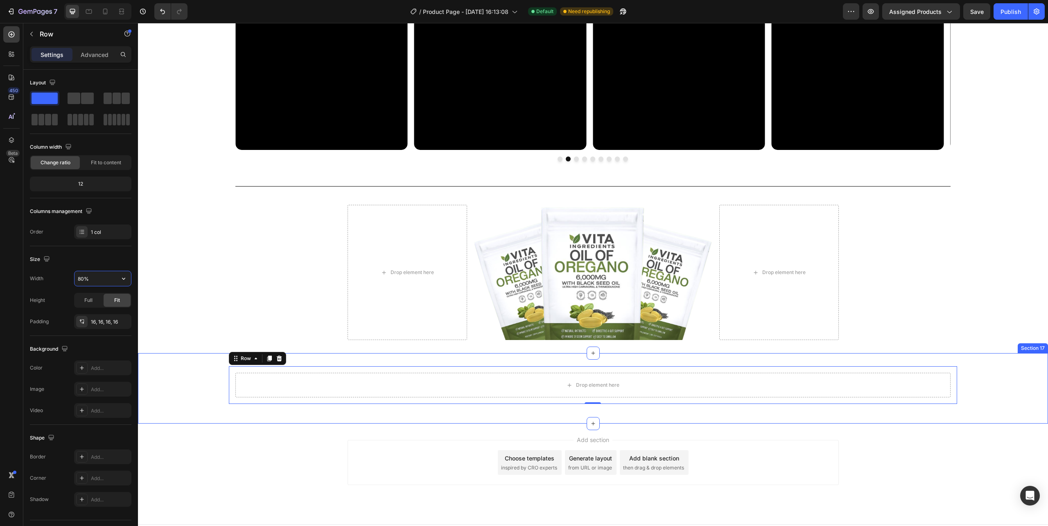
click at [188, 412] on div "Drop element here Row 0 Row Section 17" at bounding box center [593, 388] width 910 height 70
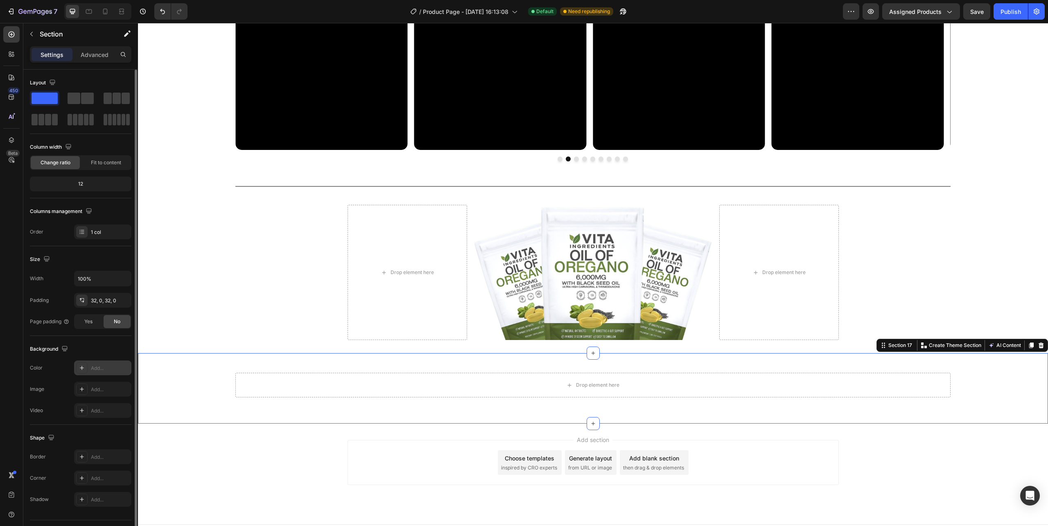
click at [82, 365] on icon at bounding box center [82, 367] width 7 height 7
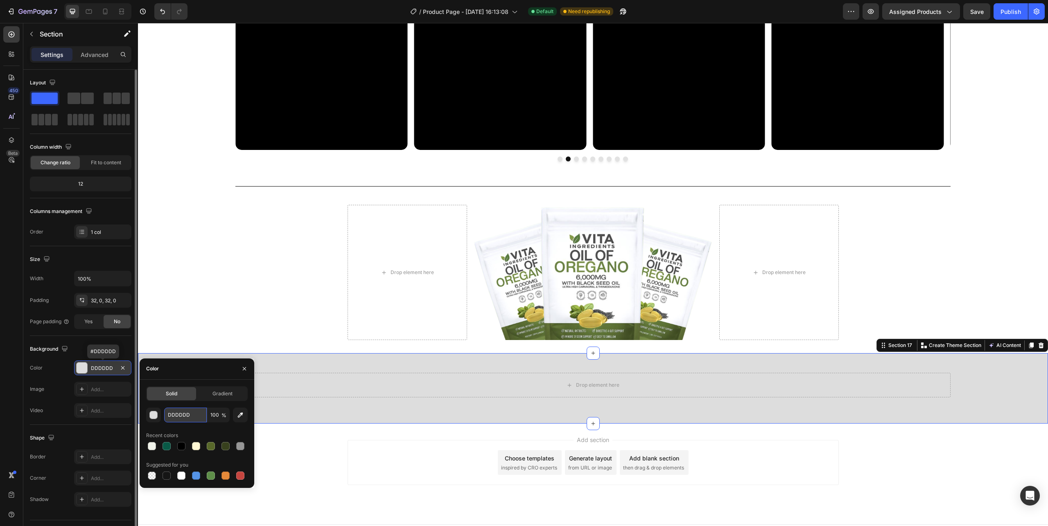
click at [192, 414] on input "DDDDDD" at bounding box center [185, 414] width 43 height 15
paste input "#F1F3EA"
type input "#F1F3EA"
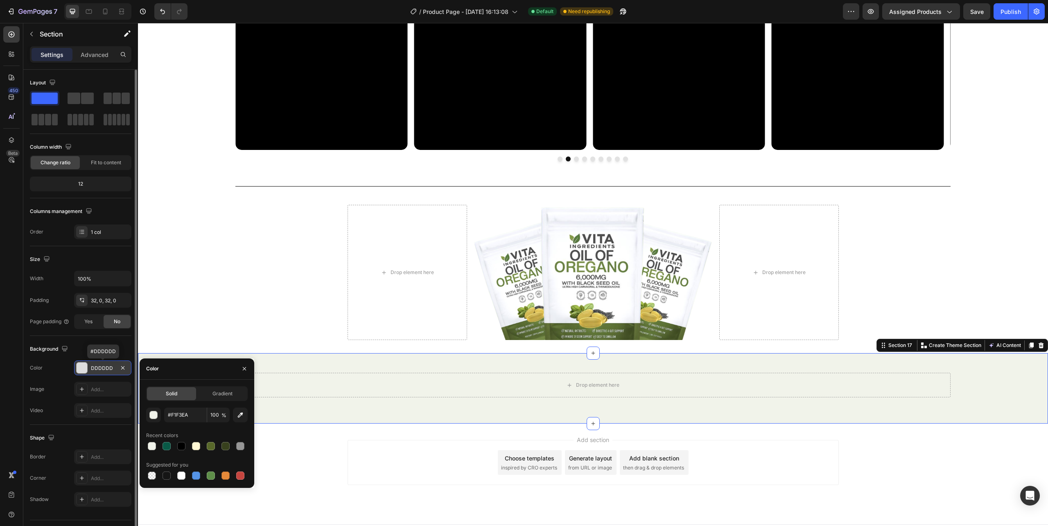
click at [452, 438] on div "Add section Choose templates inspired by CRO experts Generate layout from URL o…" at bounding box center [593, 473] width 910 height 101
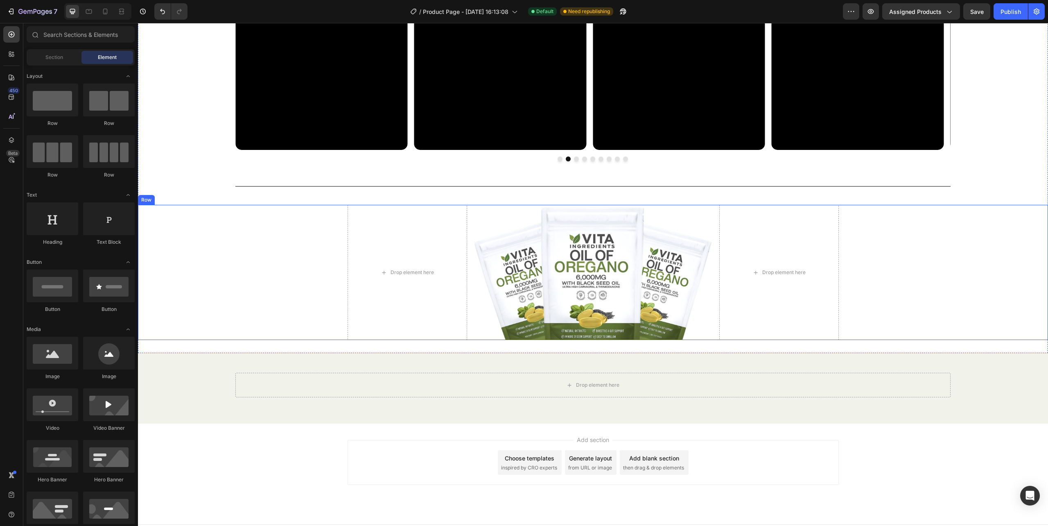
scroll to position [3618, 0]
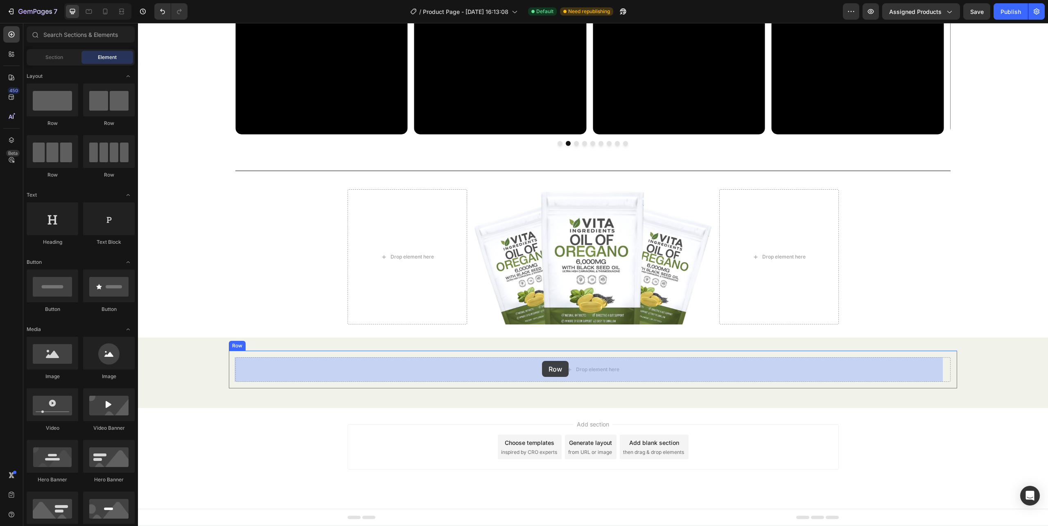
drag, startPoint x: 209, startPoint y: 138, endPoint x: 542, endPoint y: 361, distance: 400.6
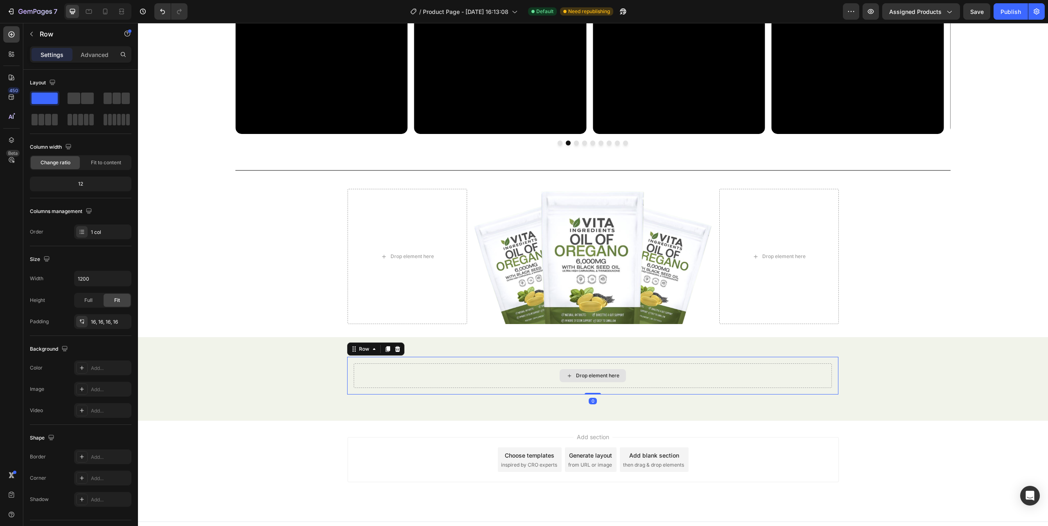
click at [576, 376] on div "Drop element here" at bounding box center [597, 375] width 43 height 7
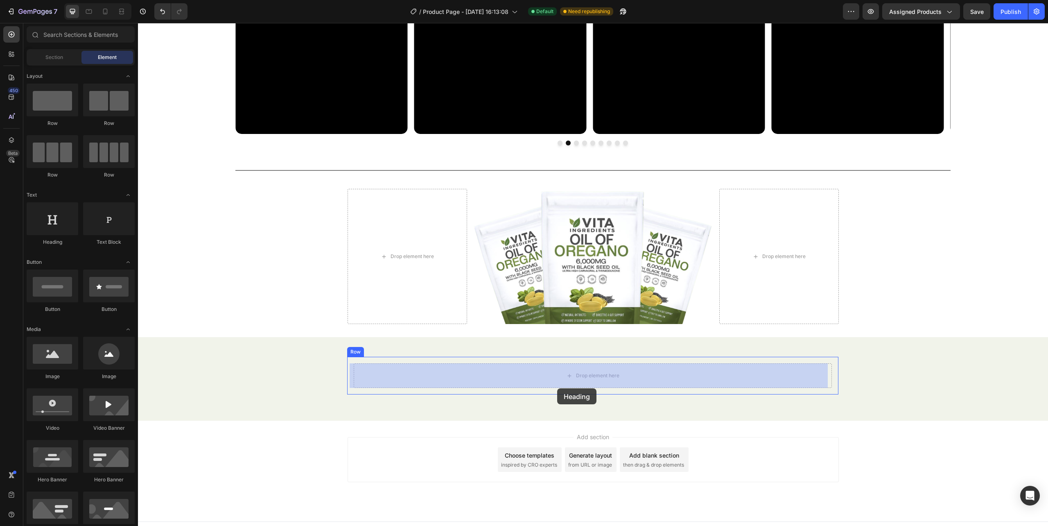
drag, startPoint x: 201, startPoint y: 246, endPoint x: 396, endPoint y: 97, distance: 245.2
drag, startPoint x: 194, startPoint y: 254, endPoint x: 524, endPoint y: 369, distance: 349.3
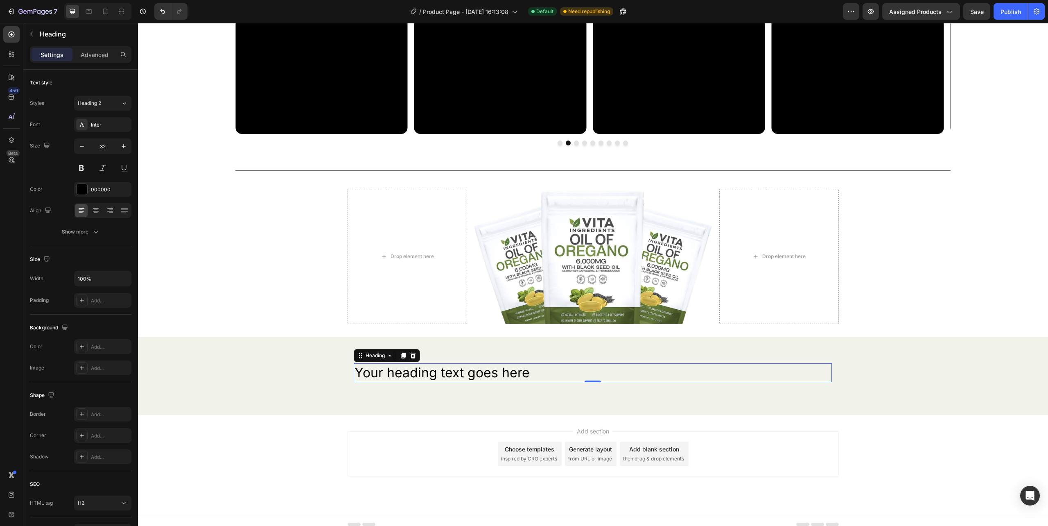
click at [509, 373] on h2 "Your heading text goes here" at bounding box center [593, 372] width 478 height 19
click at [509, 373] on p "Your heading text goes here" at bounding box center [593, 372] width 477 height 17
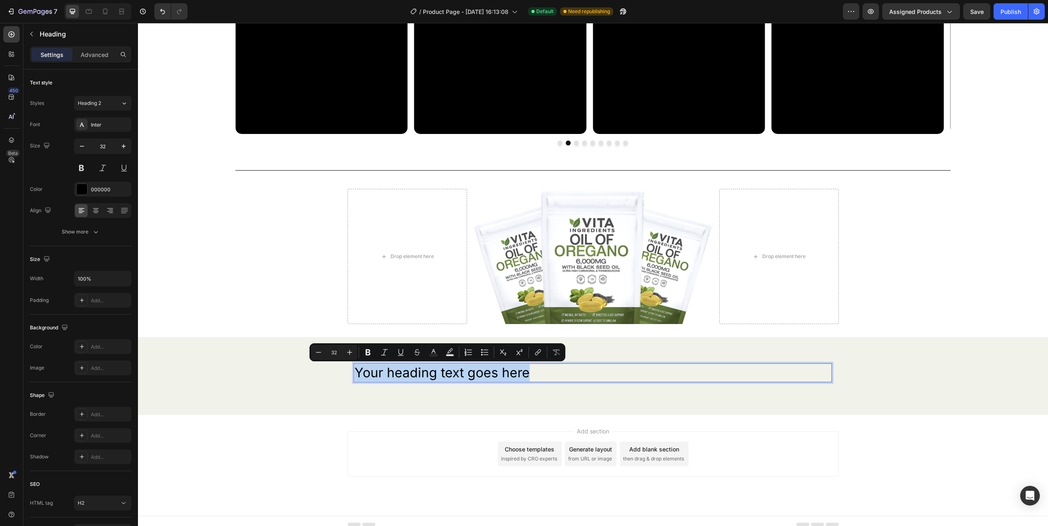
click at [386, 374] on p "Your heading text goes here" at bounding box center [593, 372] width 477 height 17
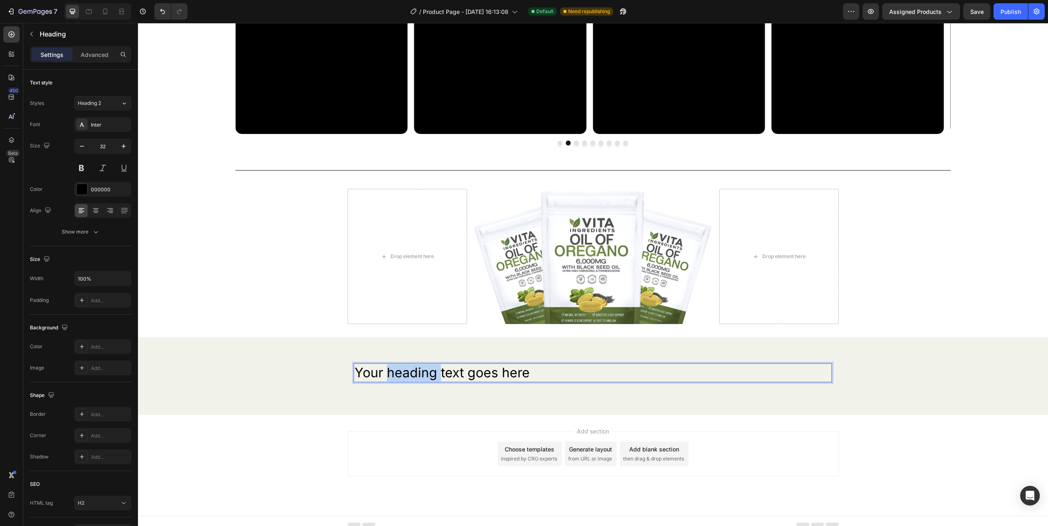
click at [386, 374] on p "Your heading text goes here" at bounding box center [593, 372] width 477 height 17
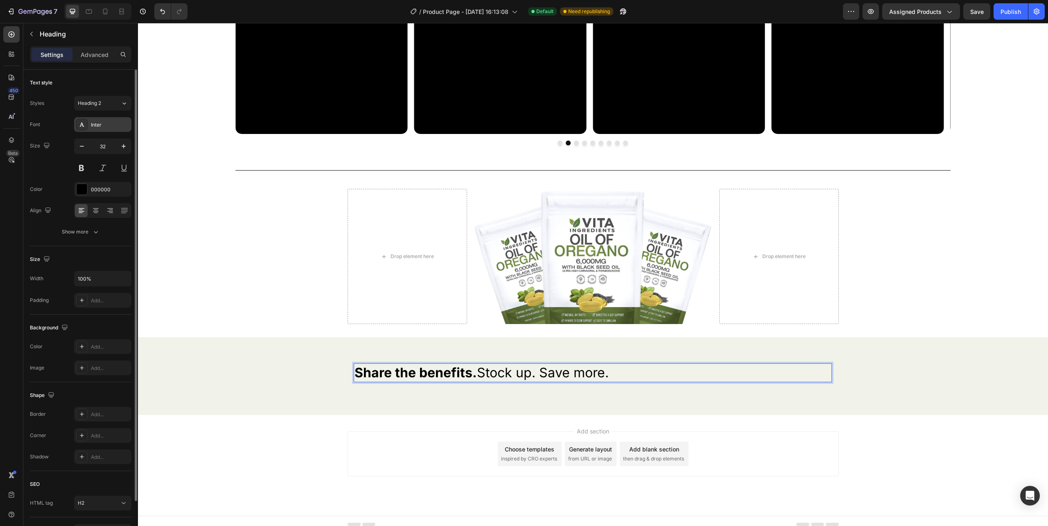
click at [102, 127] on div "Inter" at bounding box center [110, 124] width 38 height 7
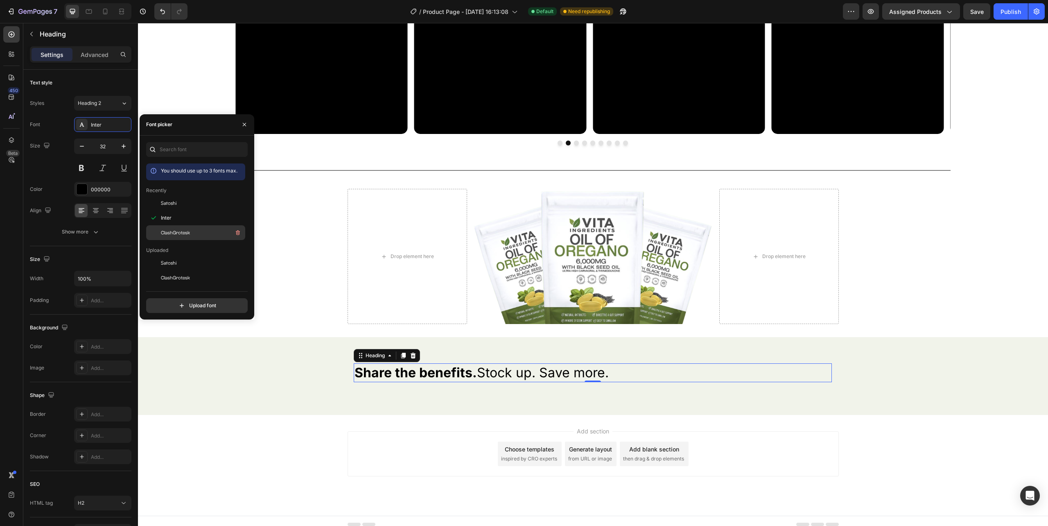
click at [176, 229] on span "ClashGrotesk" at bounding box center [175, 232] width 29 height 7
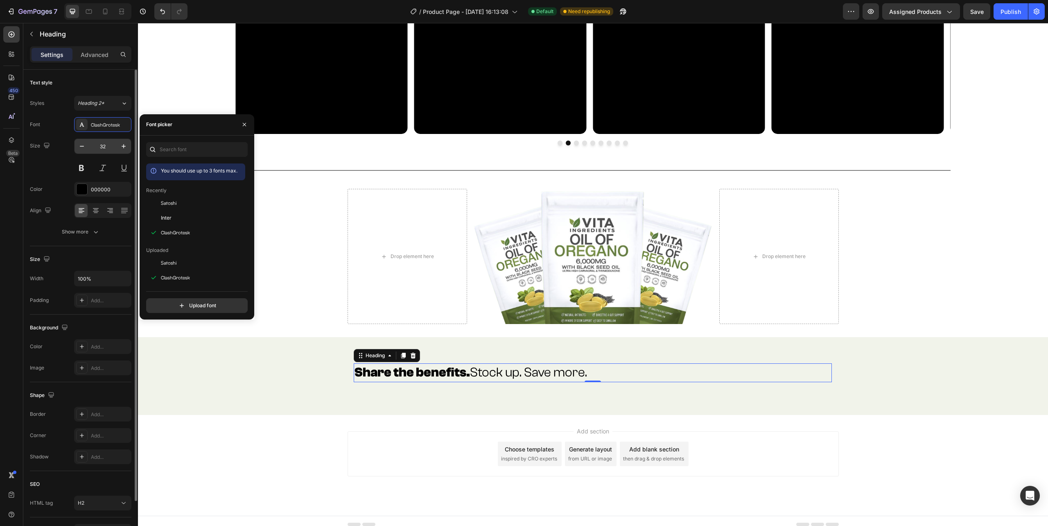
click at [105, 152] on input "32" at bounding box center [102, 146] width 27 height 15
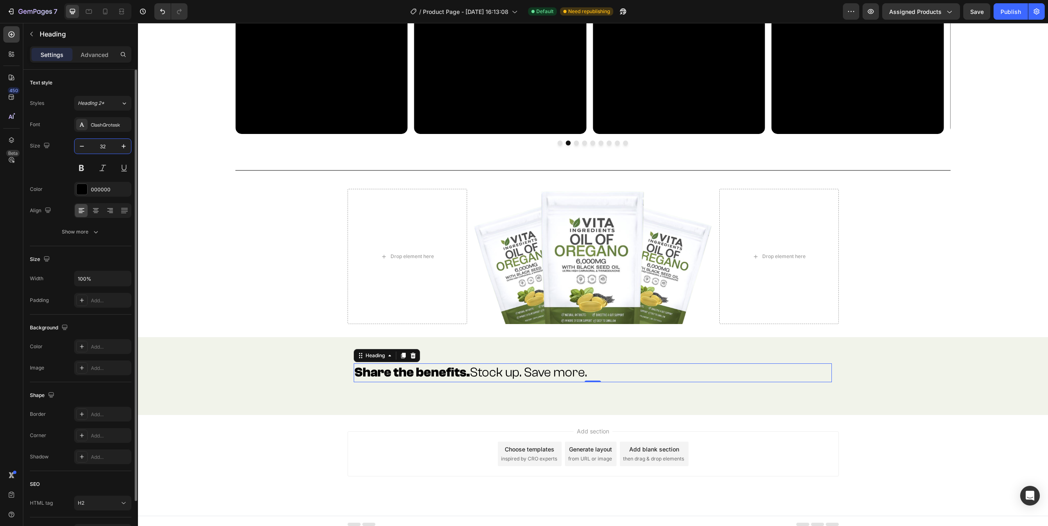
click at [105, 152] on input "32" at bounding box center [102, 146] width 27 height 15
type input "31"
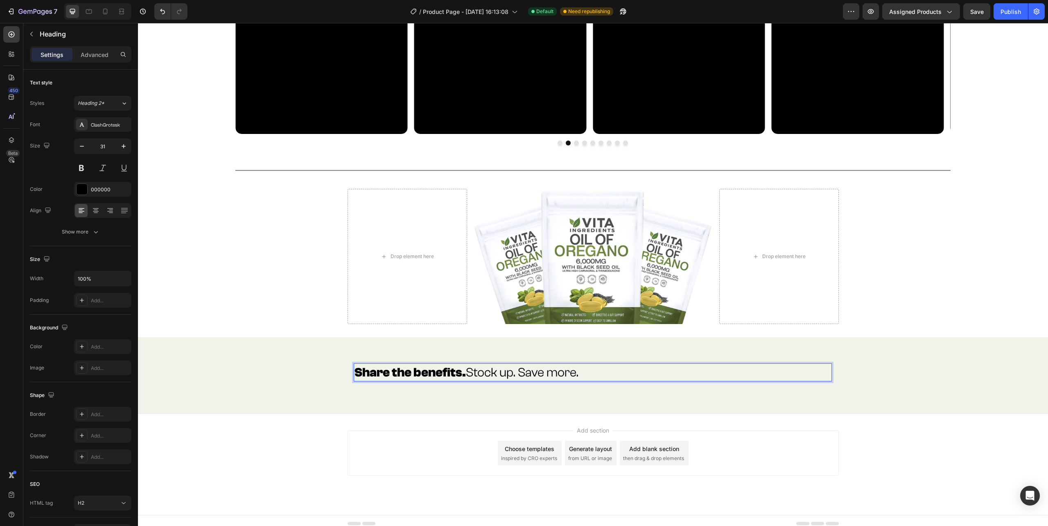
click at [421, 372] on strong "Share the benefits." at bounding box center [410, 372] width 111 height 15
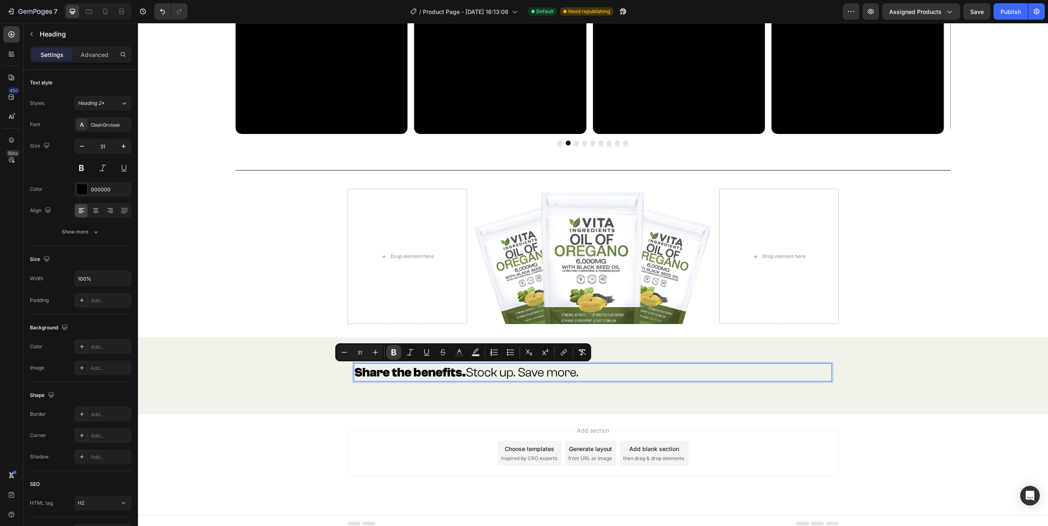
click at [389, 353] on button "Bold" at bounding box center [393, 352] width 15 height 15
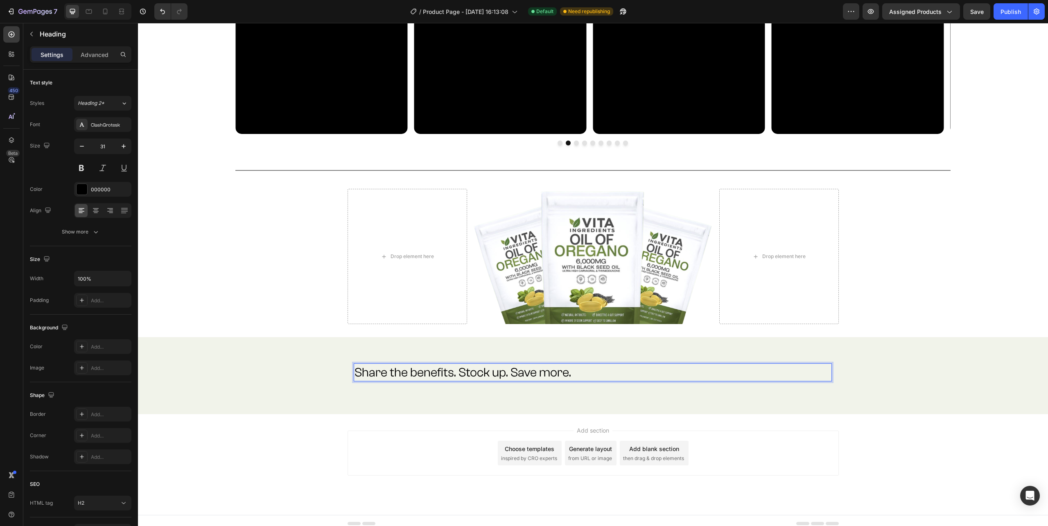
click at [570, 370] on p "Share the benefits. Stock up. Save more." at bounding box center [593, 372] width 477 height 16
click at [454, 372] on p "Share the benefits. Stock up. Save more." at bounding box center [593, 372] width 477 height 16
drag, startPoint x: 452, startPoint y: 372, endPoint x: 352, endPoint y: 378, distance: 100.5
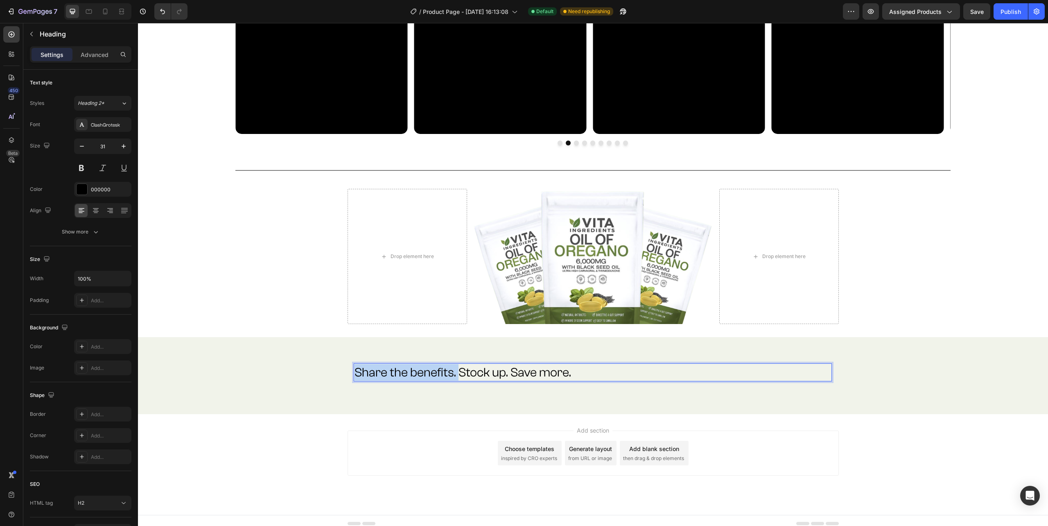
click at [355, 378] on p "Share the benefits. Stock up. Save more." at bounding box center [593, 372] width 477 height 16
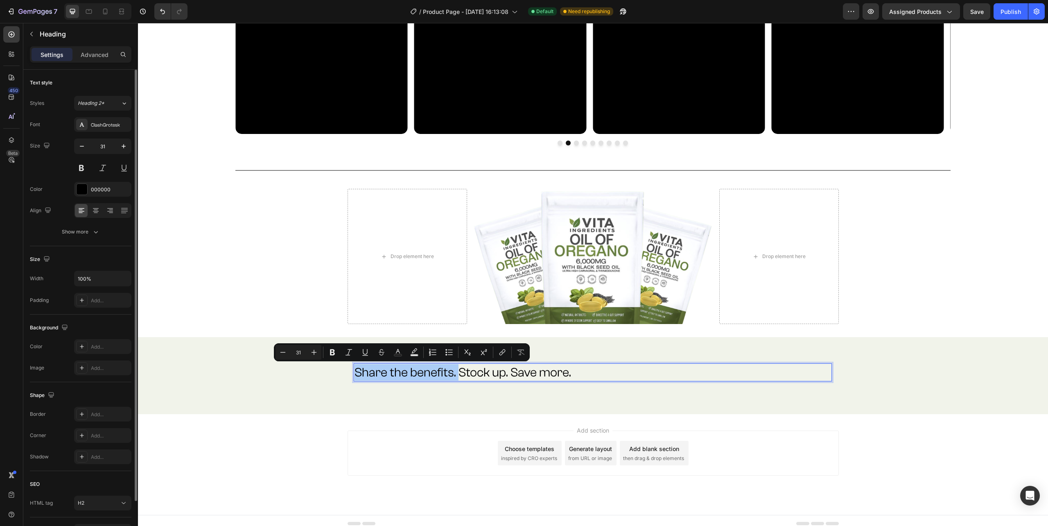
click at [97, 181] on div "Font ClashGrotesk Size 31 Color 000000 Align Show more" at bounding box center [81, 178] width 102 height 122
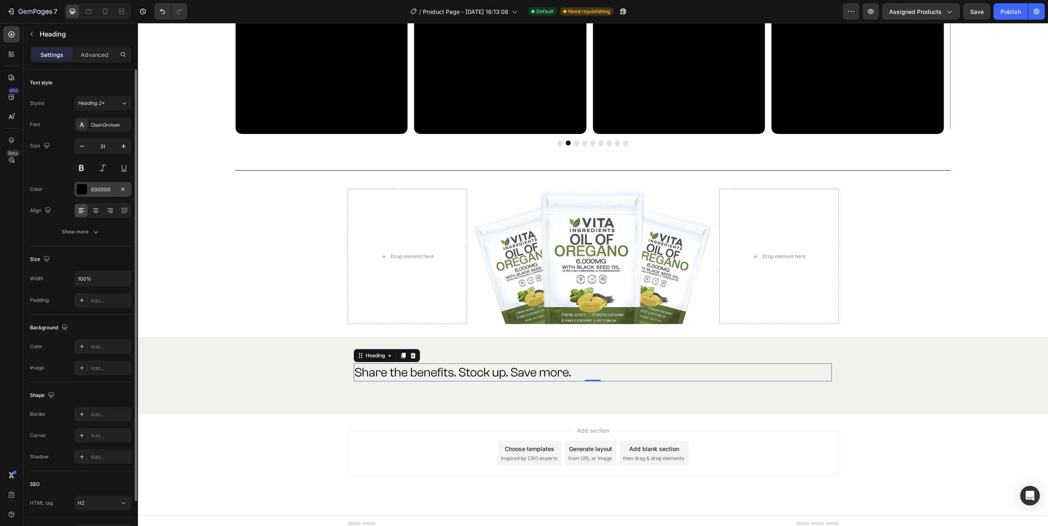
click at [98, 187] on div "000000" at bounding box center [103, 189] width 24 height 7
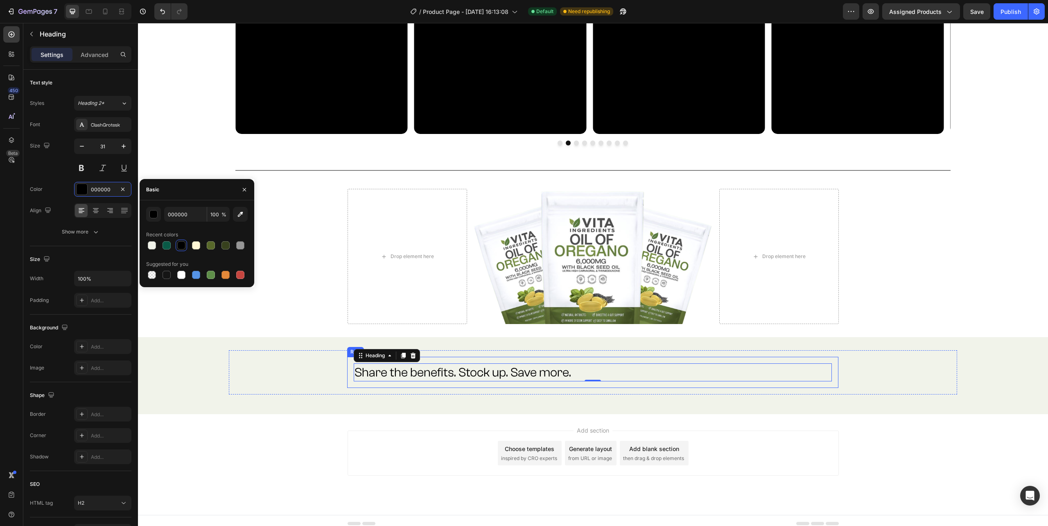
click at [428, 362] on div "Share the benefits. Stock up. Save more. Heading 0 Row" at bounding box center [592, 372] width 491 height 31
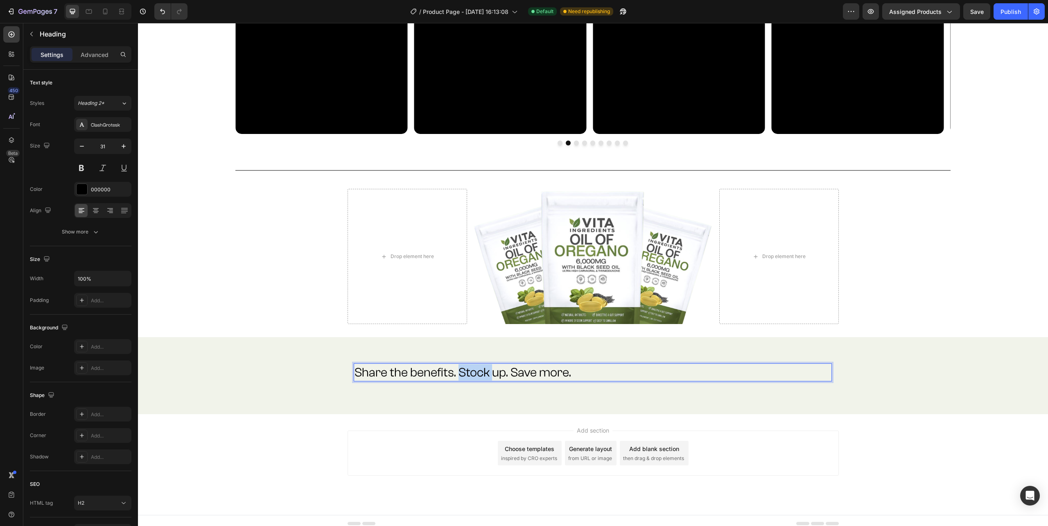
click at [452, 374] on p "Share the benefits. Stock up. Save more." at bounding box center [593, 372] width 477 height 16
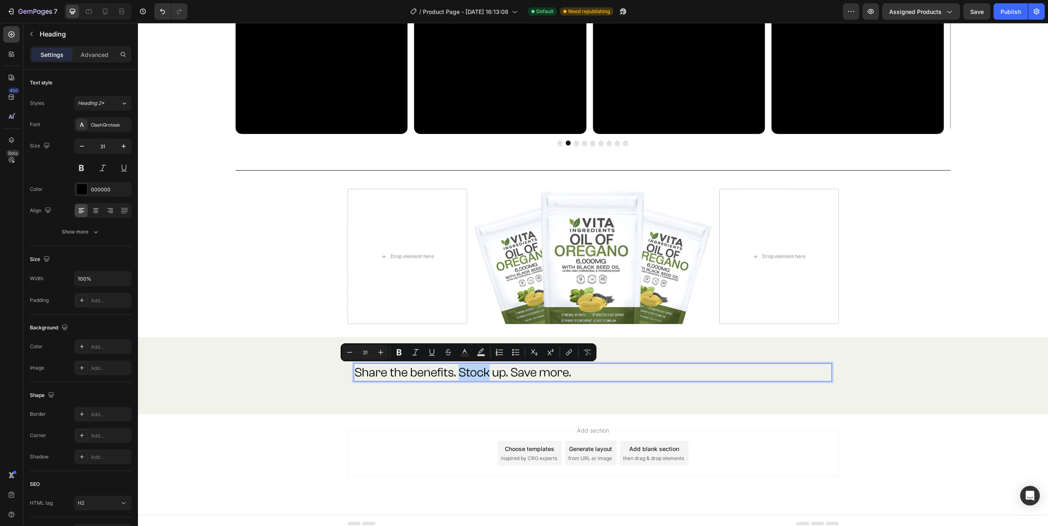
click at [451, 374] on p "Share the benefits. Stock up. Save more." at bounding box center [593, 372] width 477 height 16
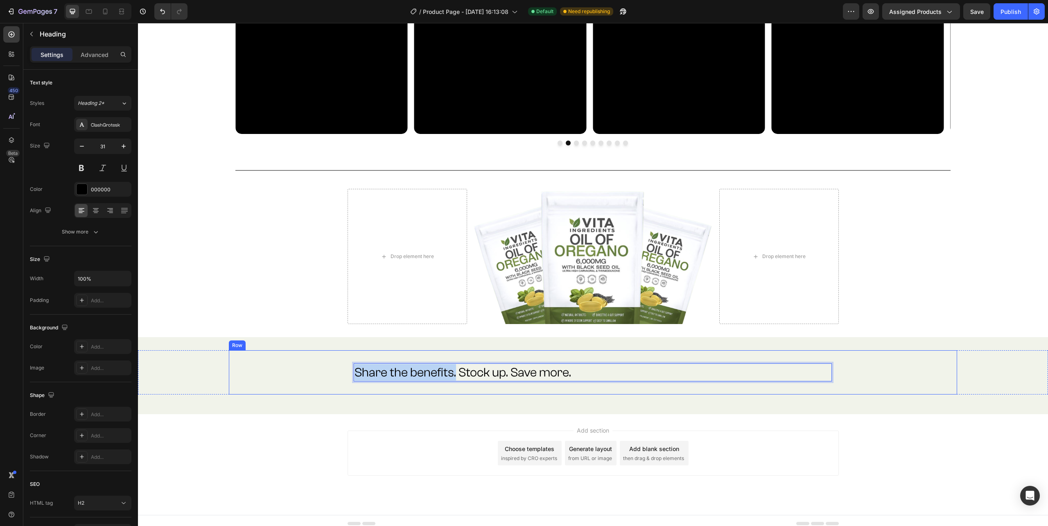
drag, startPoint x: 451, startPoint y: 373, endPoint x: 341, endPoint y: 375, distance: 109.7
click at [341, 375] on div "Share the benefits. Stock up. Save more. Heading 0 Row" at bounding box center [592, 372] width 715 height 31
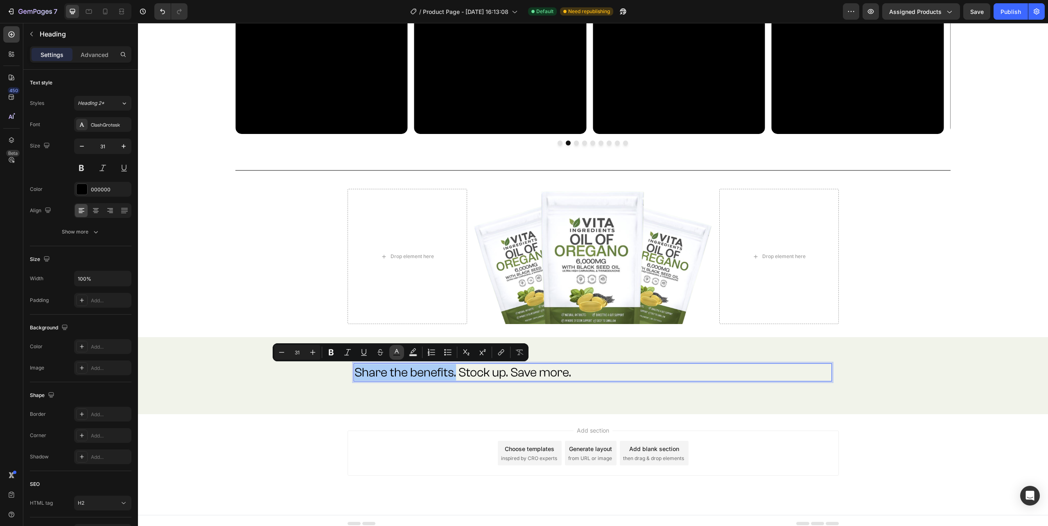
click at [398, 354] on icon "Editor contextual toolbar" at bounding box center [397, 352] width 8 height 8
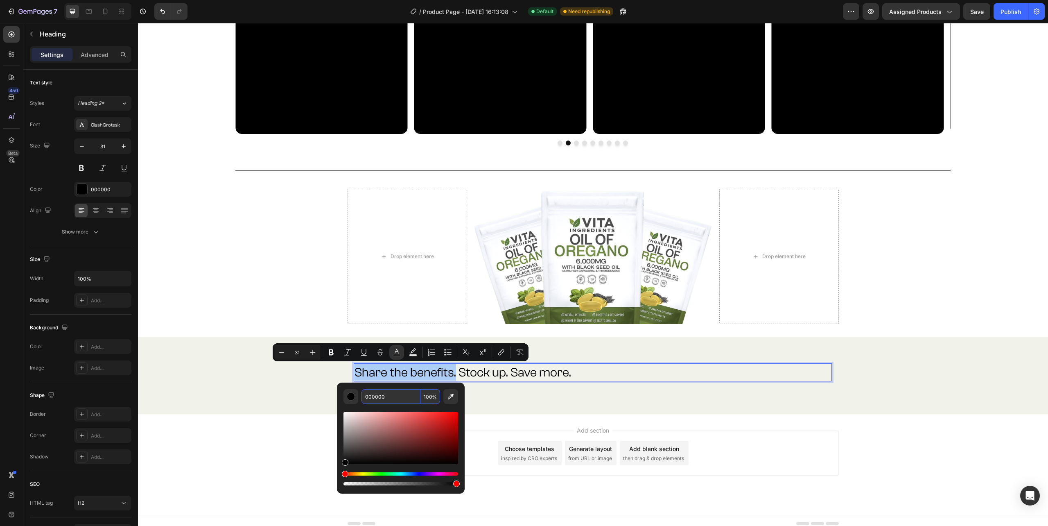
click at [393, 397] on input "000000" at bounding box center [391, 396] width 59 height 15
type input "099"
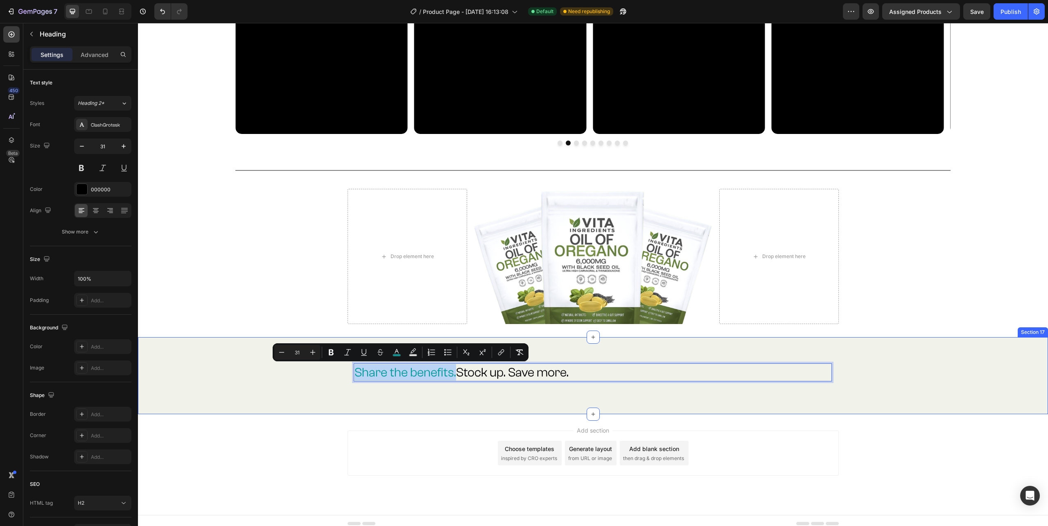
click at [432, 395] on div "Share the benefits. Stock up. Save more. Heading 0 Row Row Row" at bounding box center [593, 375] width 910 height 51
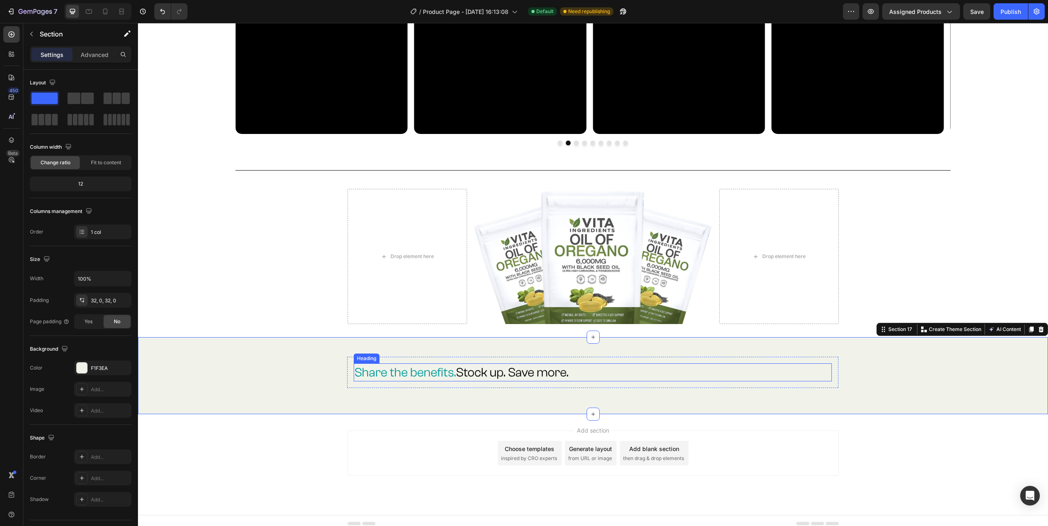
click at [415, 377] on span "Share the benefits." at bounding box center [406, 372] width 102 height 15
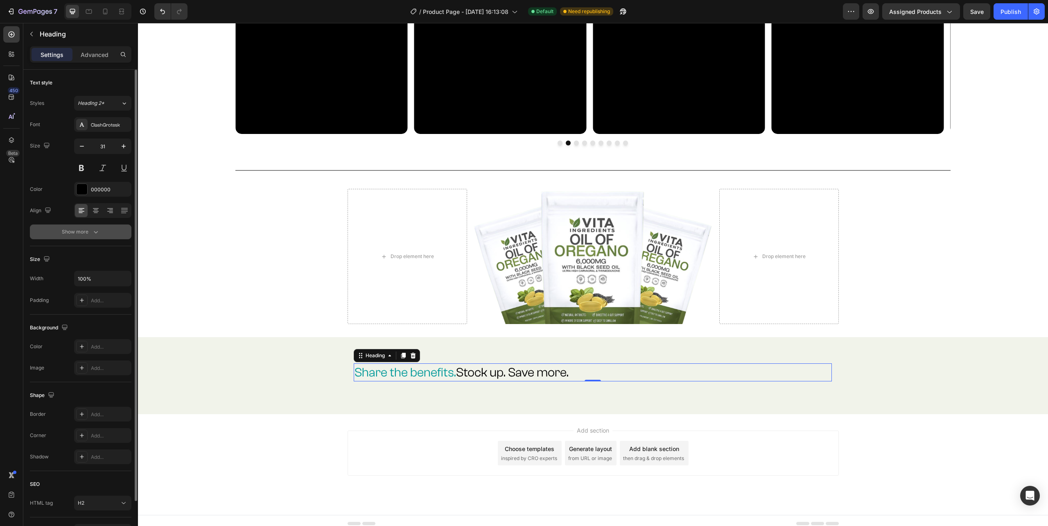
click at [97, 234] on icon "button" at bounding box center [96, 232] width 8 height 8
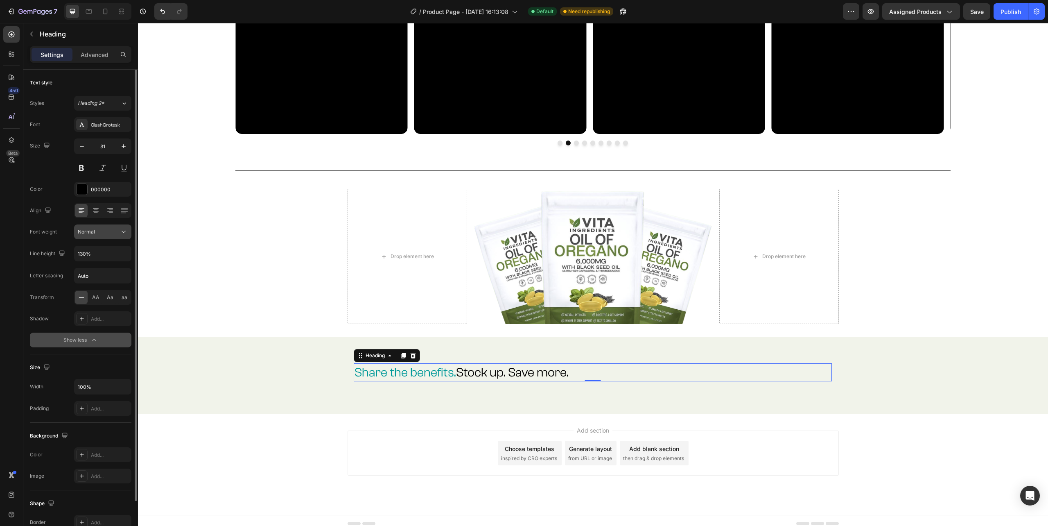
click at [109, 233] on div "Normal" at bounding box center [99, 231] width 42 height 7
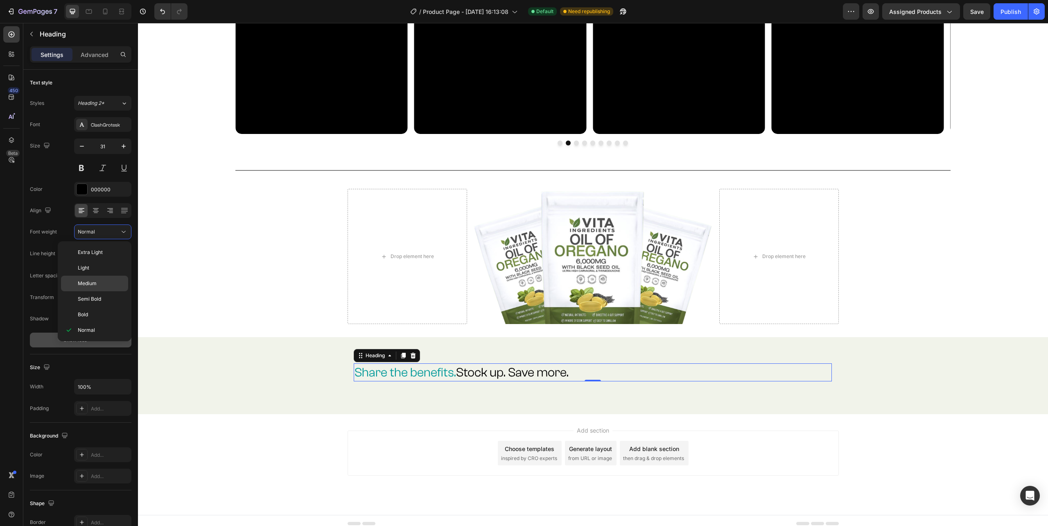
click at [97, 280] on p "Medium" at bounding box center [101, 283] width 47 height 7
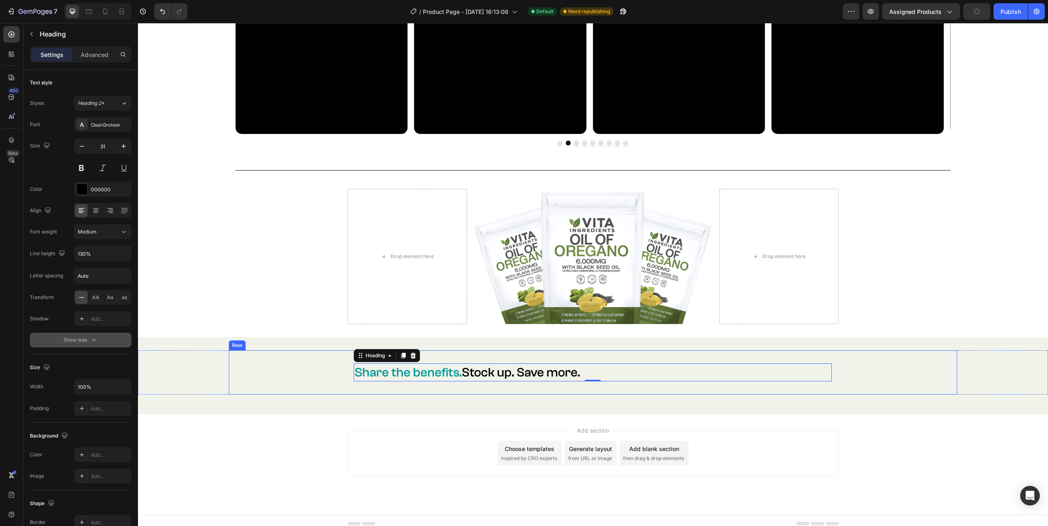
click at [269, 377] on div "⁠⁠⁠⁠⁠⁠⁠ Share the benefits. Stock up. Save more. Heading 0 Row" at bounding box center [592, 372] width 715 height 31
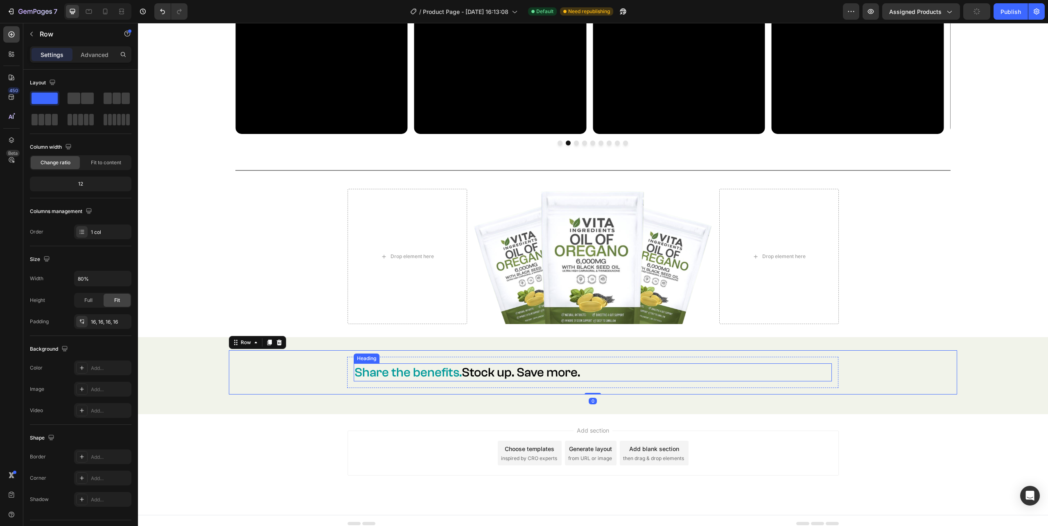
click at [355, 375] on span "Share the benefits." at bounding box center [408, 372] width 107 height 15
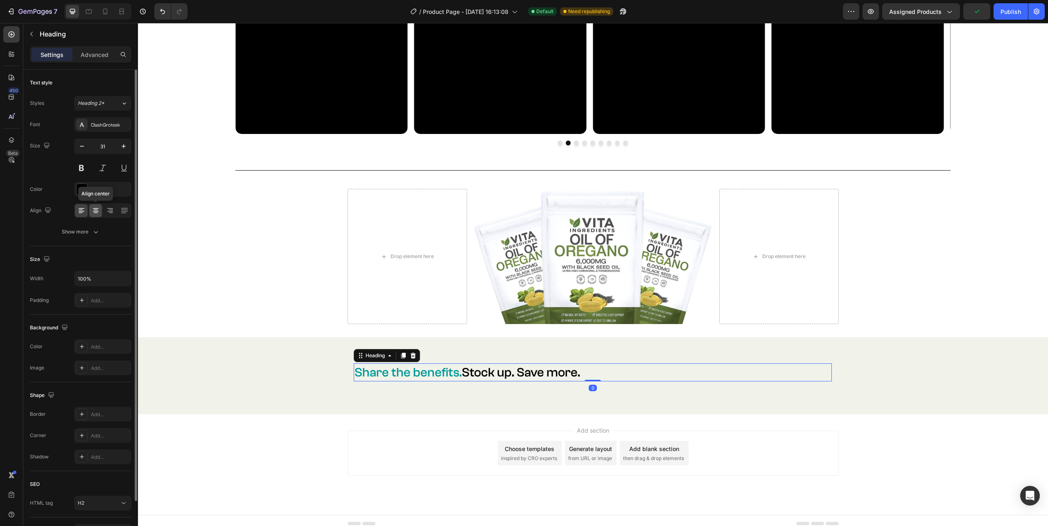
drag, startPoint x: 93, startPoint y: 210, endPoint x: 488, endPoint y: 361, distance: 422.5
click at [93, 210] on icon at bounding box center [96, 210] width 8 height 8
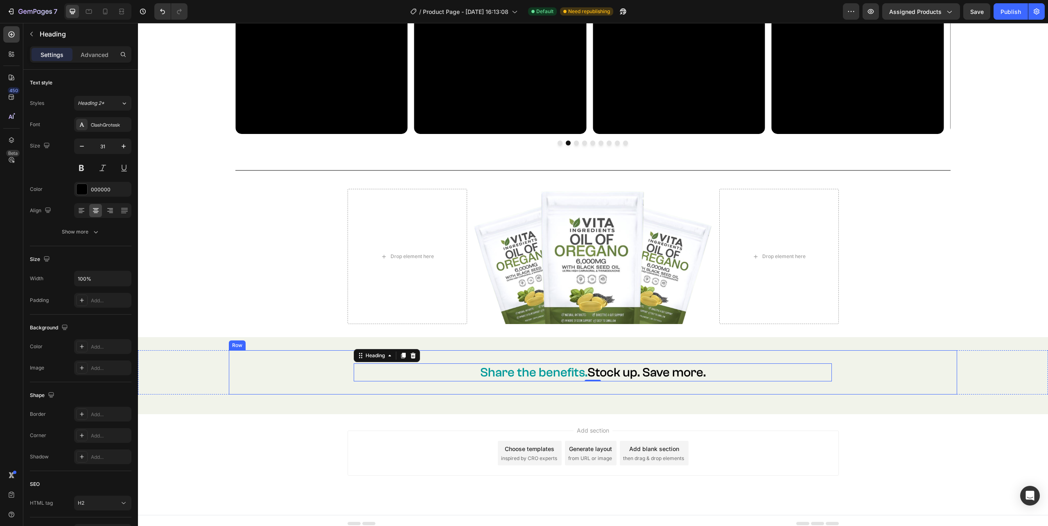
click at [847, 377] on div "⁠⁠⁠⁠⁠⁠⁠ Share the benefits. Stock up. Save more. Heading 0 Row" at bounding box center [592, 372] width 715 height 31
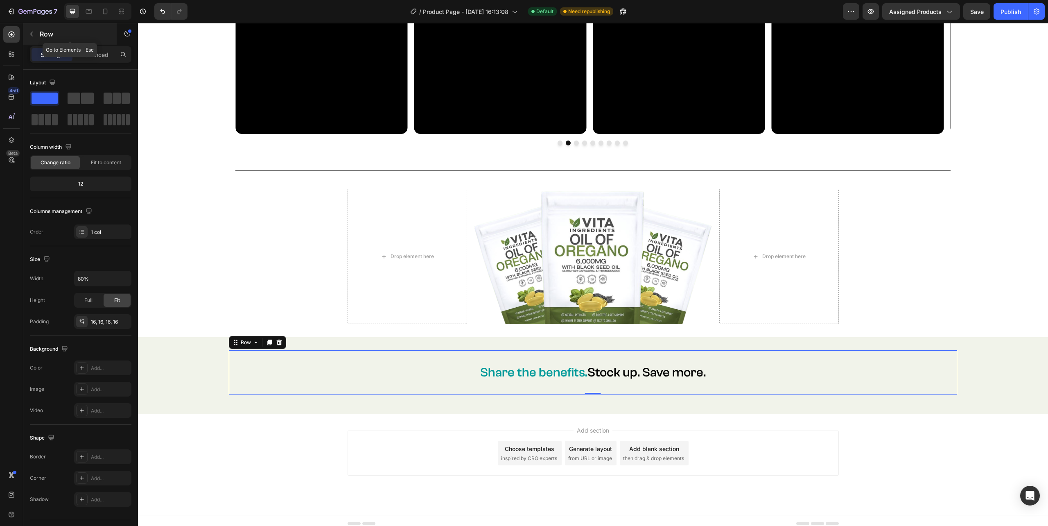
click at [30, 34] on icon "button" at bounding box center [31, 34] width 2 height 5
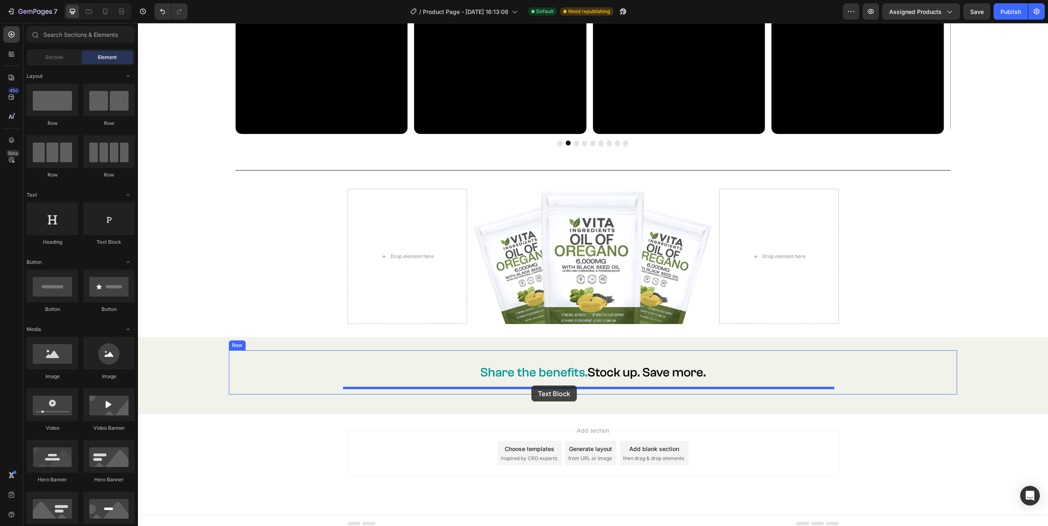
drag, startPoint x: 233, startPoint y: 246, endPoint x: 531, endPoint y: 385, distance: 328.8
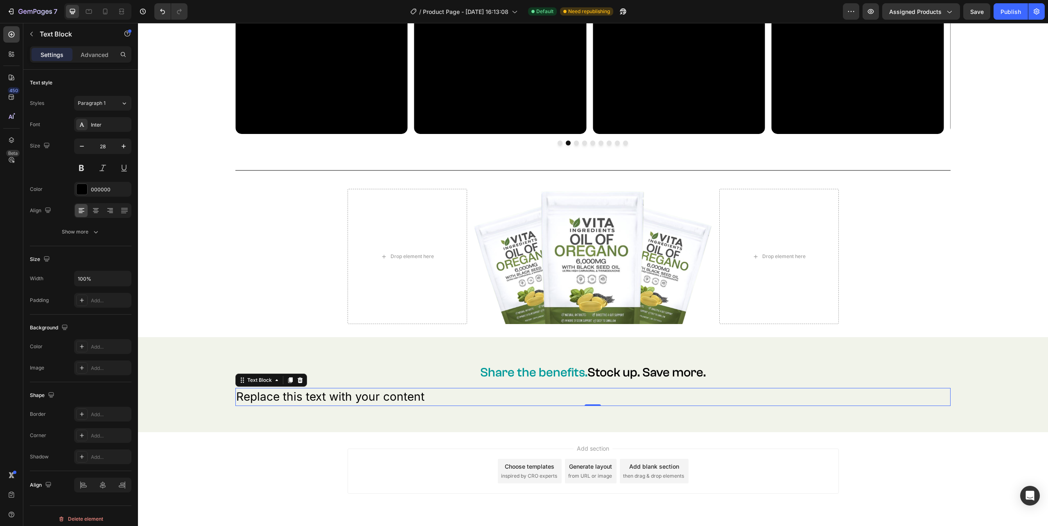
click at [413, 392] on div "Replace this text with your content" at bounding box center [592, 397] width 715 height 18
click at [413, 392] on p "Replace this text with your content" at bounding box center [592, 397] width 713 height 16
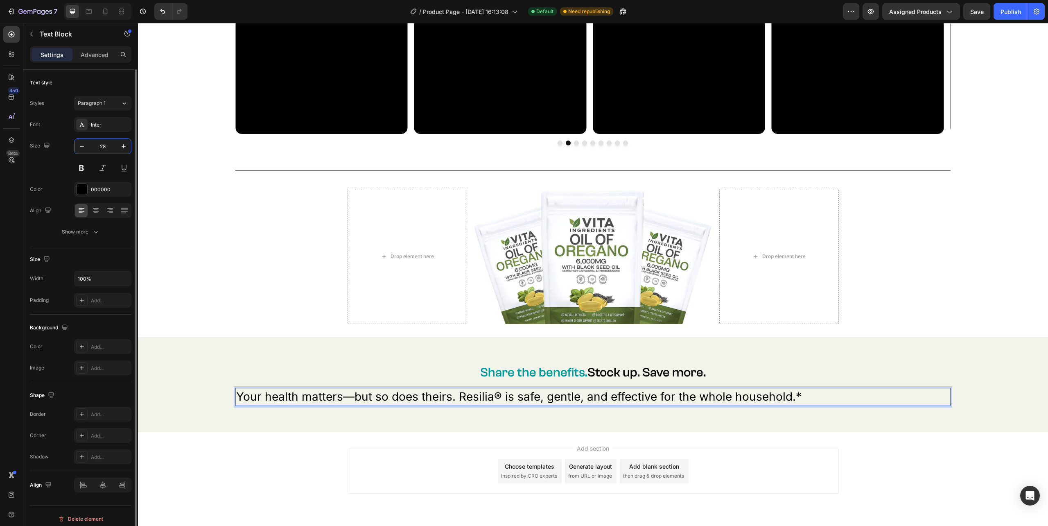
click at [104, 146] on input "28" at bounding box center [102, 146] width 27 height 15
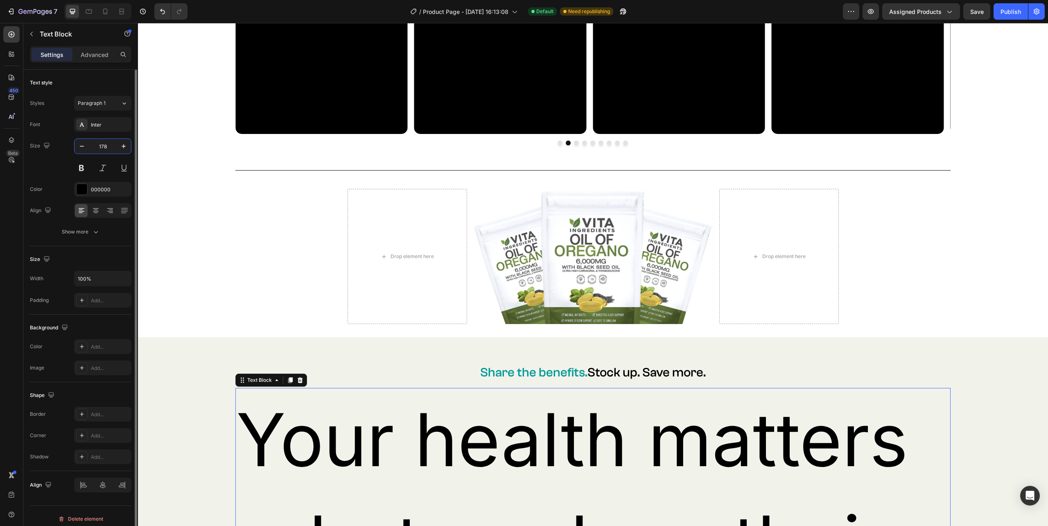
click at [104, 146] on input "178" at bounding box center [102, 146] width 27 height 15
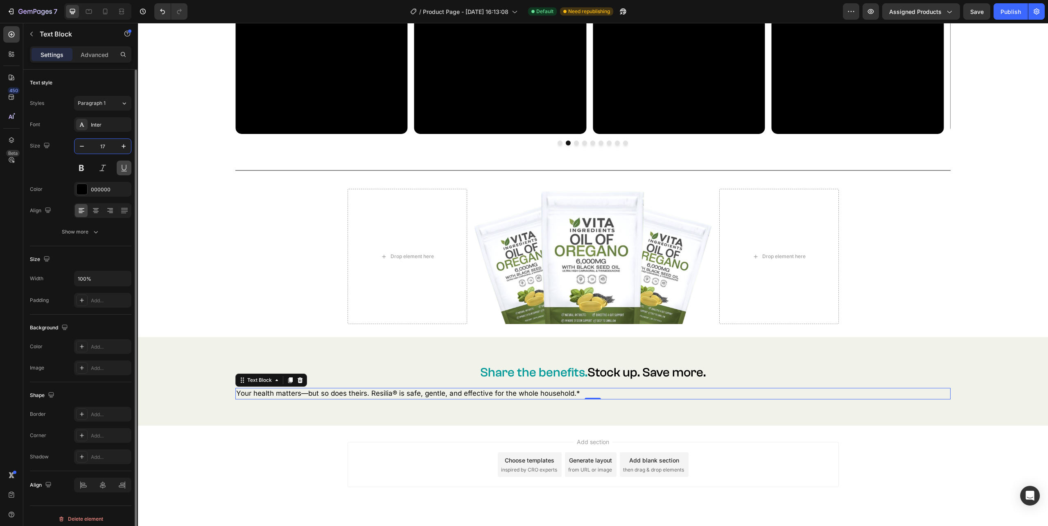
type input "17"
click at [109, 129] on div "Inter" at bounding box center [102, 124] width 57 height 15
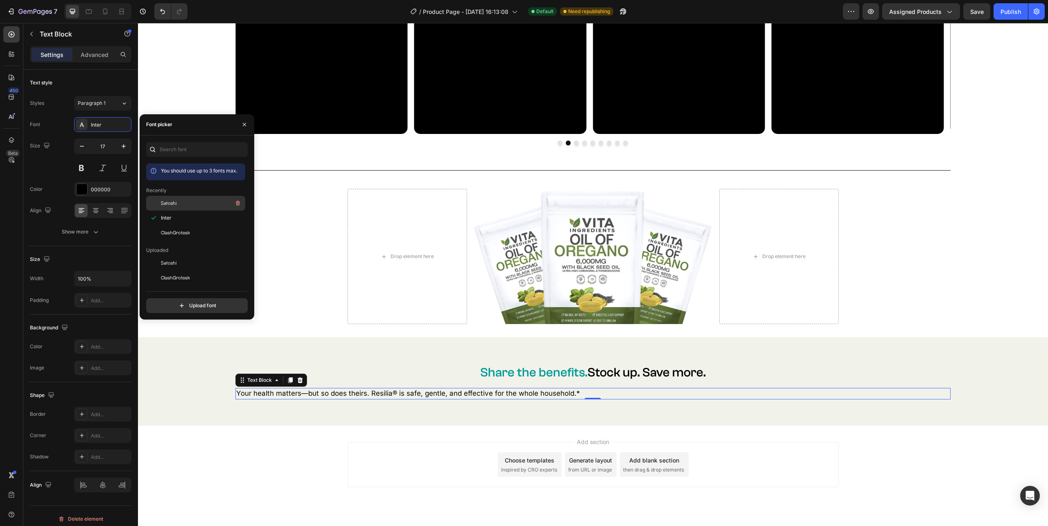
drag, startPoint x: 174, startPoint y: 205, endPoint x: 262, endPoint y: 198, distance: 88.7
click at [174, 205] on span "Satoshi" at bounding box center [169, 202] width 16 height 7
click at [96, 214] on icon at bounding box center [96, 210] width 8 height 8
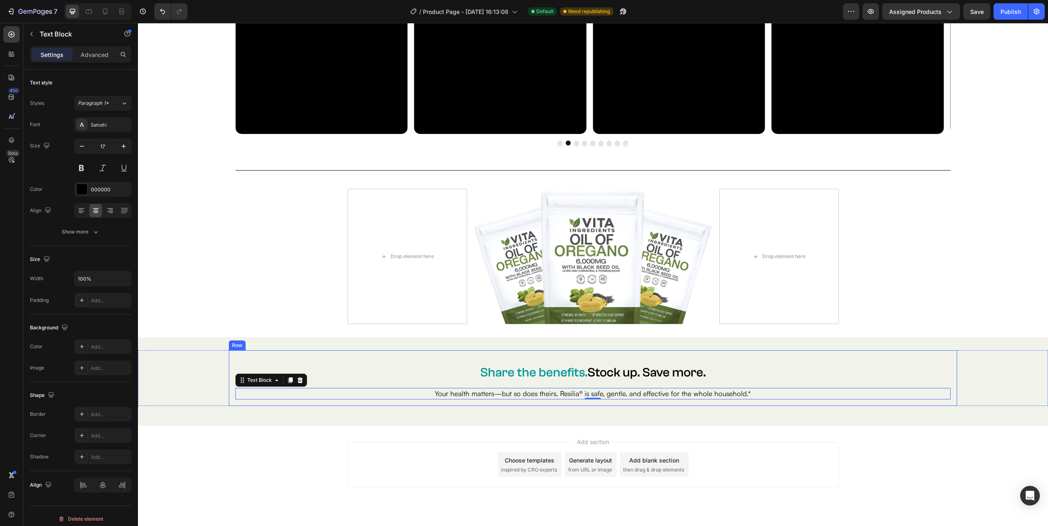
click at [953, 369] on div "⁠⁠⁠⁠⁠⁠⁠ Share the benefits. Stock up. Save more. Heading Row Your health matter…" at bounding box center [593, 378] width 910 height 56
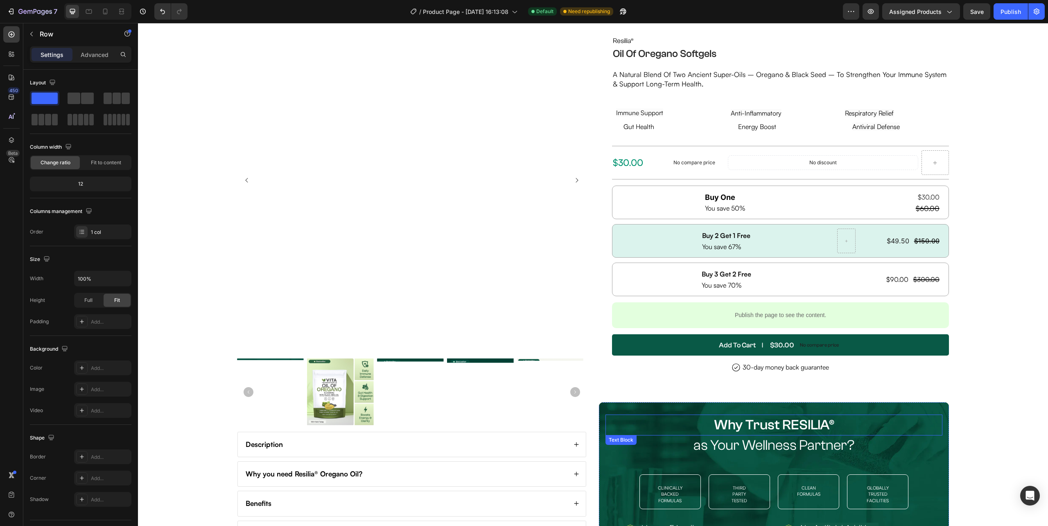
scroll to position [0, 0]
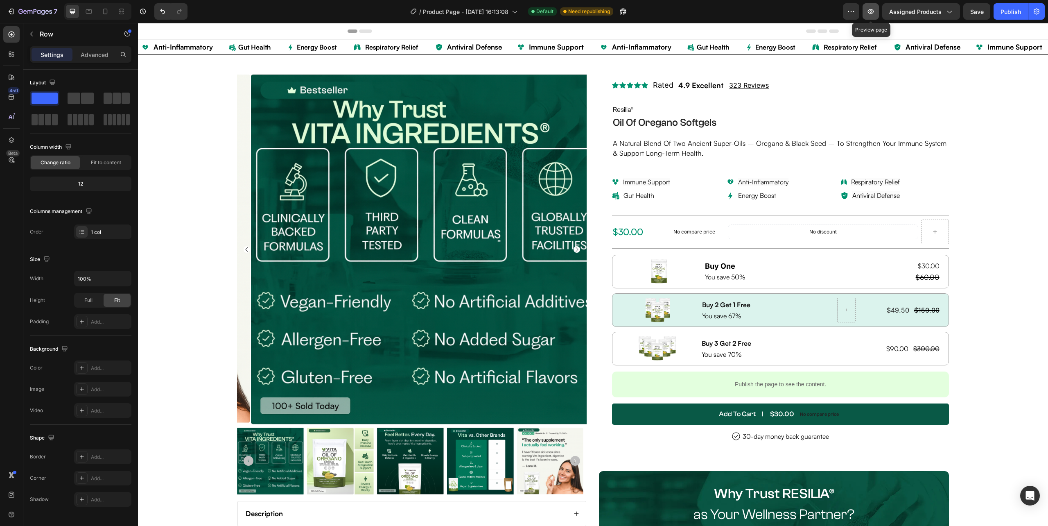
click at [870, 12] on icon "button" at bounding box center [871, 11] width 8 height 8
click at [613, 293] on div "Image Buy One Heading You save 50% Text Block $30.00 Product Price Product Pric…" at bounding box center [780, 310] width 337 height 111
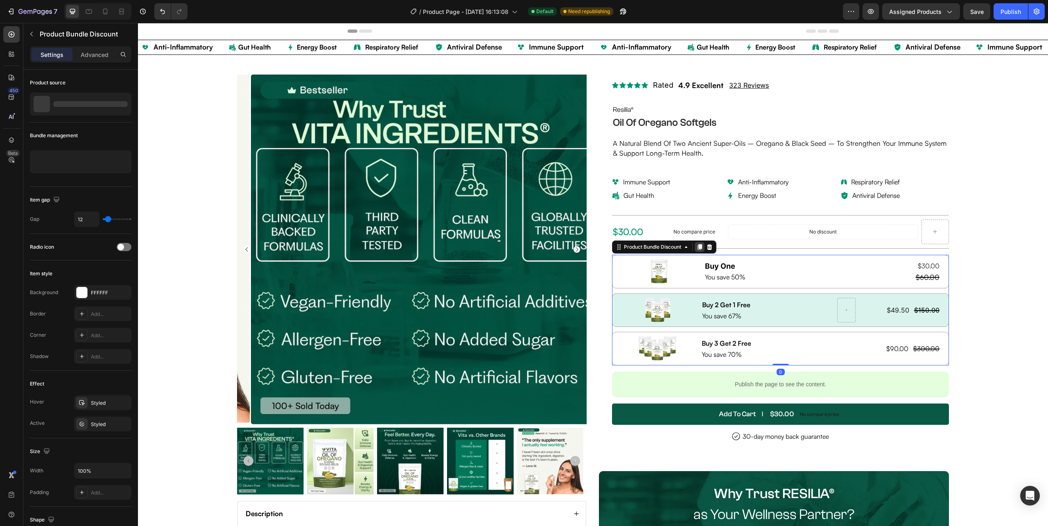
click at [696, 250] on icon at bounding box center [699, 247] width 7 height 7
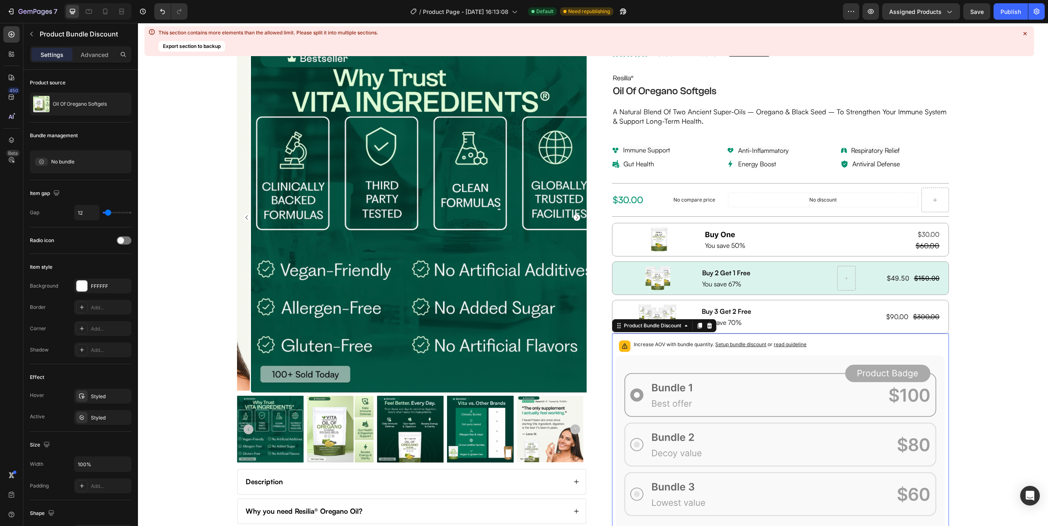
scroll to position [109, 0]
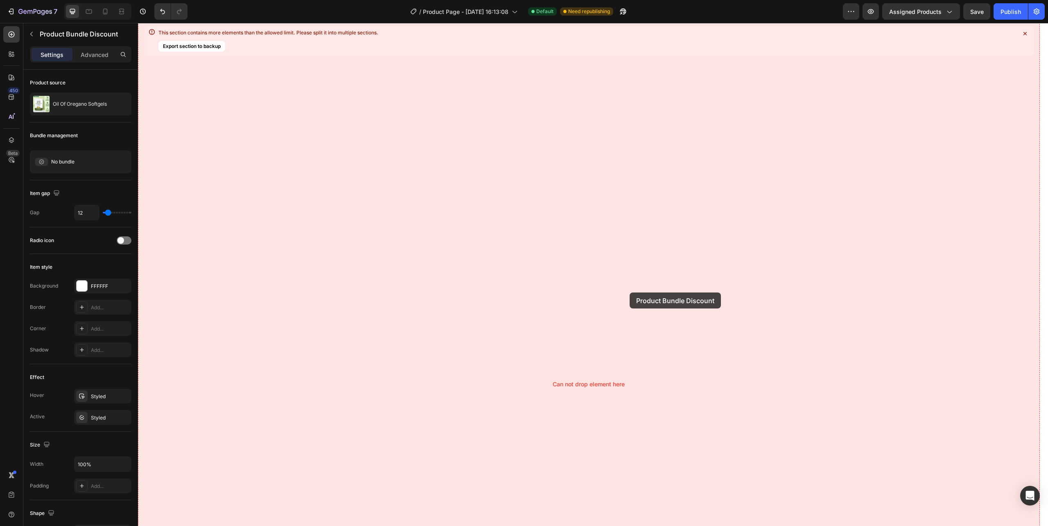
drag, startPoint x: 617, startPoint y: 253, endPoint x: 630, endPoint y: 292, distance: 41.8
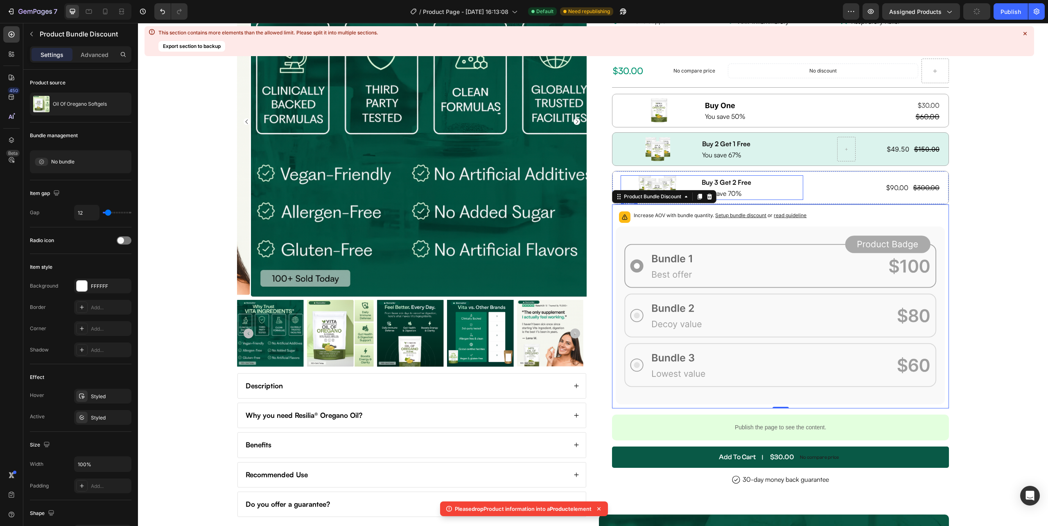
scroll to position [164, 0]
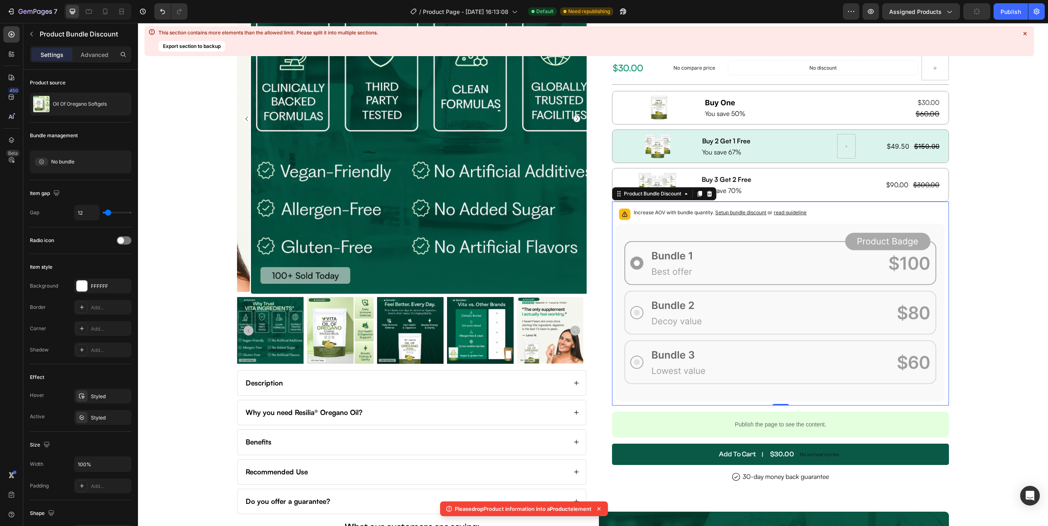
drag, startPoint x: 697, startPoint y: 196, endPoint x: 701, endPoint y: 215, distance: 20.1
click at [701, 215] on div "Increase AOV with bundle quantity. Setup bundle discount or read guideline Prod…" at bounding box center [780, 303] width 337 height 204
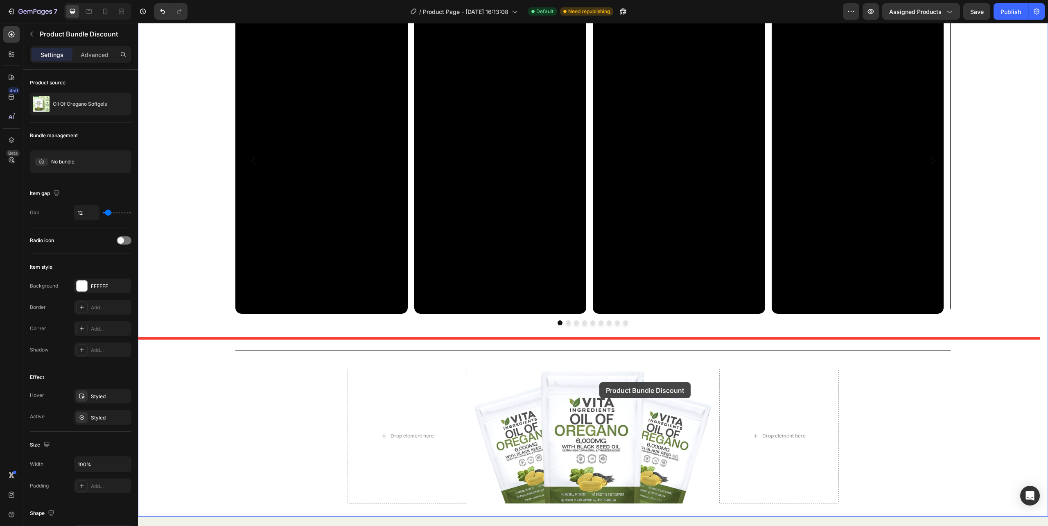
scroll to position [3330, 0]
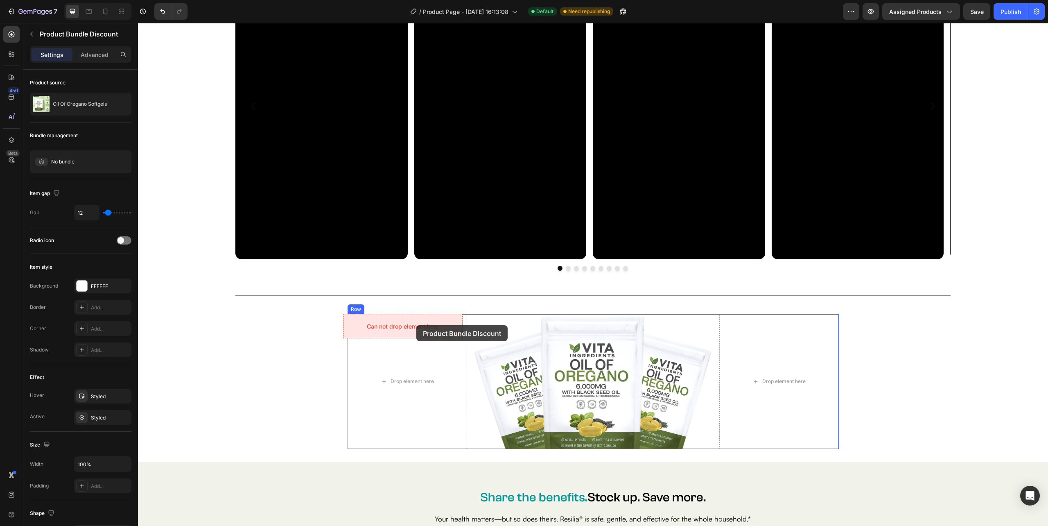
drag, startPoint x: 651, startPoint y: 197, endPoint x: 416, endPoint y: 325, distance: 266.8
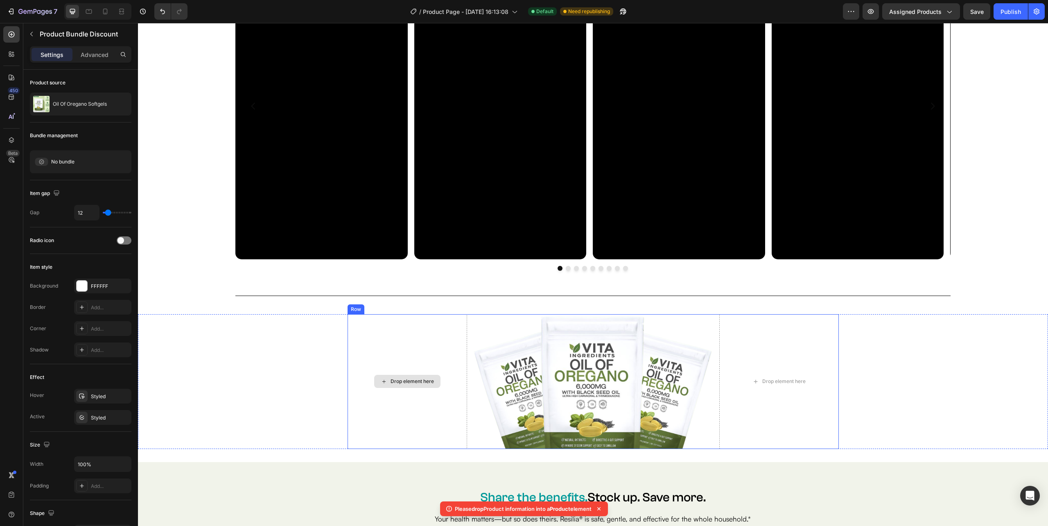
click at [442, 327] on div "Drop element here" at bounding box center [408, 381] width 120 height 135
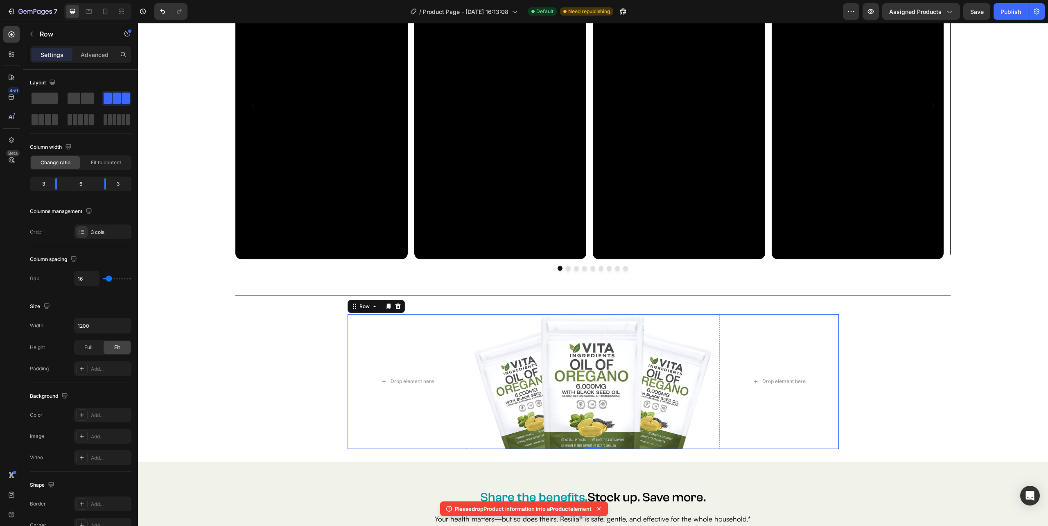
click at [559, 329] on div "Image" at bounding box center [593, 381] width 239 height 135
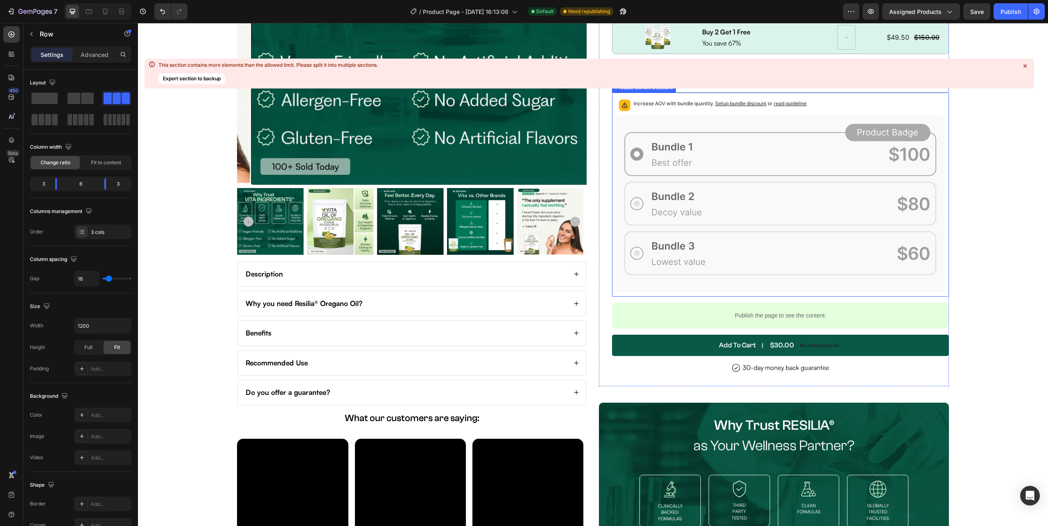
scroll to position [0, 0]
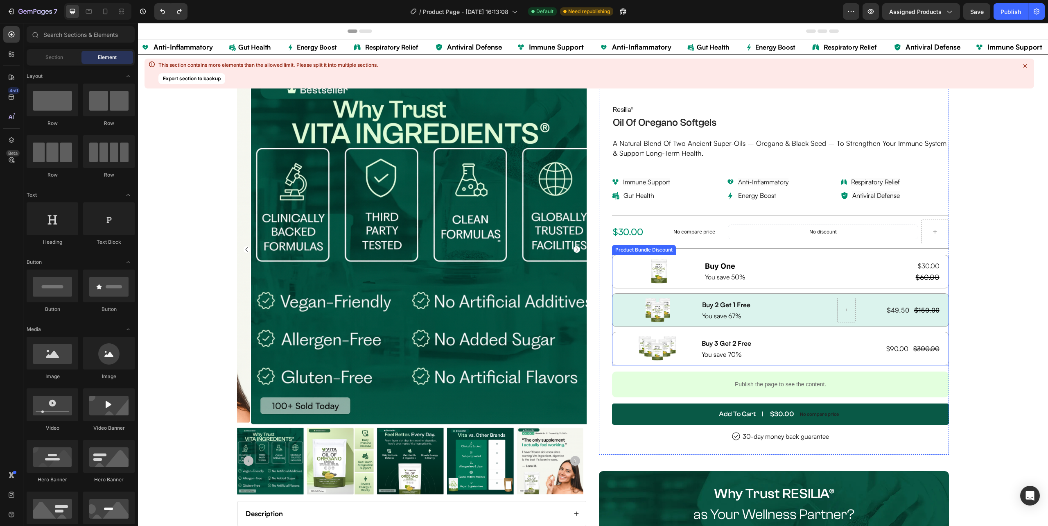
click at [637, 293] on div "Image Buy One Heading You save 50% Text Block $30.00 Product Price Product Pric…" at bounding box center [780, 310] width 337 height 111
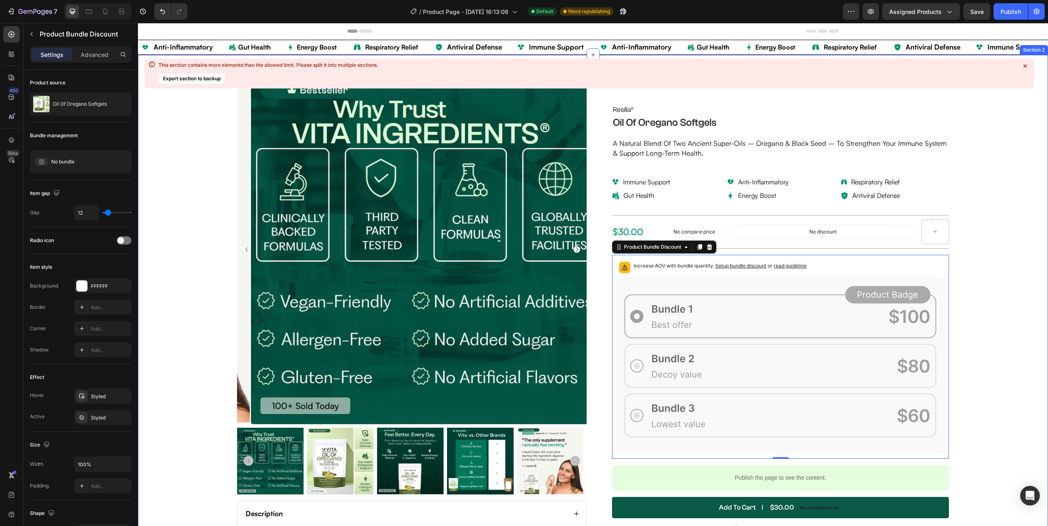
click at [997, 257] on div "Product Images Description Why you need Resilia® Oregano Oil? Benefits Recommen…" at bounding box center [593, 465] width 910 height 820
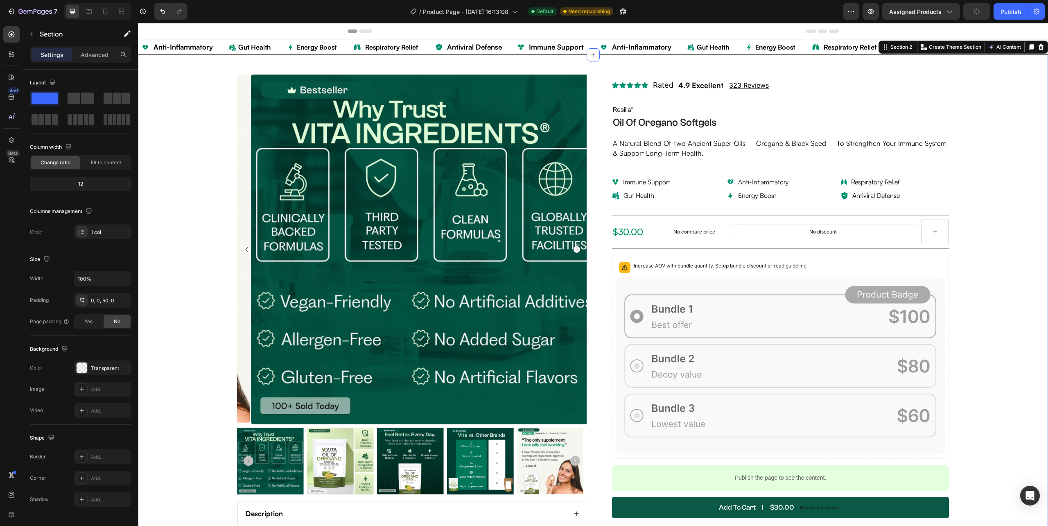
click at [997, 257] on div "Product Images Description Why you need Resilia® Oregano Oil? Benefits Recommen…" at bounding box center [593, 465] width 910 height 820
click at [911, 285] on icon at bounding box center [780, 366] width 329 height 178
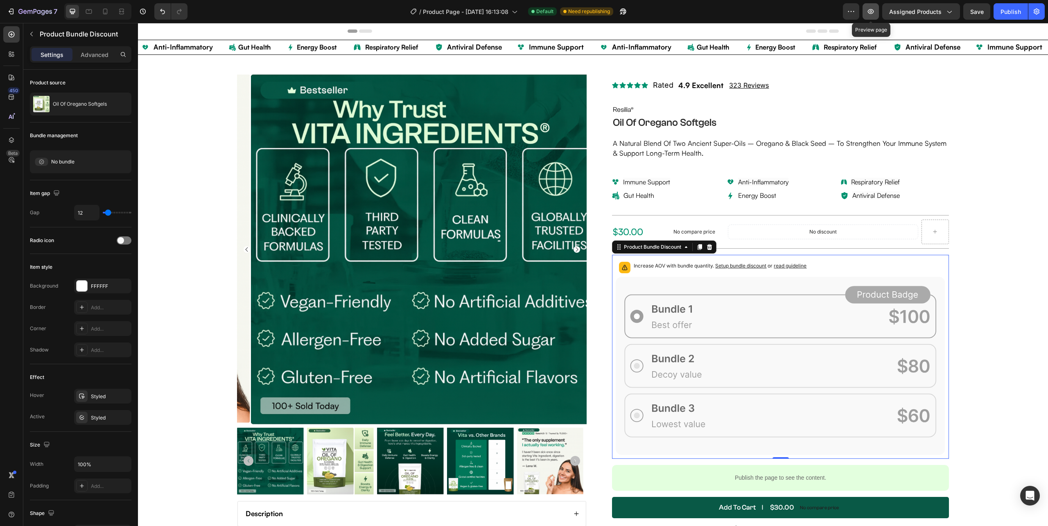
click at [870, 14] on icon "button" at bounding box center [871, 11] width 8 height 8
click at [805, 362] on icon at bounding box center [780, 366] width 329 height 178
click at [988, 285] on div "Product Images Description Why you need Resilia® Oregano Oil? Benefits Recommen…" at bounding box center [593, 465] width 910 height 820
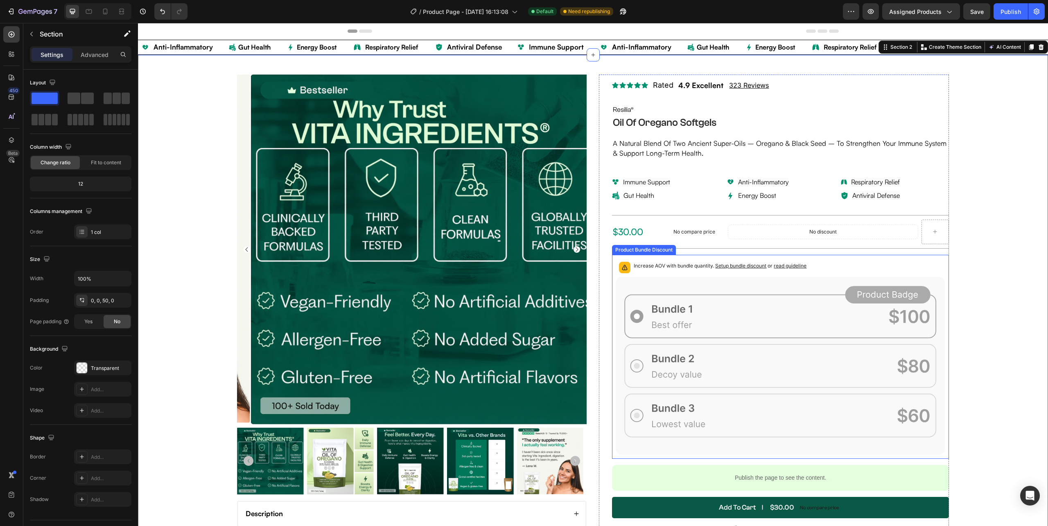
click at [616, 410] on icon at bounding box center [780, 366] width 329 height 178
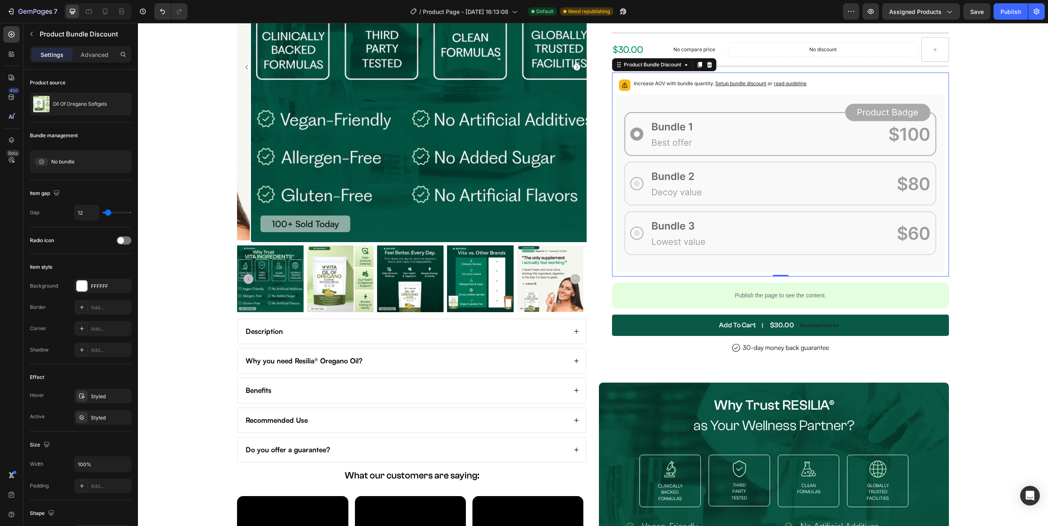
scroll to position [164, 0]
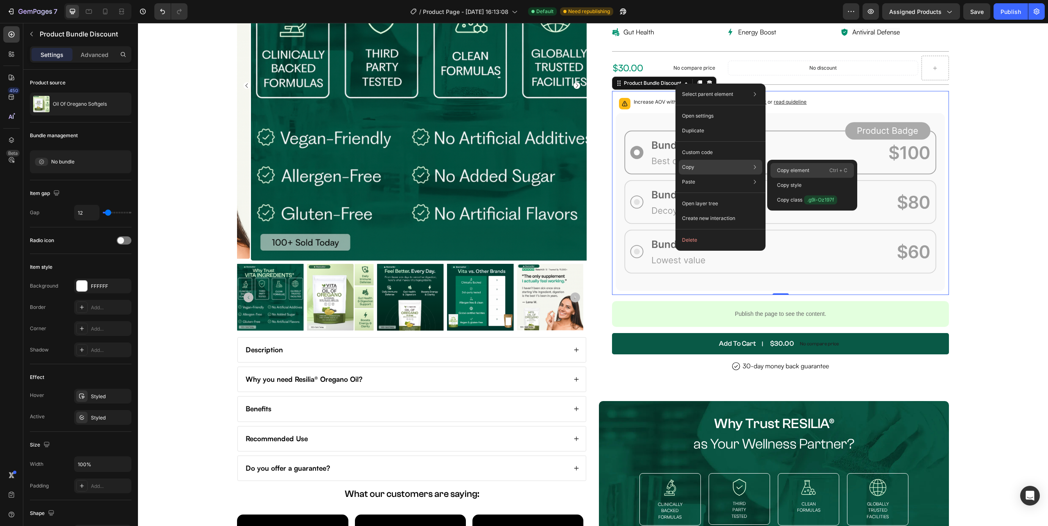
click at [807, 172] on p "Copy element" at bounding box center [793, 170] width 32 height 7
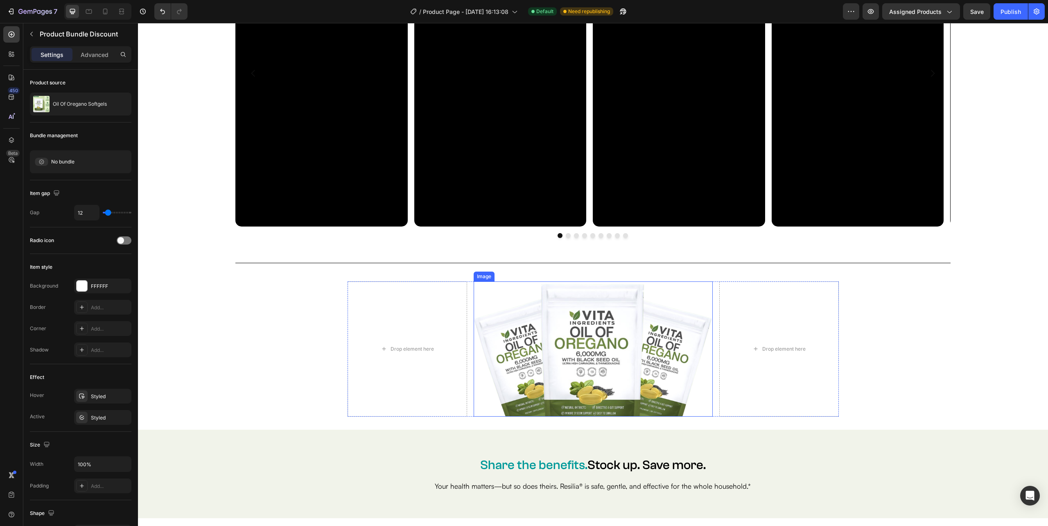
scroll to position [3438, 0]
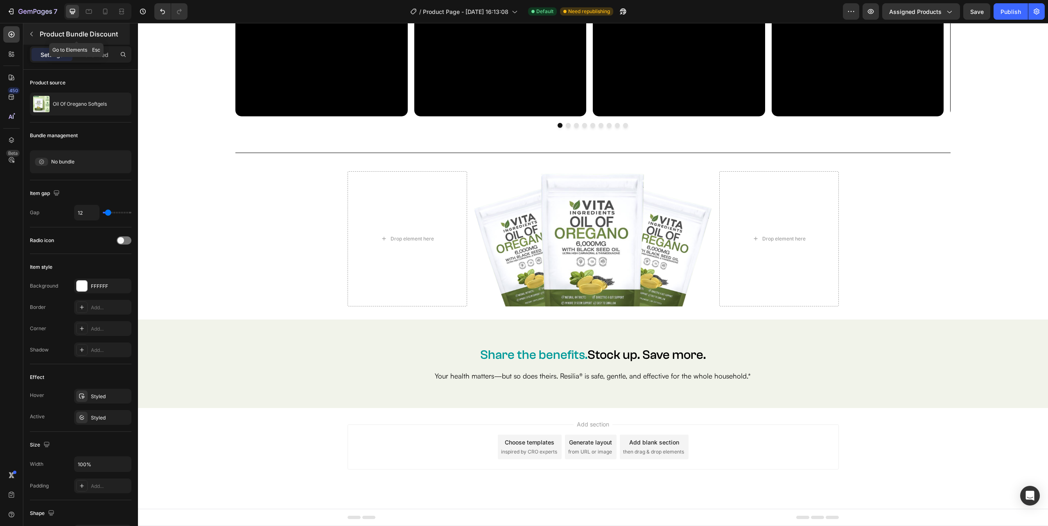
click at [29, 29] on button "button" at bounding box center [31, 33] width 13 height 13
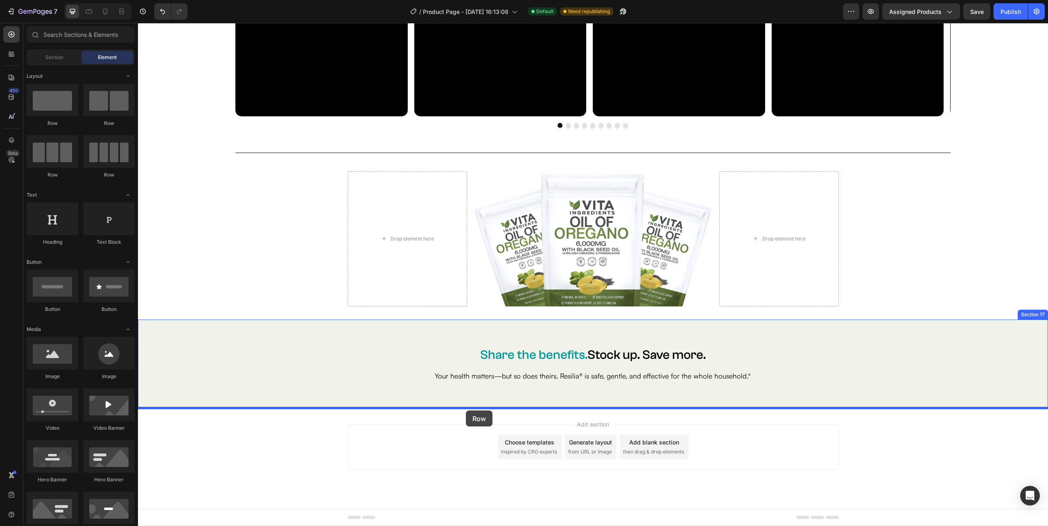
drag, startPoint x: 195, startPoint y: 133, endPoint x: 466, endPoint y: 410, distance: 387.1
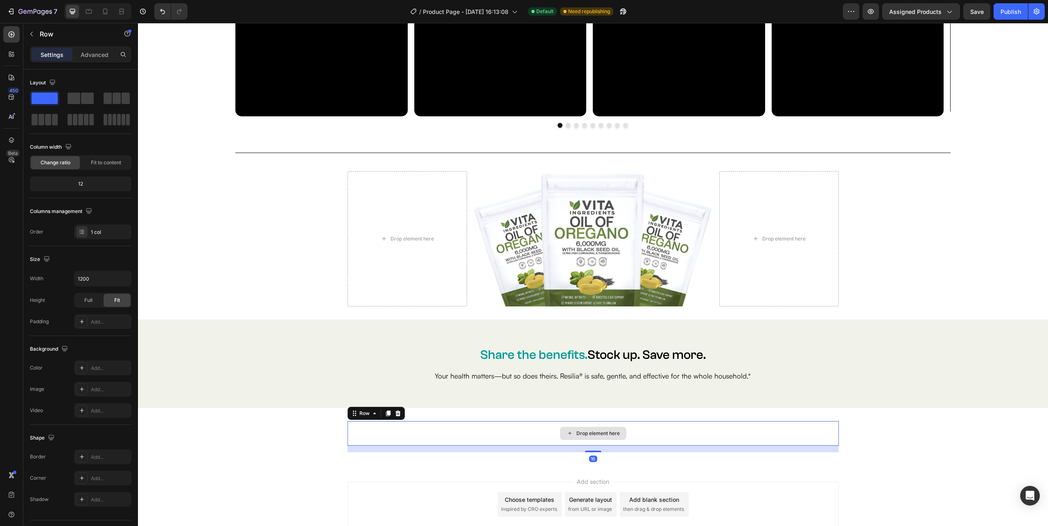
click at [361, 440] on div "Drop element here" at bounding box center [593, 433] width 491 height 25
click at [121, 280] on icon "button" at bounding box center [124, 278] width 8 height 8
click at [113, 310] on div "Full 100%" at bounding box center [94, 316] width 67 height 16
type input "100%"
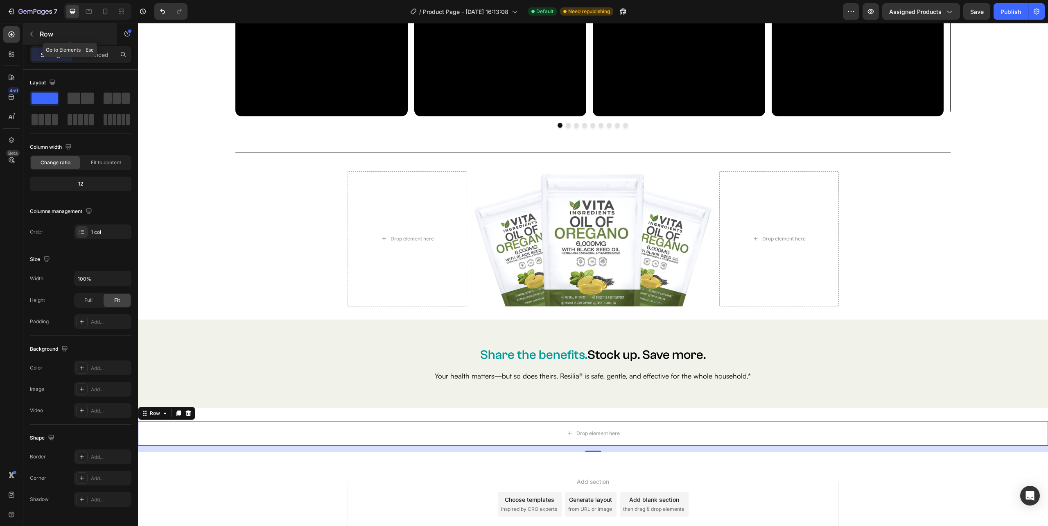
click at [32, 33] on icon "button" at bounding box center [31, 34] width 7 height 7
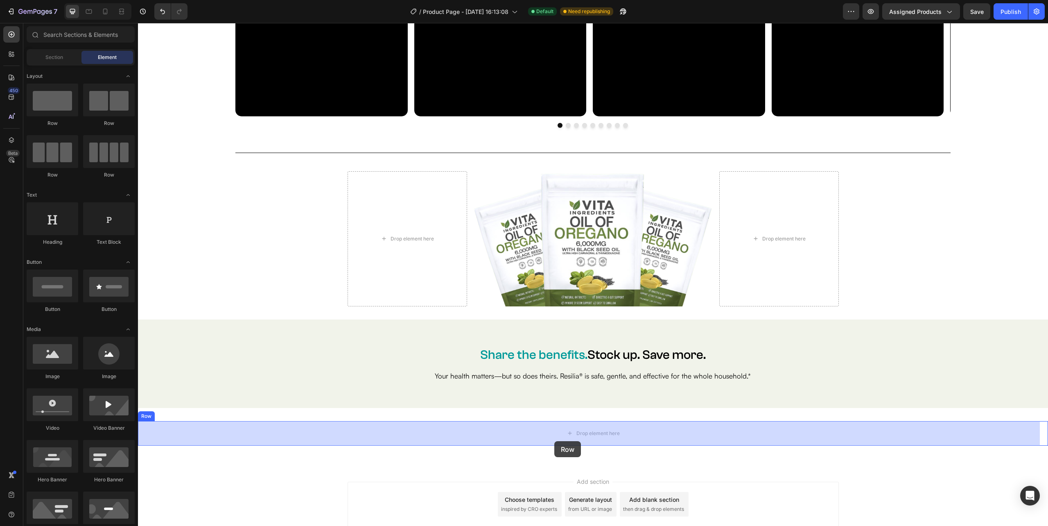
drag, startPoint x: 198, startPoint y: 140, endPoint x: 554, endPoint y: 441, distance: 466.9
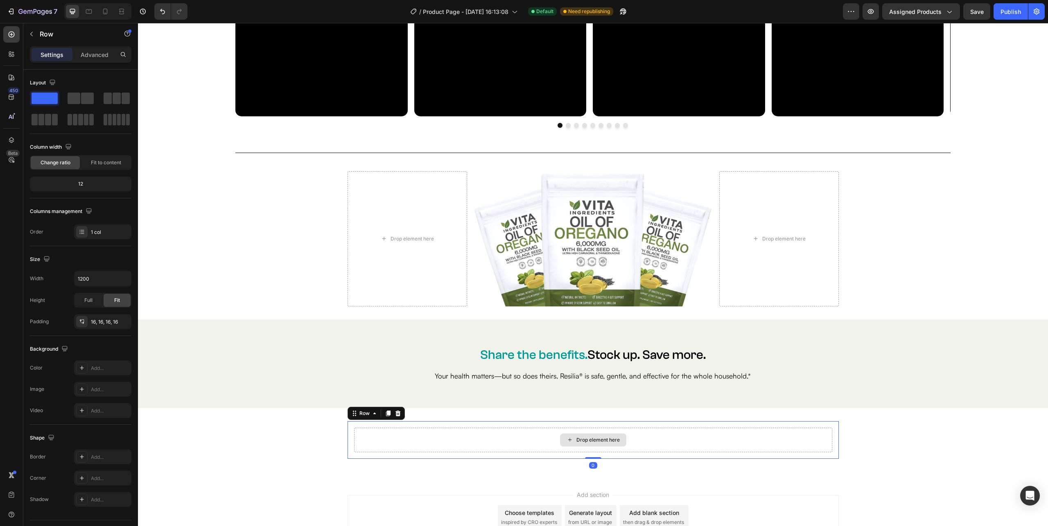
click at [376, 447] on div "Drop element here" at bounding box center [593, 439] width 478 height 25
click at [125, 278] on icon "button" at bounding box center [124, 278] width 8 height 8
click at [94, 312] on div "Full 100%" at bounding box center [94, 316] width 67 height 16
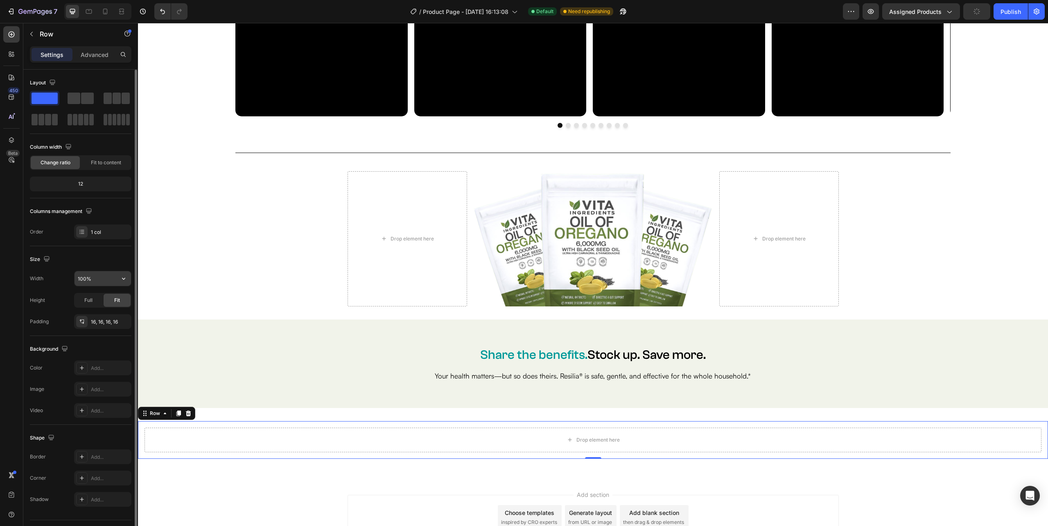
click at [84, 280] on input "100%" at bounding box center [103, 278] width 56 height 15
type input "80%"
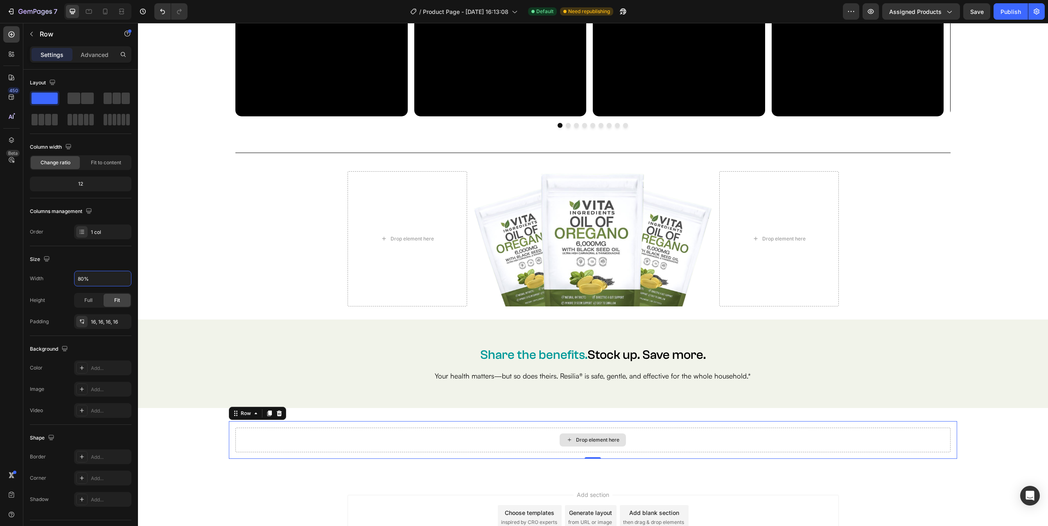
click at [572, 442] on div "Drop element here" at bounding box center [593, 439] width 66 height 13
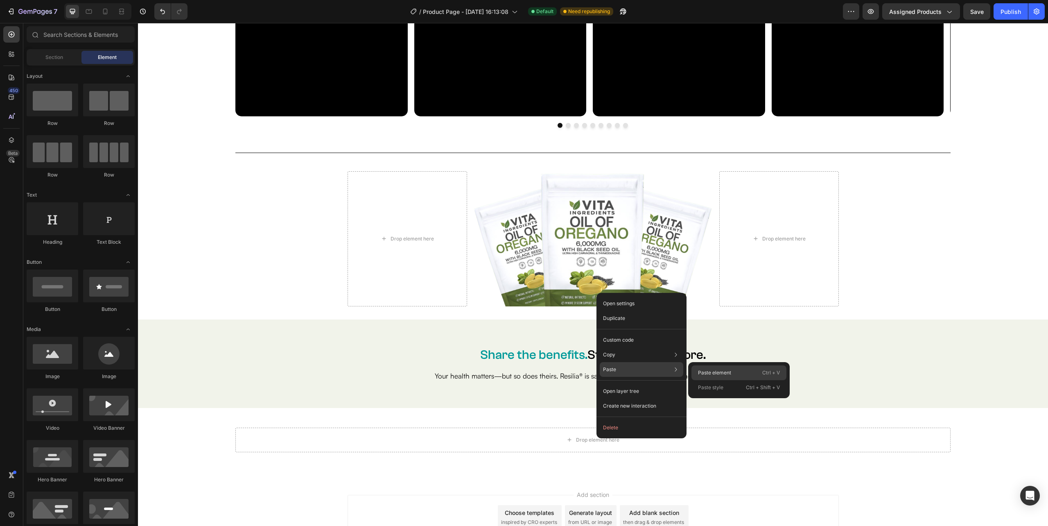
click at [729, 370] on p "Paste element" at bounding box center [714, 372] width 33 height 7
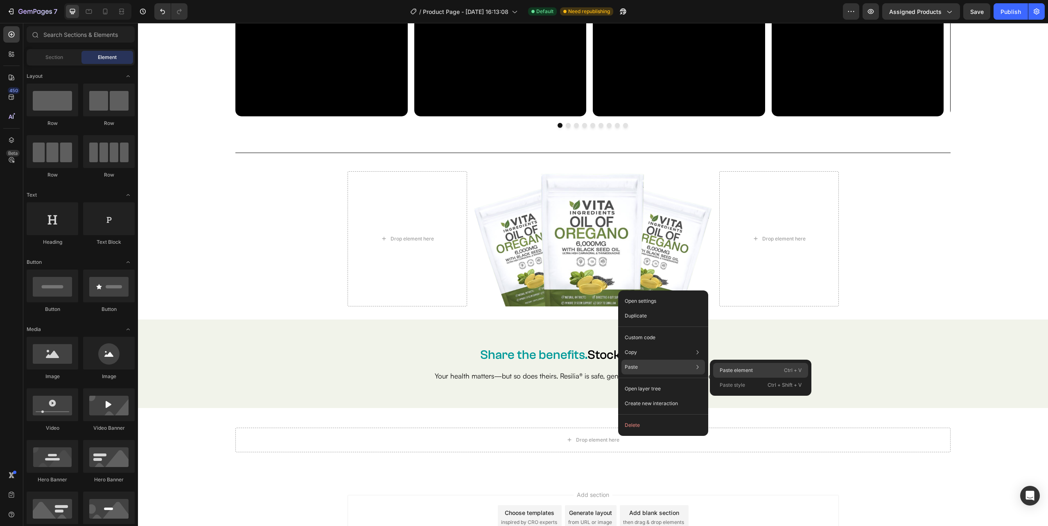
click at [759, 372] on div "Paste element Ctrl + V" at bounding box center [760, 370] width 95 height 15
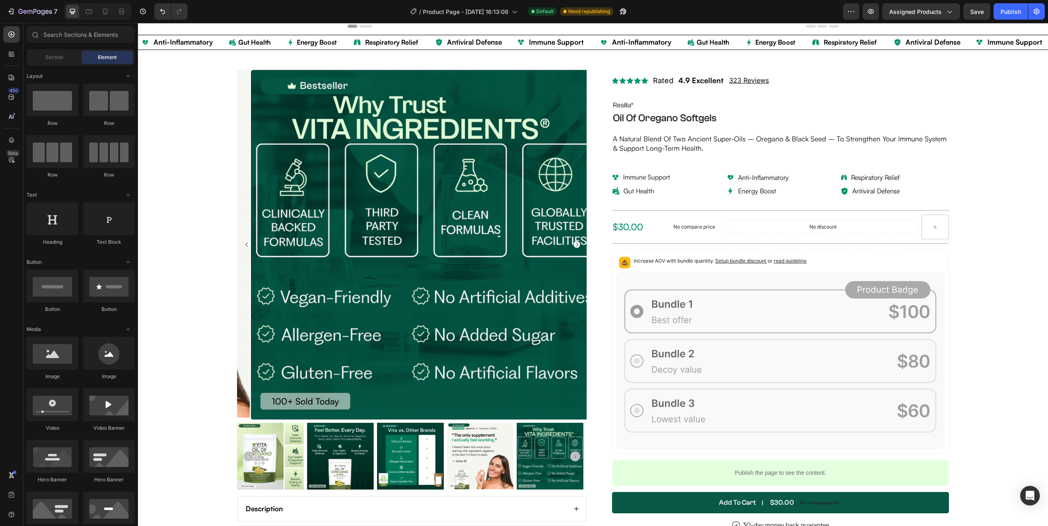
scroll to position [0, 0]
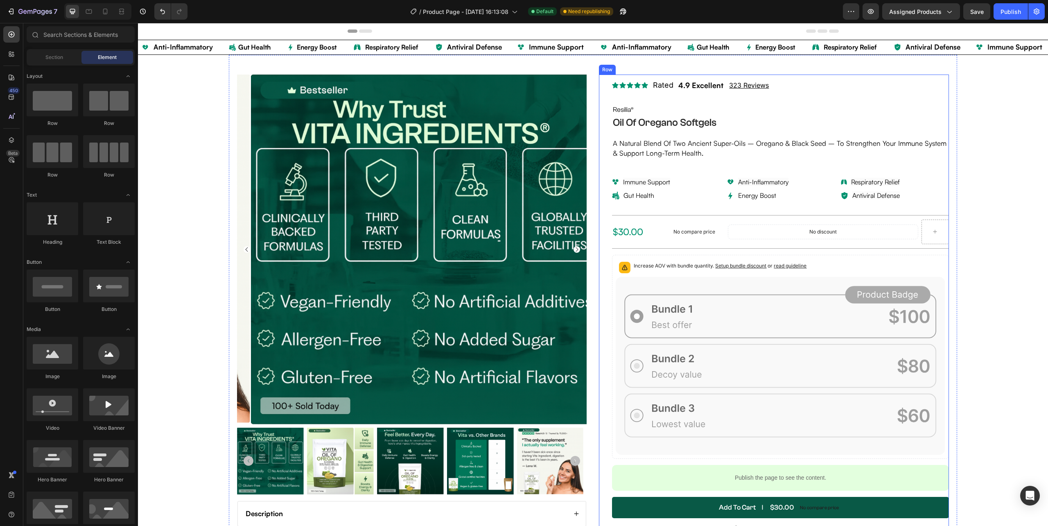
click at [605, 297] on div "Icon Icon Icon Icon Icon Icon List Rated Text Block 4.9 Excellent Text Block 32…" at bounding box center [774, 312] width 350 height 474
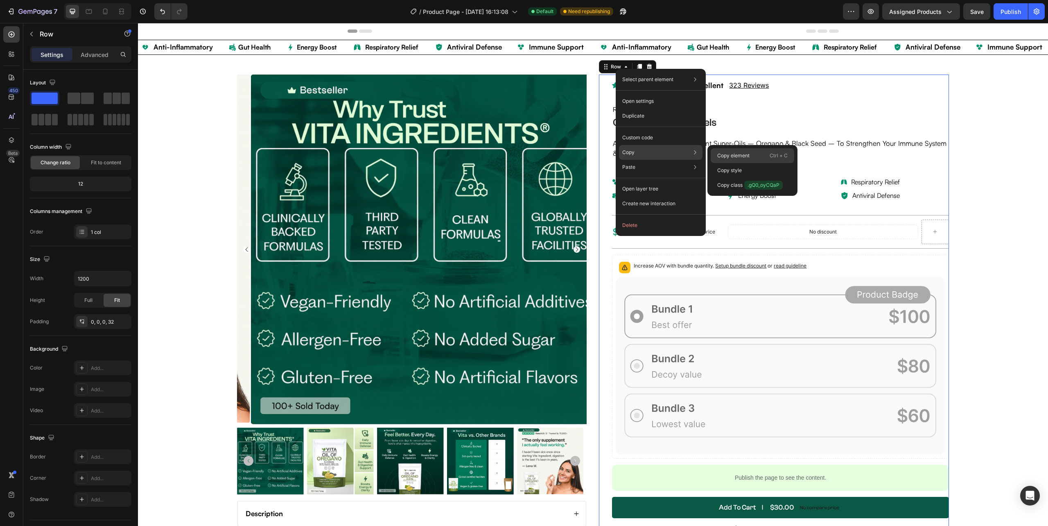
click at [725, 156] on p "Copy element" at bounding box center [733, 155] width 32 height 7
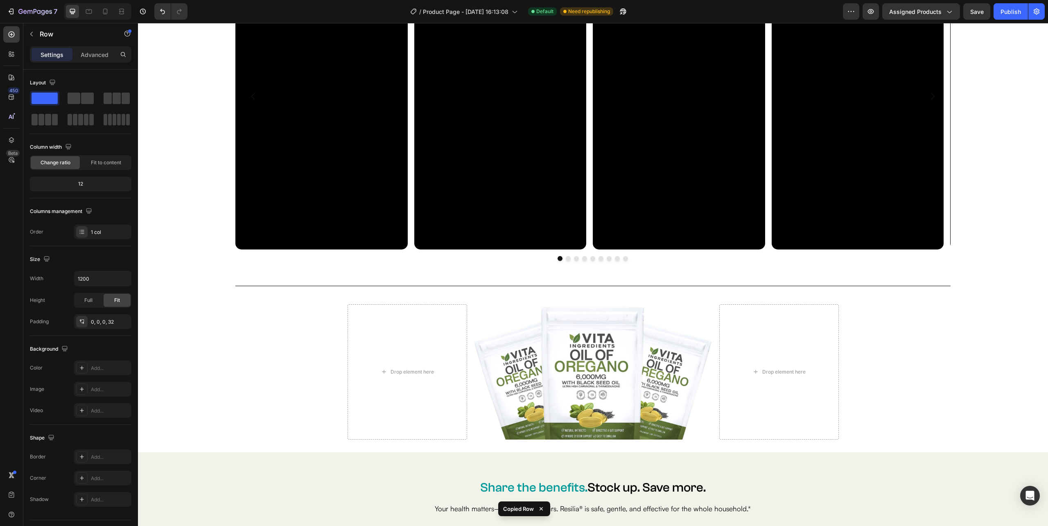
scroll to position [3508, 0]
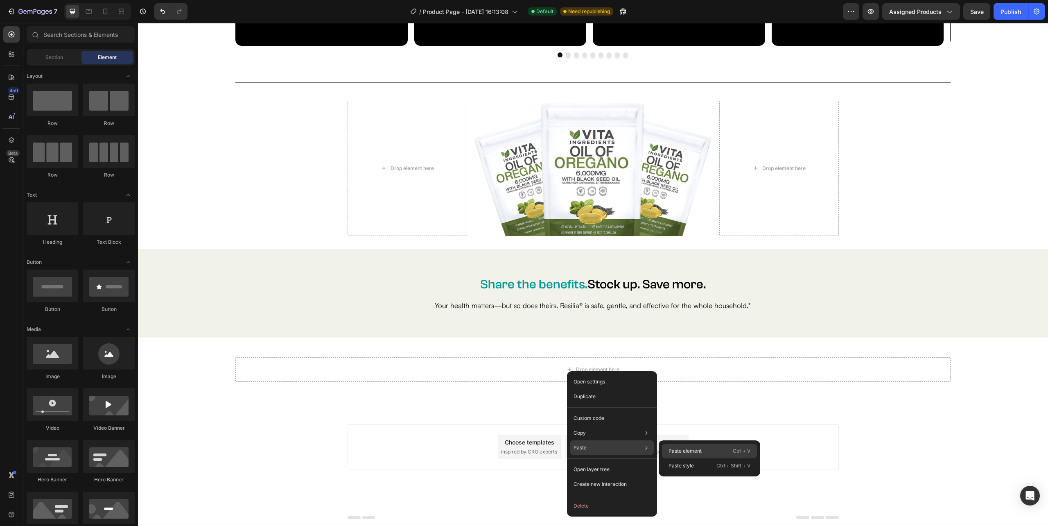
click at [688, 447] on p "Paste element" at bounding box center [685, 450] width 33 height 7
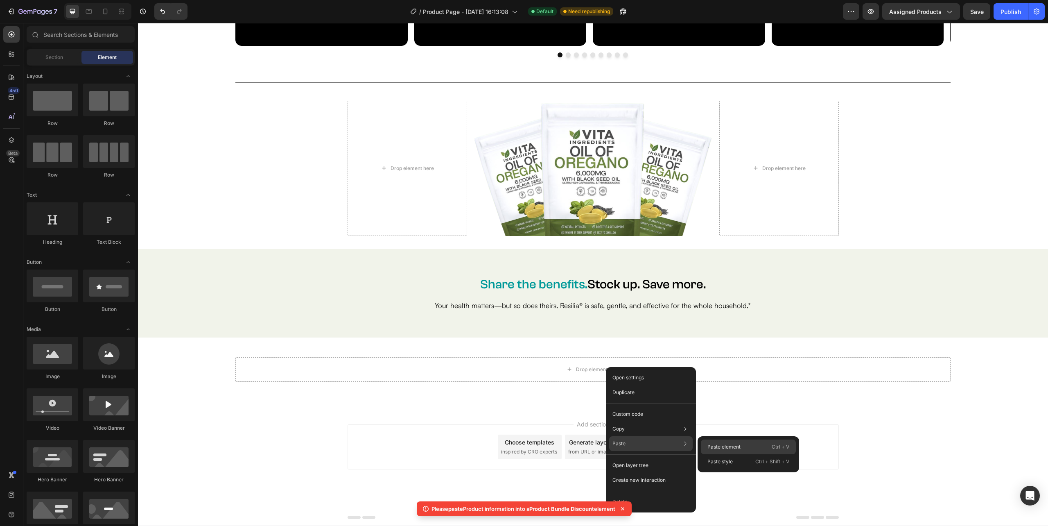
click at [732, 445] on p "Paste element" at bounding box center [723, 446] width 33 height 7
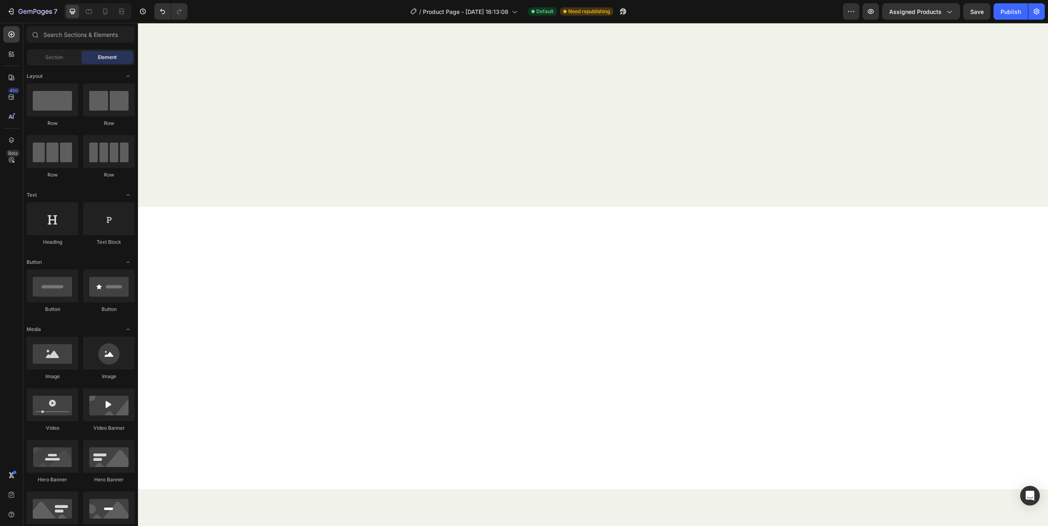
scroll to position [169, 0]
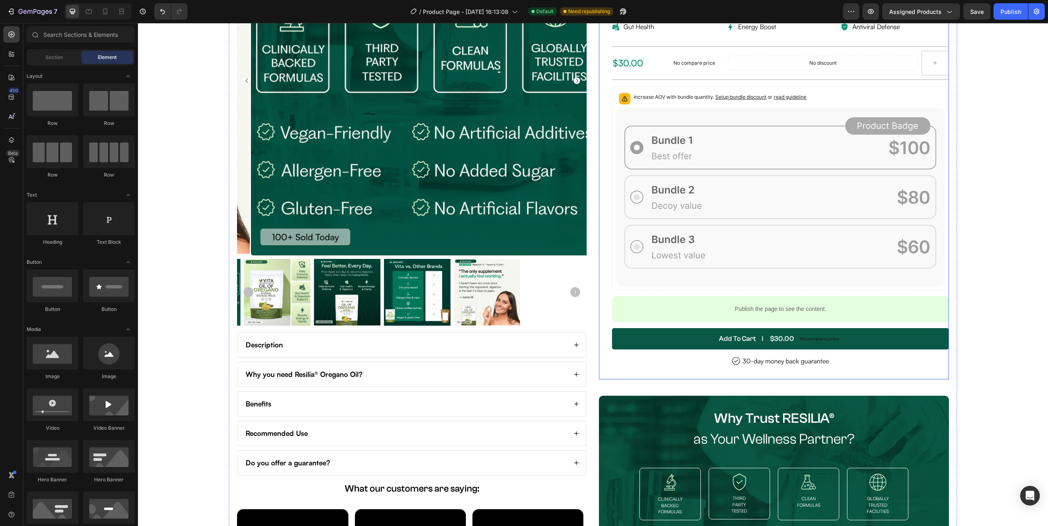
click at [603, 239] on div "Icon Icon Icon Icon Icon Icon List Rated Text Block 4.9 Excellent Text Block 32…" at bounding box center [774, 143] width 350 height 474
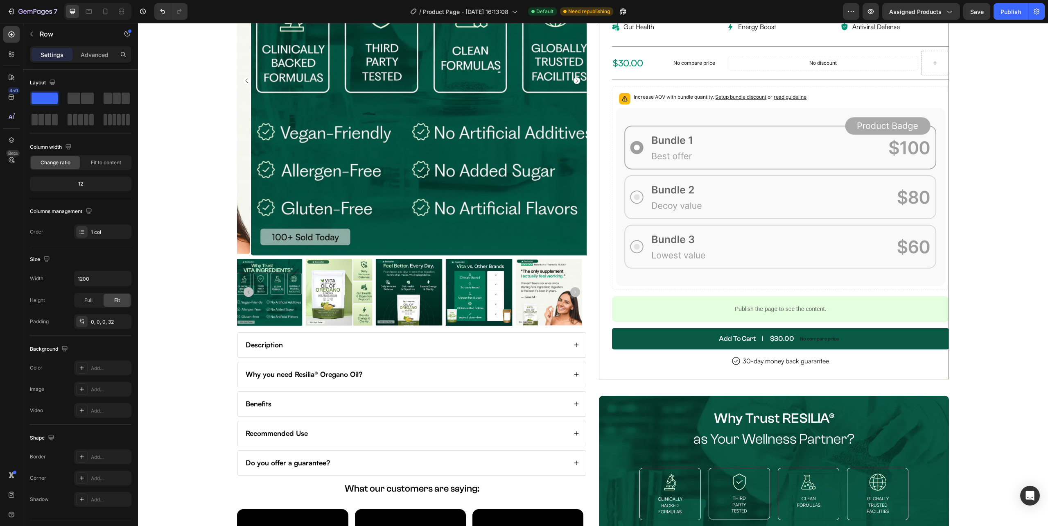
scroll to position [0, 0]
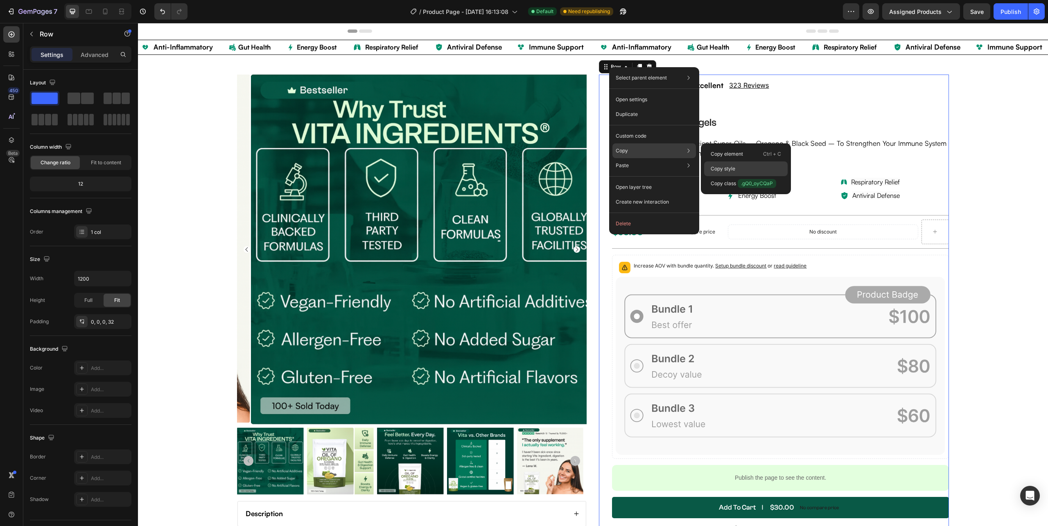
click at [732, 169] on p "Copy style" at bounding box center [723, 168] width 25 height 7
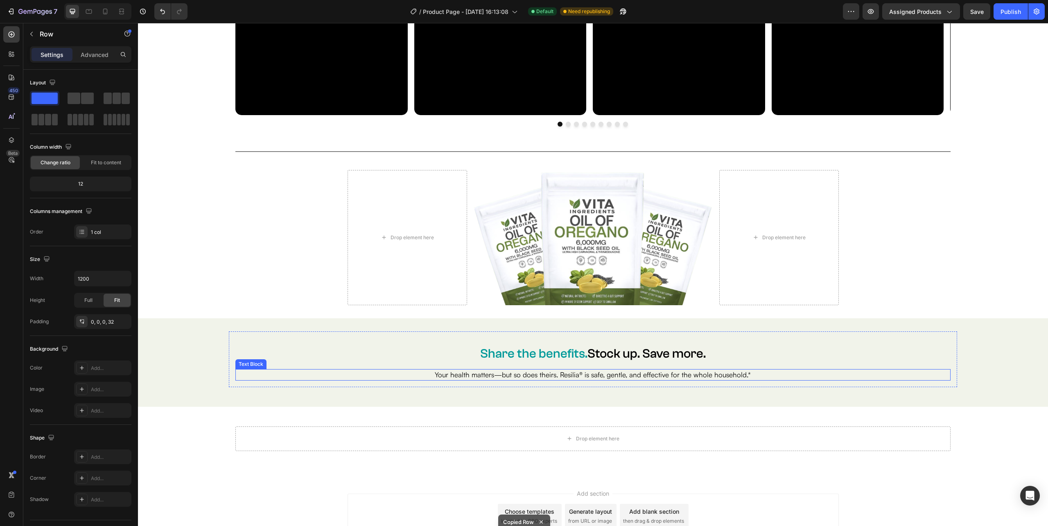
scroll to position [3508, 0]
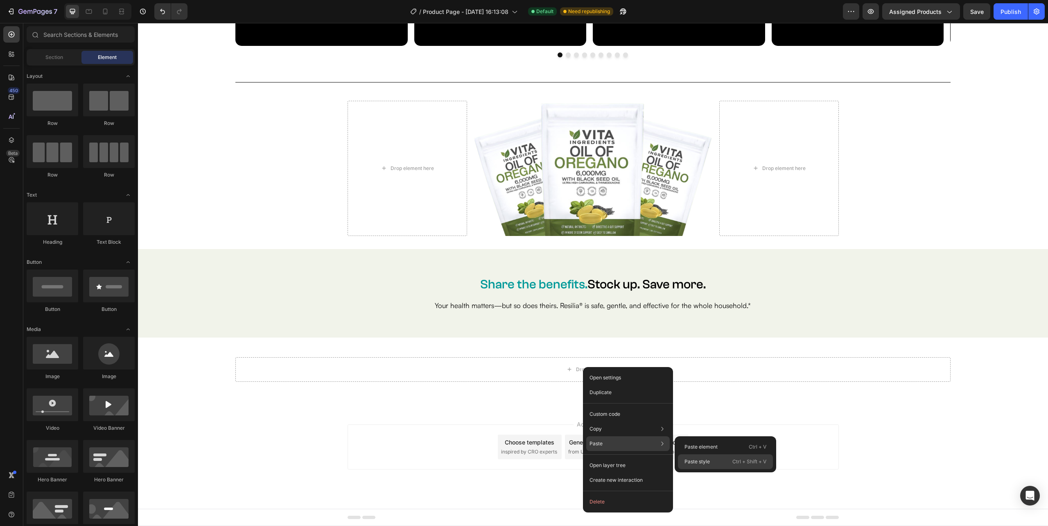
click at [693, 461] on p "Paste style" at bounding box center [697, 461] width 25 height 7
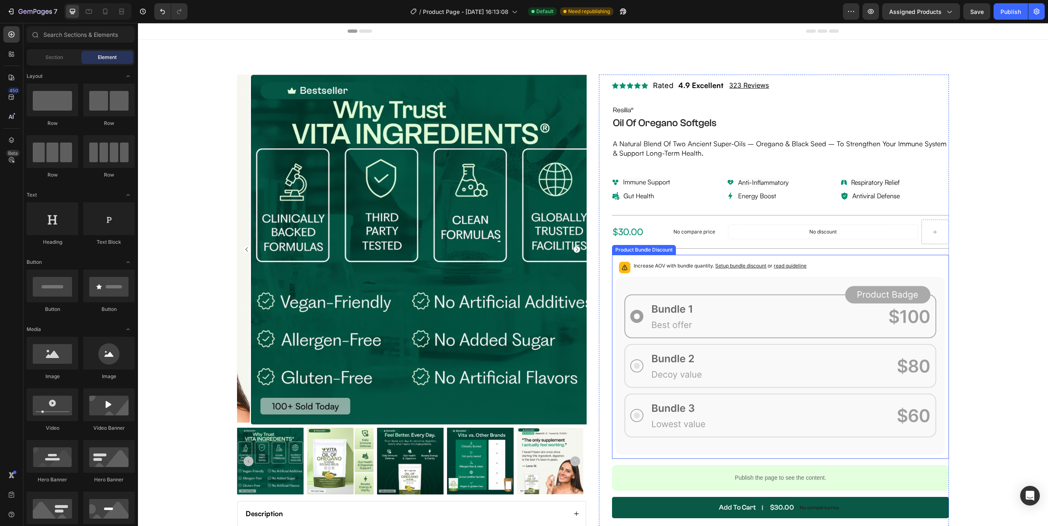
scroll to position [164, 0]
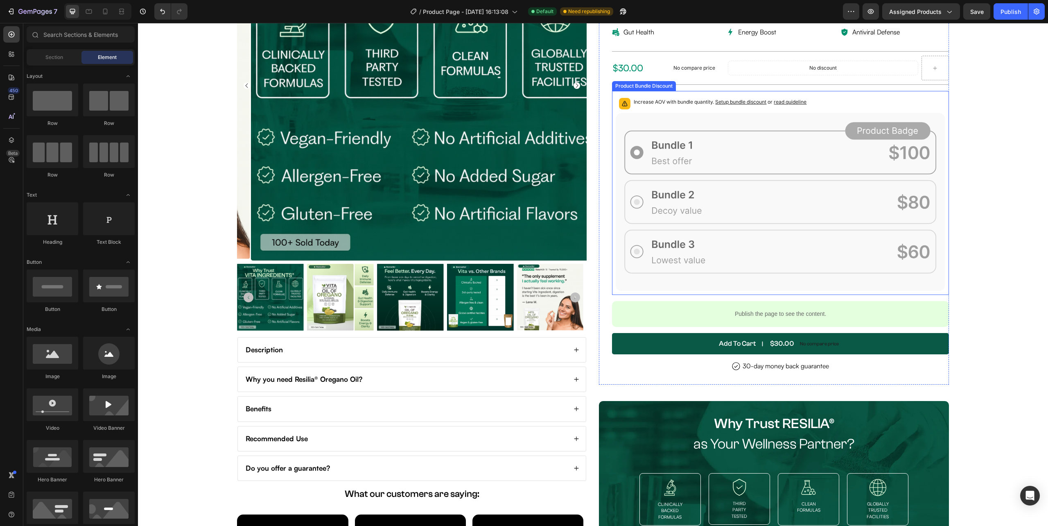
click at [773, 109] on div "Increase AOV with bundle quantity. Setup bundle discount or read guideline" at bounding box center [720, 103] width 173 height 11
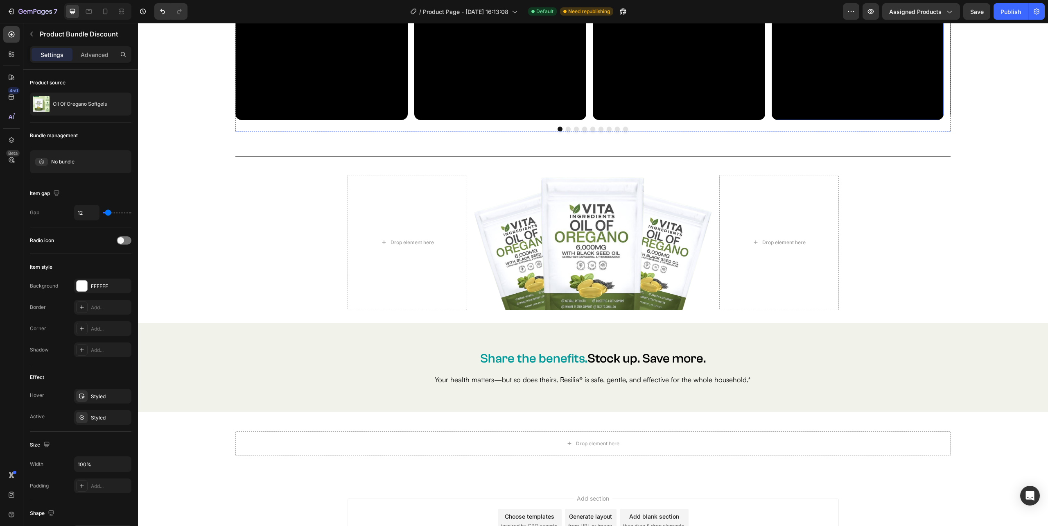
scroll to position [3508, 0]
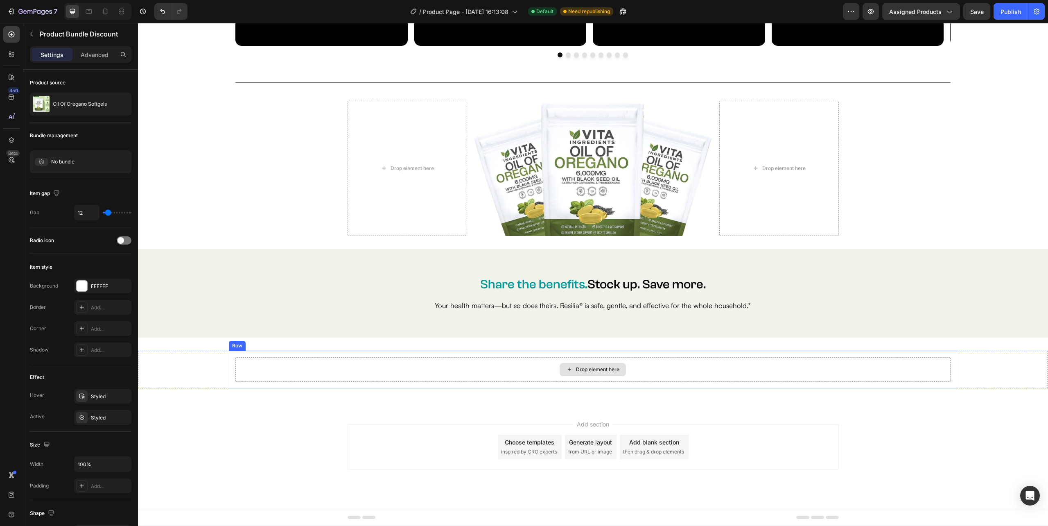
click at [576, 371] on div "Drop element here" at bounding box center [597, 369] width 43 height 7
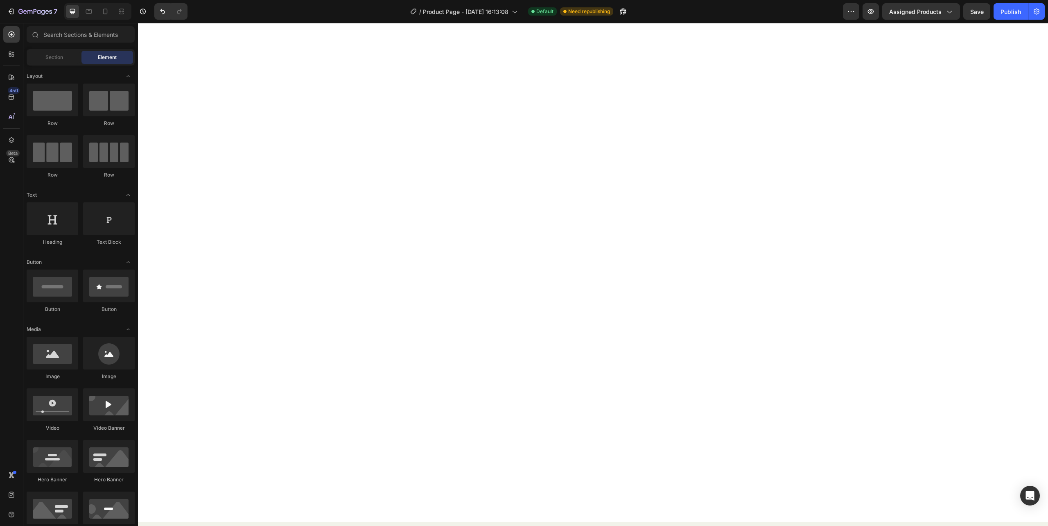
scroll to position [2401, 0]
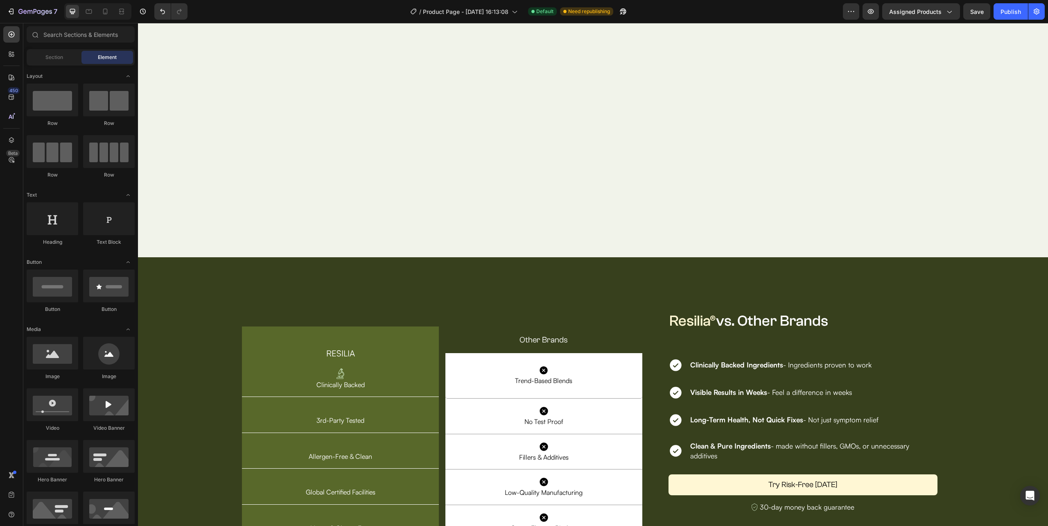
drag, startPoint x: 1046, startPoint y: 428, endPoint x: 1177, endPoint y: 38, distance: 411.5
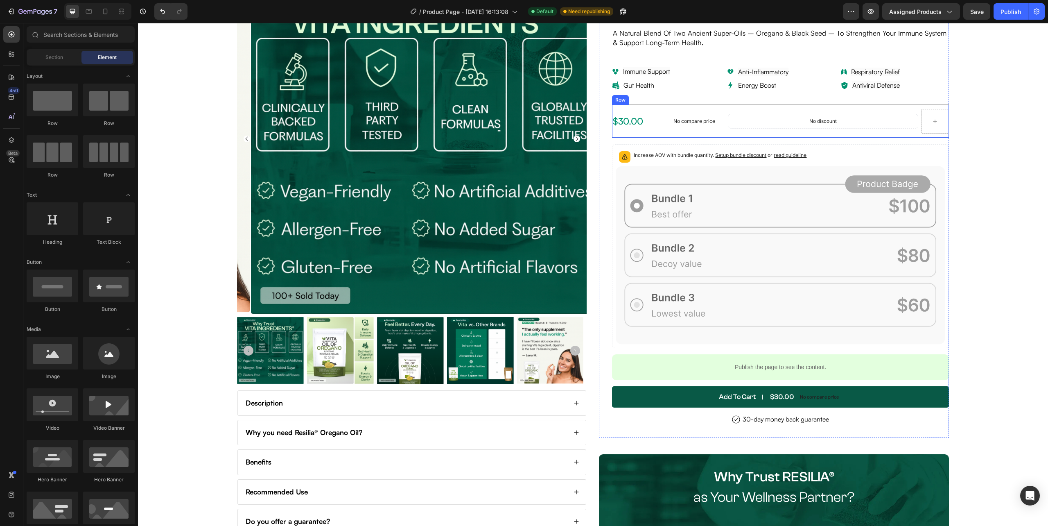
scroll to position [109, 0]
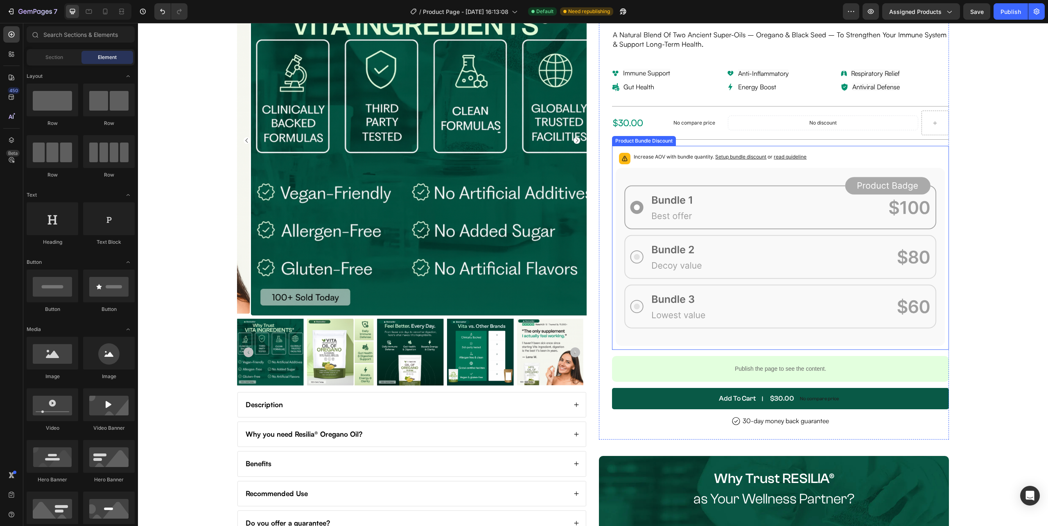
click at [616, 193] on icon at bounding box center [780, 257] width 329 height 178
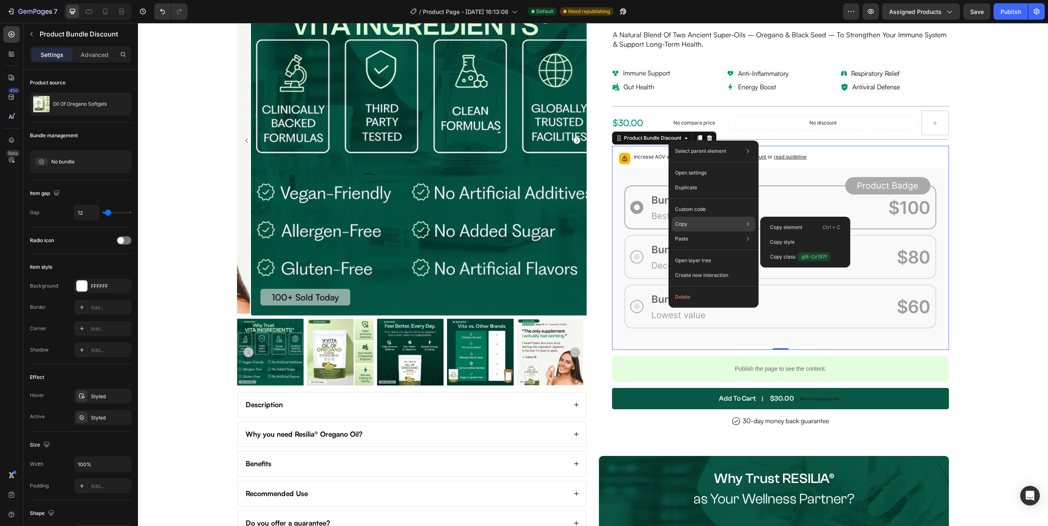
click at [693, 224] on div "Copy Copy element Ctrl + C Copy style Copy class .g9i-Oz197f" at bounding box center [714, 224] width 84 height 15
click at [793, 243] on p "Copy style" at bounding box center [782, 241] width 25 height 7
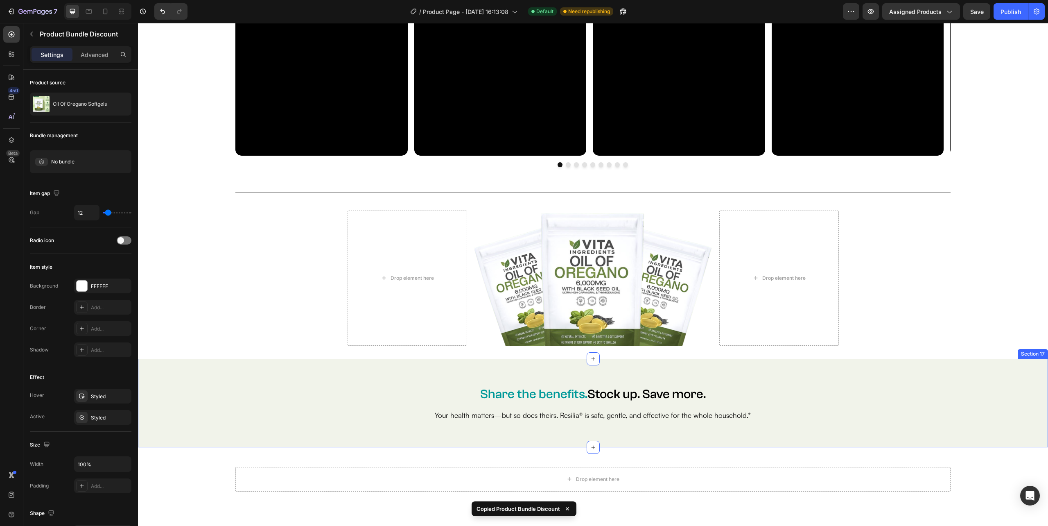
scroll to position [3508, 0]
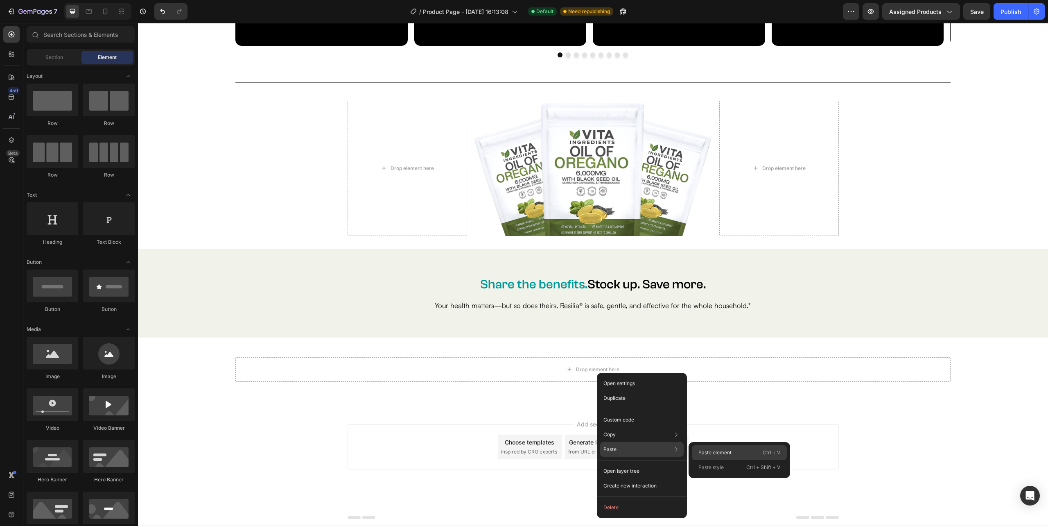
click at [724, 452] on p "Paste element" at bounding box center [714, 452] width 33 height 7
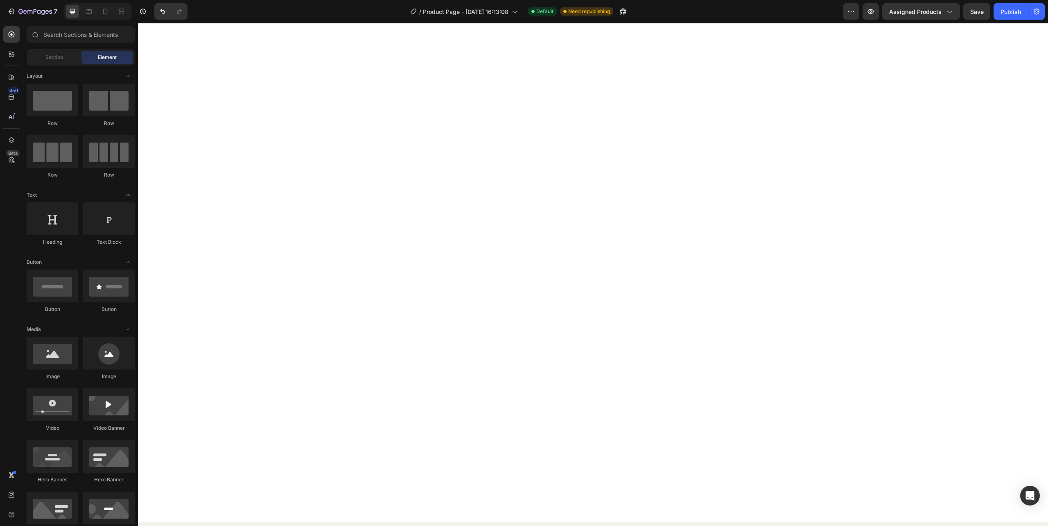
scroll to position [0, 0]
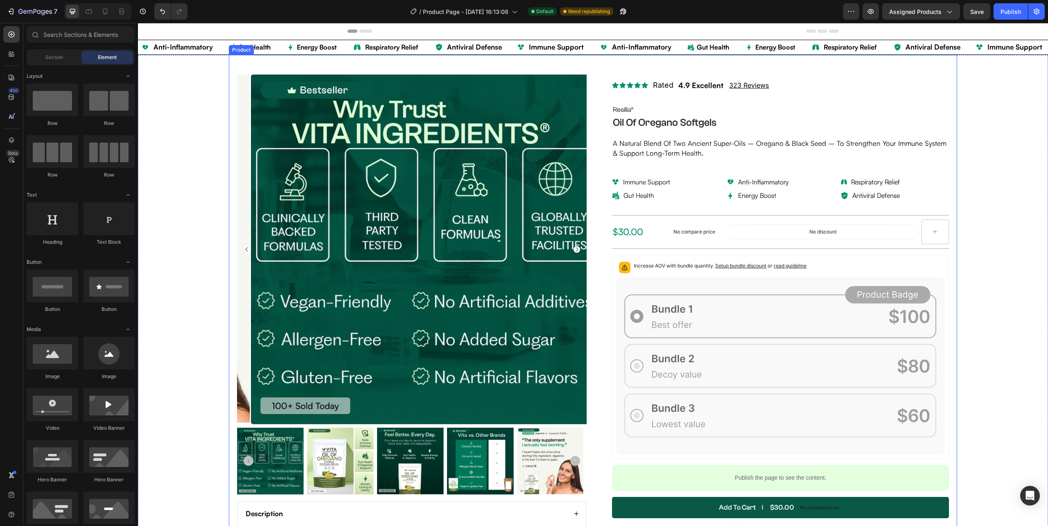
click at [231, 117] on div "Product Images Description Why you need Resilia® Oregano Oil? Benefits Recommen…" at bounding box center [593, 465] width 728 height 820
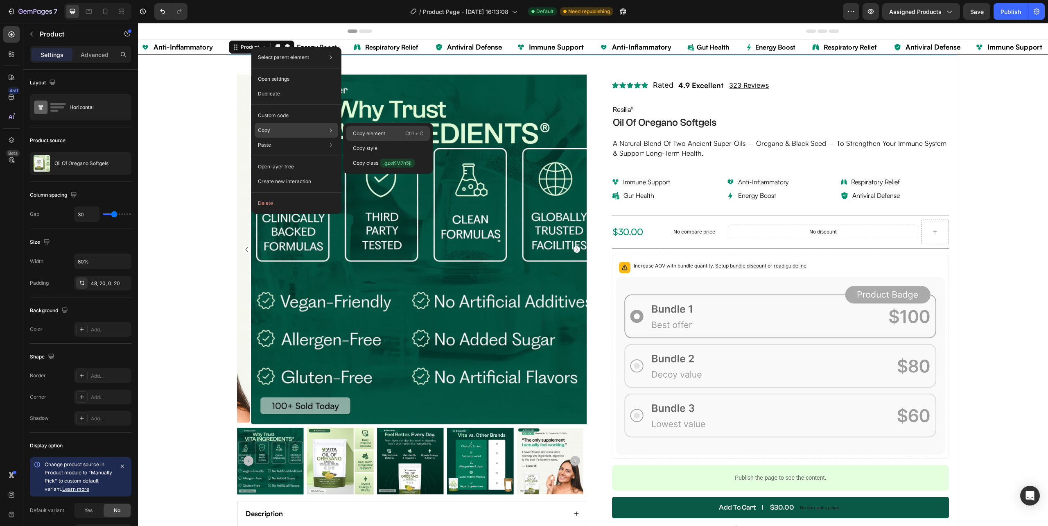
click at [357, 131] on p "Copy element" at bounding box center [369, 133] width 32 height 7
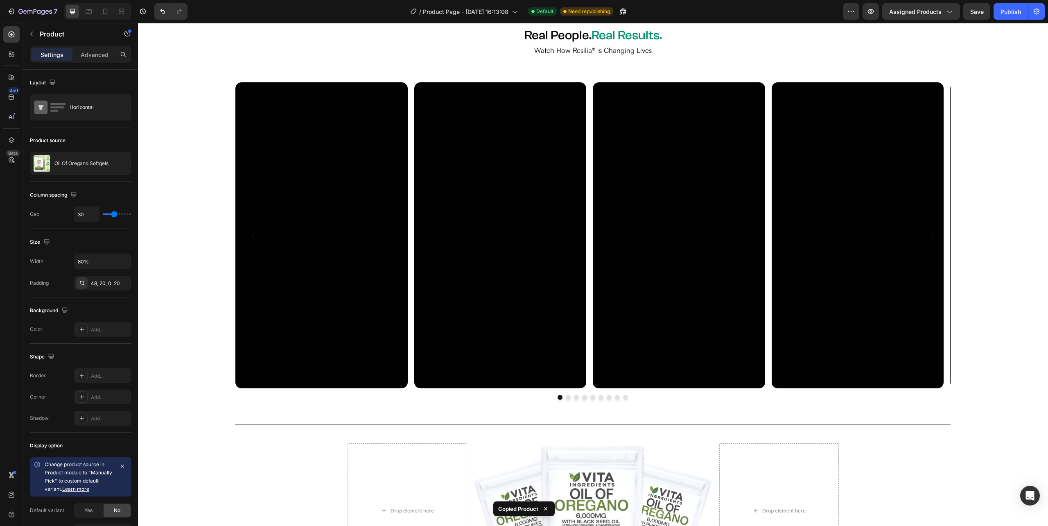
scroll to position [3508, 0]
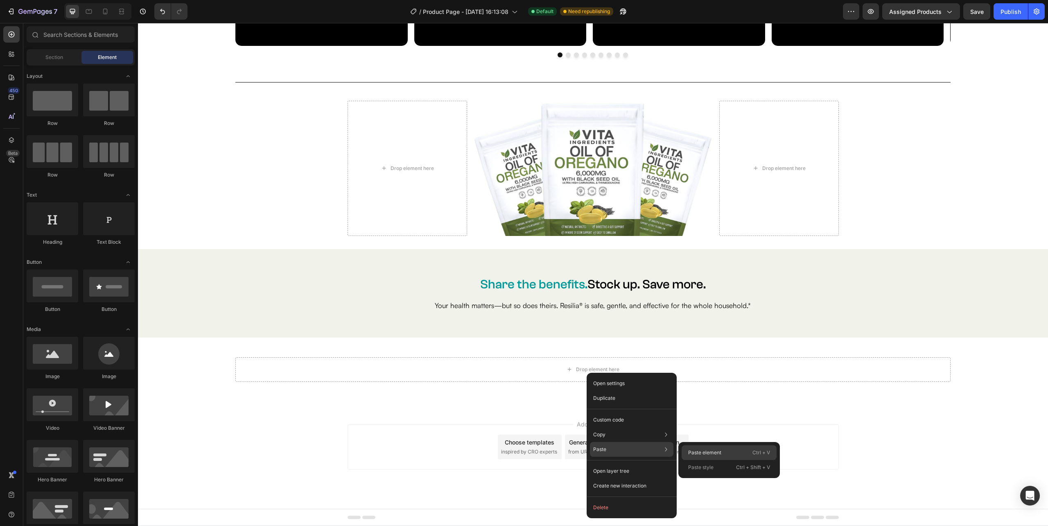
click at [705, 450] on p "Paste element" at bounding box center [704, 452] width 33 height 7
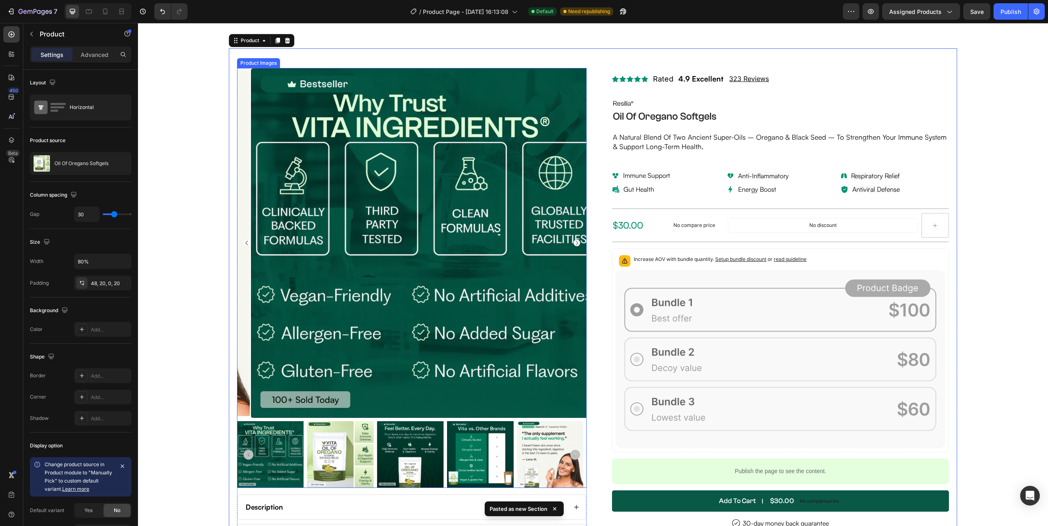
scroll to position [3720, 0]
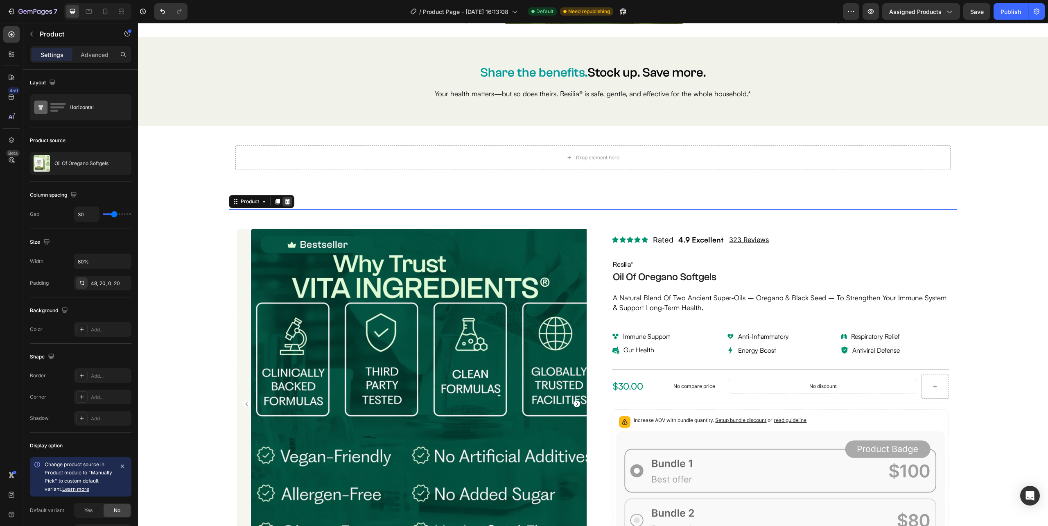
click at [288, 197] on div at bounding box center [287, 202] width 10 height 10
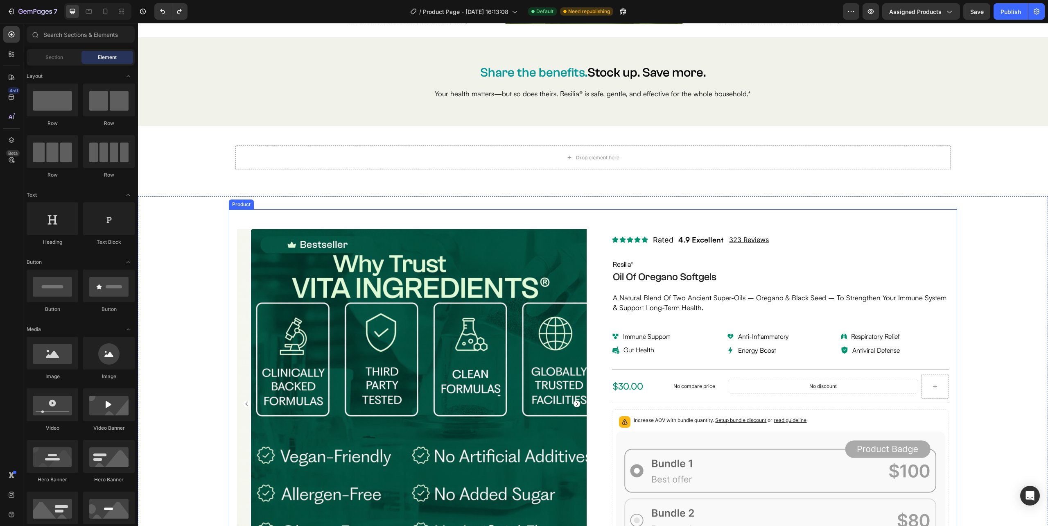
click at [408, 229] on img at bounding box center [426, 404] width 350 height 350
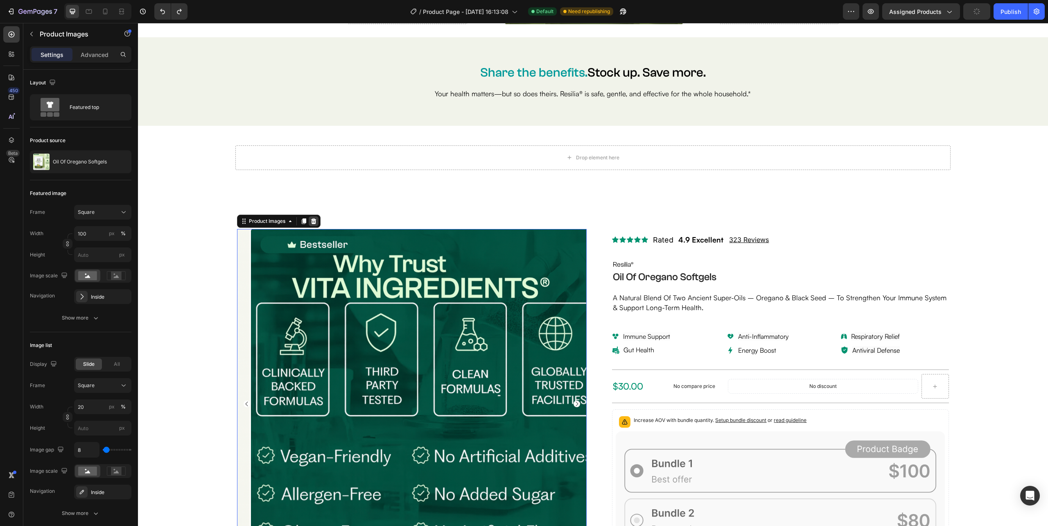
click at [316, 220] on icon at bounding box center [313, 221] width 7 height 7
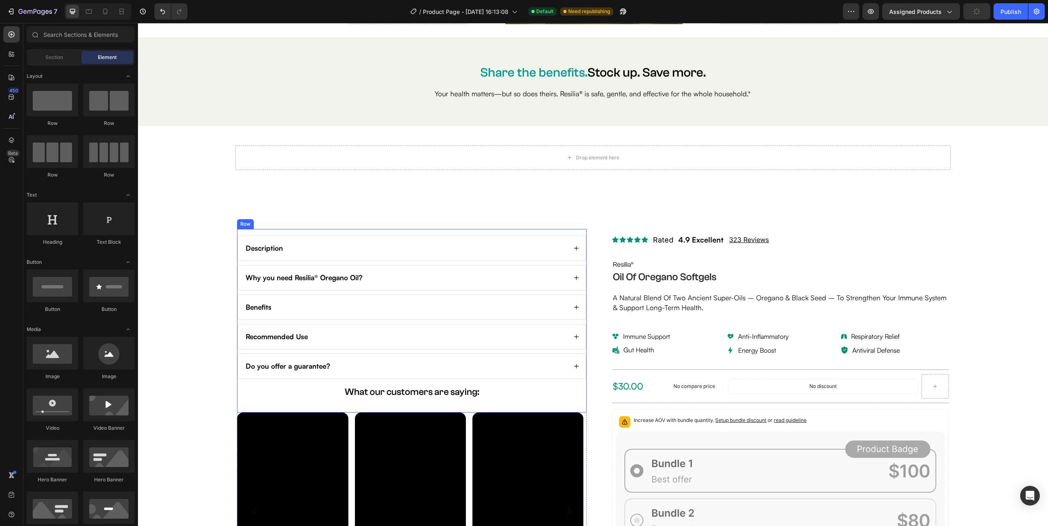
click at [574, 233] on div "Description Why you need Resilia® Oregano Oil? Benefits Recommended Use Do you …" at bounding box center [412, 320] width 350 height 183
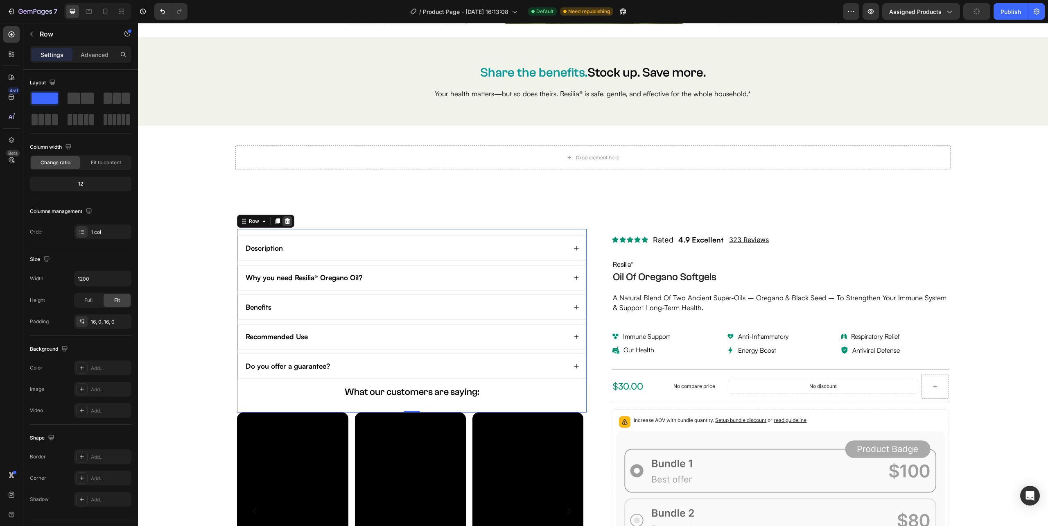
click at [287, 220] on icon at bounding box center [287, 221] width 7 height 7
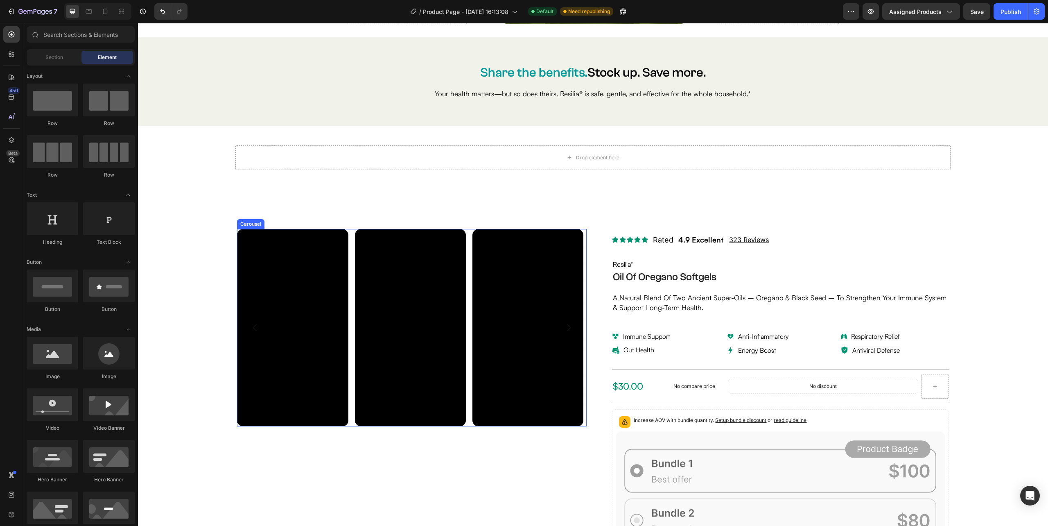
click at [466, 243] on div "Video Video Video Video Video Video Video Video Video" at bounding box center [412, 327] width 350 height 197
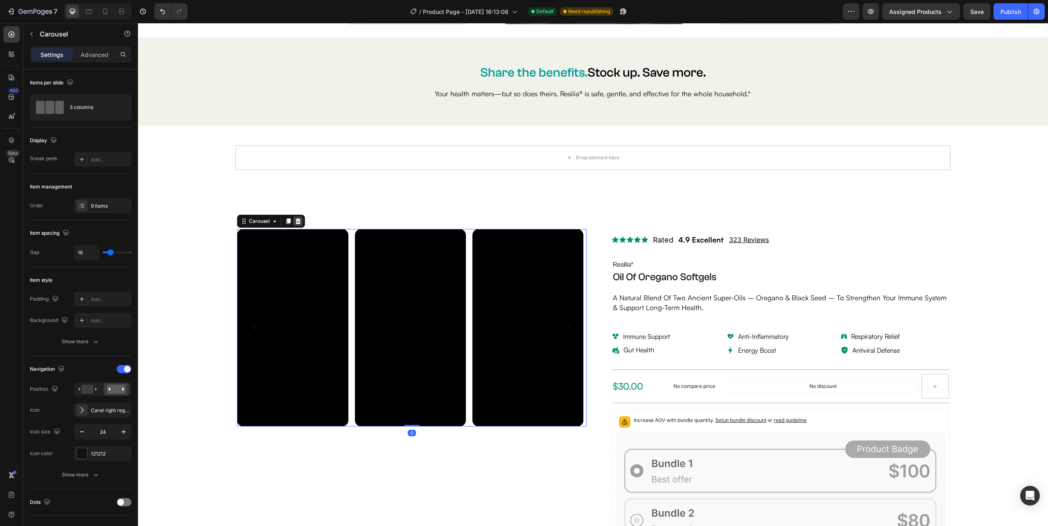
click at [298, 220] on icon at bounding box center [298, 221] width 7 height 7
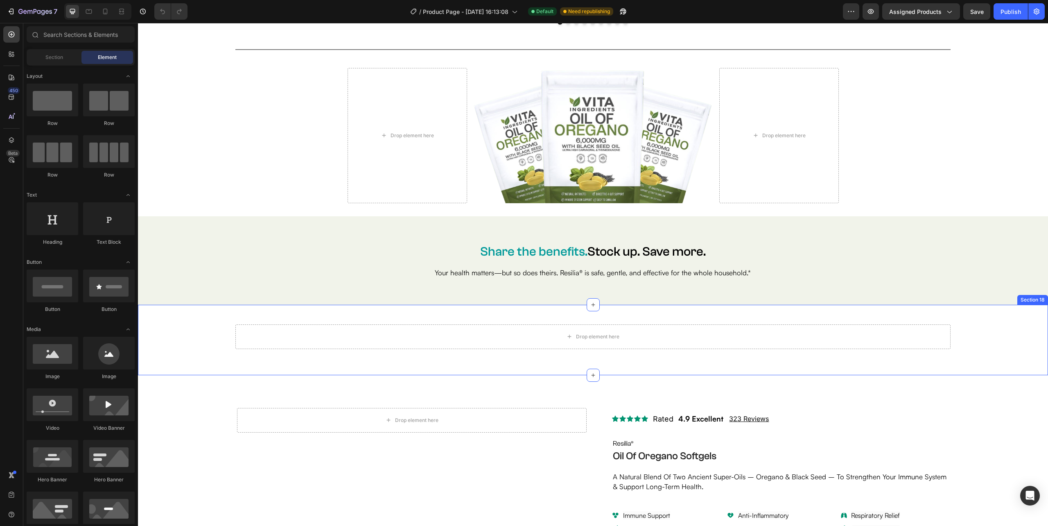
scroll to position [3399, 0]
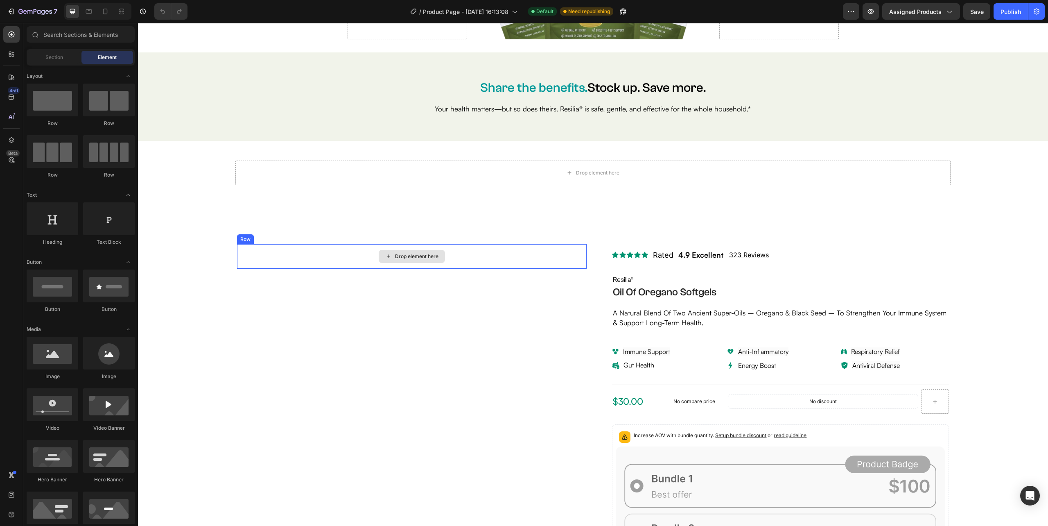
click at [574, 260] on div "Drop element here" at bounding box center [412, 256] width 350 height 25
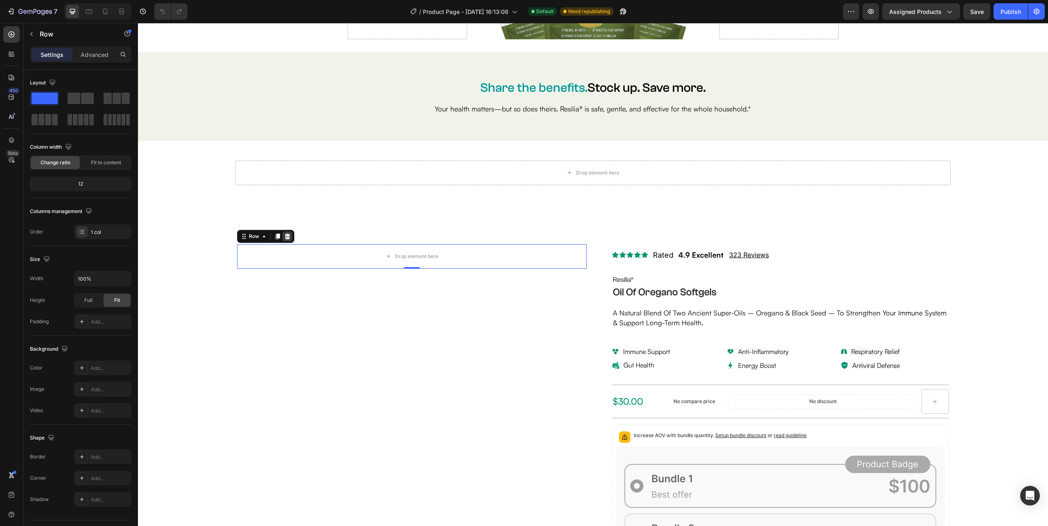
click at [284, 237] on icon at bounding box center [287, 236] width 7 height 7
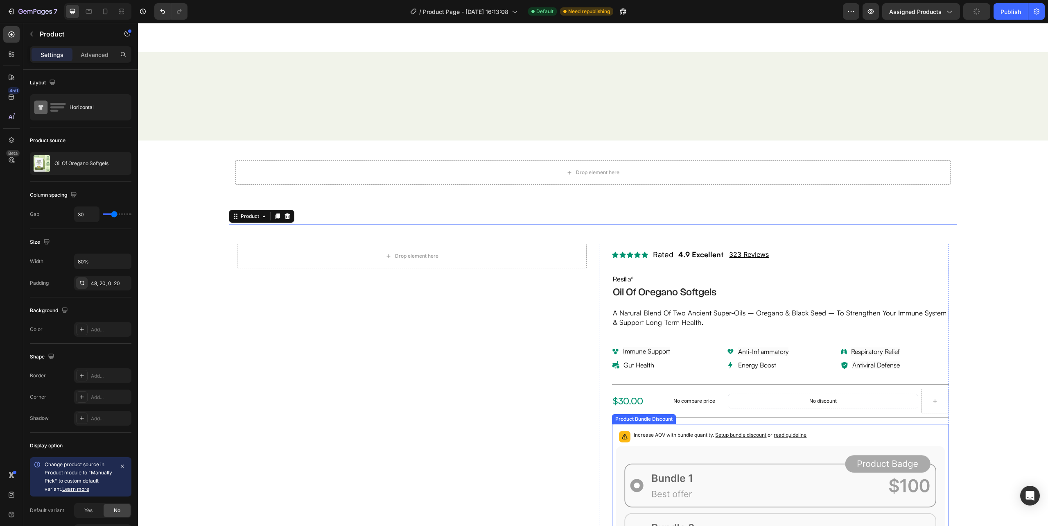
scroll to position [3562, 0]
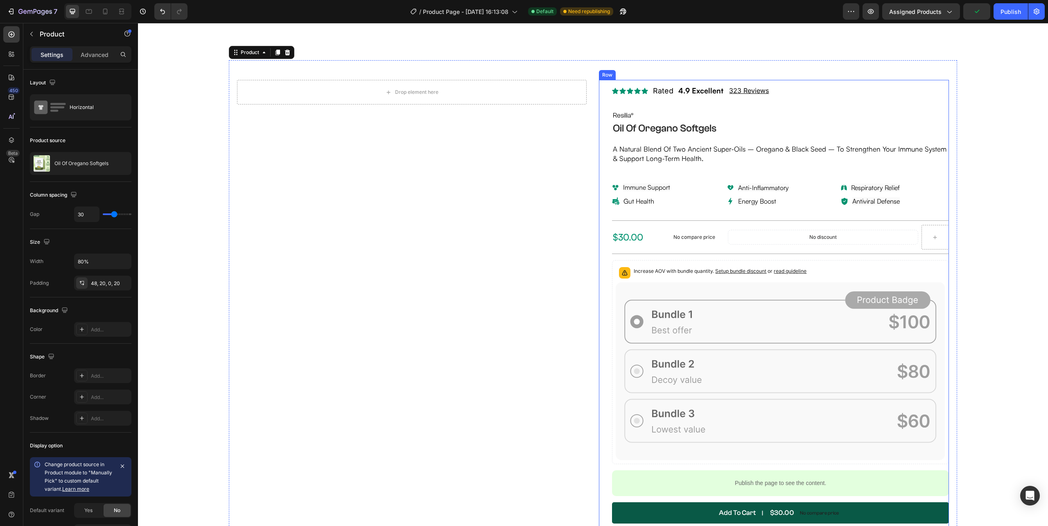
click at [599, 93] on div "Icon Icon Icon Icon Icon Icon List Rated Text Block 4.9 Excellent Text Block 32…" at bounding box center [774, 317] width 350 height 474
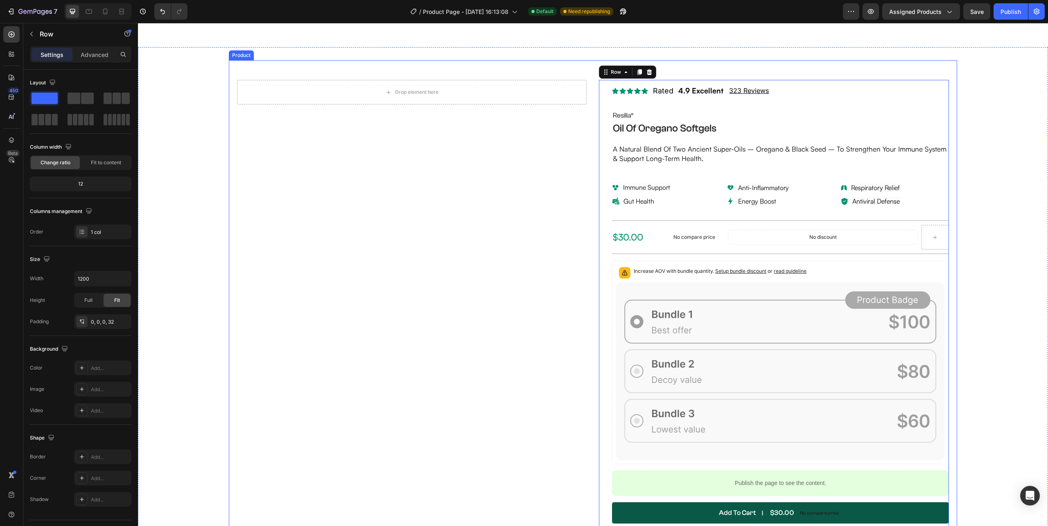
click at [572, 116] on div "Drop element here Row" at bounding box center [412, 433] width 350 height 706
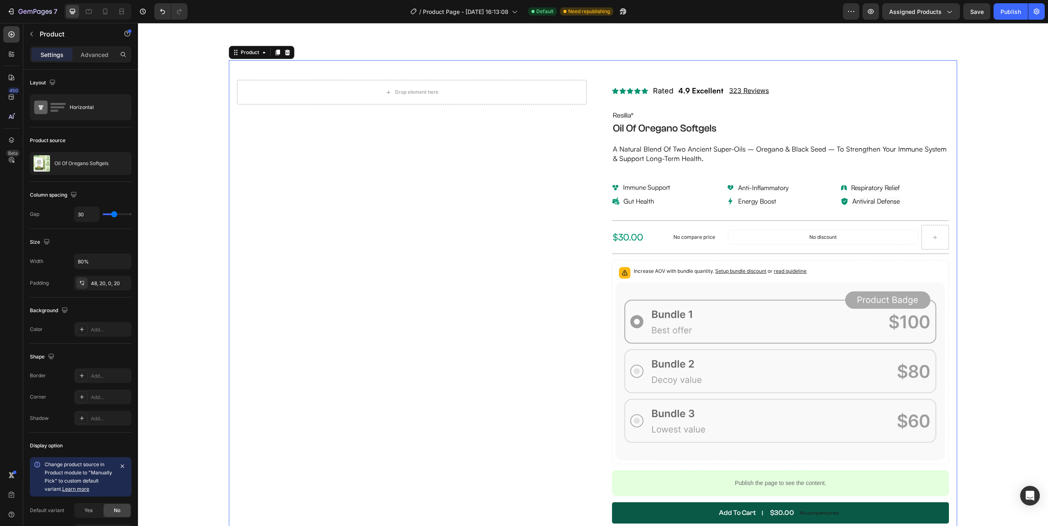
click at [206, 147] on div "Drop element here Row Icon Icon Icon Icon Icon Icon List Rated Text Block 4.9 E…" at bounding box center [593, 422] width 910 height 725
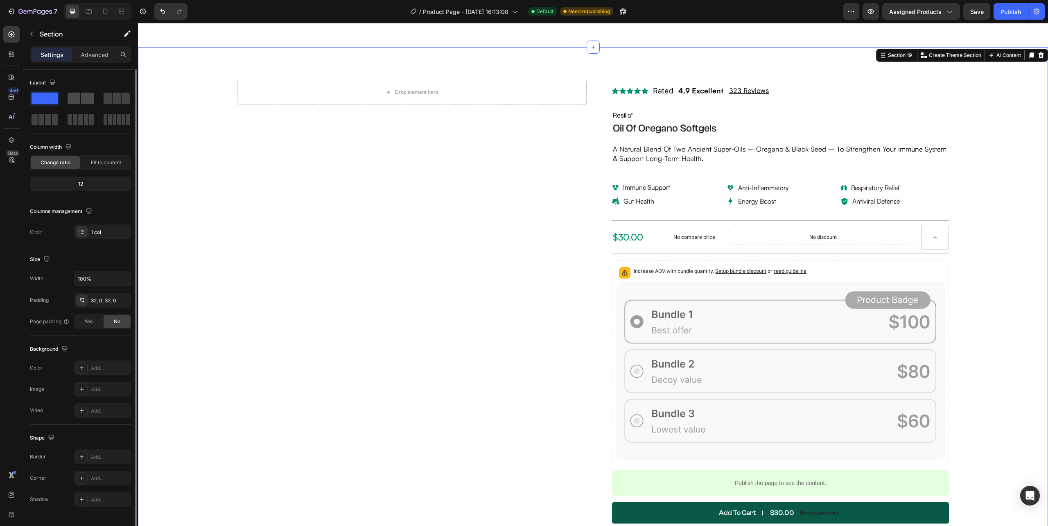
click at [77, 93] on span at bounding box center [74, 98] width 13 height 11
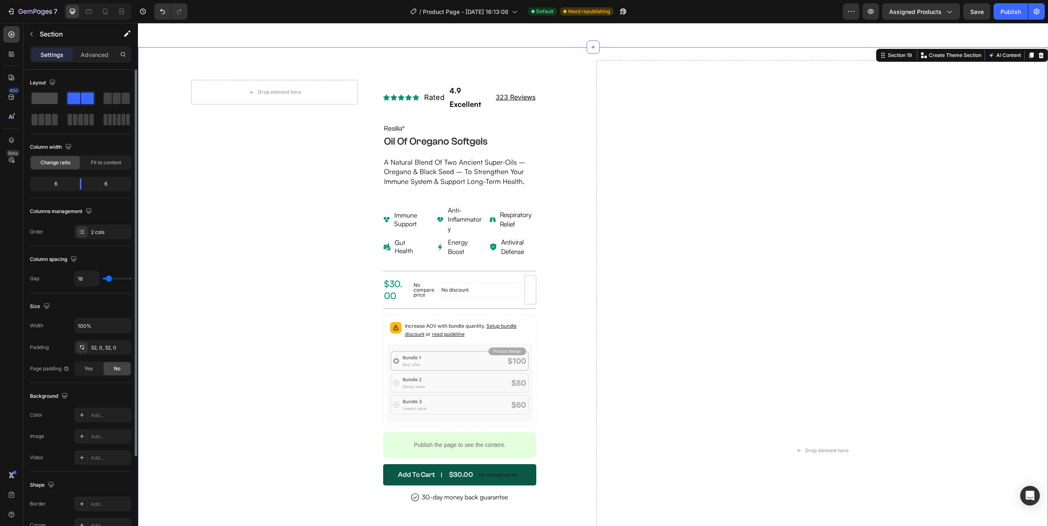
click at [47, 96] on span at bounding box center [45, 98] width 26 height 11
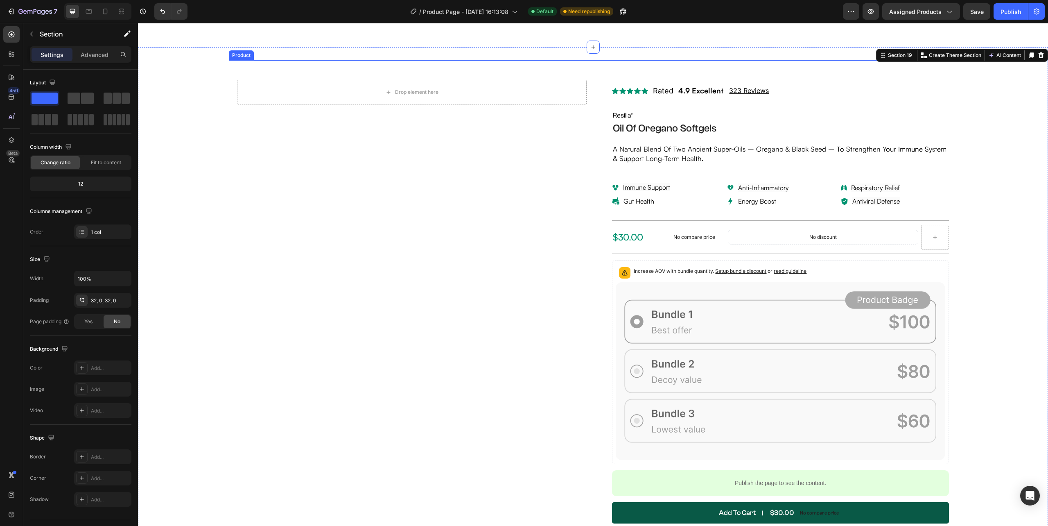
click at [590, 174] on div "Drop element here Row Icon Icon Icon Icon Icon Icon List Rated Text Block 4.9 E…" at bounding box center [593, 422] width 728 height 725
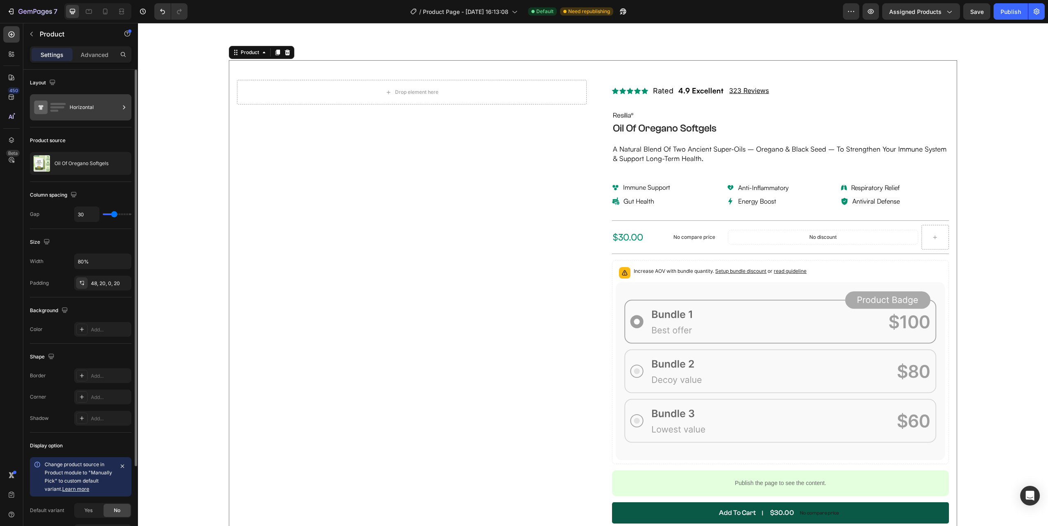
click at [81, 106] on div "Horizontal" at bounding box center [95, 107] width 50 height 19
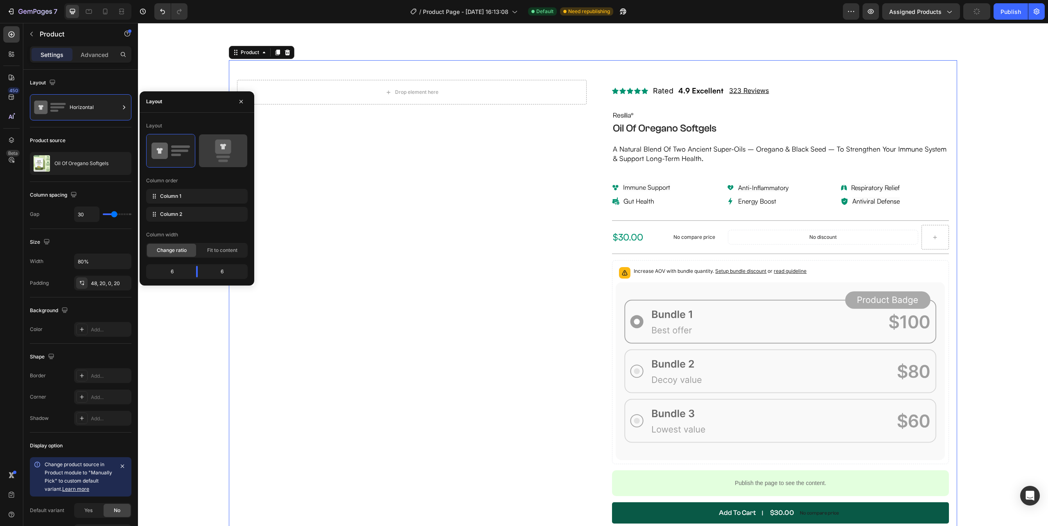
click at [228, 153] on icon at bounding box center [223, 146] width 16 height 14
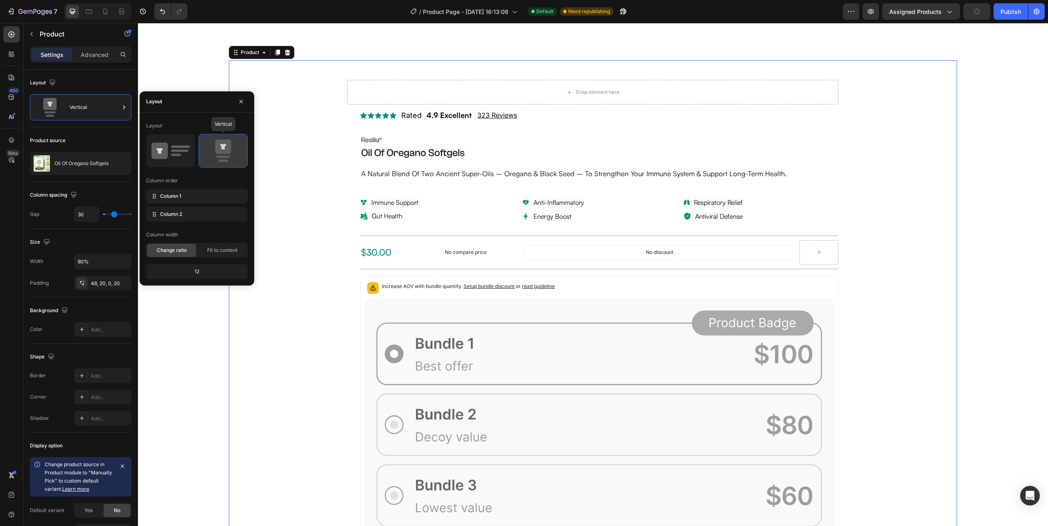
type input "0"
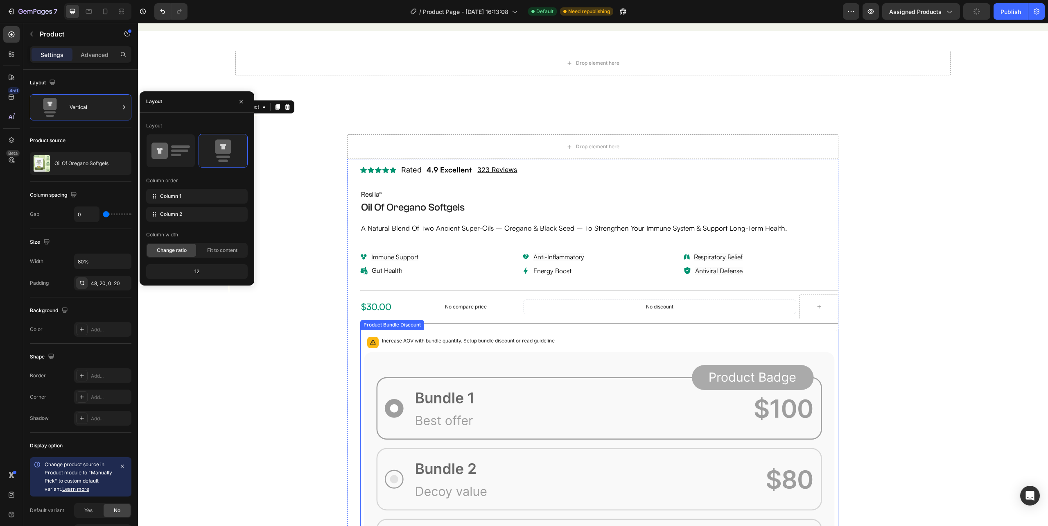
scroll to position [3453, 0]
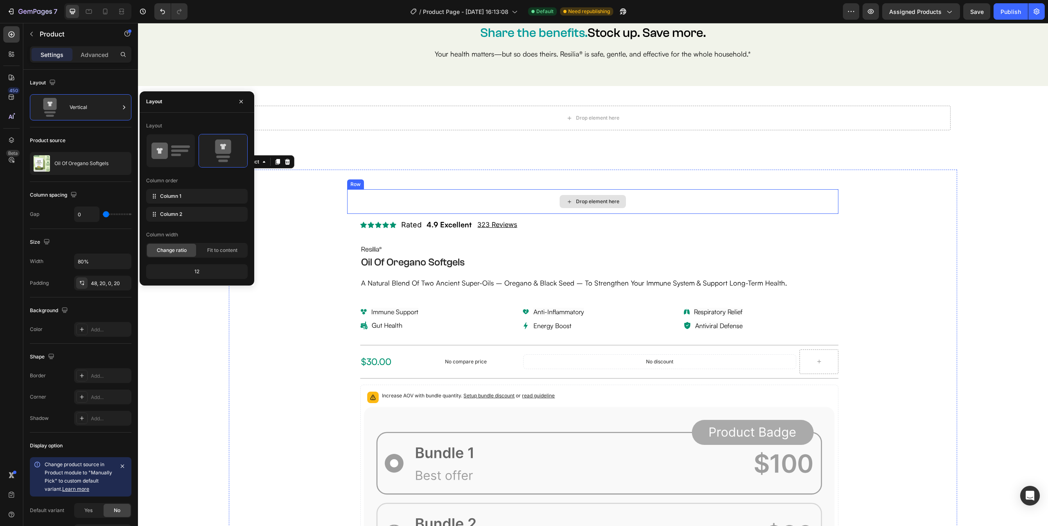
click at [529, 201] on div "Drop element here" at bounding box center [592, 201] width 491 height 25
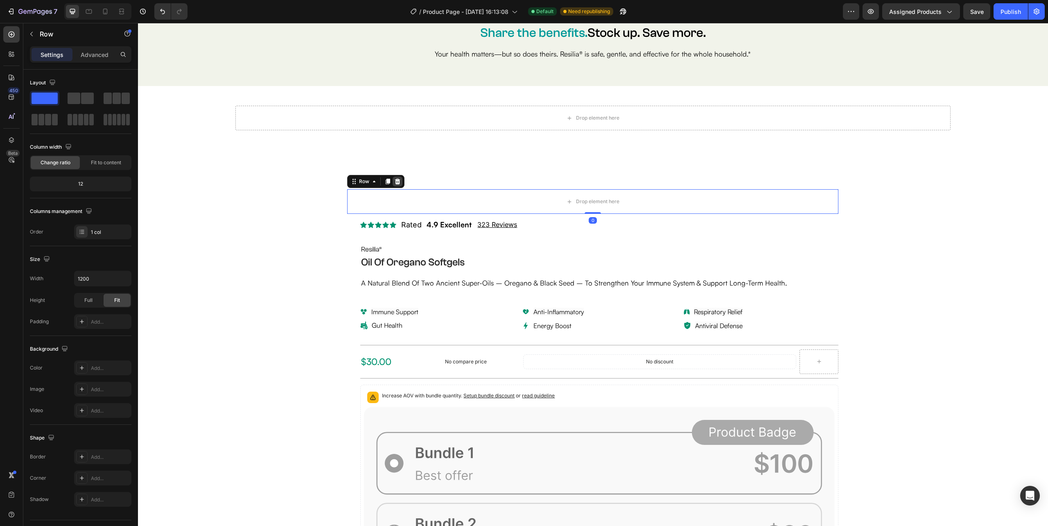
click at [394, 177] on div at bounding box center [398, 181] width 10 height 10
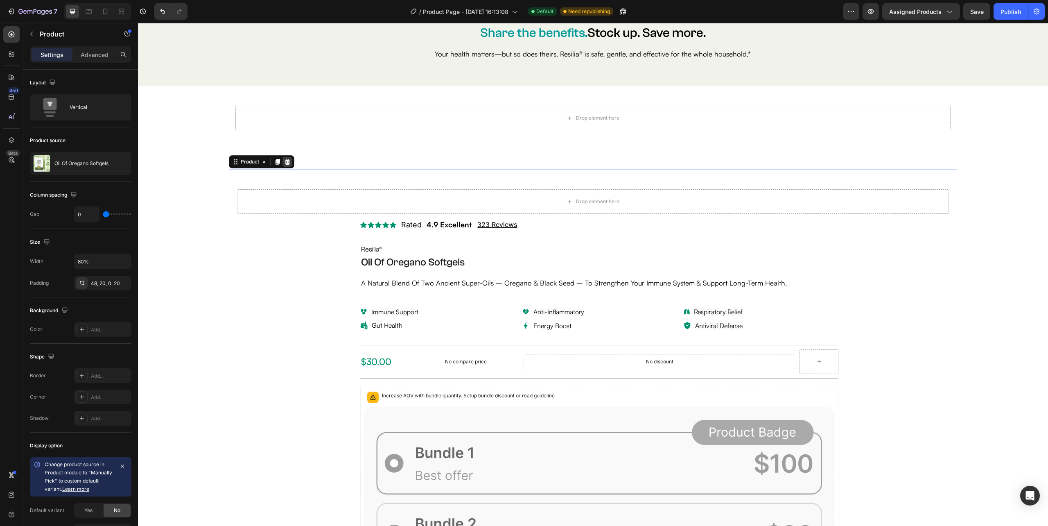
click at [287, 164] on icon at bounding box center [287, 162] width 5 height 6
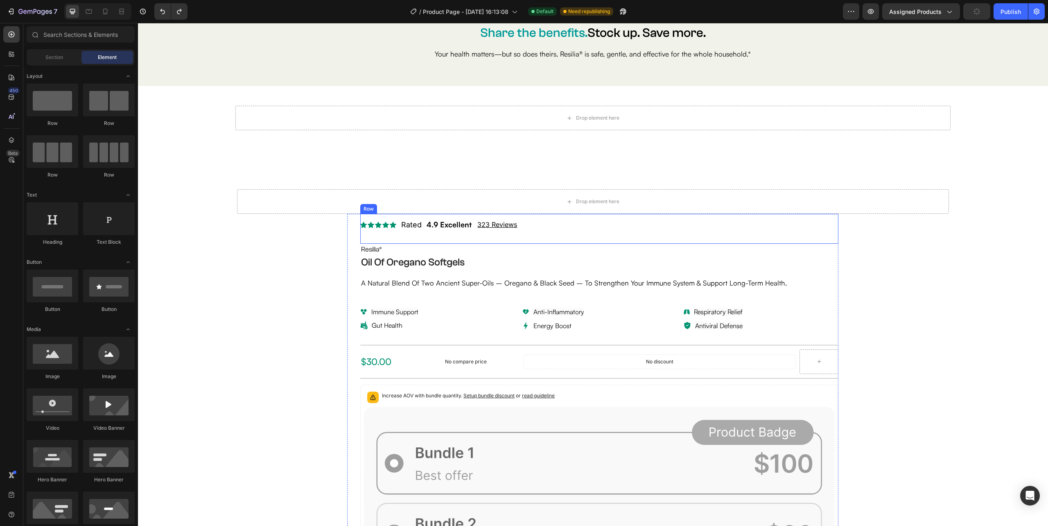
click at [567, 228] on div "Icon Icon Icon Icon Icon Icon List Rated Text Block 4.9 Excellent Text Block 32…" at bounding box center [599, 229] width 478 height 30
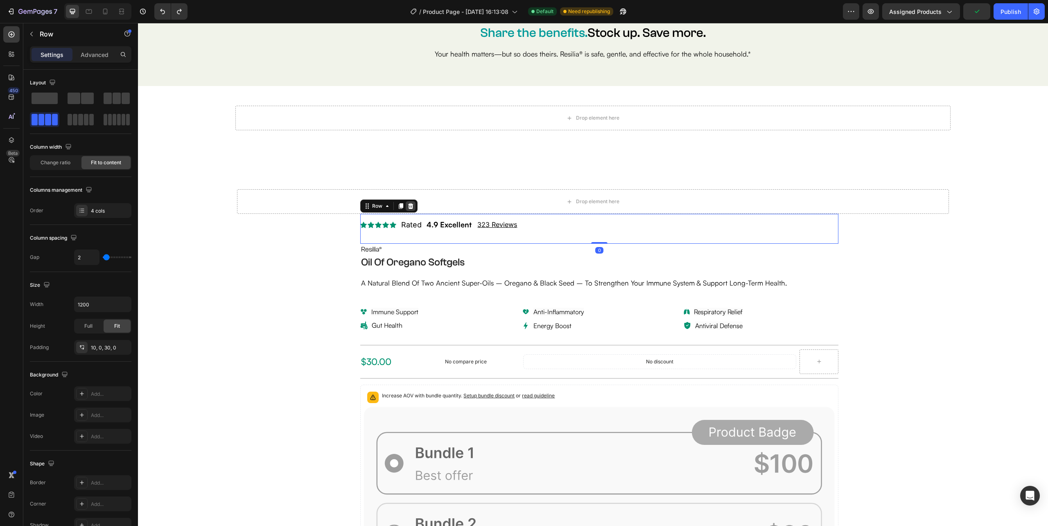
click at [407, 206] on icon at bounding box center [410, 206] width 7 height 7
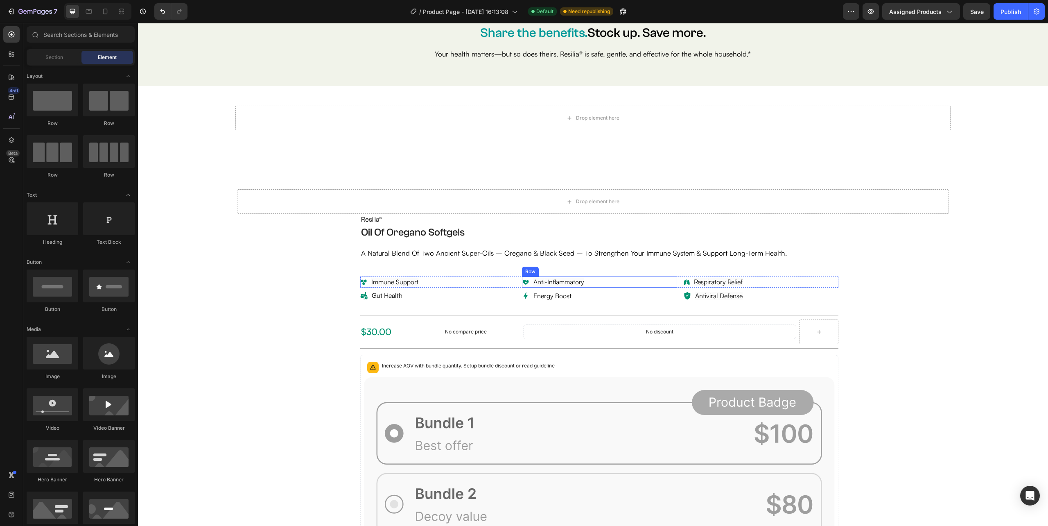
click at [649, 287] on div "Image Anti-Inflammatory Text Block Row" at bounding box center [599, 281] width 155 height 11
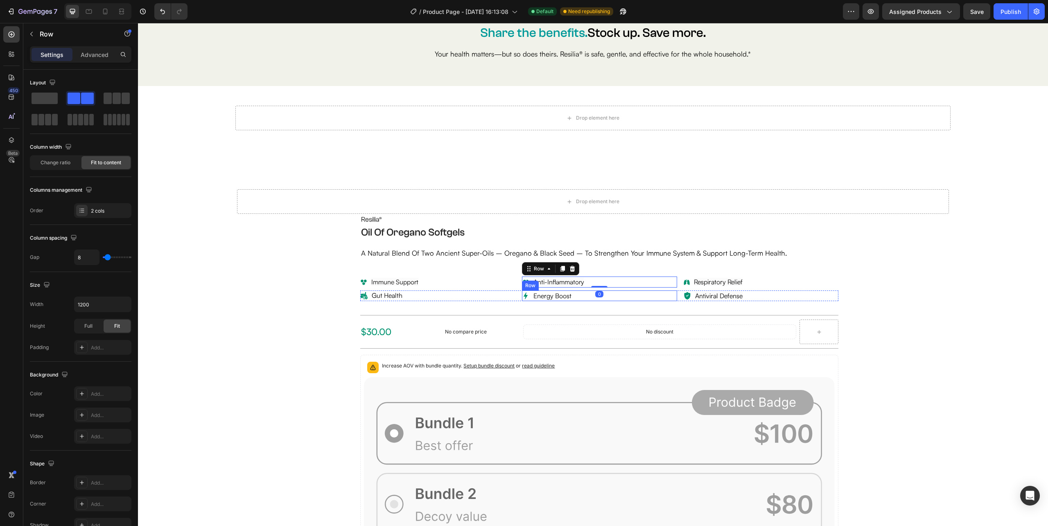
click at [674, 292] on div "Image Gut Health Text Block Row Image Energy Boost Text Block Row Image Antivir…" at bounding box center [599, 295] width 478 height 11
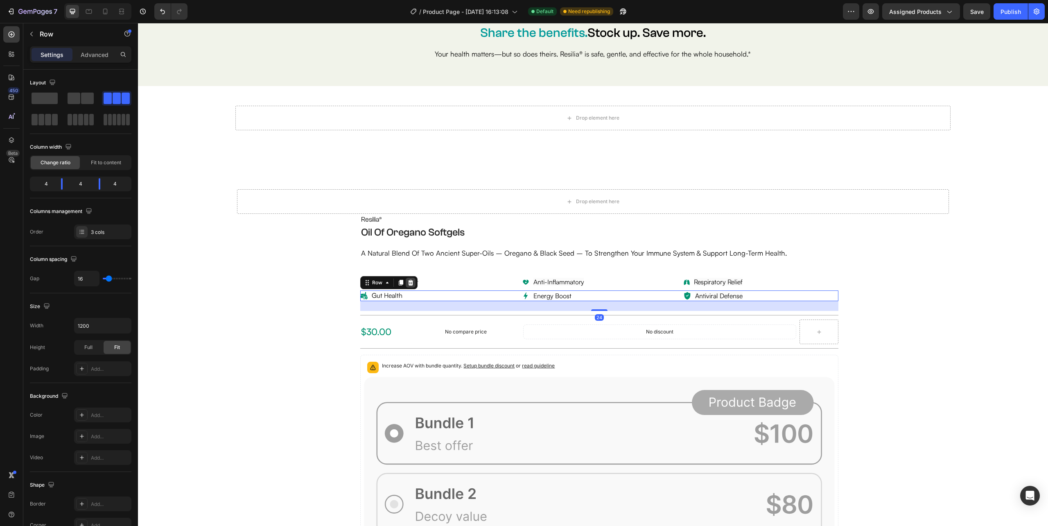
click at [408, 282] on icon at bounding box center [410, 283] width 5 height 6
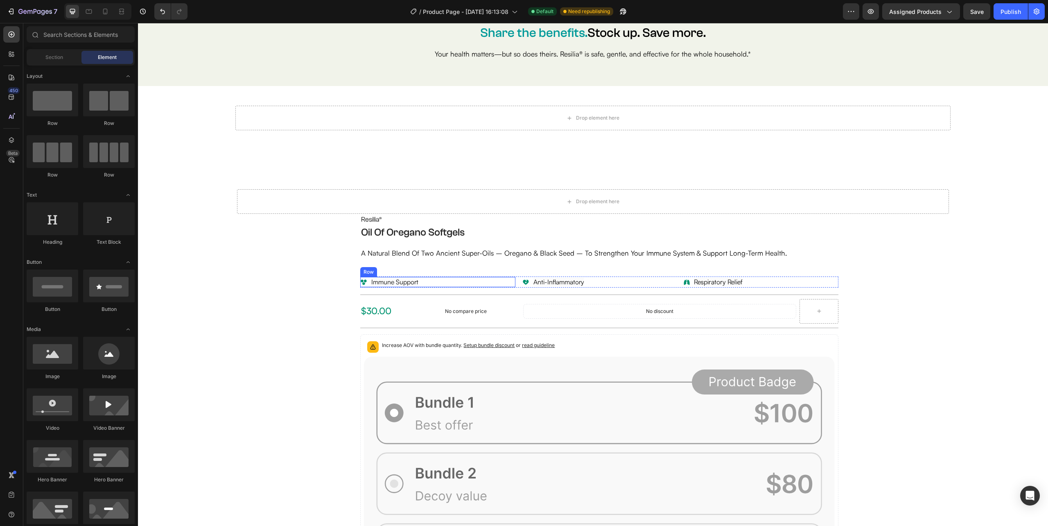
click at [434, 279] on div "Image Immune Support Text Block Row" at bounding box center [437, 282] width 155 height 10
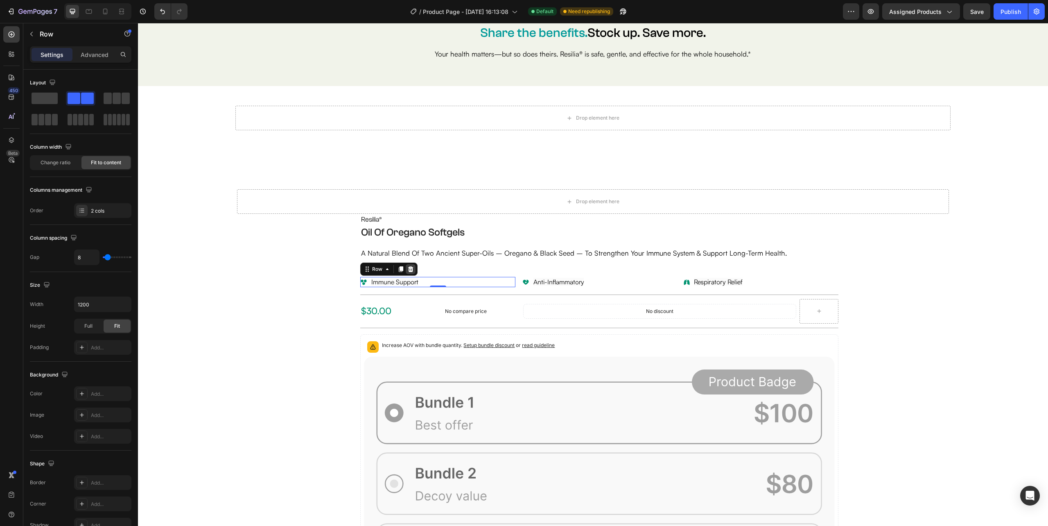
click at [408, 269] on icon at bounding box center [410, 269] width 5 height 6
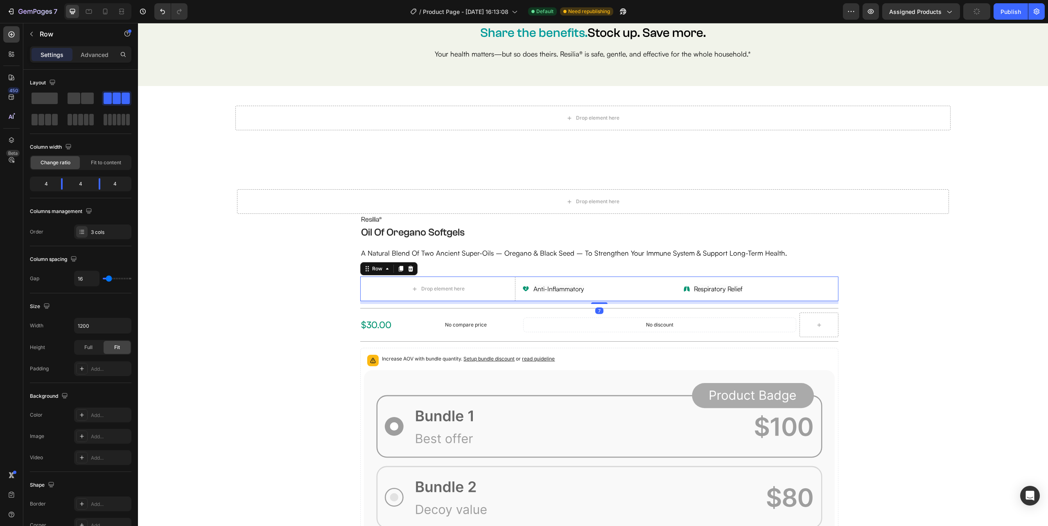
click at [410, 269] on div at bounding box center [411, 269] width 10 height 10
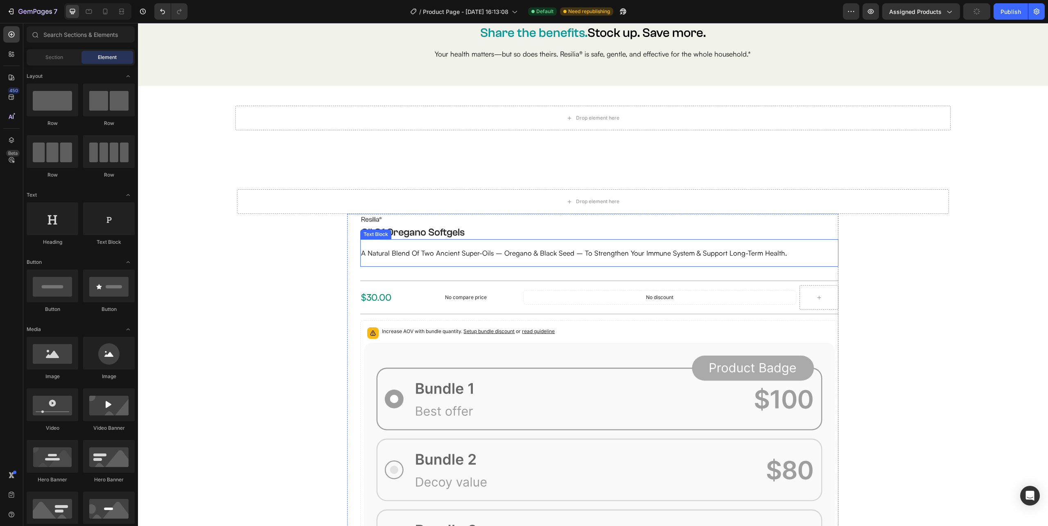
click at [360, 256] on div "a natural blend of two ancient super-oils – oregano & black seed – to strengthe…" at bounding box center [599, 252] width 478 height 11
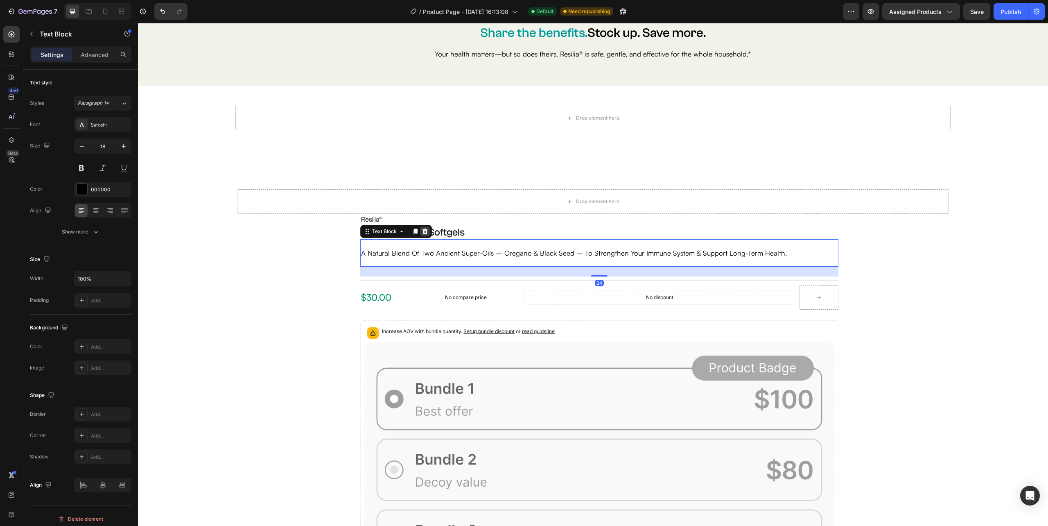
click at [420, 235] on div at bounding box center [425, 231] width 10 height 10
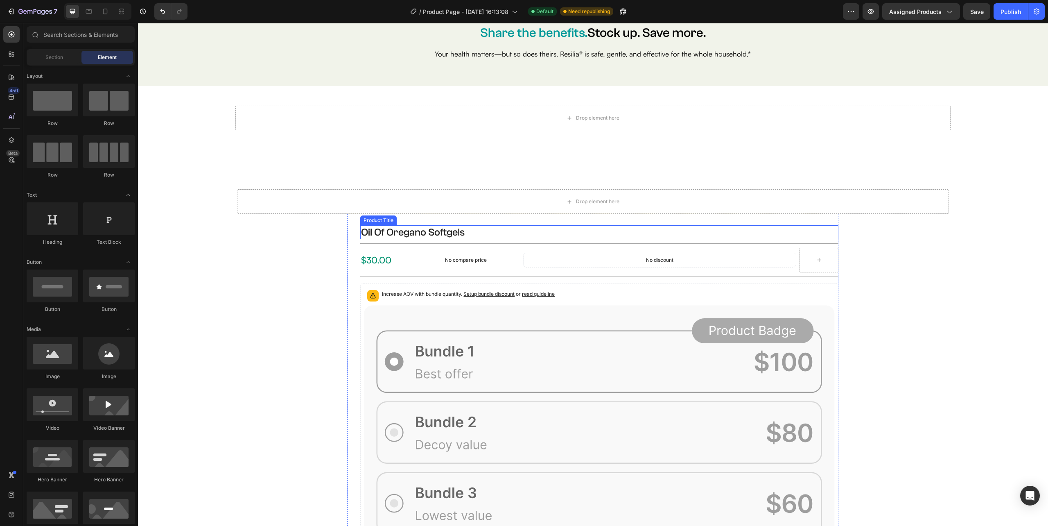
click at [360, 235] on h1 "Oil Of Oregano Softgels" at bounding box center [599, 232] width 478 height 14
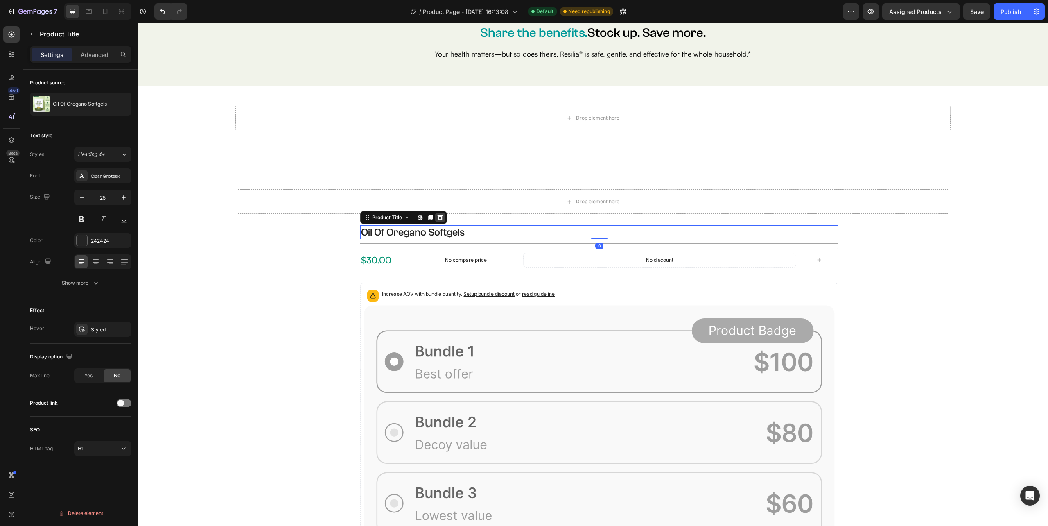
click at [437, 217] on icon at bounding box center [440, 217] width 7 height 7
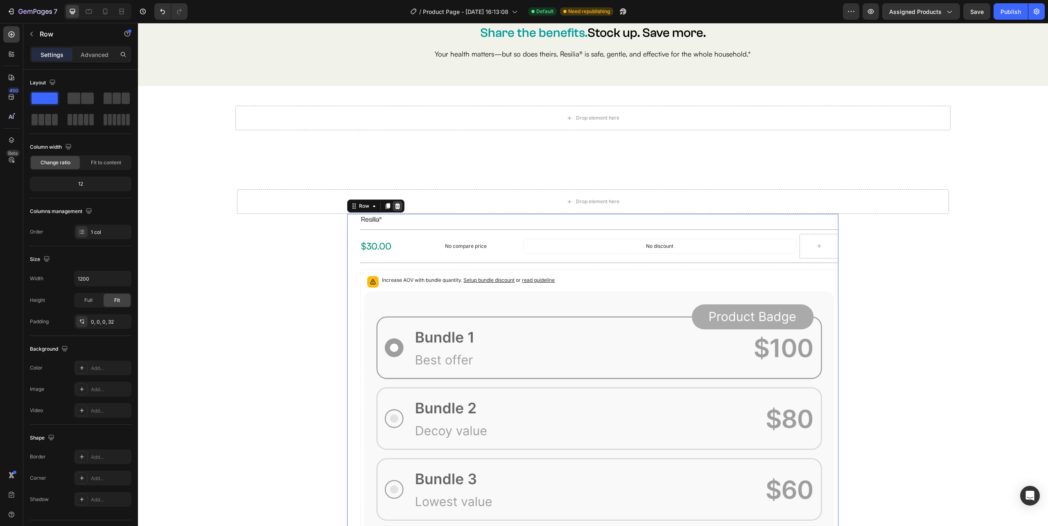
click at [395, 203] on icon at bounding box center [397, 206] width 7 height 7
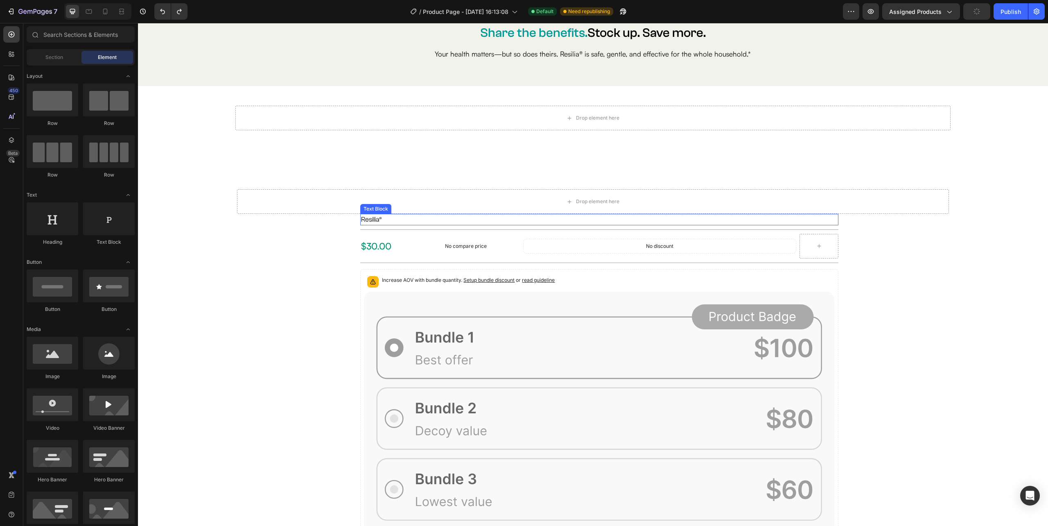
click at [384, 219] on p "Resilia®" at bounding box center [599, 220] width 477 height 10
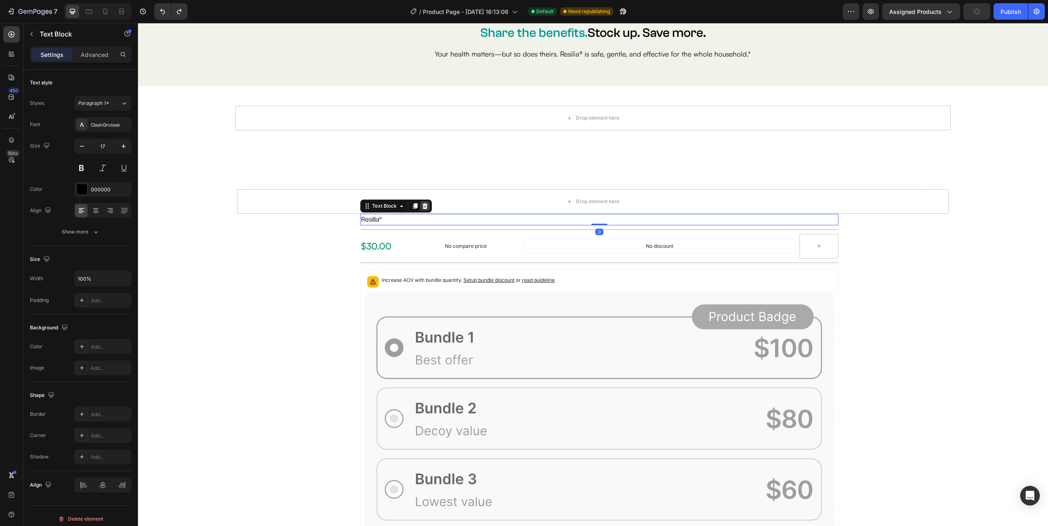
click at [423, 206] on icon at bounding box center [425, 206] width 5 height 6
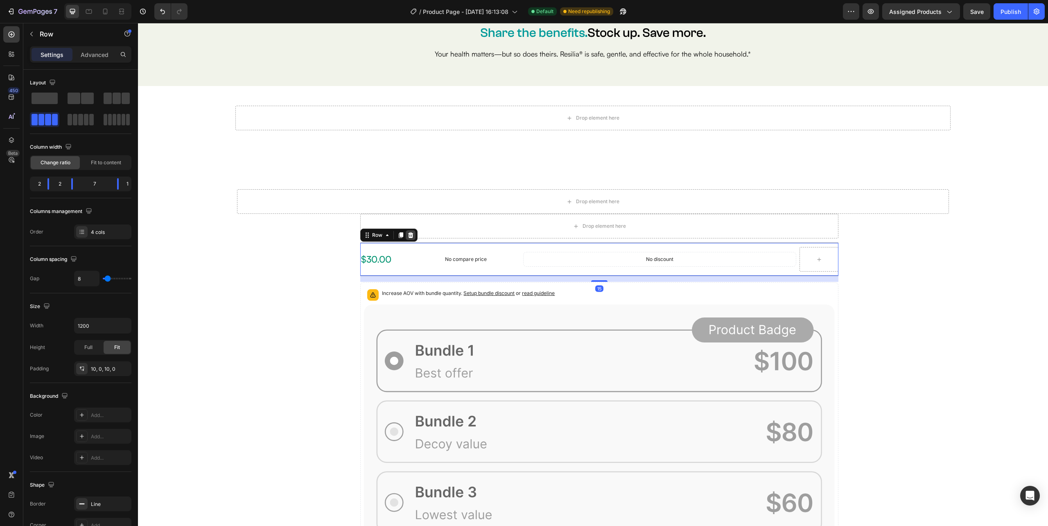
click at [407, 235] on icon at bounding box center [410, 235] width 7 height 7
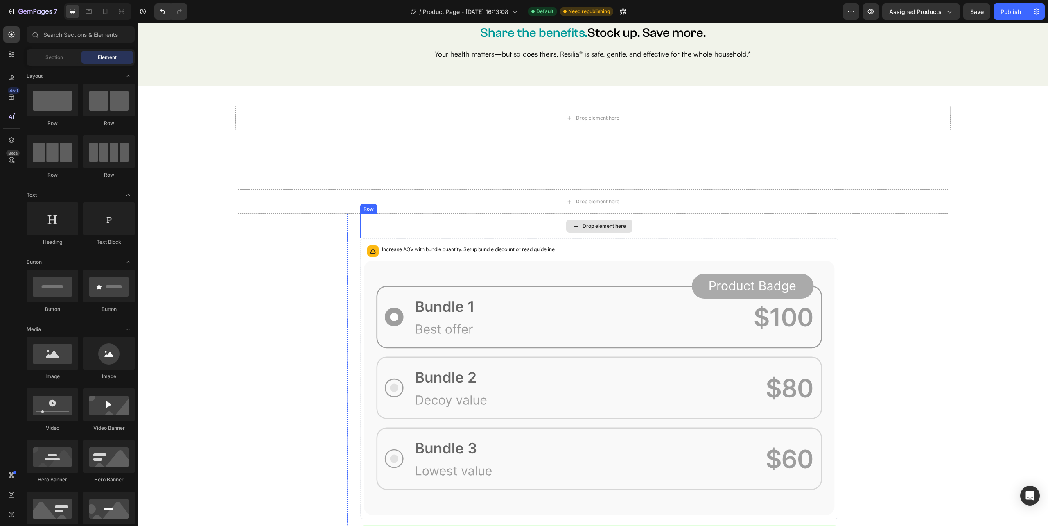
click at [504, 228] on div "Drop element here" at bounding box center [599, 226] width 478 height 25
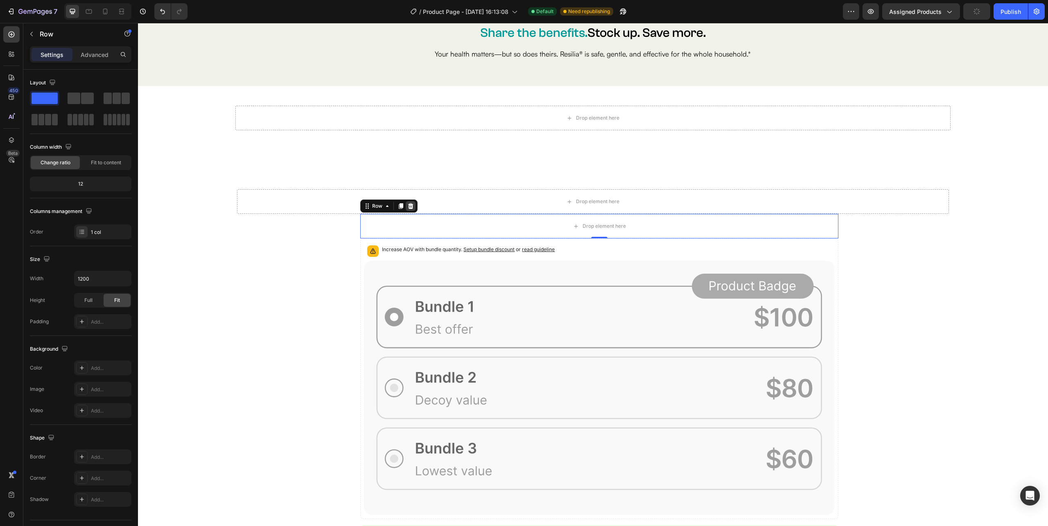
click at [409, 207] on icon at bounding box center [410, 206] width 7 height 7
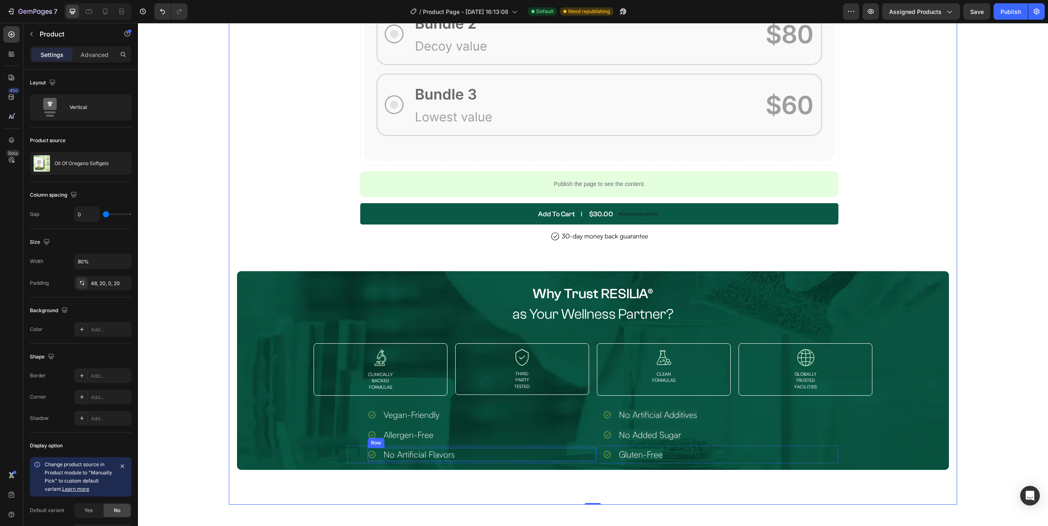
scroll to position [3835, 0]
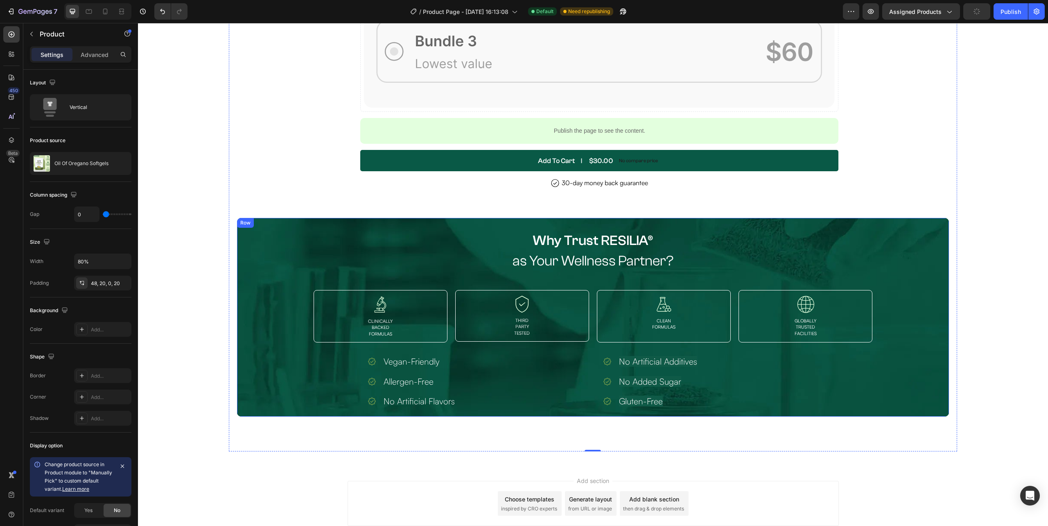
click at [254, 410] on div "Why Trust RESILIA® Text Block as Your Wellness Partner? Heading Image Clinicall…" at bounding box center [593, 320] width 698 height 180
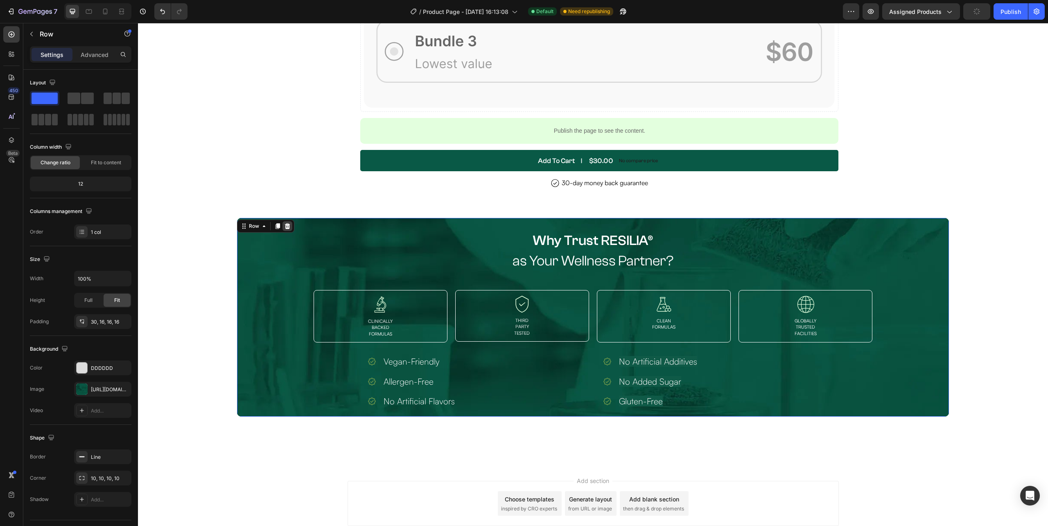
click at [282, 228] on div at bounding box center [287, 226] width 10 height 10
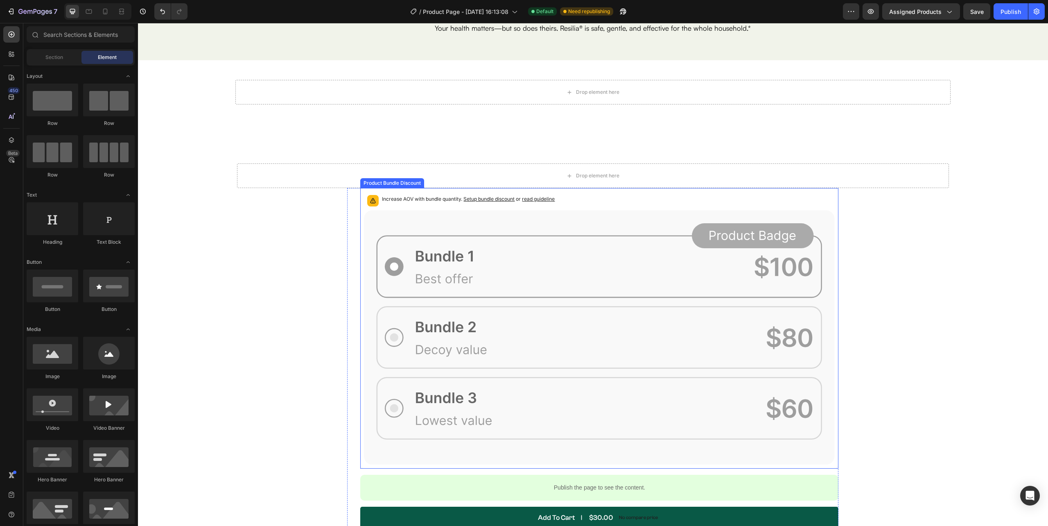
scroll to position [3327, 0]
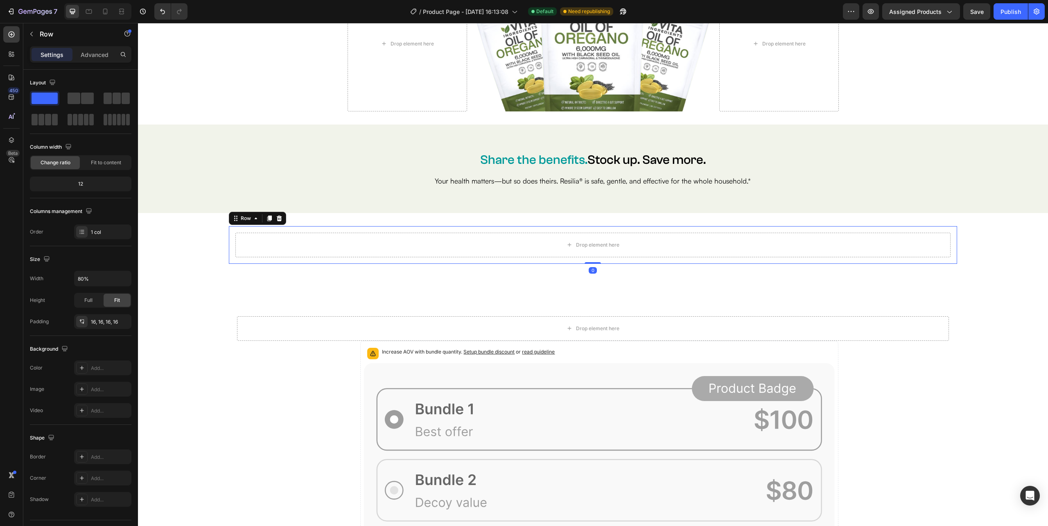
click at [284, 219] on div "Row" at bounding box center [257, 218] width 57 height 13
click at [401, 289] on div "Drop element here Image USA’s Top Rated Gut Reset Formula Text Block Row Resili…" at bounding box center [593, 503] width 910 height 441
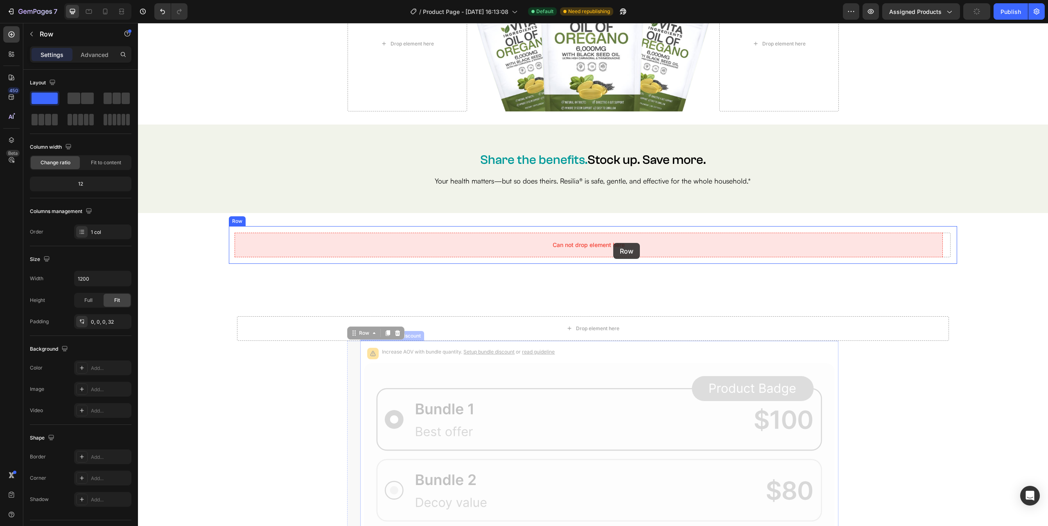
drag, startPoint x: 353, startPoint y: 401, endPoint x: 448, endPoint y: 293, distance: 144.2
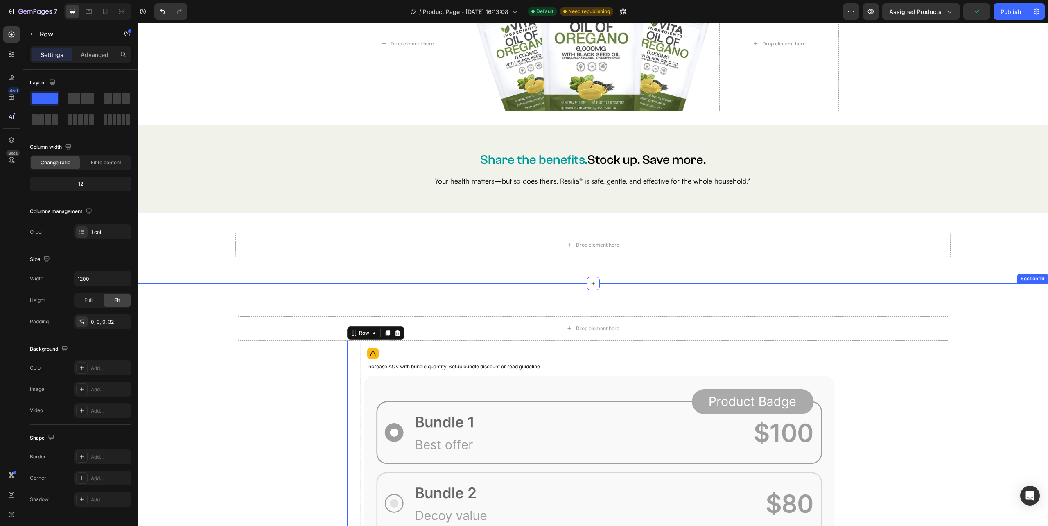
click at [264, 259] on div "Drop element here Row" at bounding box center [593, 245] width 728 height 38
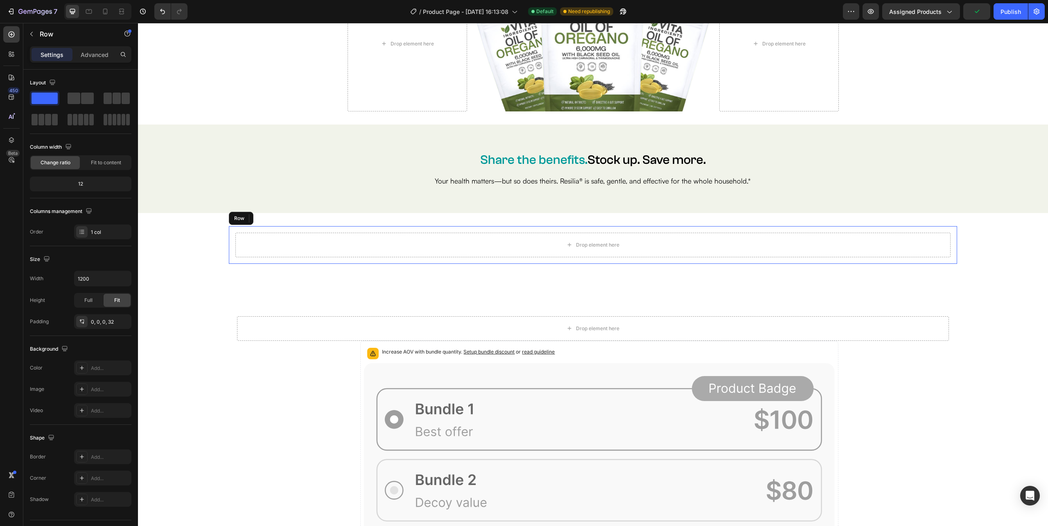
click at [428, 245] on div "Drop element here" at bounding box center [592, 245] width 715 height 25
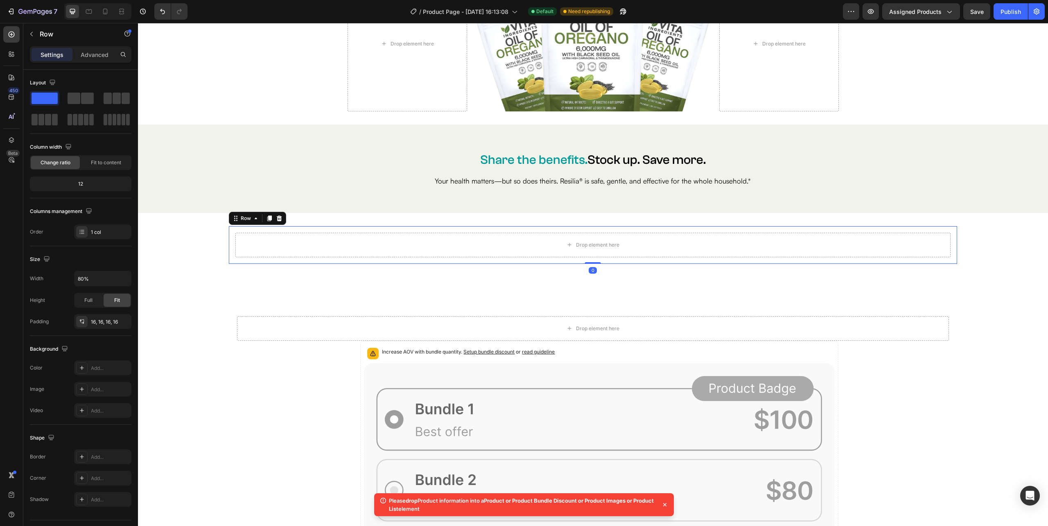
click at [280, 215] on icon at bounding box center [279, 218] width 7 height 7
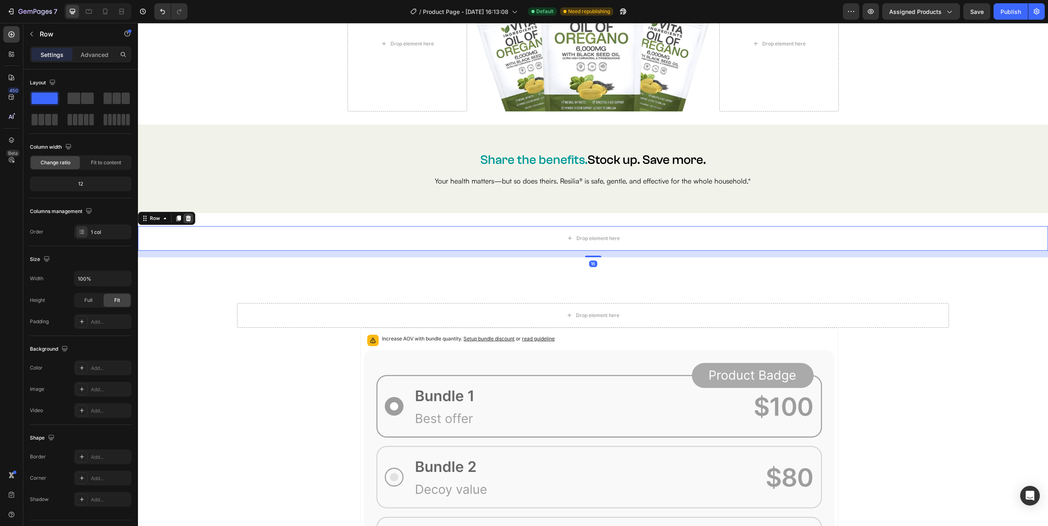
click at [189, 218] on icon at bounding box center [188, 218] width 7 height 7
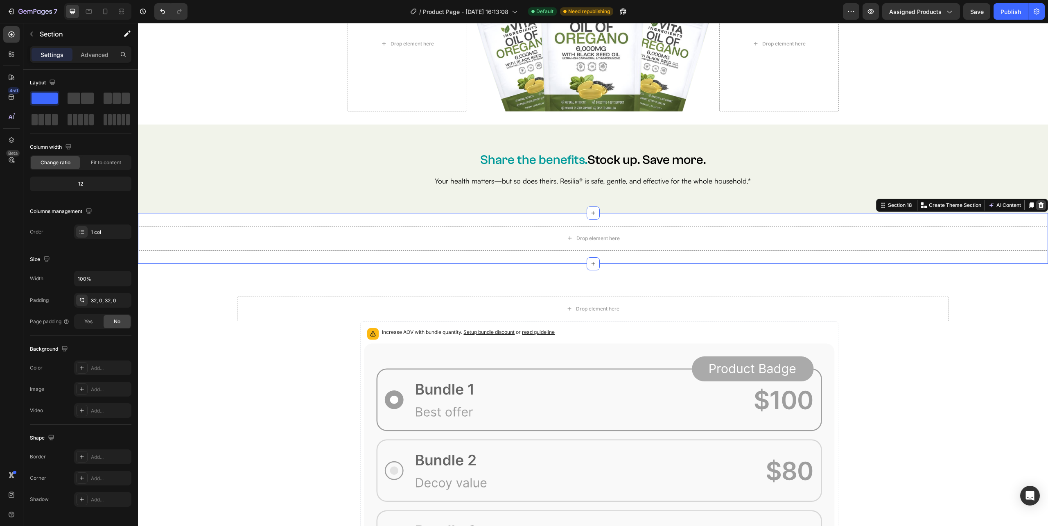
click at [1039, 207] on icon at bounding box center [1041, 205] width 5 height 6
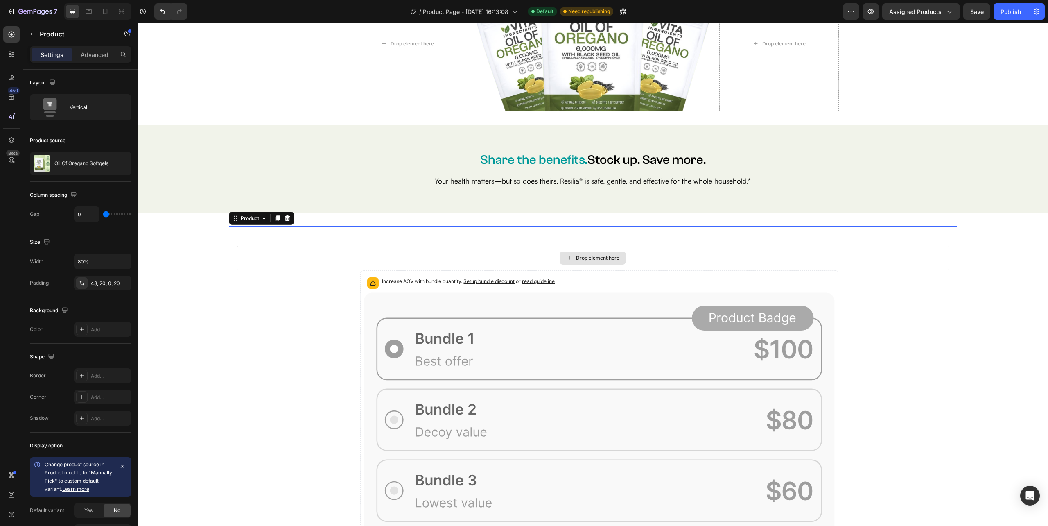
click at [621, 264] on div "Drop element here" at bounding box center [593, 258] width 712 height 25
click at [669, 259] on div "Drop element here" at bounding box center [593, 258] width 712 height 25
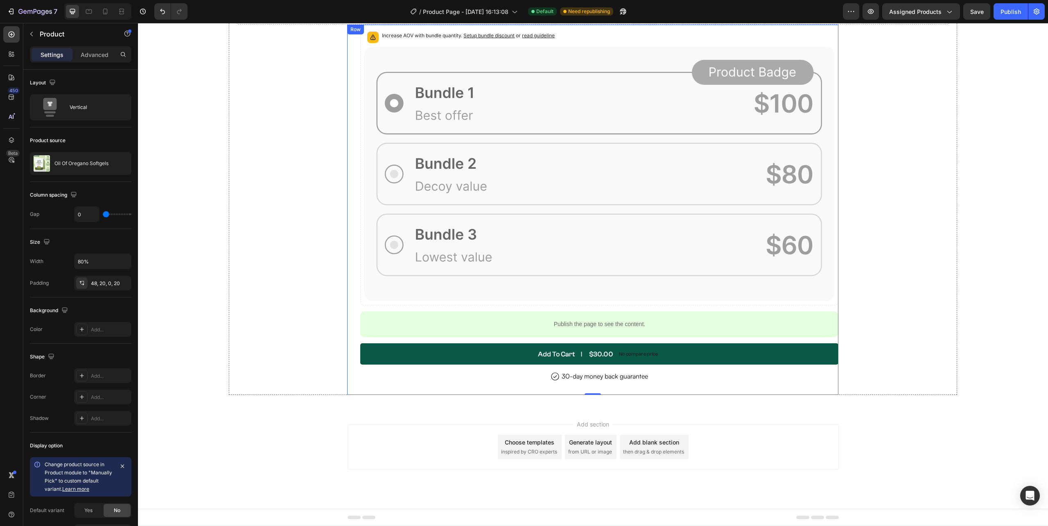
click at [351, 183] on div "Image USA’s Top Rated Gut Reset Formula Text Block Row Resilia Oil of Oregano i…" at bounding box center [592, 210] width 491 height 370
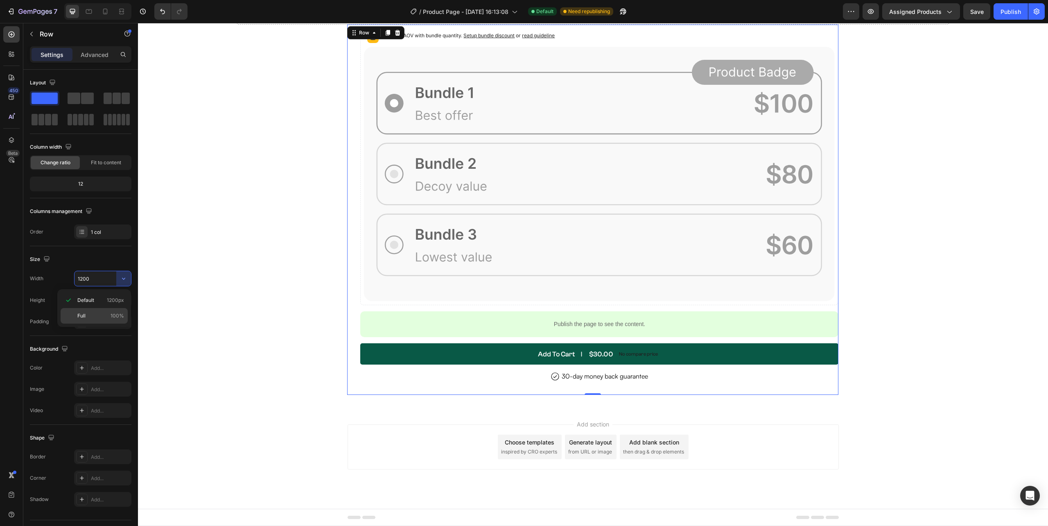
click at [94, 312] on div "Full 100%" at bounding box center [94, 316] width 67 height 16
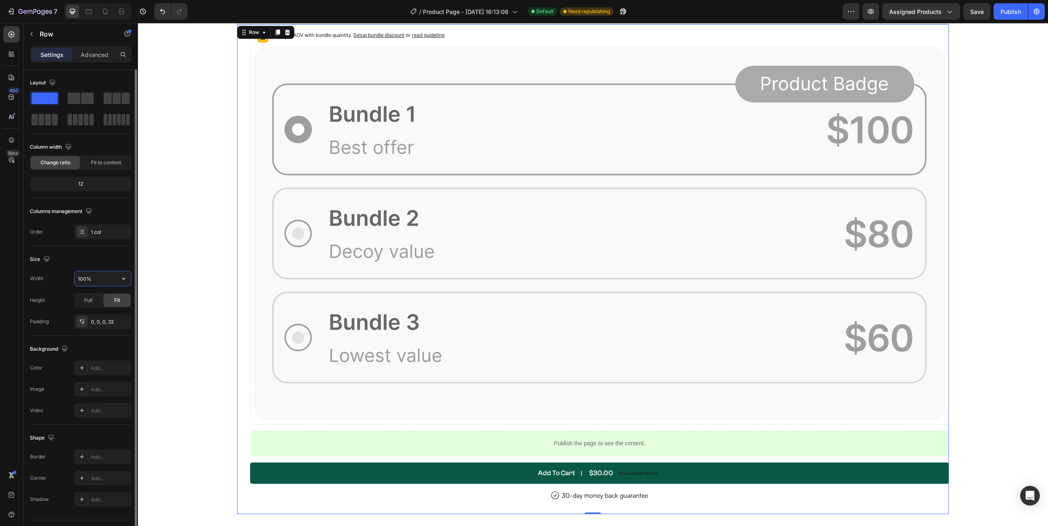
click at [85, 280] on input "100%" at bounding box center [103, 278] width 56 height 15
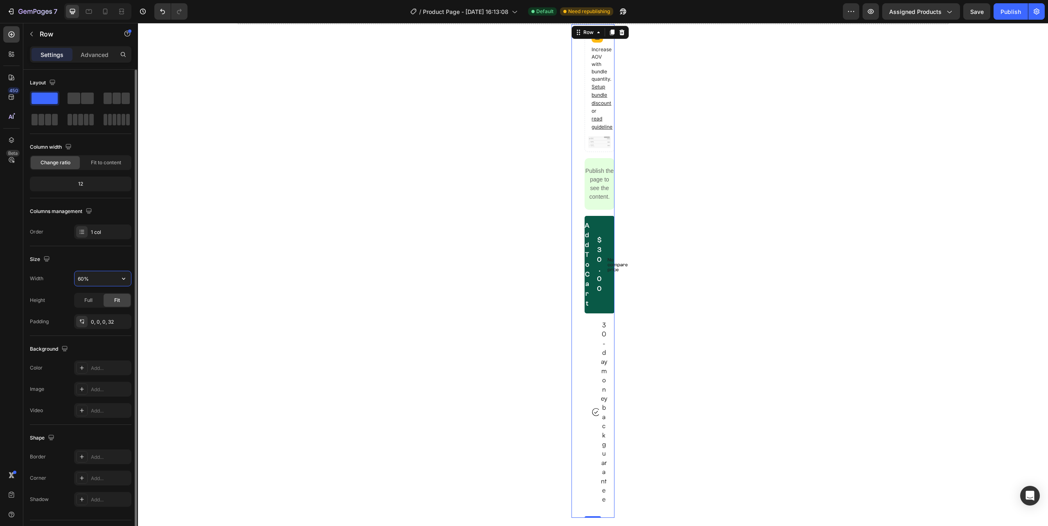
scroll to position [3536, 0]
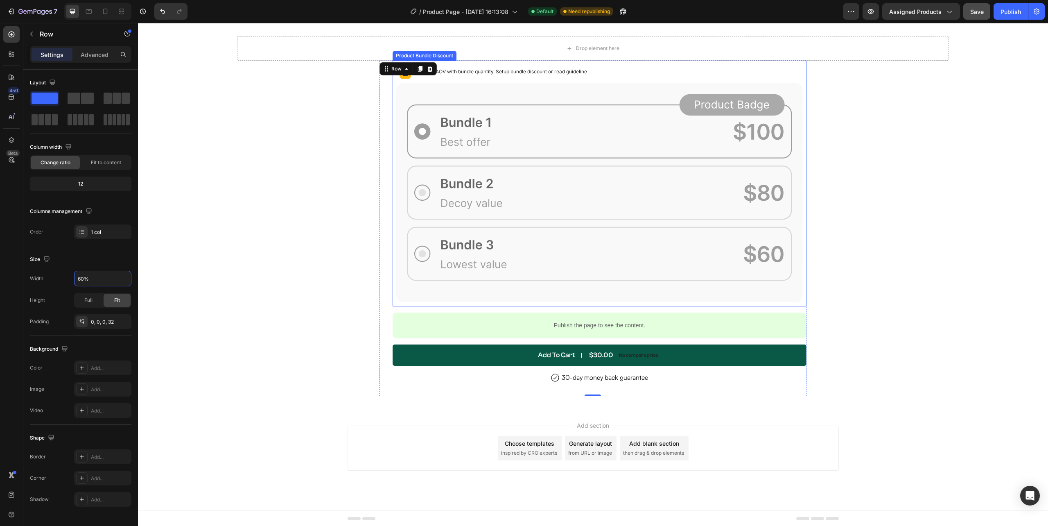
click at [976, 16] on button "Save" at bounding box center [976, 11] width 27 height 16
click at [1002, 14] on div "Publish" at bounding box center [1011, 11] width 20 height 9
click at [388, 296] on div "Image USA’s Top Rated Gut Reset Formula Text Block Row Resilia Oil of Oregano i…" at bounding box center [593, 228] width 427 height 335
click at [84, 282] on input "60%" at bounding box center [103, 278] width 56 height 15
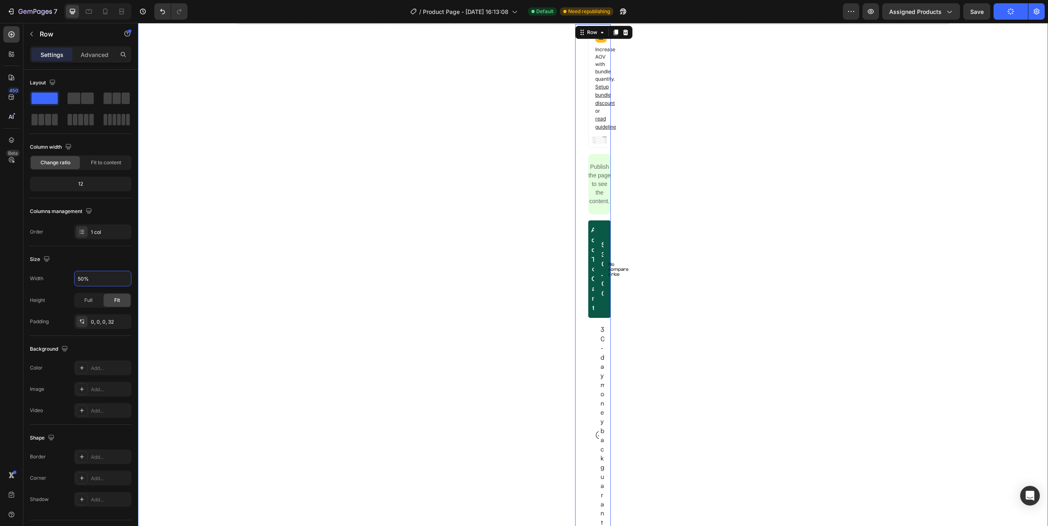
scroll to position [3497, 0]
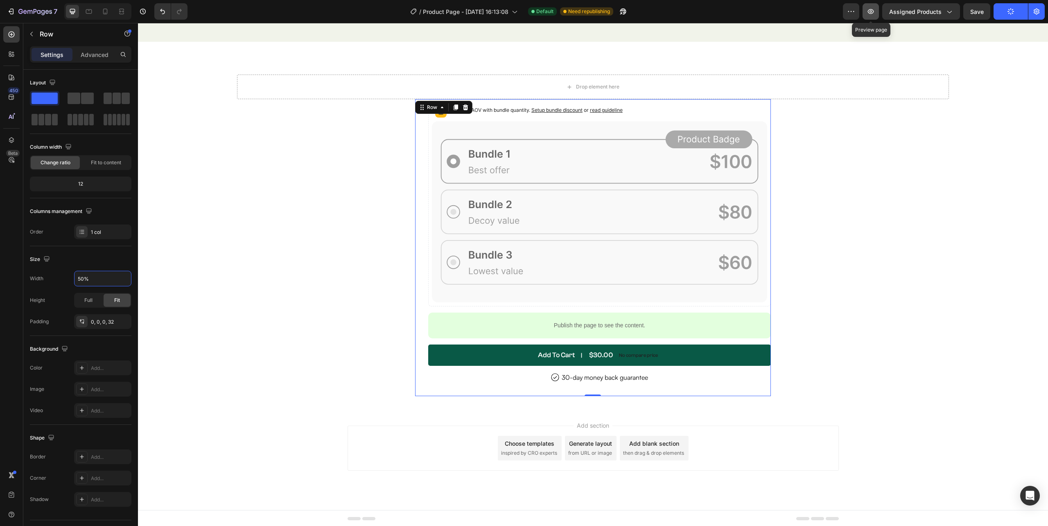
type input "50%"
click at [875, 11] on icon "button" at bounding box center [871, 11] width 8 height 8
click at [331, 248] on div "Image USA’s Top Rated Gut Reset Formula Text Block Row Resilia Oil of Oregano i…" at bounding box center [593, 247] width 712 height 296
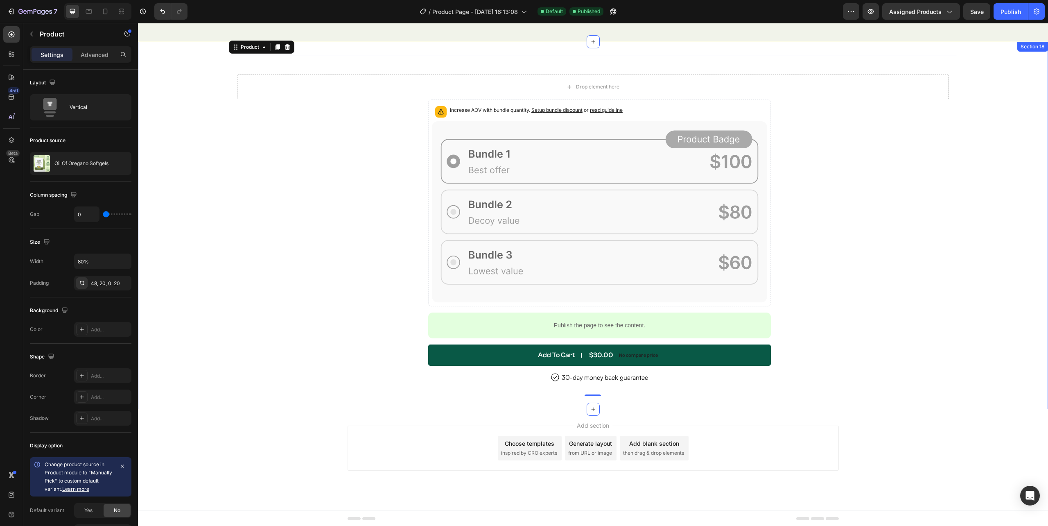
click at [171, 141] on div "Drop element here Image USA’s Top Rated Gut Reset Formula Text Block Row Resili…" at bounding box center [593, 225] width 910 height 341
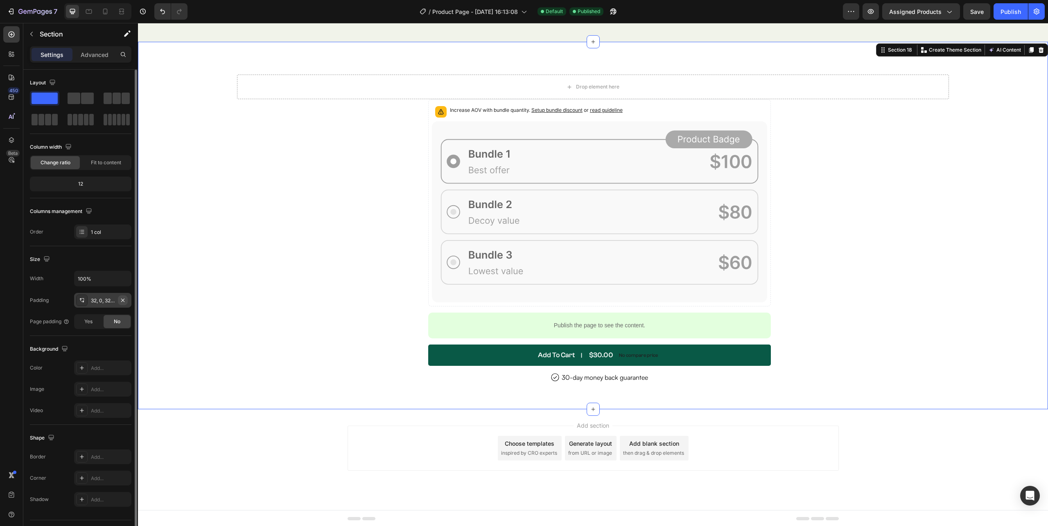
click at [120, 301] on icon "button" at bounding box center [123, 300] width 7 height 7
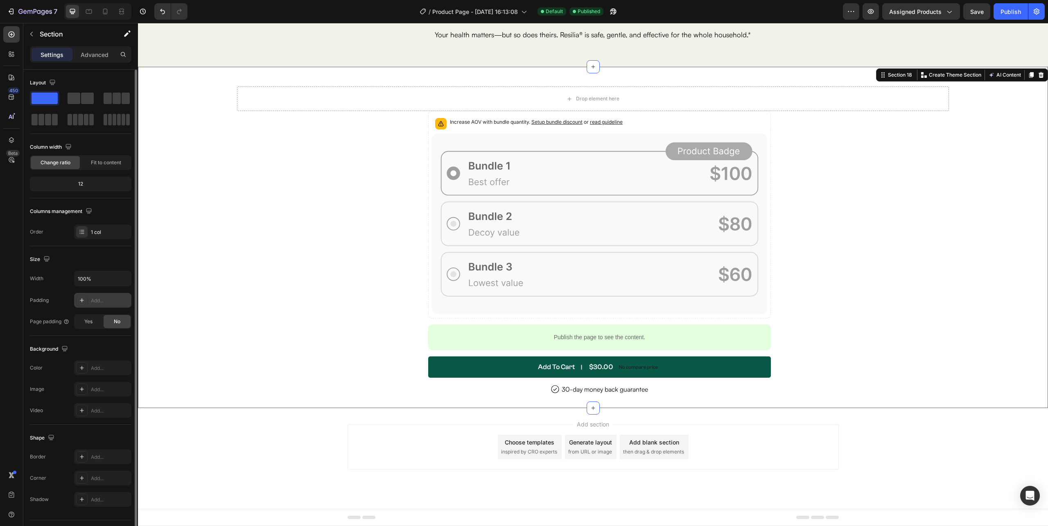
scroll to position [3471, 0]
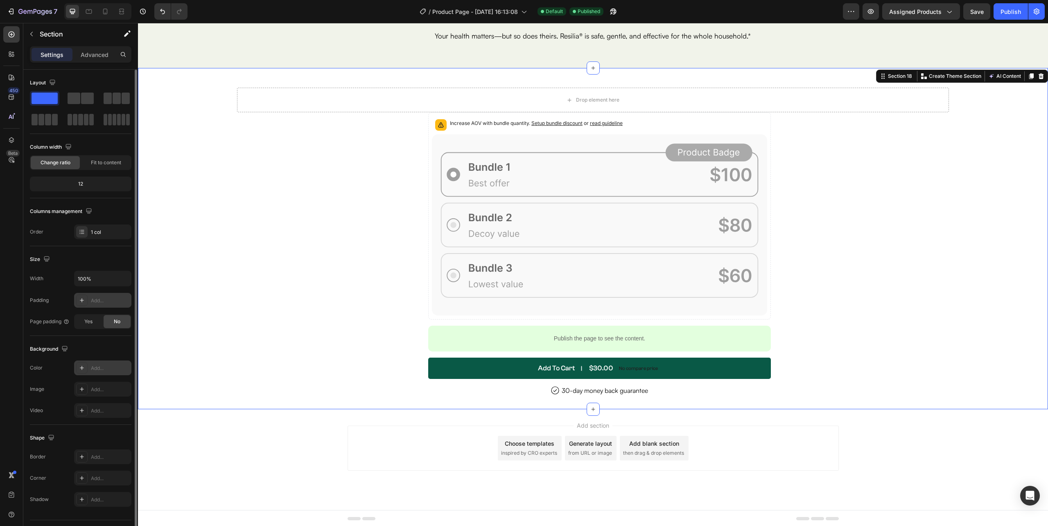
click at [87, 367] on div at bounding box center [81, 367] width 11 height 11
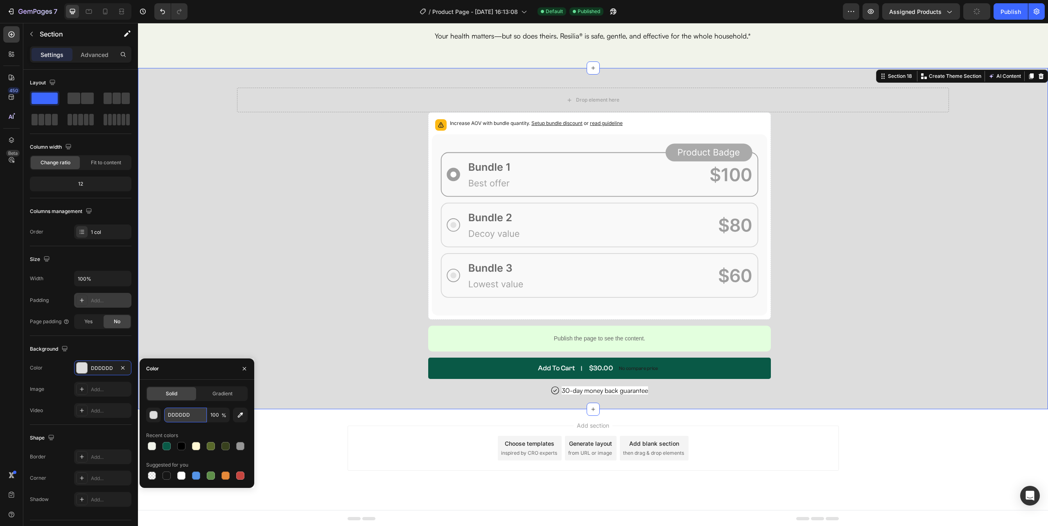
click at [182, 409] on input "DDDDDD" at bounding box center [185, 414] width 43 height 15
paste input "#F1F3EA"
type input "#F1F3EA"
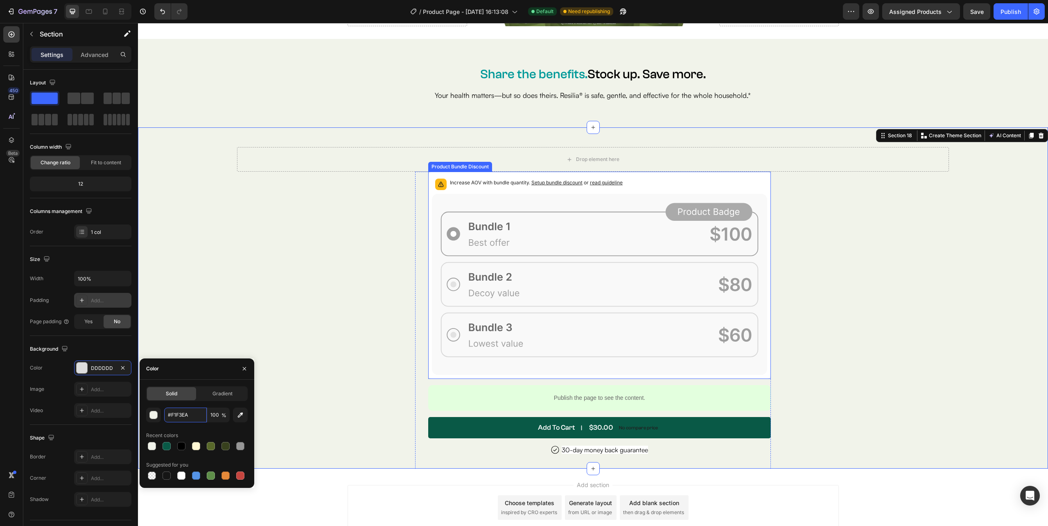
scroll to position [3417, 0]
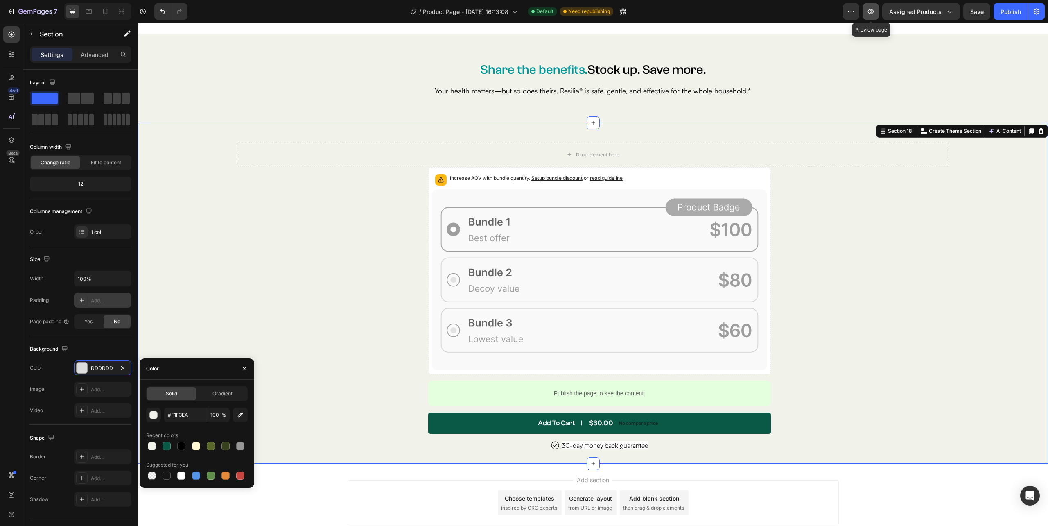
click at [872, 12] on icon "button" at bounding box center [871, 11] width 2 height 2
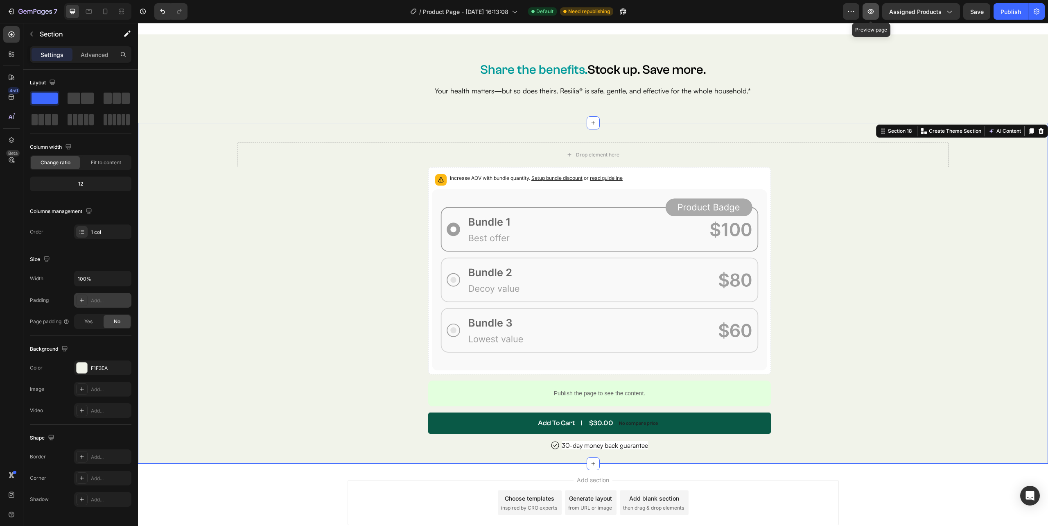
click at [870, 9] on icon "button" at bounding box center [871, 11] width 8 height 8
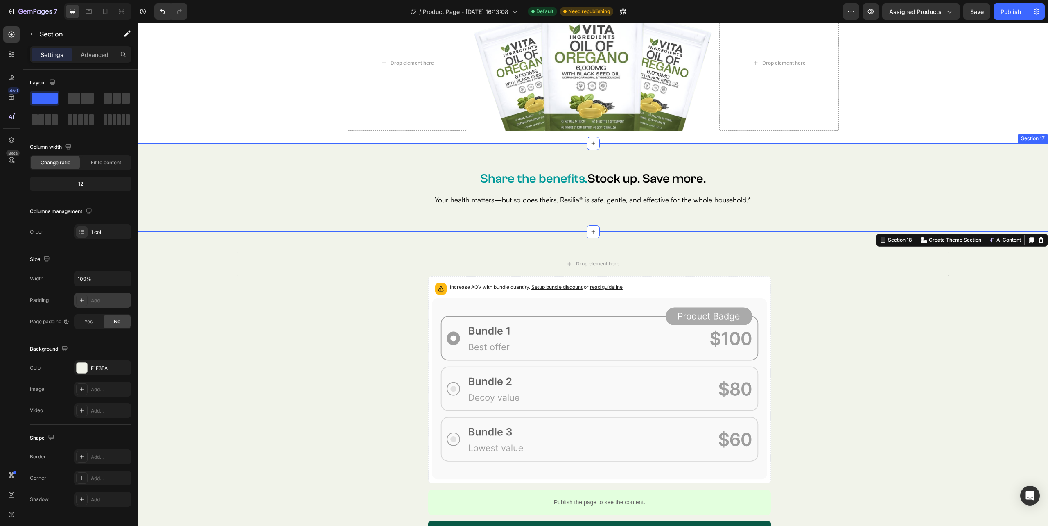
scroll to position [3144, 0]
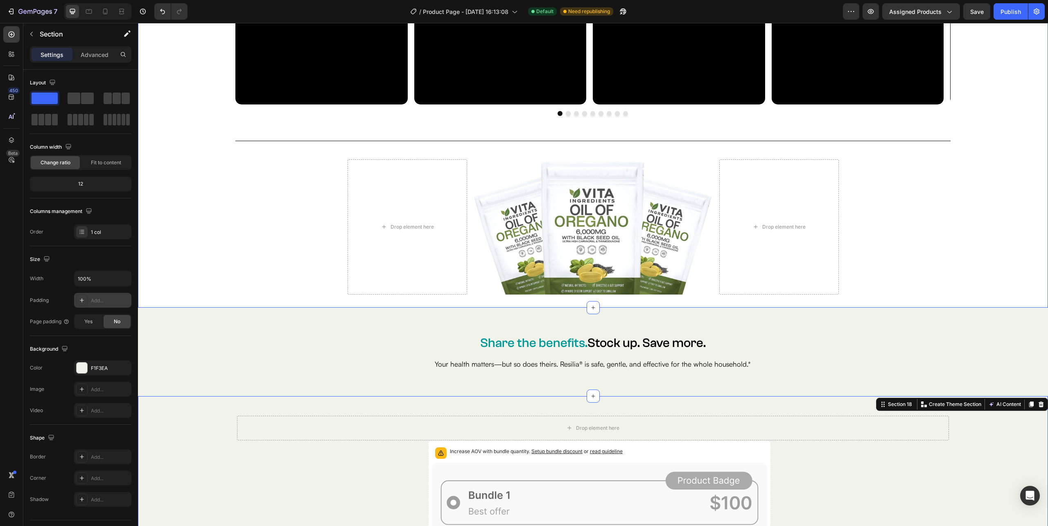
click at [516, 301] on div "Real People. Real Results. Heading Watch How Resilia® is Changing Lives Text Bl…" at bounding box center [593, 11] width 910 height 591
click at [104, 301] on div "32, 0, 32, 0" at bounding box center [103, 300] width 24 height 7
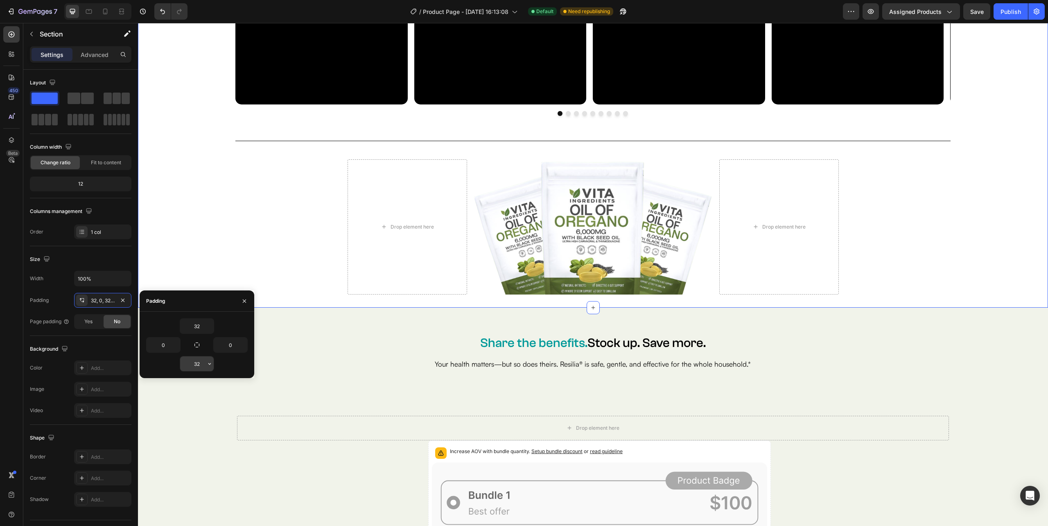
click at [201, 369] on input "32" at bounding box center [197, 363] width 34 height 15
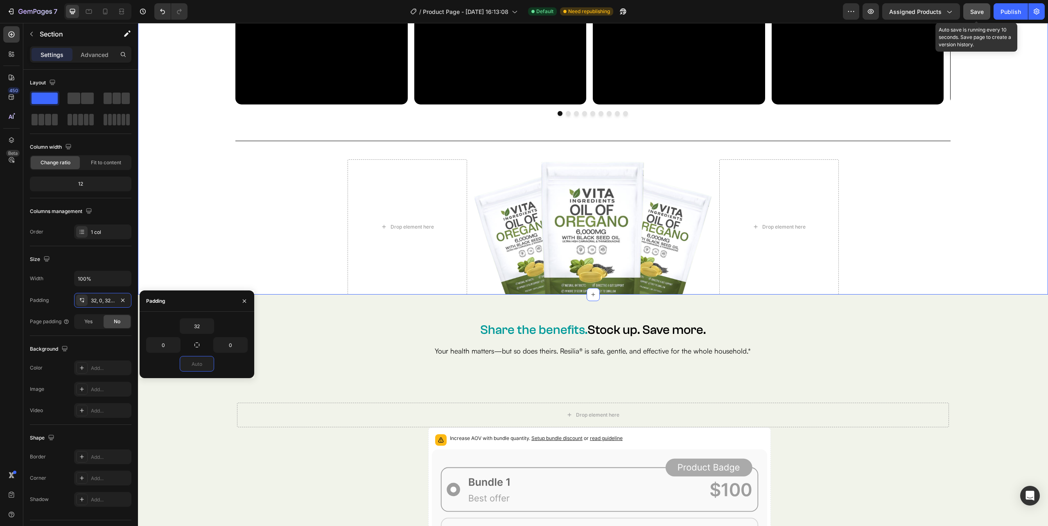
click at [978, 13] on span "Save" at bounding box center [977, 11] width 14 height 7
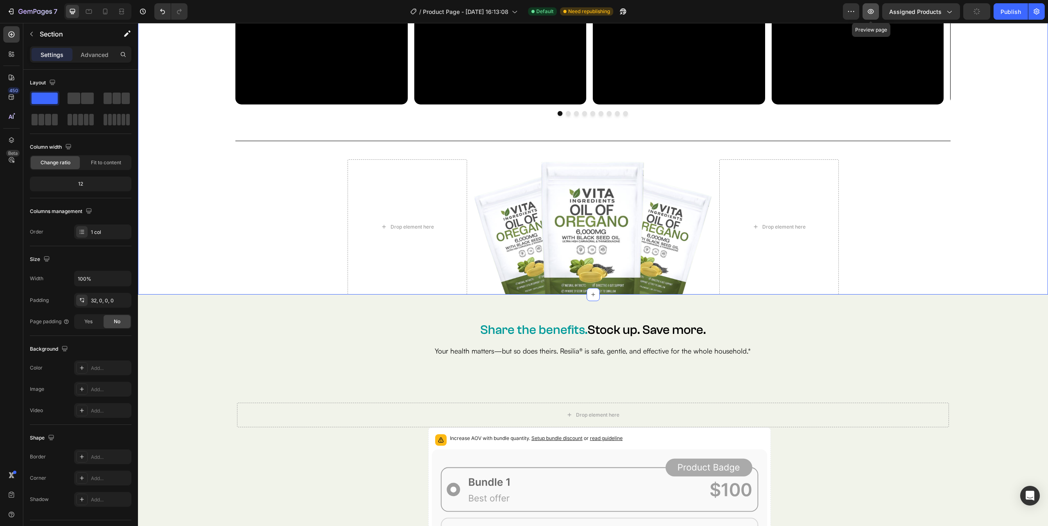
click at [873, 12] on icon "button" at bounding box center [871, 11] width 8 height 8
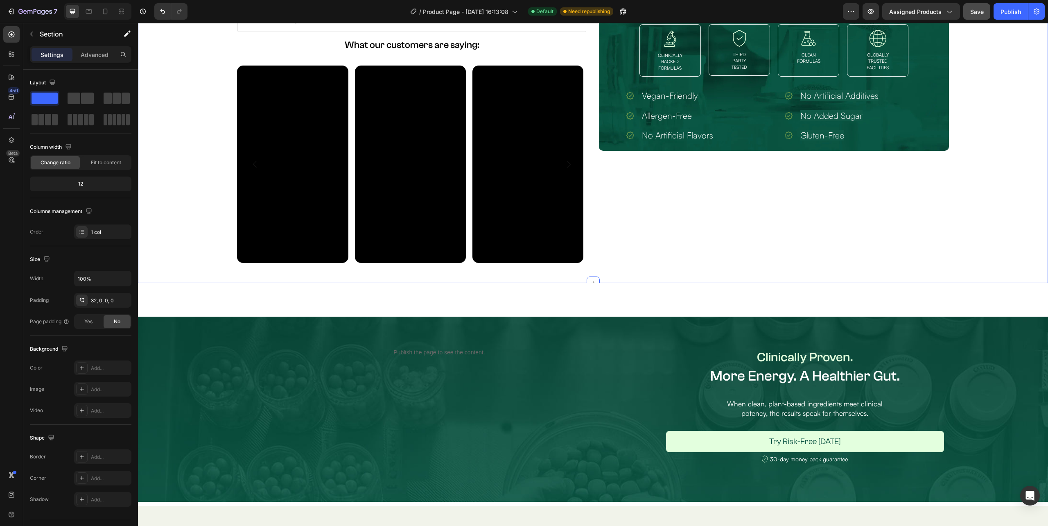
scroll to position [401, 0]
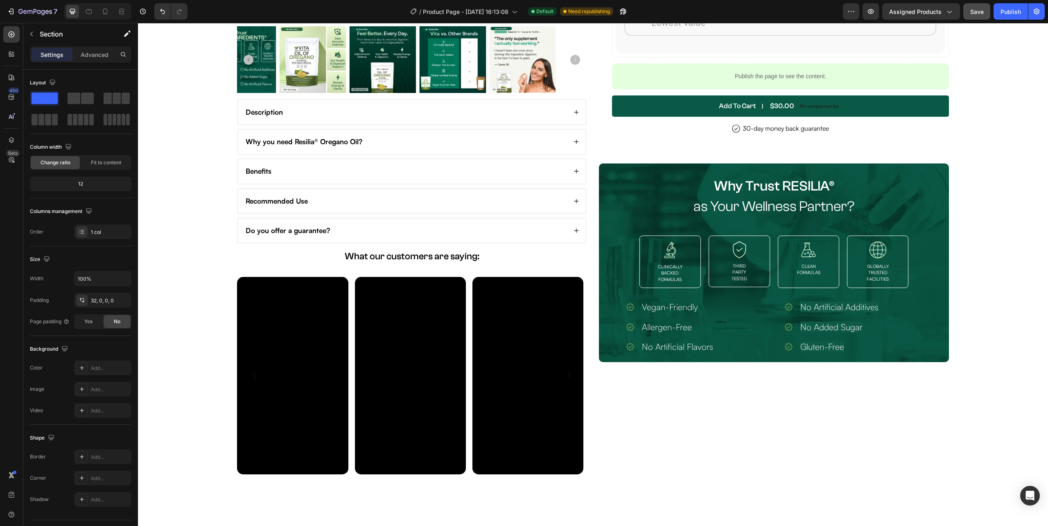
click at [976, 11] on span "Save" at bounding box center [977, 11] width 14 height 7
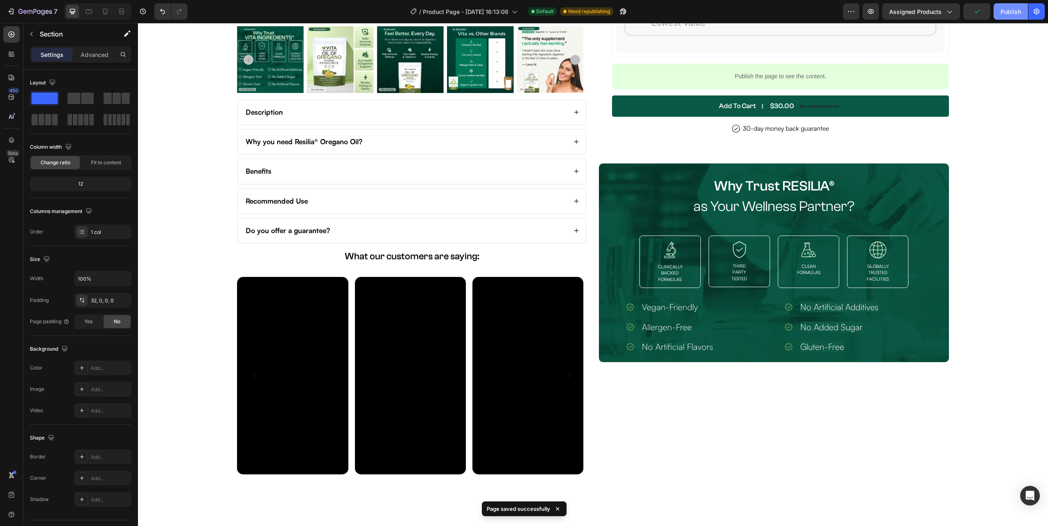
click at [1010, 7] on div "Publish" at bounding box center [1011, 11] width 20 height 9
